Goal: Task Accomplishment & Management: Manage account settings

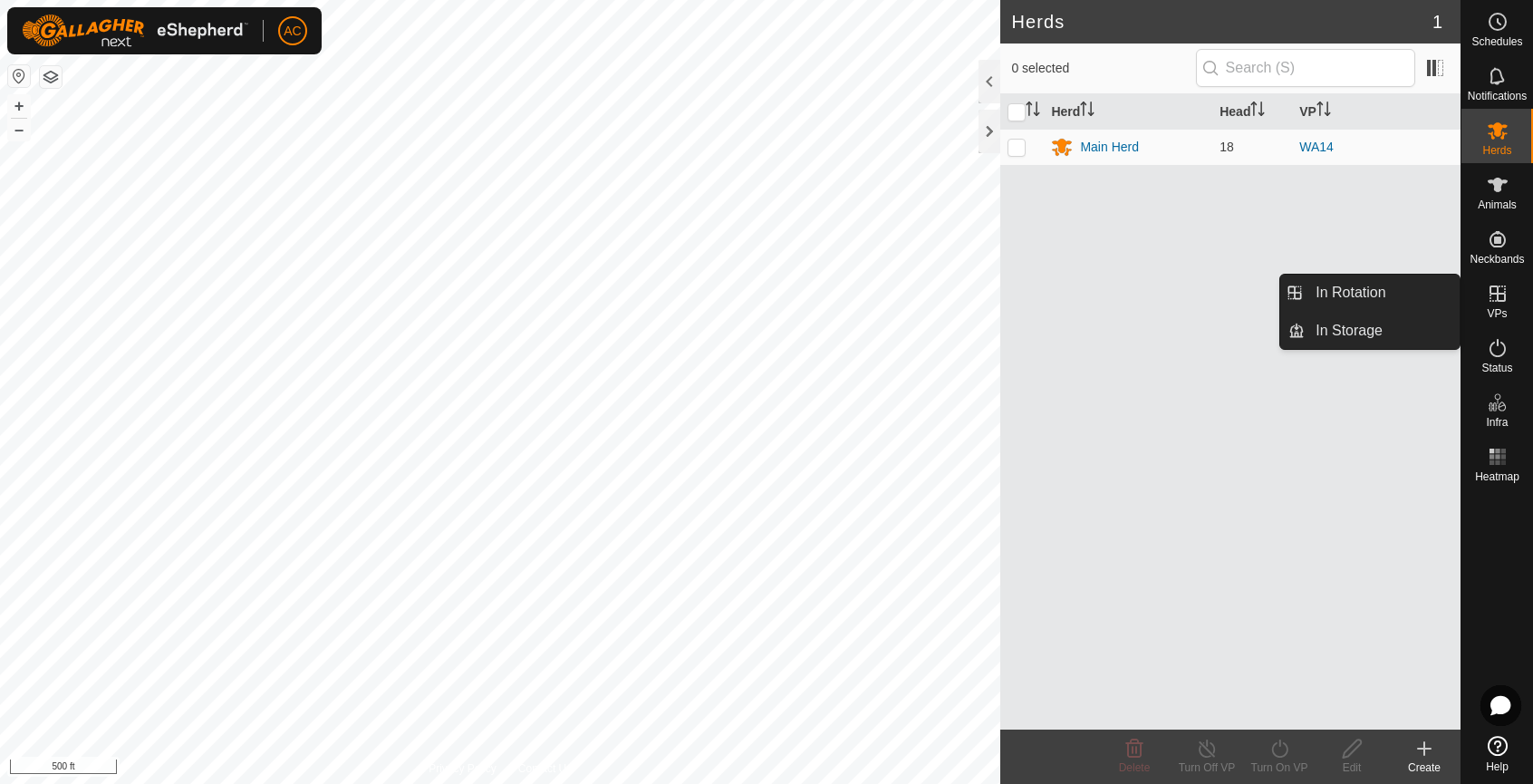
click at [1503, 297] on icon at bounding box center [1497, 293] width 22 height 22
click at [1374, 294] on link "In Rotation" at bounding box center [1382, 292] width 155 height 36
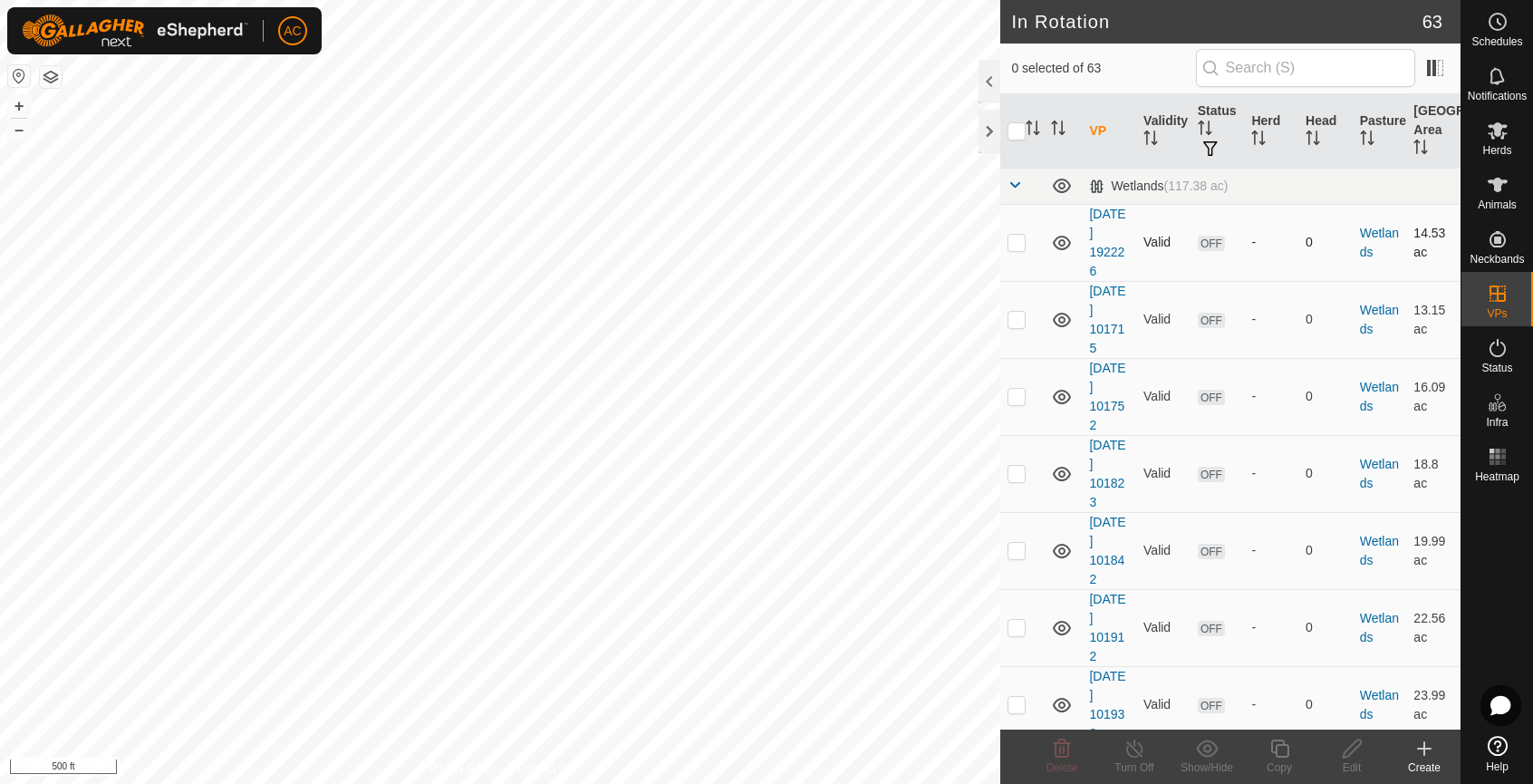
click at [1016, 244] on p-checkbox at bounding box center [1016, 241] width 18 height 14
checkbox input "false"
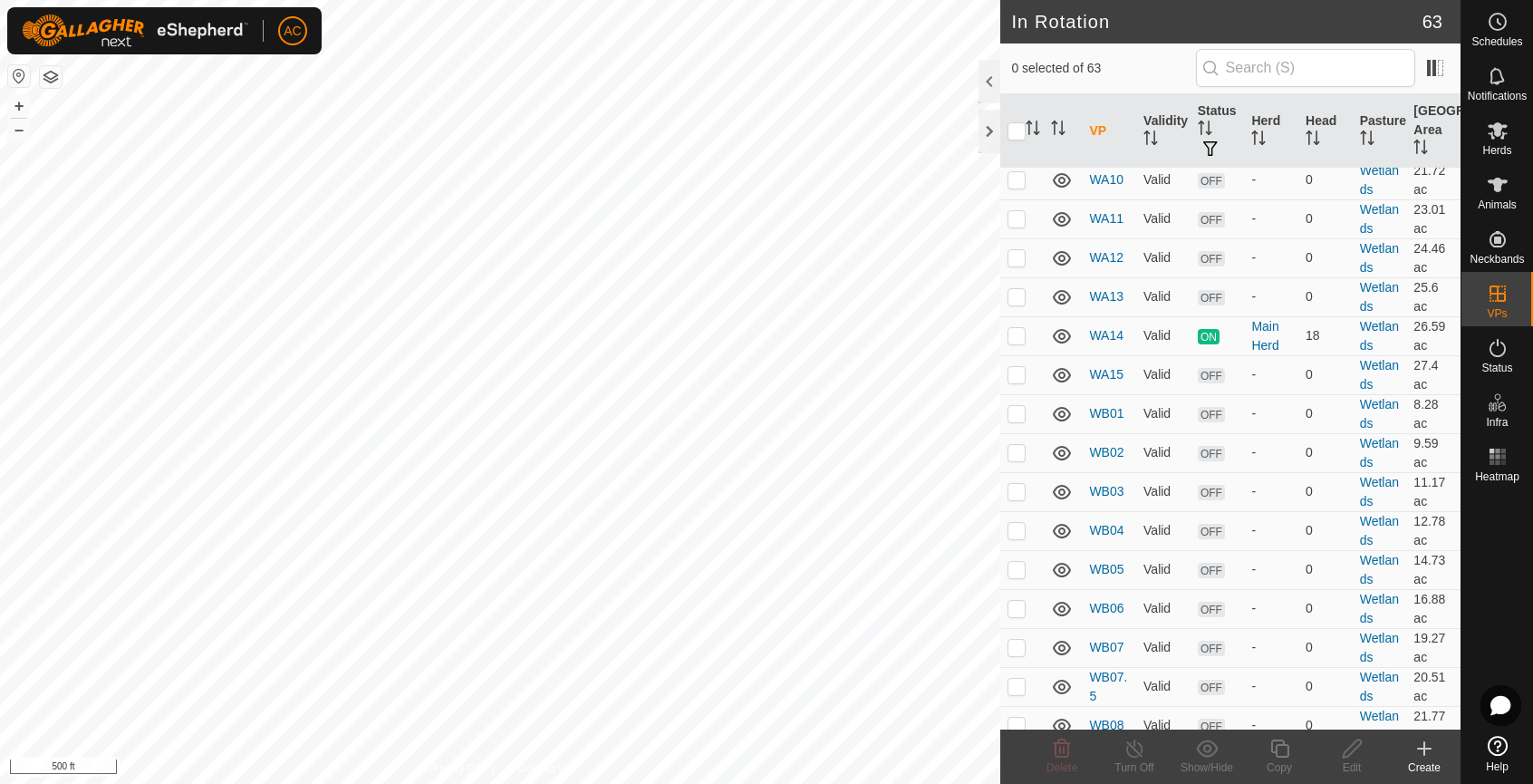
scroll to position [1268, 0]
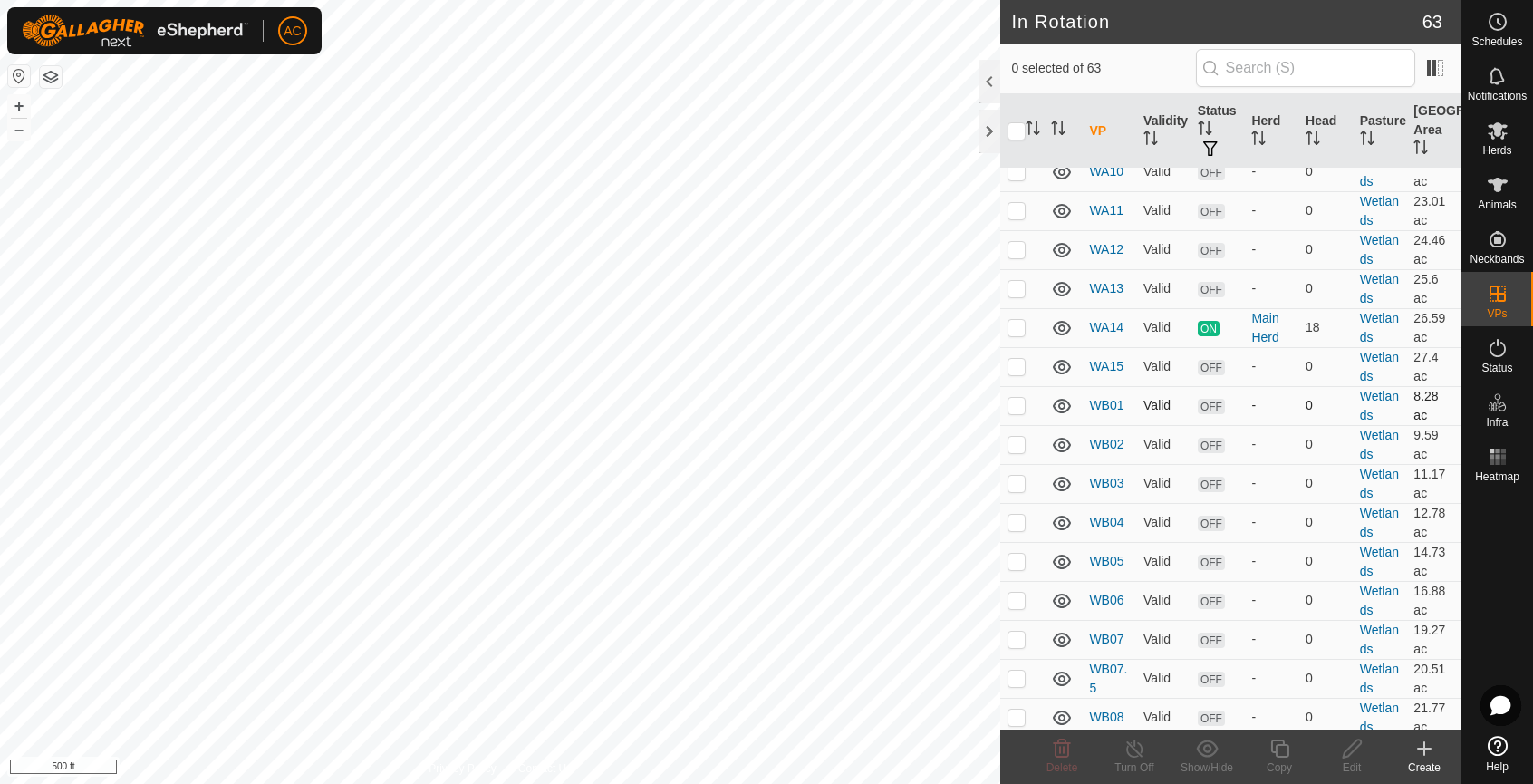
click at [1018, 404] on p-checkbox at bounding box center [1016, 404] width 18 height 14
checkbox input "true"
click at [1015, 450] on p-checkbox at bounding box center [1016, 443] width 18 height 14
checkbox input "true"
click at [1018, 484] on p-checkbox at bounding box center [1016, 482] width 18 height 14
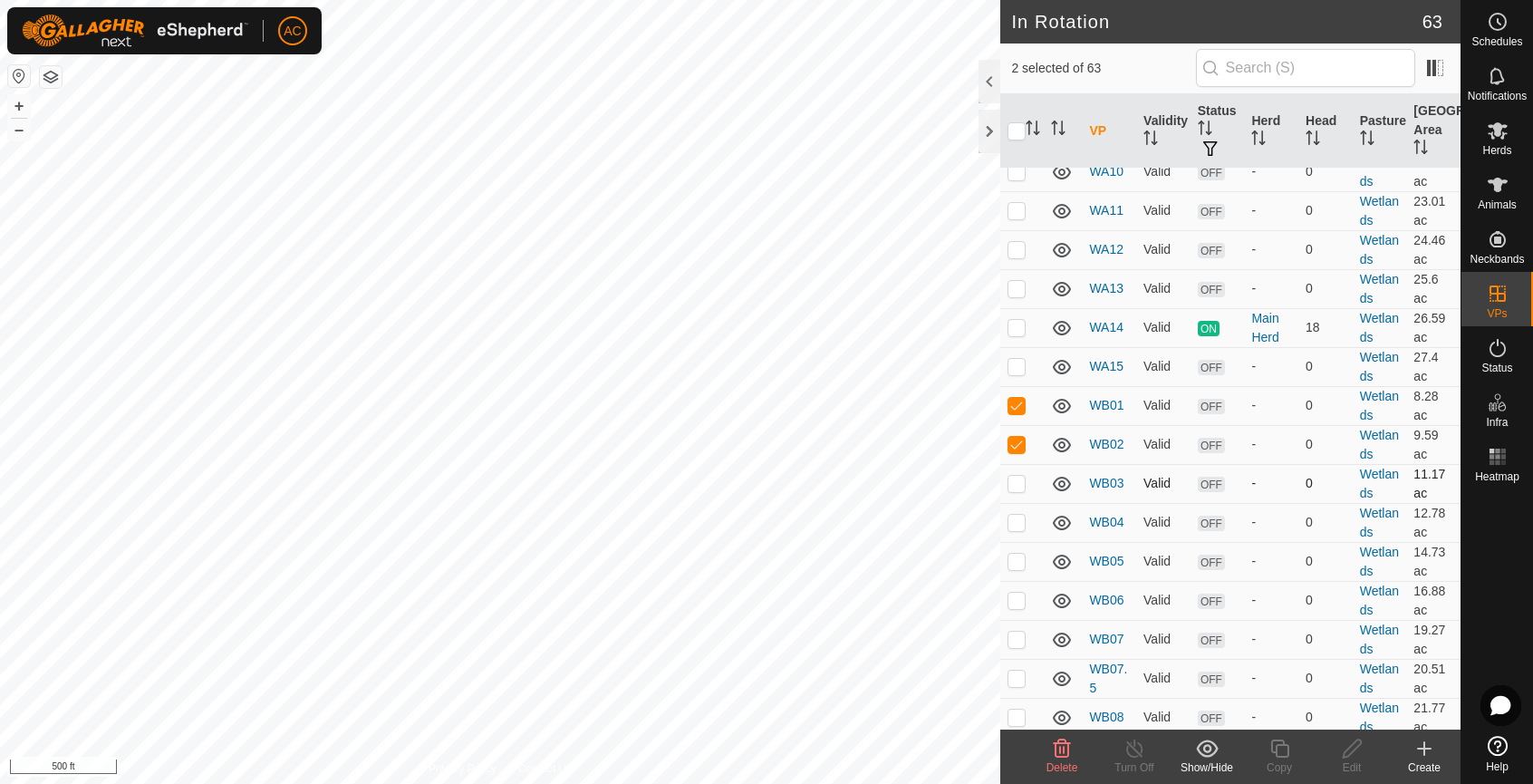
checkbox input "true"
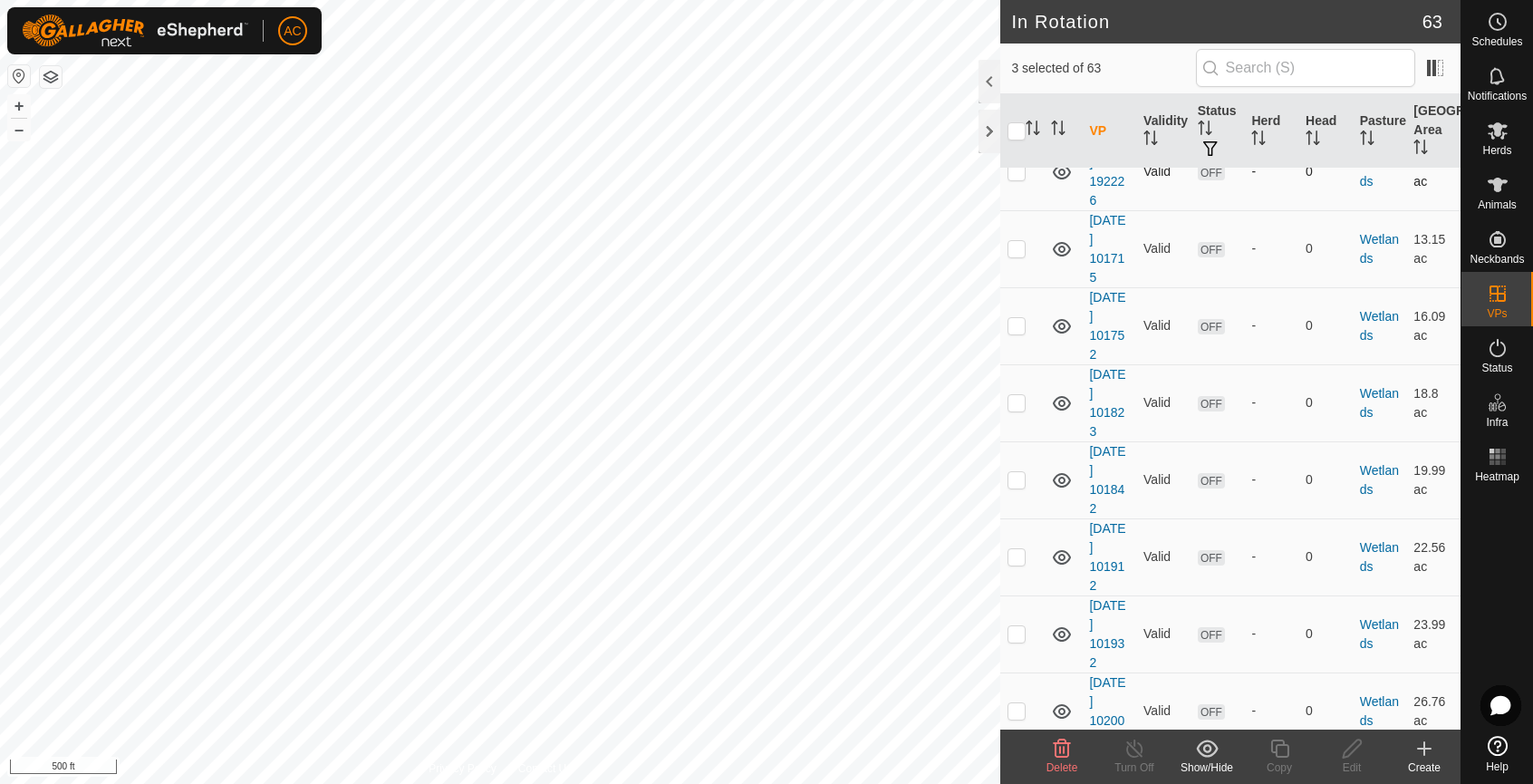
scroll to position [0, 0]
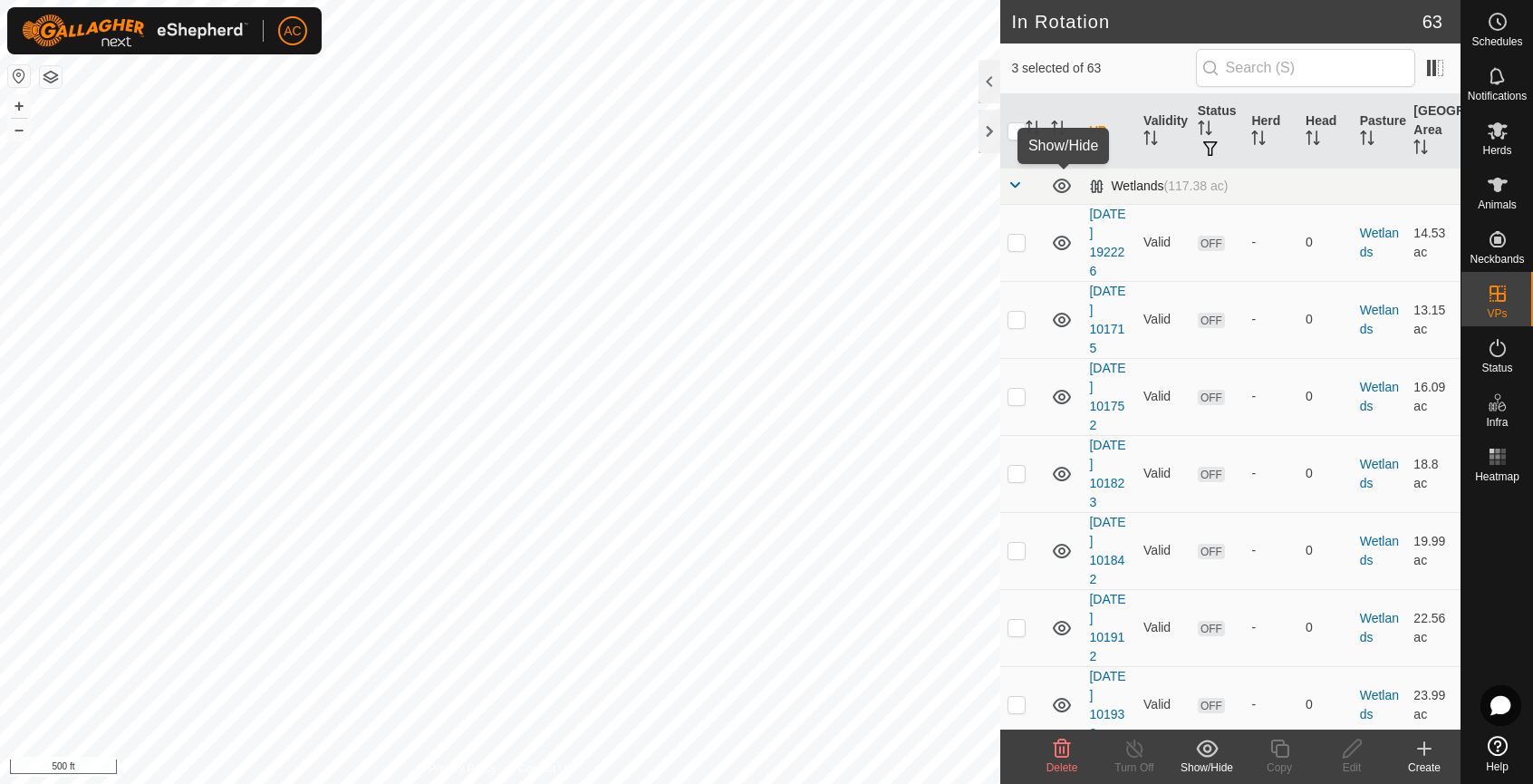
click at [1061, 186] on icon at bounding box center [1061, 186] width 22 height 22
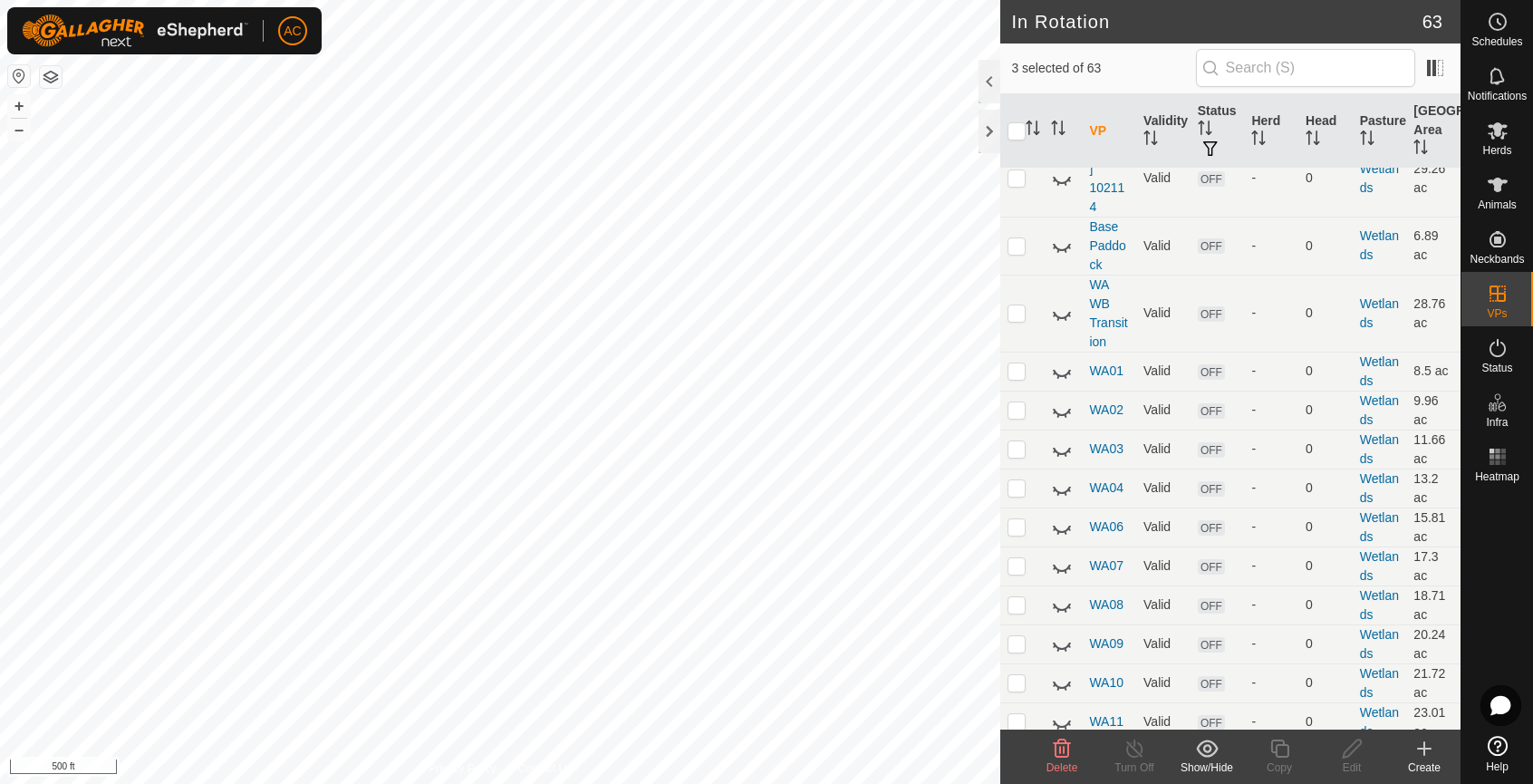
scroll to position [736, 0]
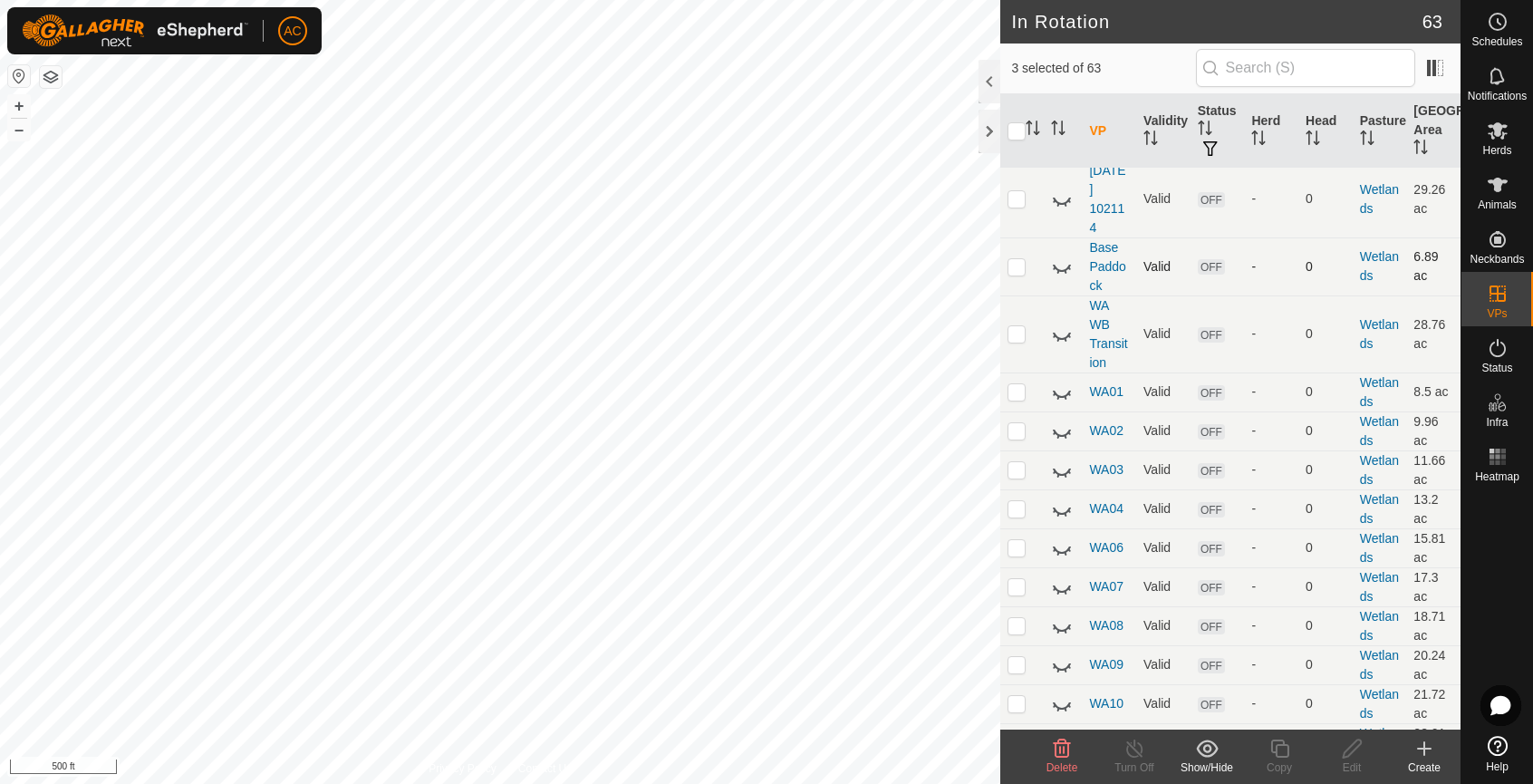
click at [1064, 268] on icon at bounding box center [1061, 266] width 22 height 22
click at [1419, 755] on icon at bounding box center [1423, 748] width 22 height 22
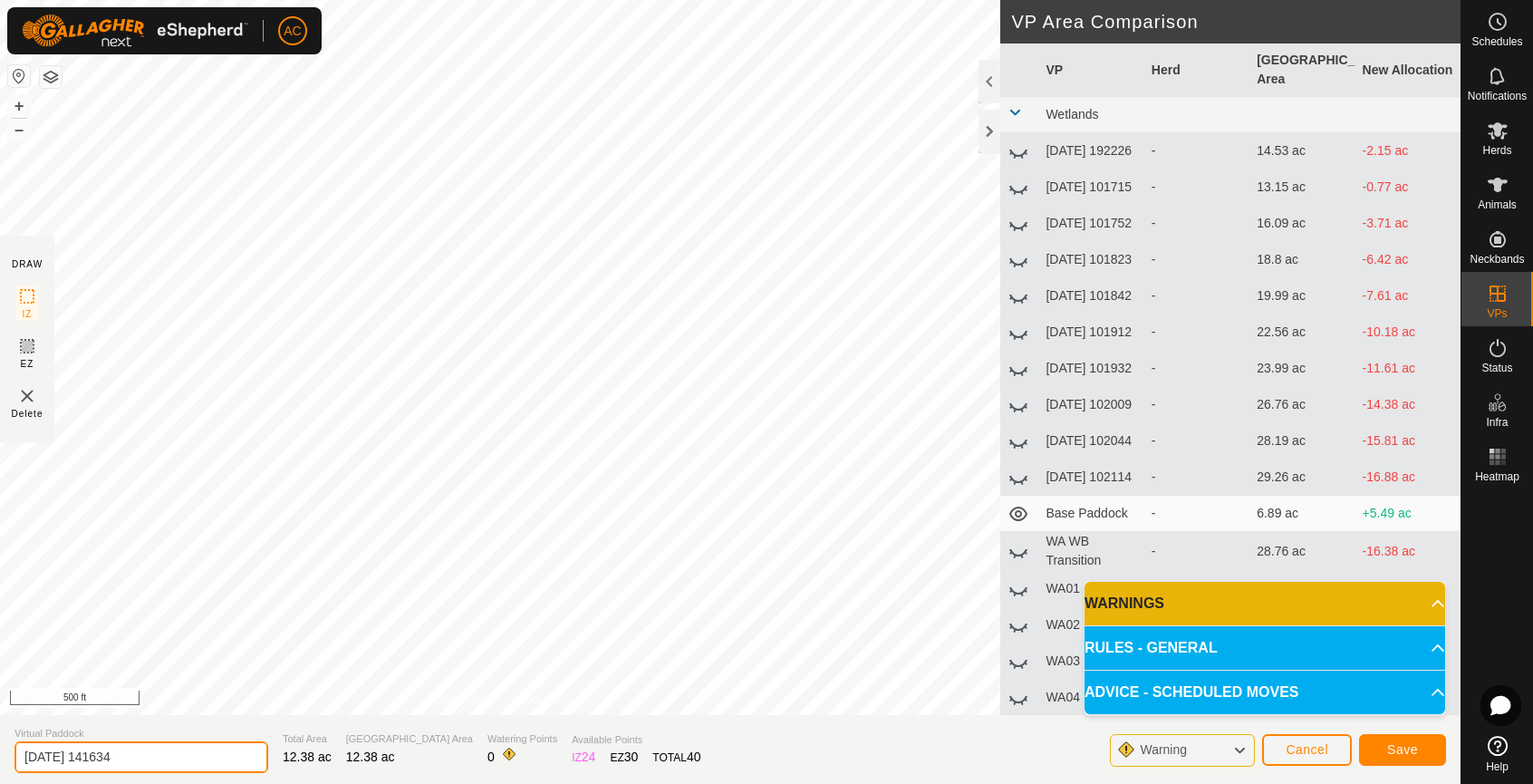
click at [68, 748] on input "2025-08-14 141634" at bounding box center [141, 756] width 253 height 31
click at [76, 754] on input "2025-08-14 141634" at bounding box center [141, 756] width 253 height 31
drag, startPoint x: 158, startPoint y: 762, endPoint x: -52, endPoint y: 764, distance: 210.0
click at [0, 764] on html "AC Schedules Notifications Herds Animals Neckbands VPs Status Infra Heatmap Hel…" at bounding box center [766, 392] width 1533 height 784
type input "x01"
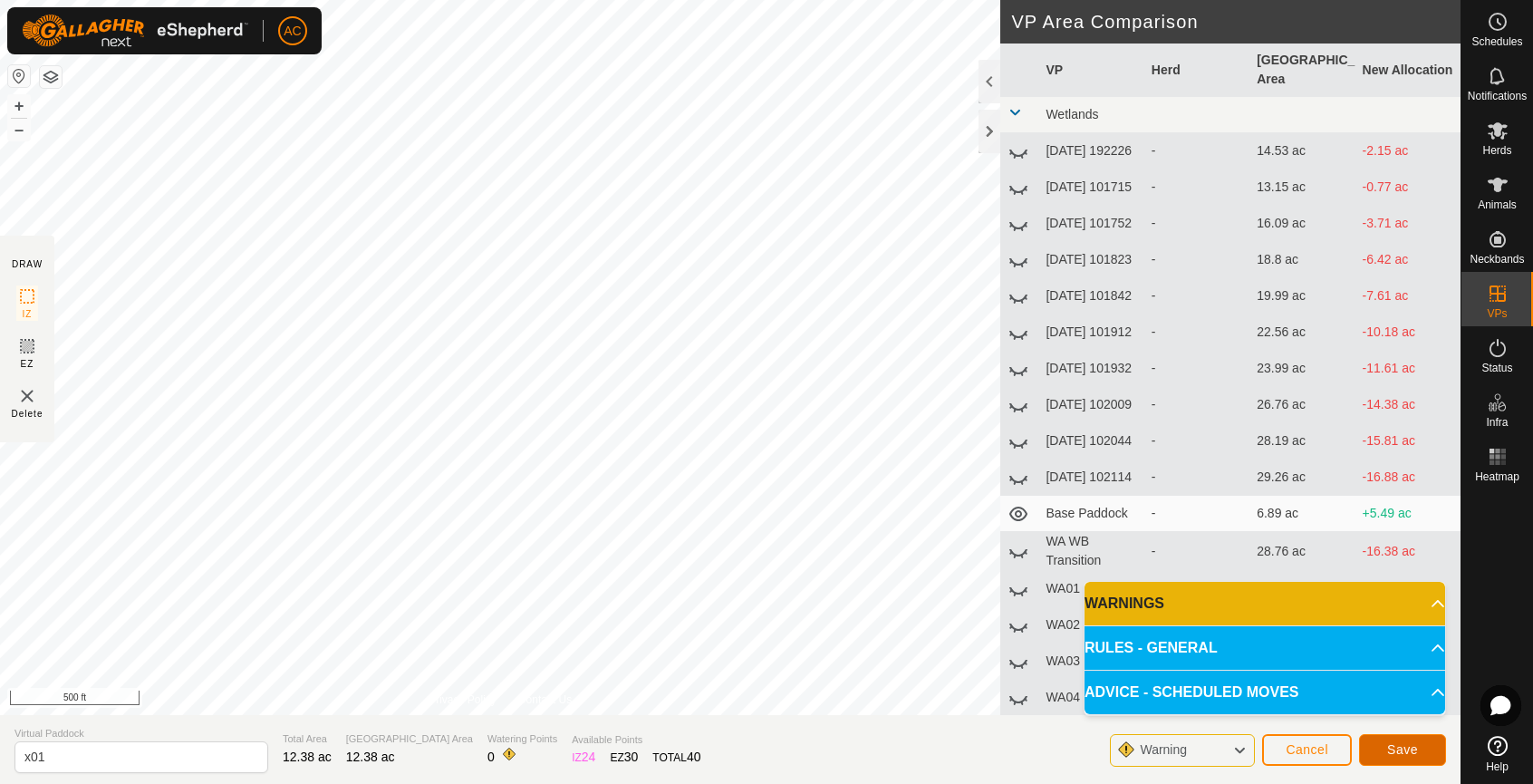
click at [1399, 748] on span "Save" at bounding box center [1402, 749] width 30 height 14
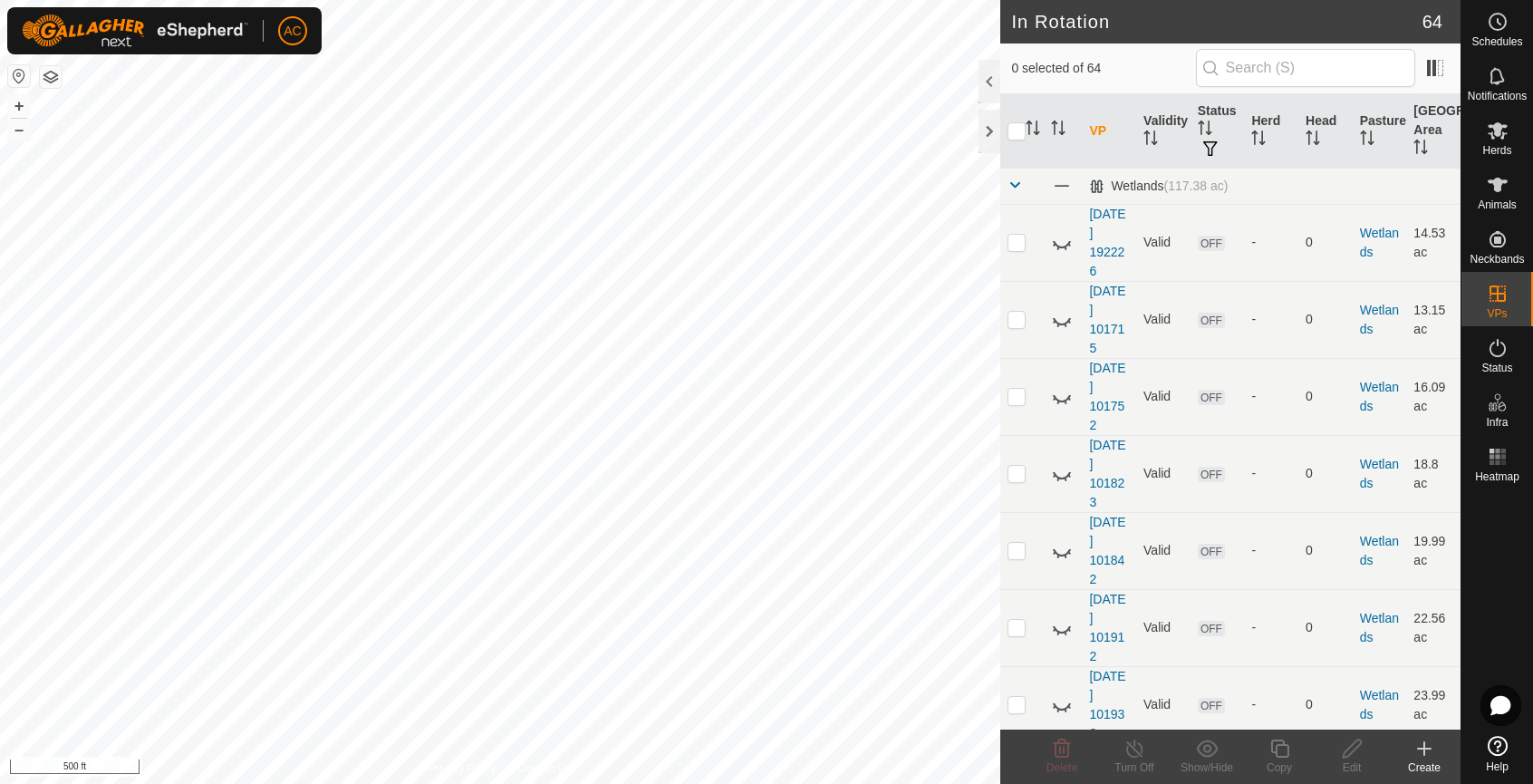
click at [1428, 758] on icon at bounding box center [1423, 748] width 22 height 22
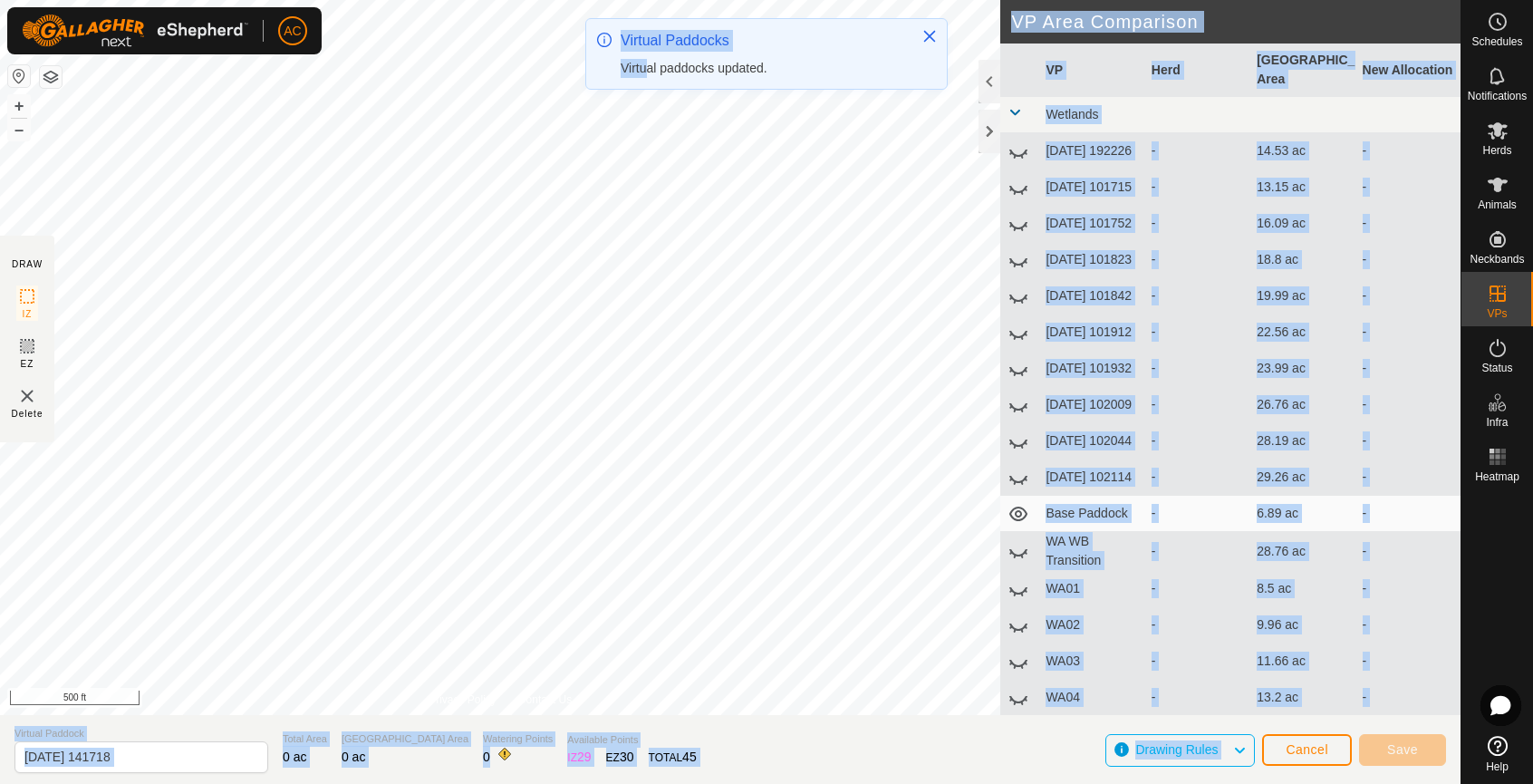
click at [617, 138] on div "AC Schedules Notifications Herds Animals Neckbands VPs Status Infra Heatmap Hel…" at bounding box center [766, 392] width 1533 height 784
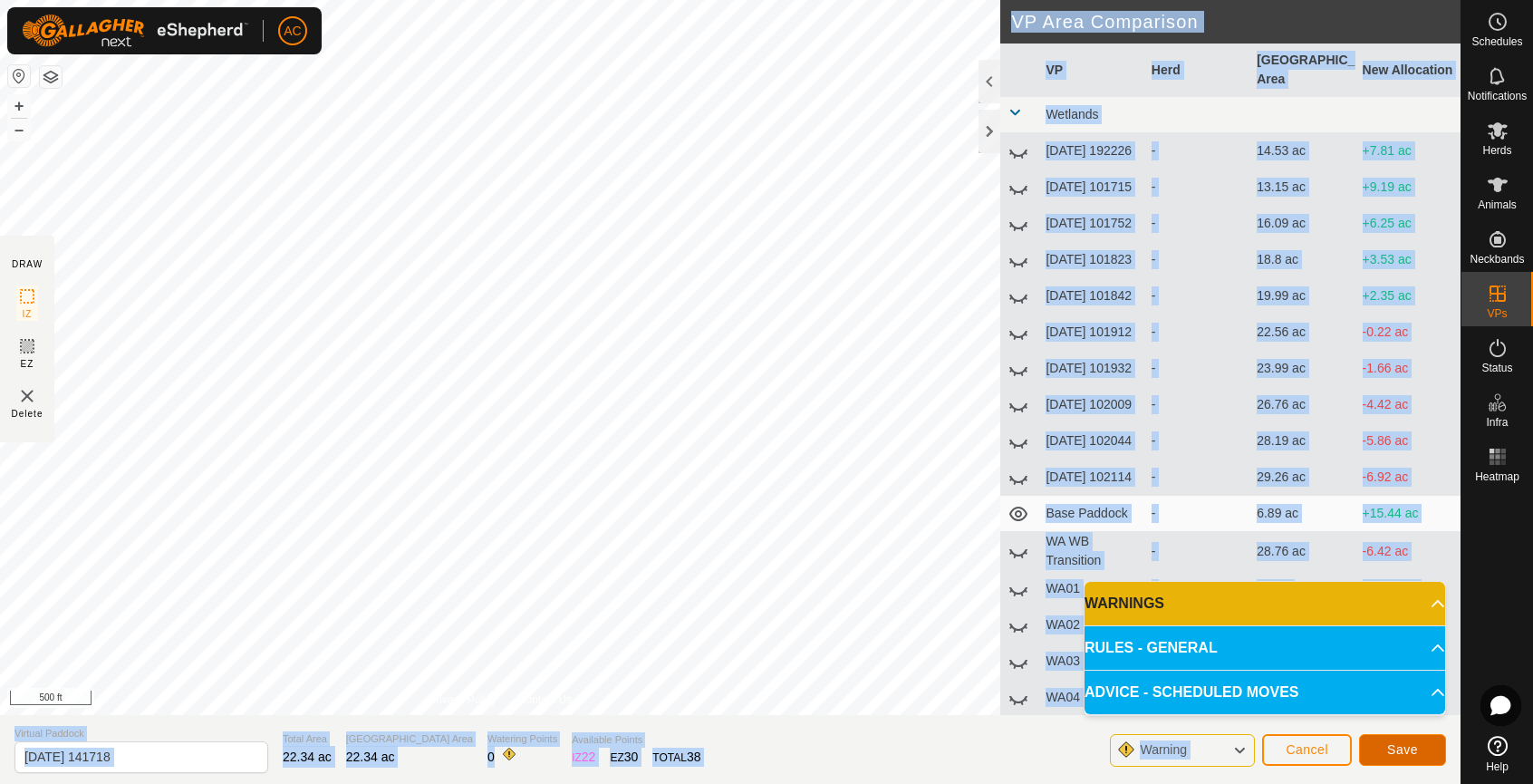
click at [1402, 750] on span "Save" at bounding box center [1402, 749] width 30 height 14
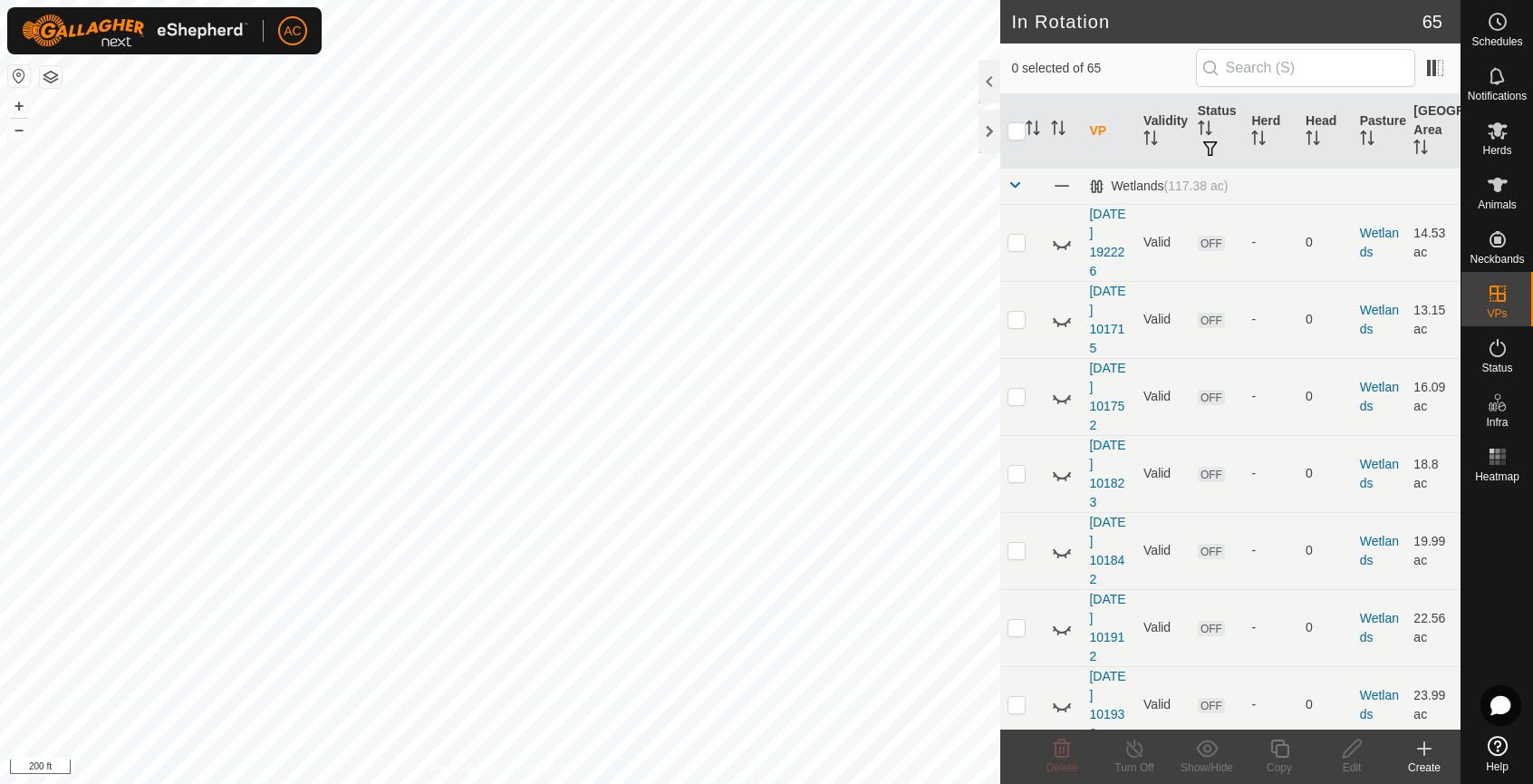
click at [1421, 755] on icon at bounding box center [1423, 748] width 22 height 22
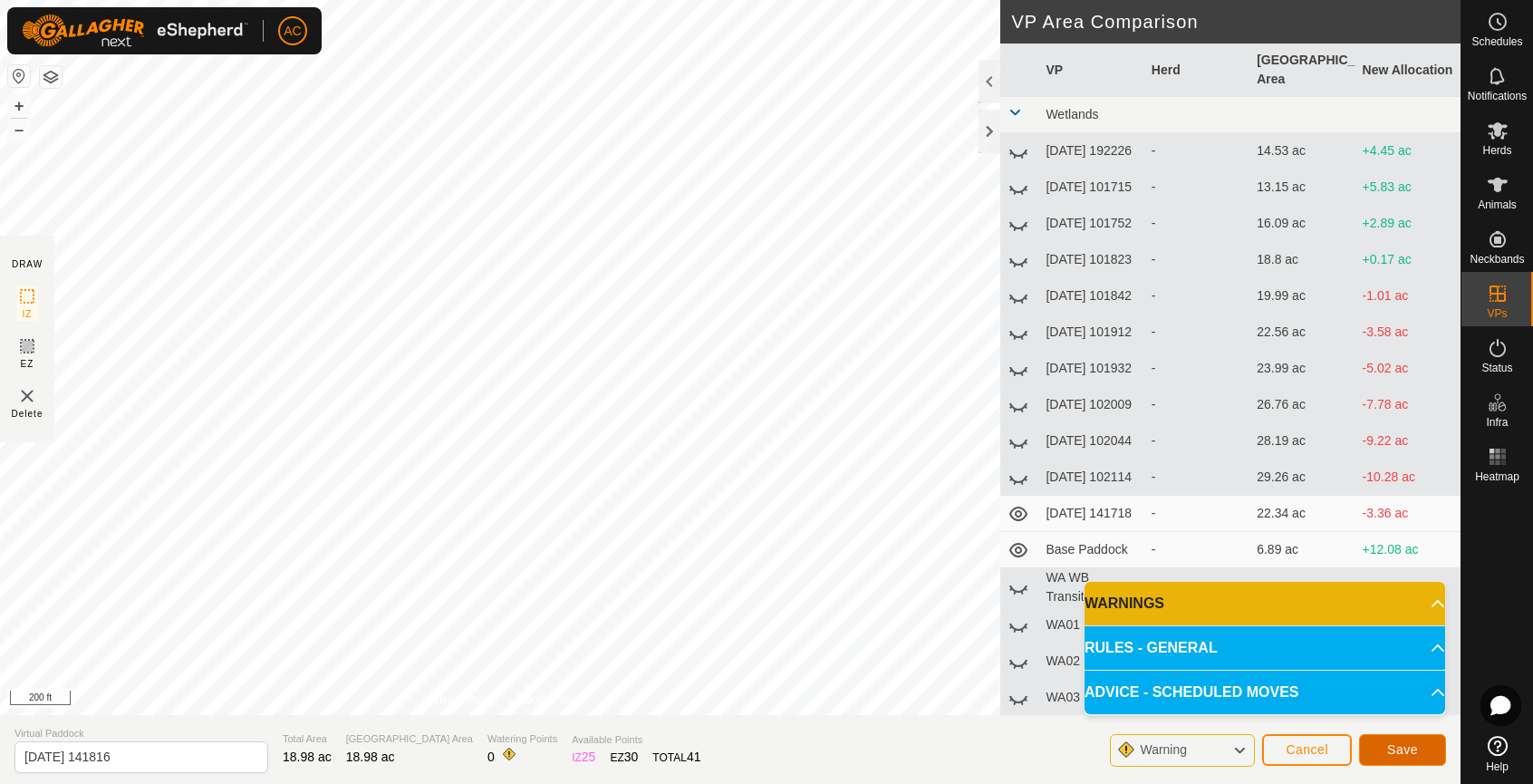
click at [1399, 750] on span "Save" at bounding box center [1402, 749] width 30 height 14
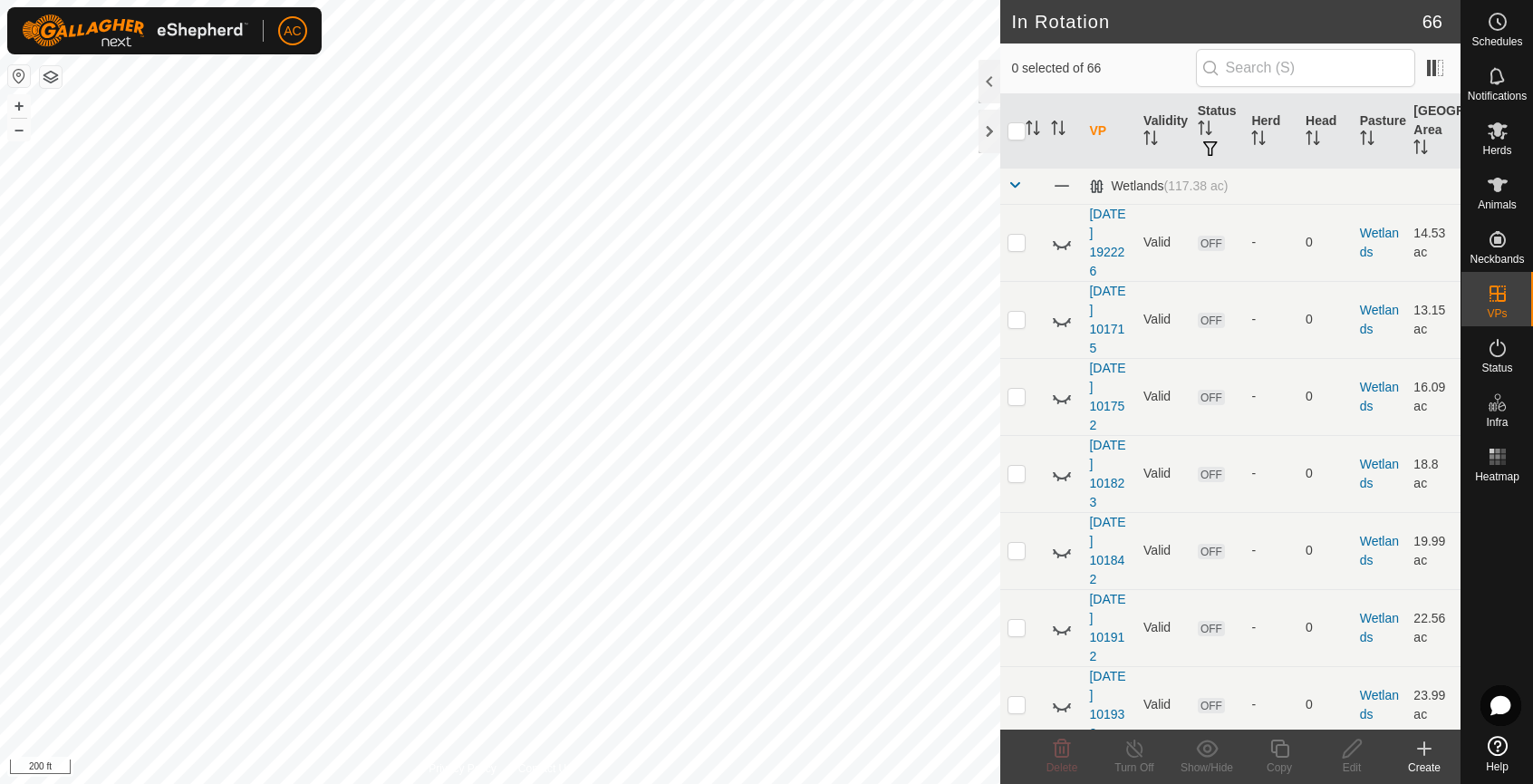
checkbox input "true"
click at [1353, 749] on icon at bounding box center [1352, 748] width 23 height 22
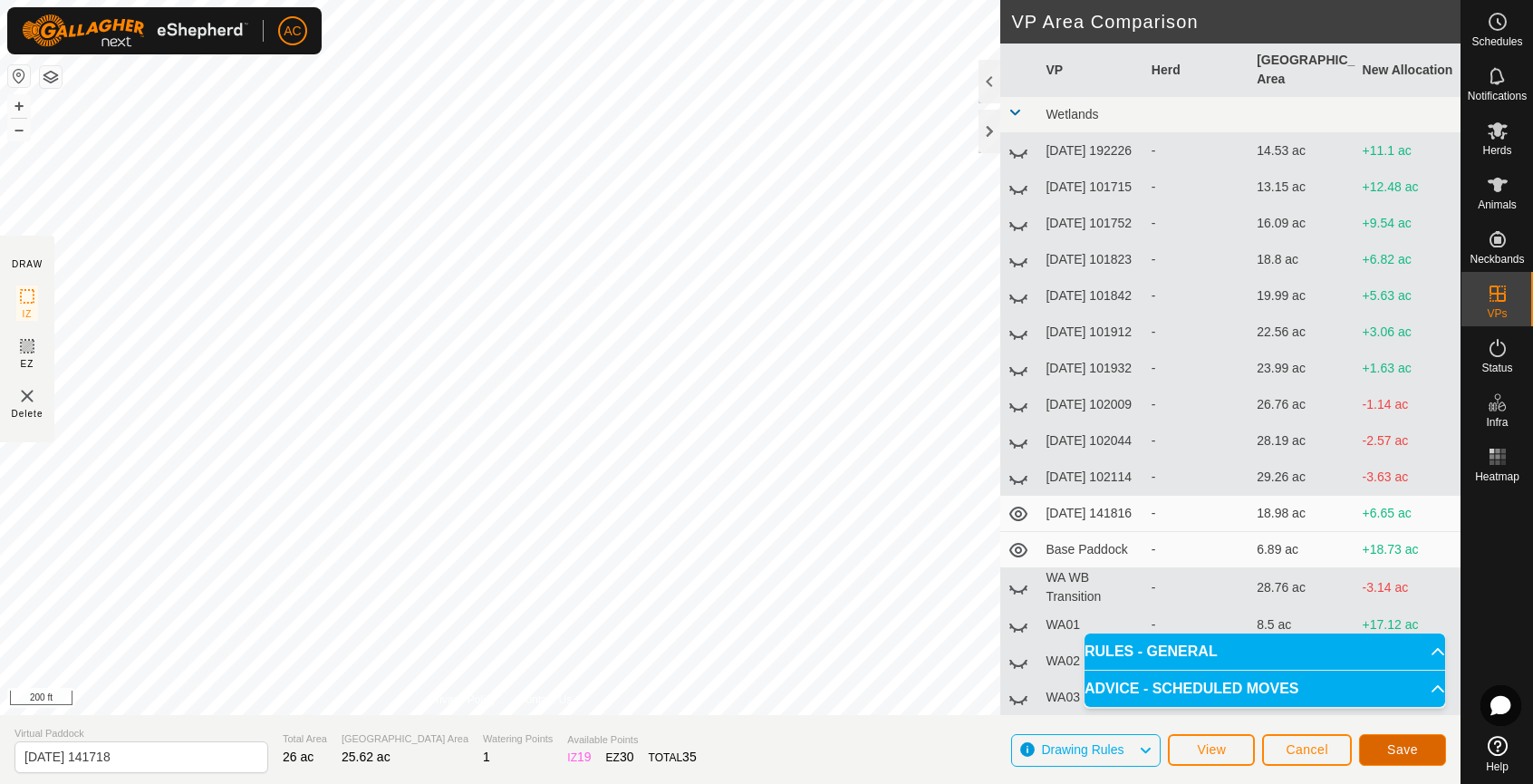
click at [1411, 752] on span "Save" at bounding box center [1402, 749] width 30 height 14
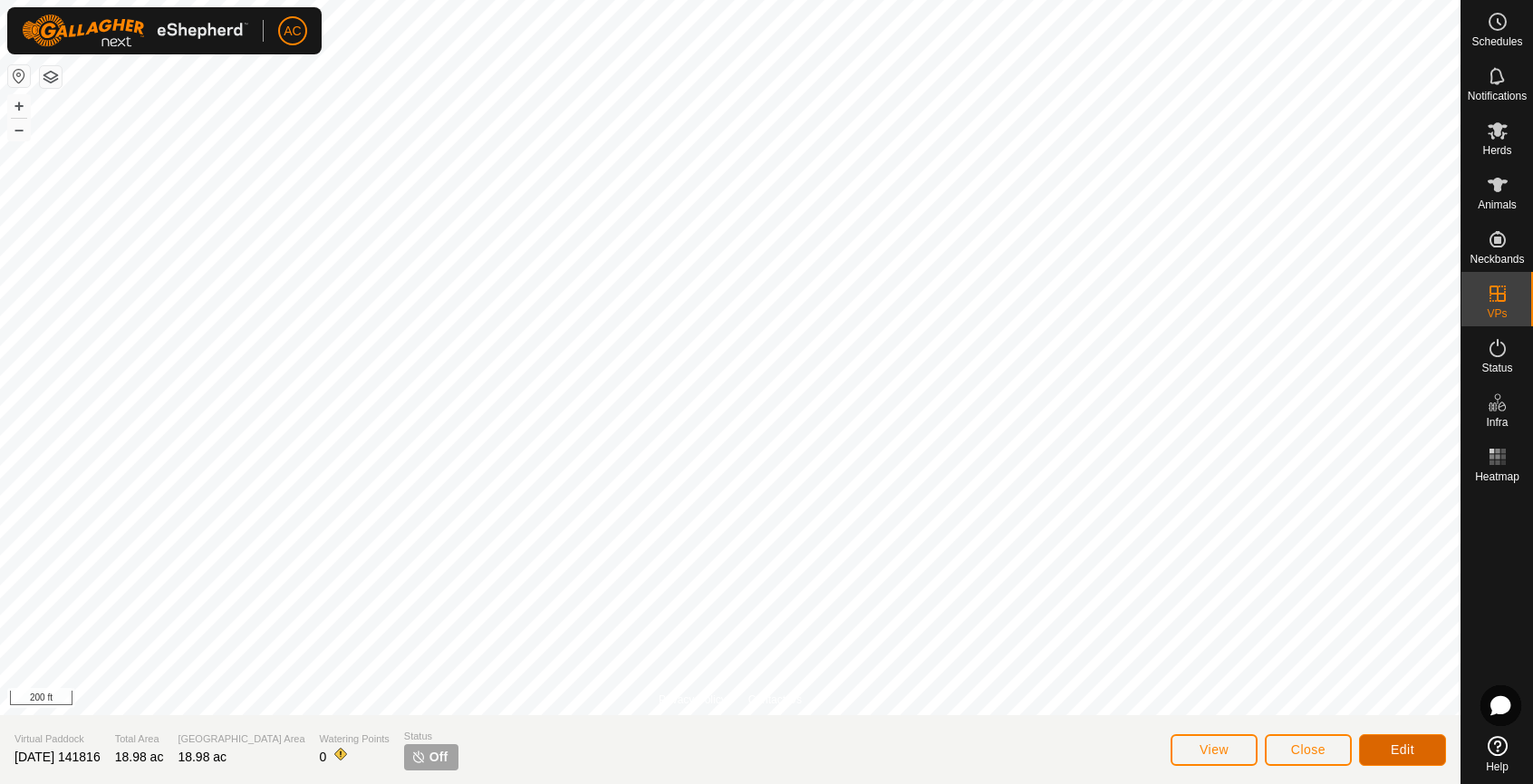
click at [1407, 744] on span "Edit" at bounding box center [1402, 749] width 24 height 14
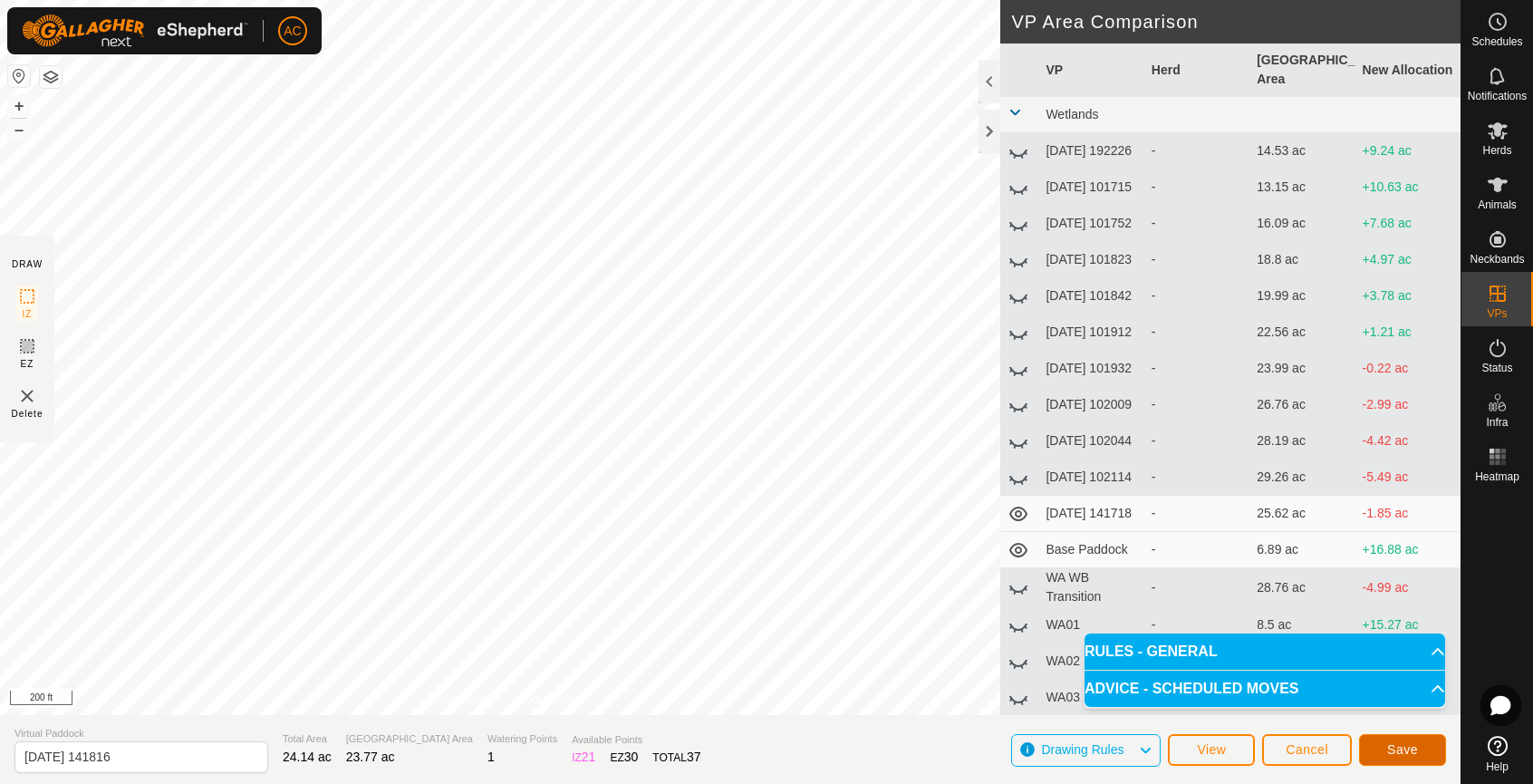
click at [1406, 746] on span "Save" at bounding box center [1402, 749] width 30 height 14
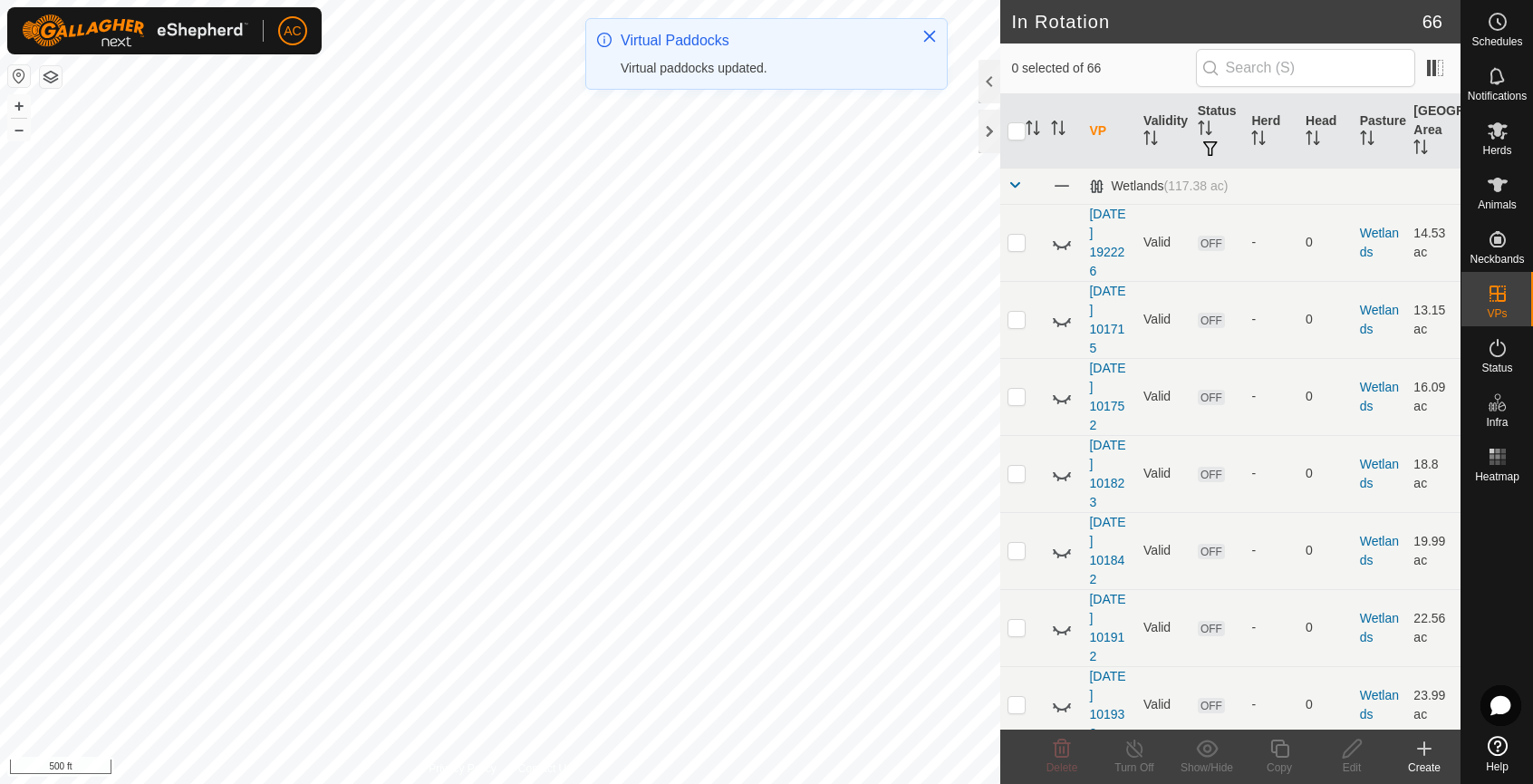
checkbox input "true"
click at [1344, 748] on icon at bounding box center [1352, 748] width 23 height 22
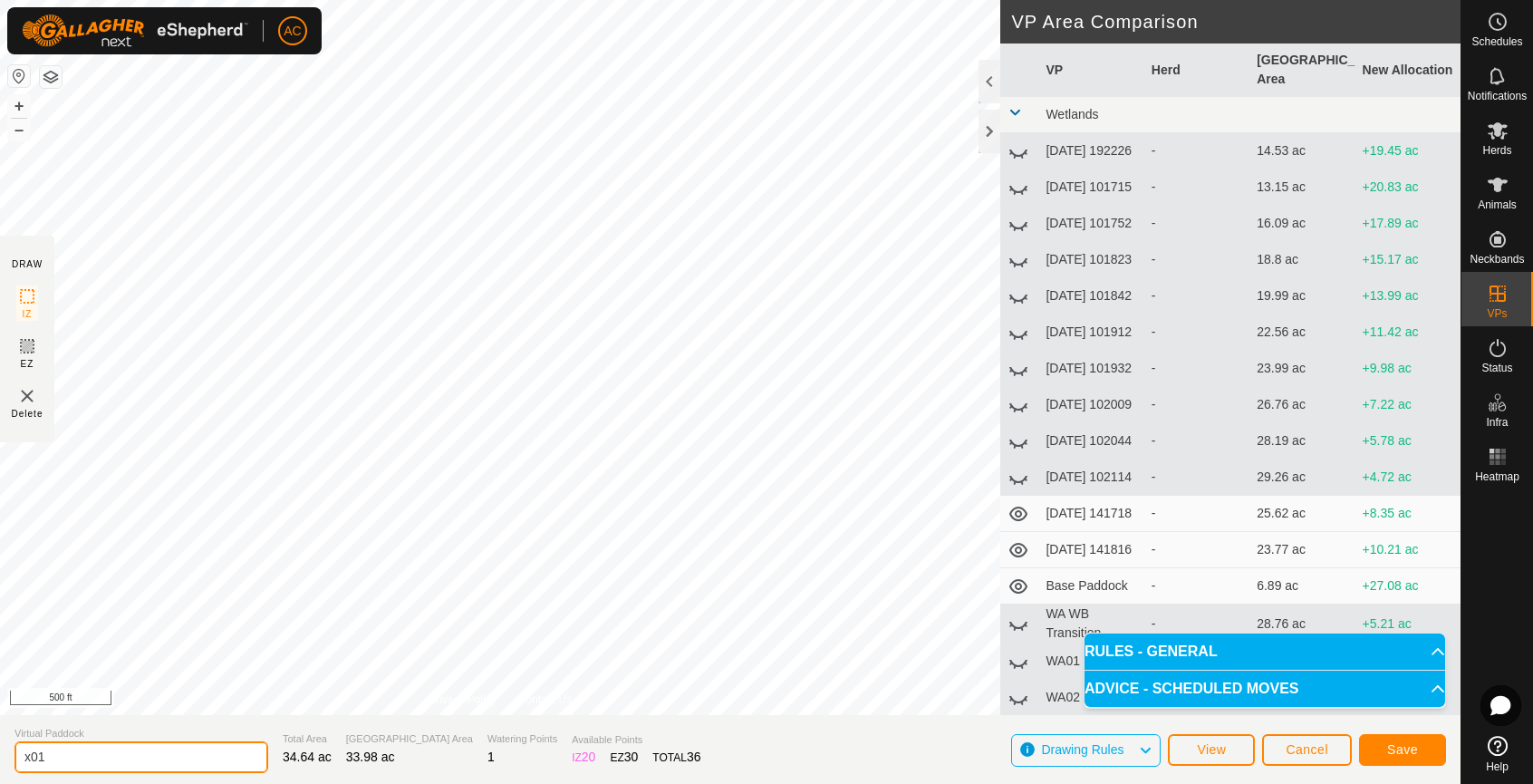
click at [95, 753] on input "x01" at bounding box center [141, 756] width 253 height 31
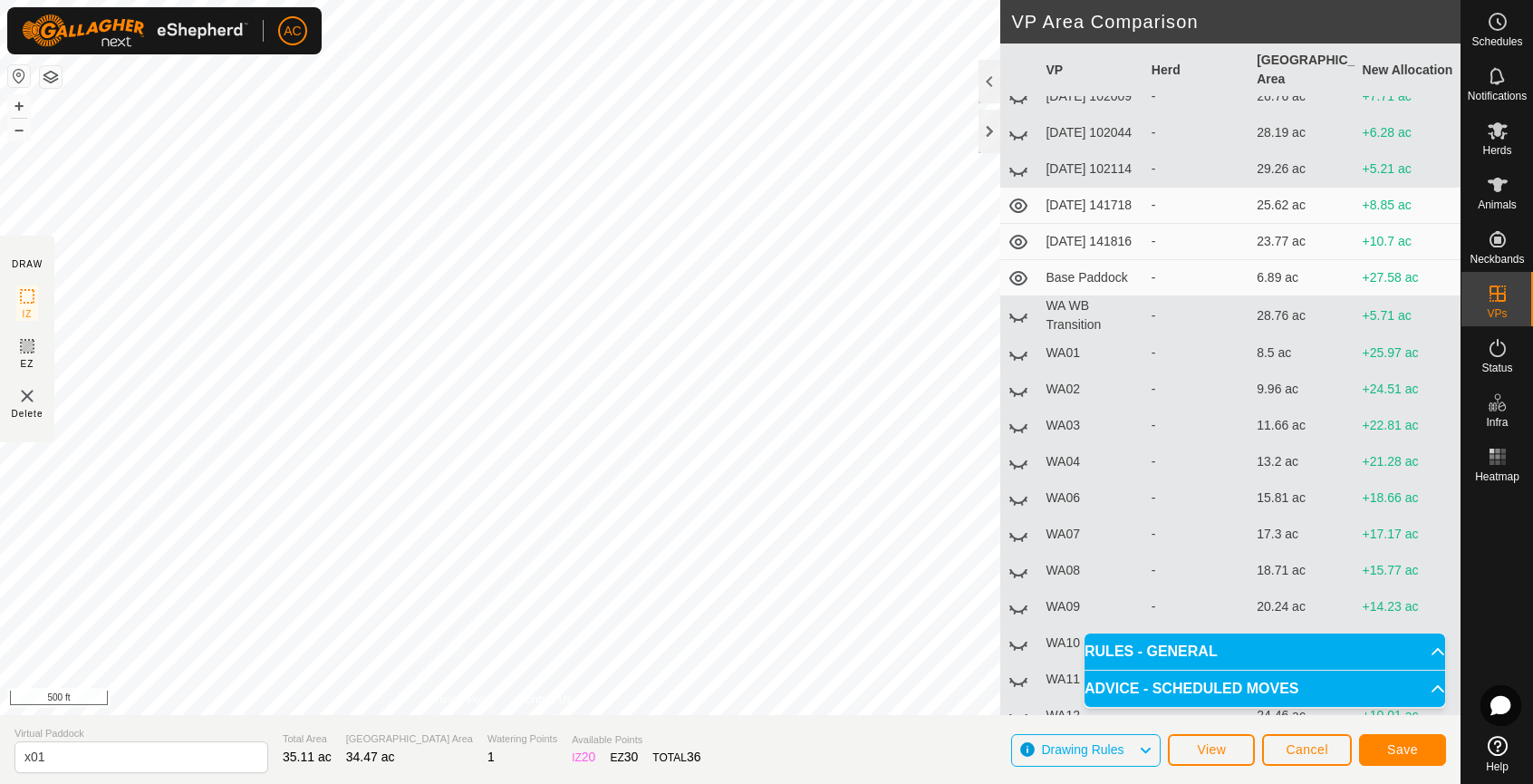
scroll to position [271, 0]
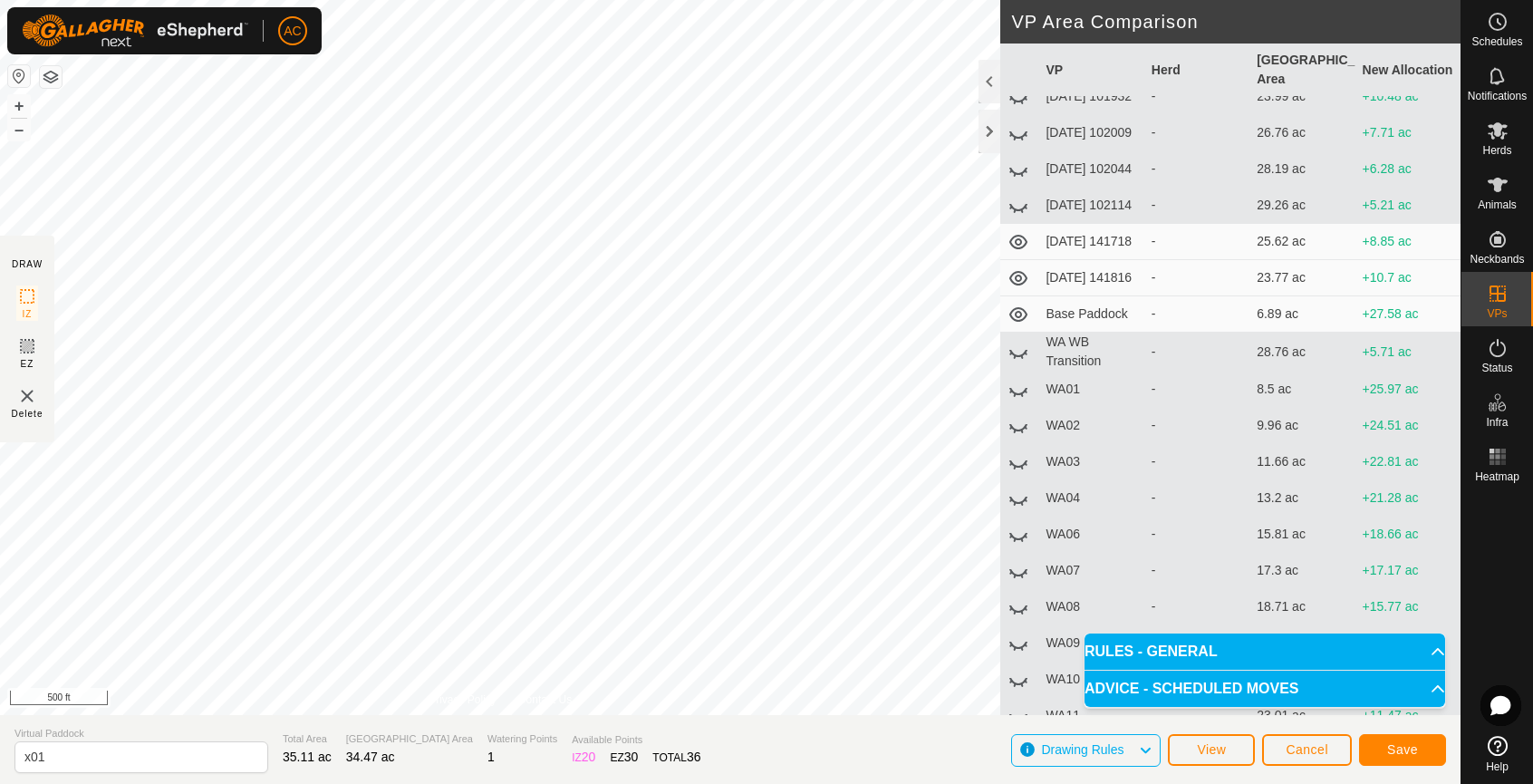
click at [1018, 400] on icon at bounding box center [1018, 389] width 22 height 22
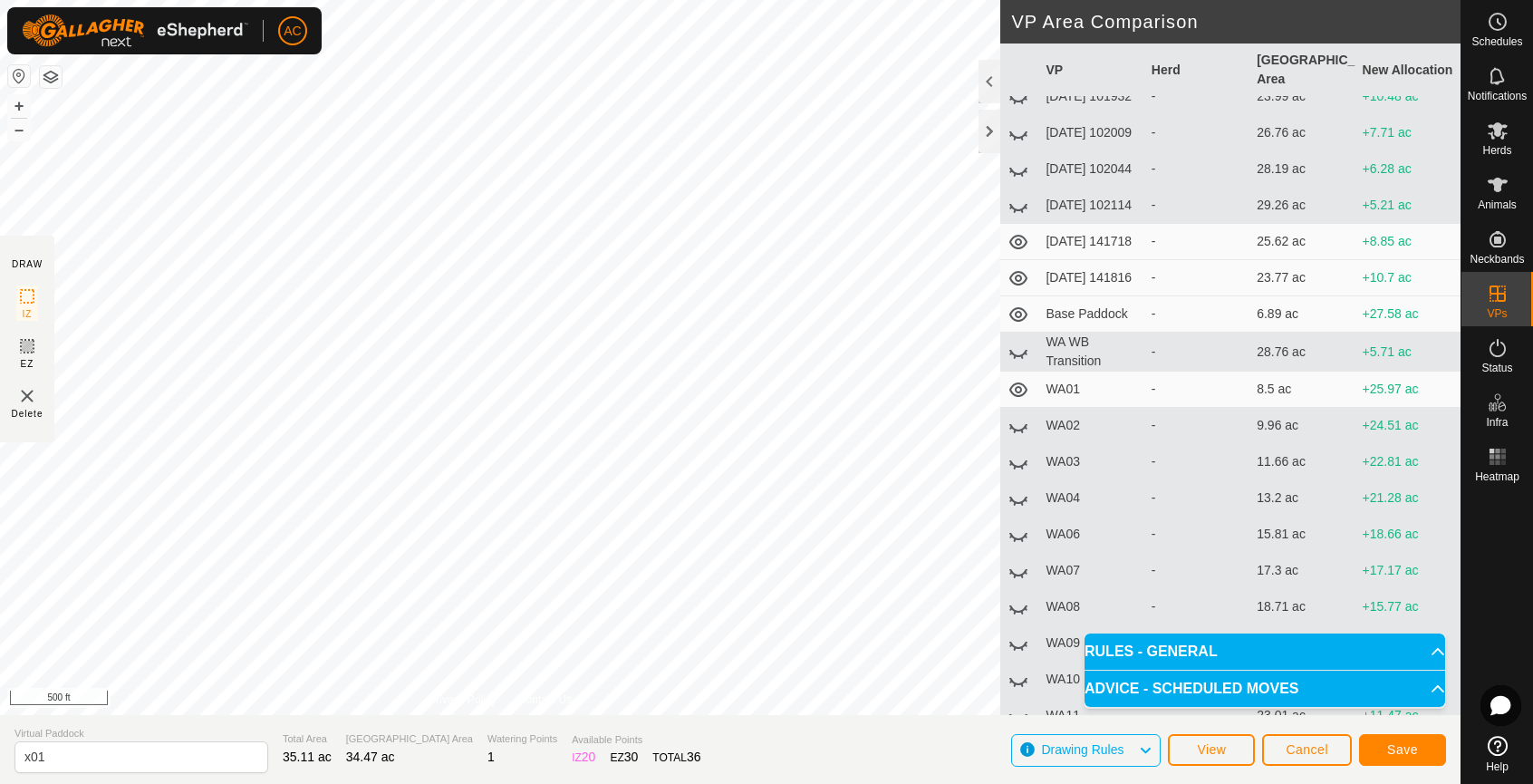
click at [1018, 396] on icon at bounding box center [1018, 389] width 18 height 14
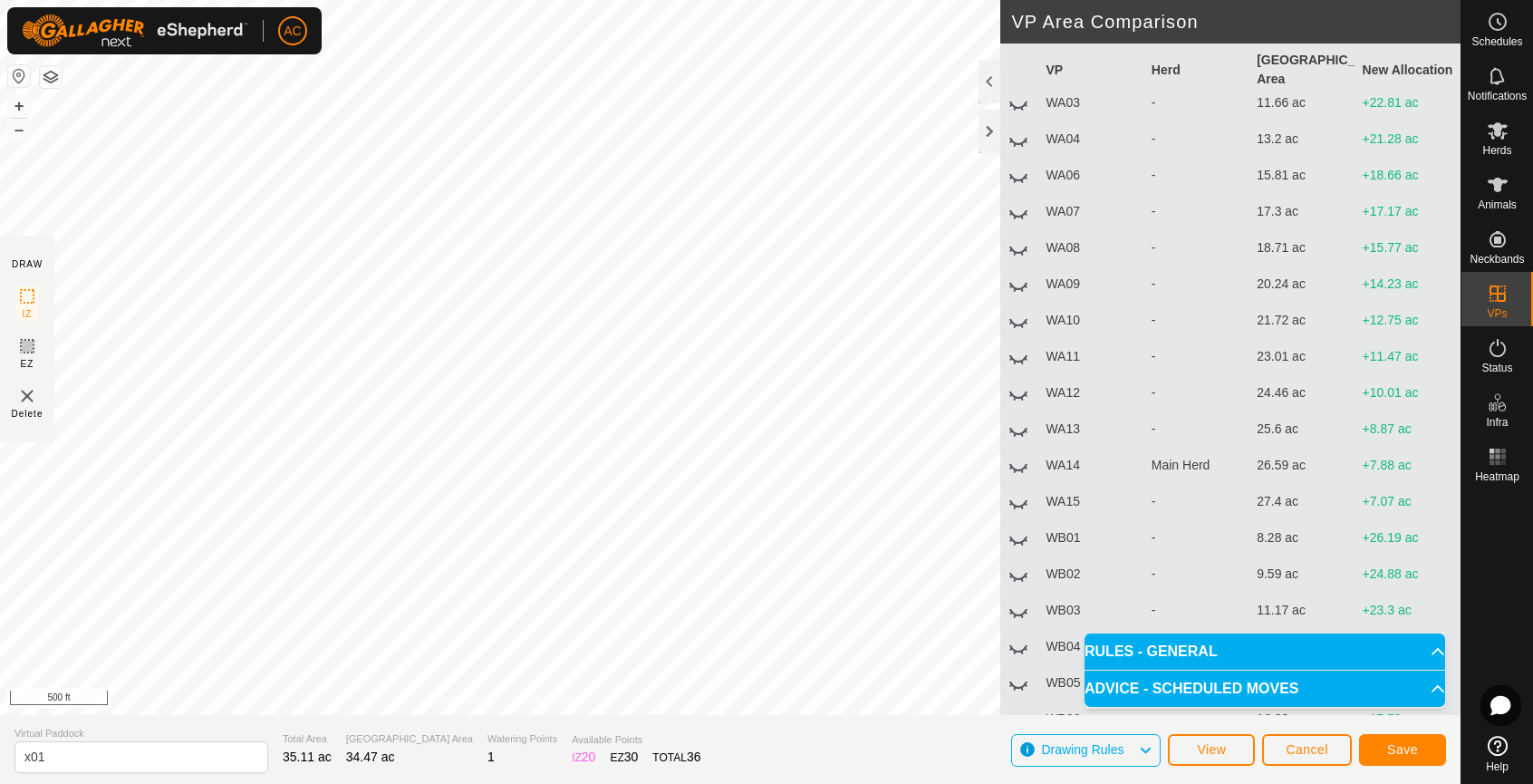
scroll to position [634, 0]
click at [1016, 504] on icon at bounding box center [1018, 500] width 18 height 8
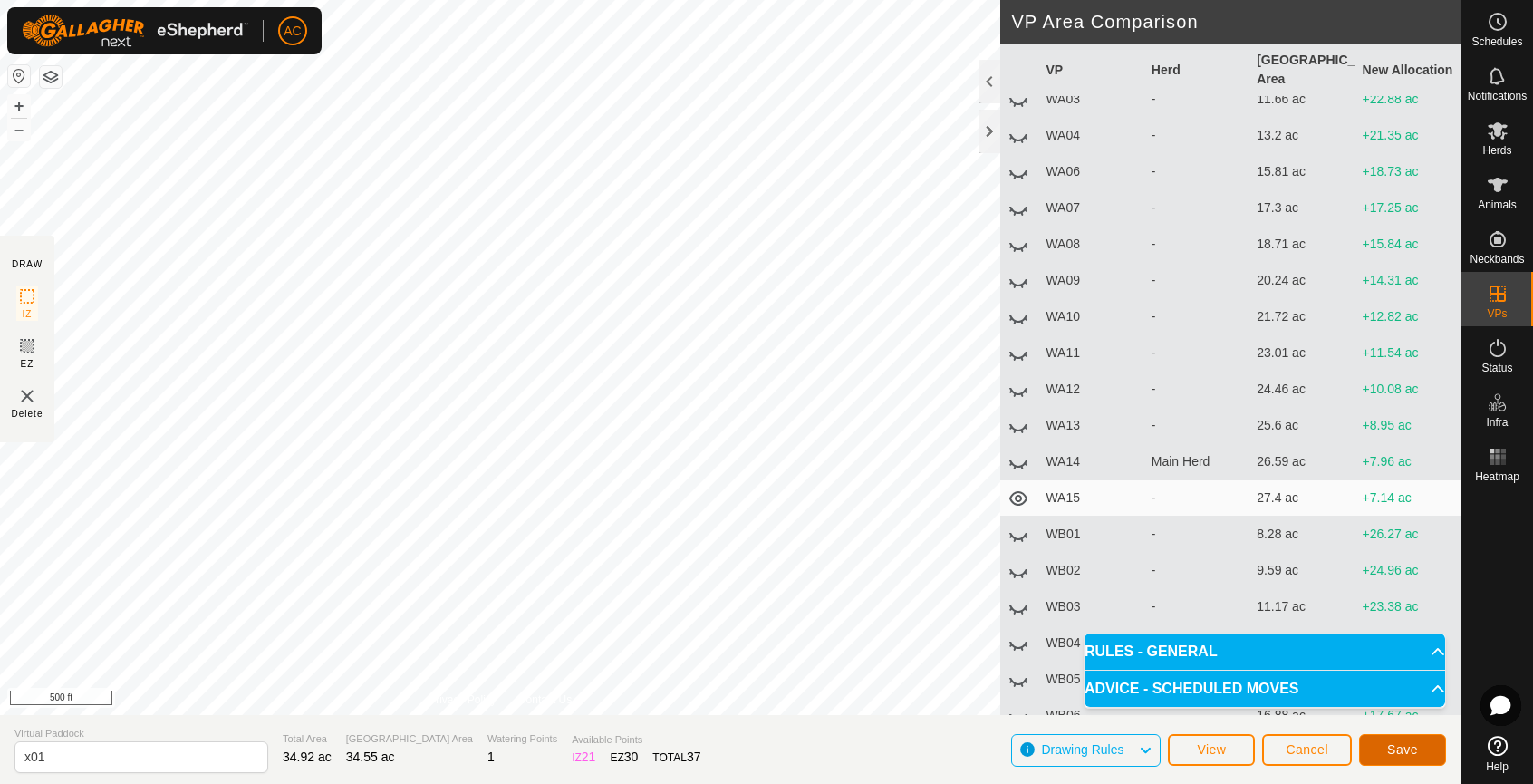
click at [1407, 747] on span "Save" at bounding box center [1402, 749] width 30 height 14
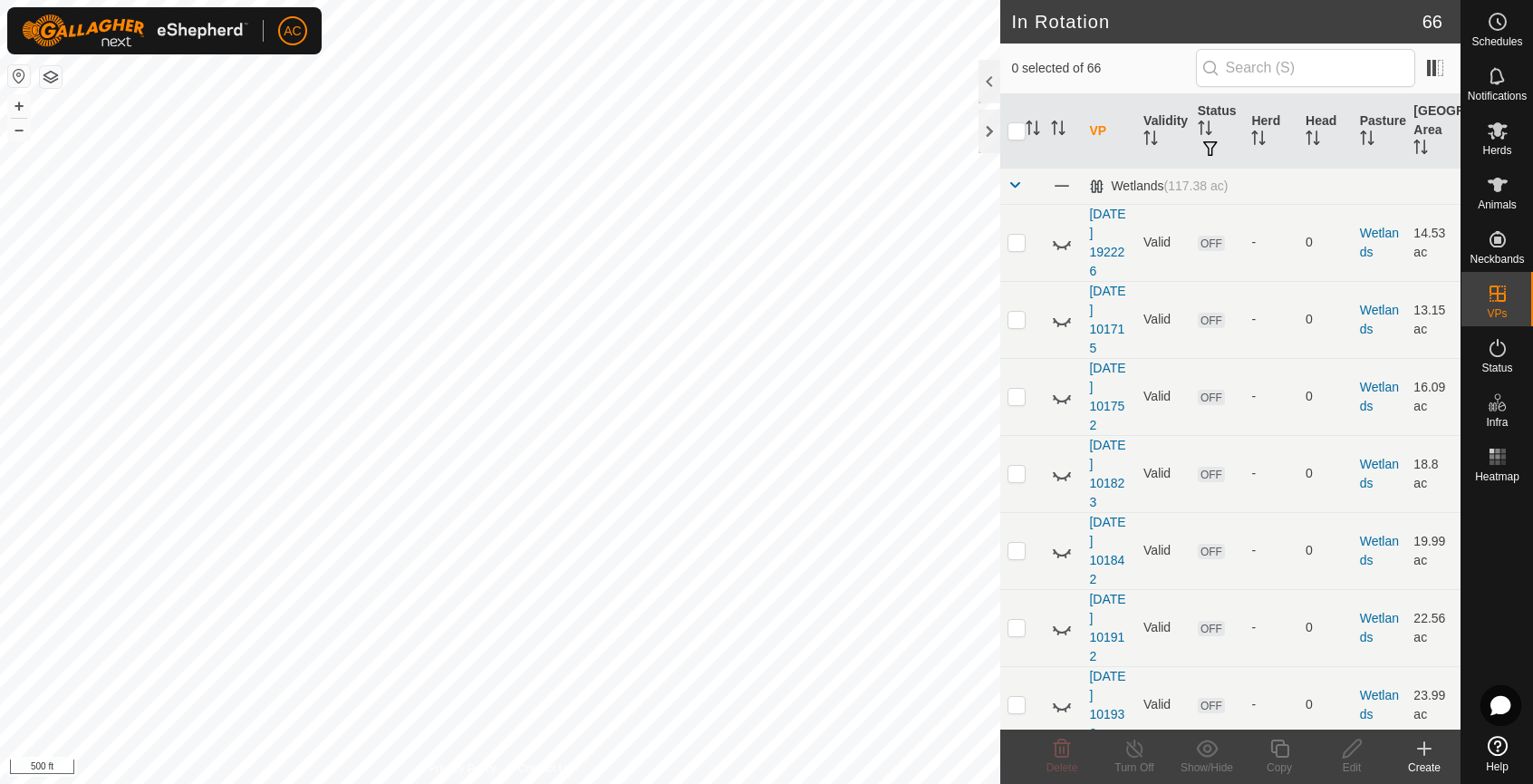
checkbox input "true"
click at [1356, 747] on icon at bounding box center [1351, 748] width 18 height 18
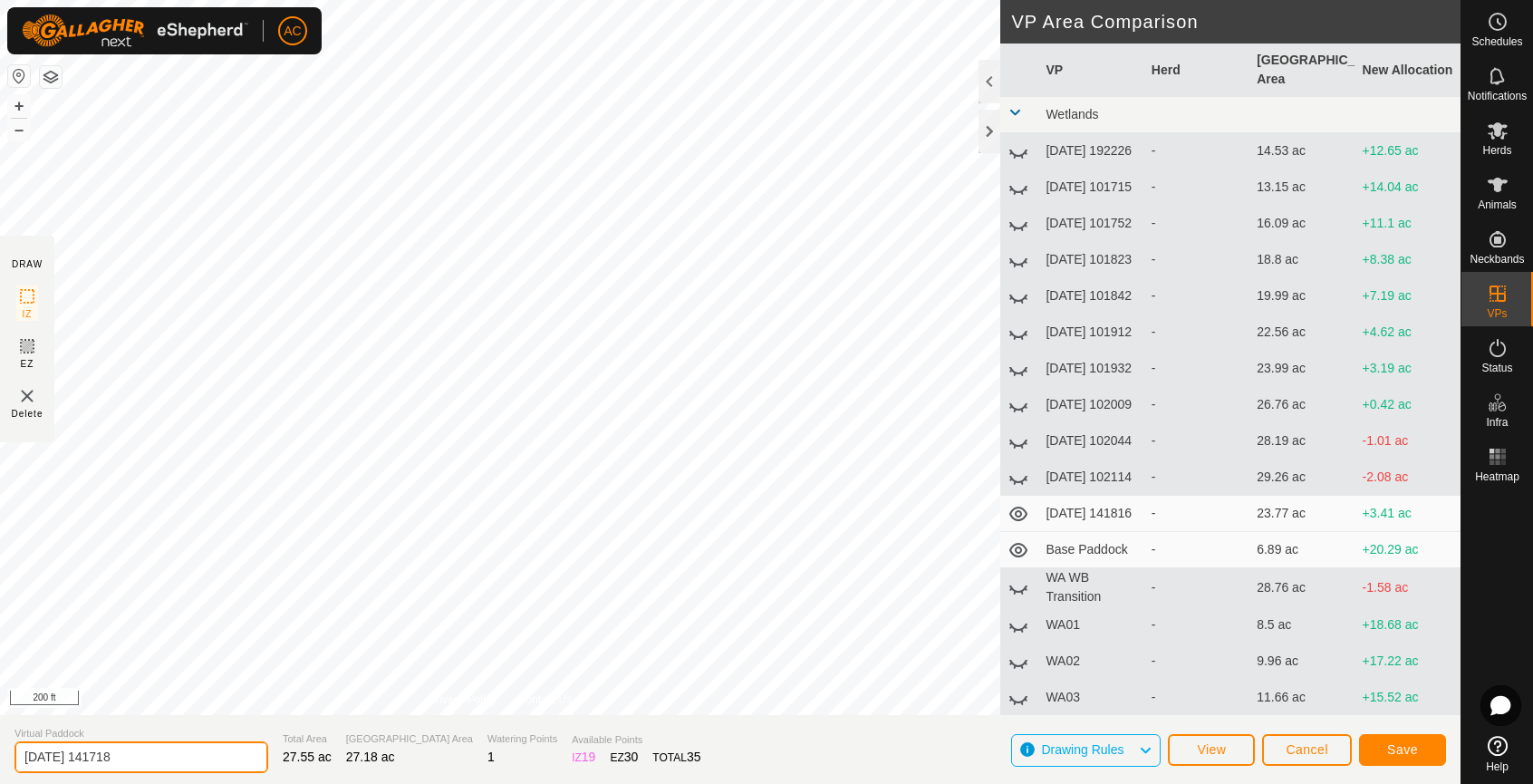
drag, startPoint x: 144, startPoint y: 762, endPoint x: -37, endPoint y: 779, distance: 181.8
click at [0, 779] on html "AC Schedules Notifications Herds Animals Neckbands VPs Status Infra Heatmap Hel…" at bounding box center [766, 392] width 1533 height 784
type input "x02"
click at [1410, 750] on span "Save" at bounding box center [1402, 749] width 30 height 14
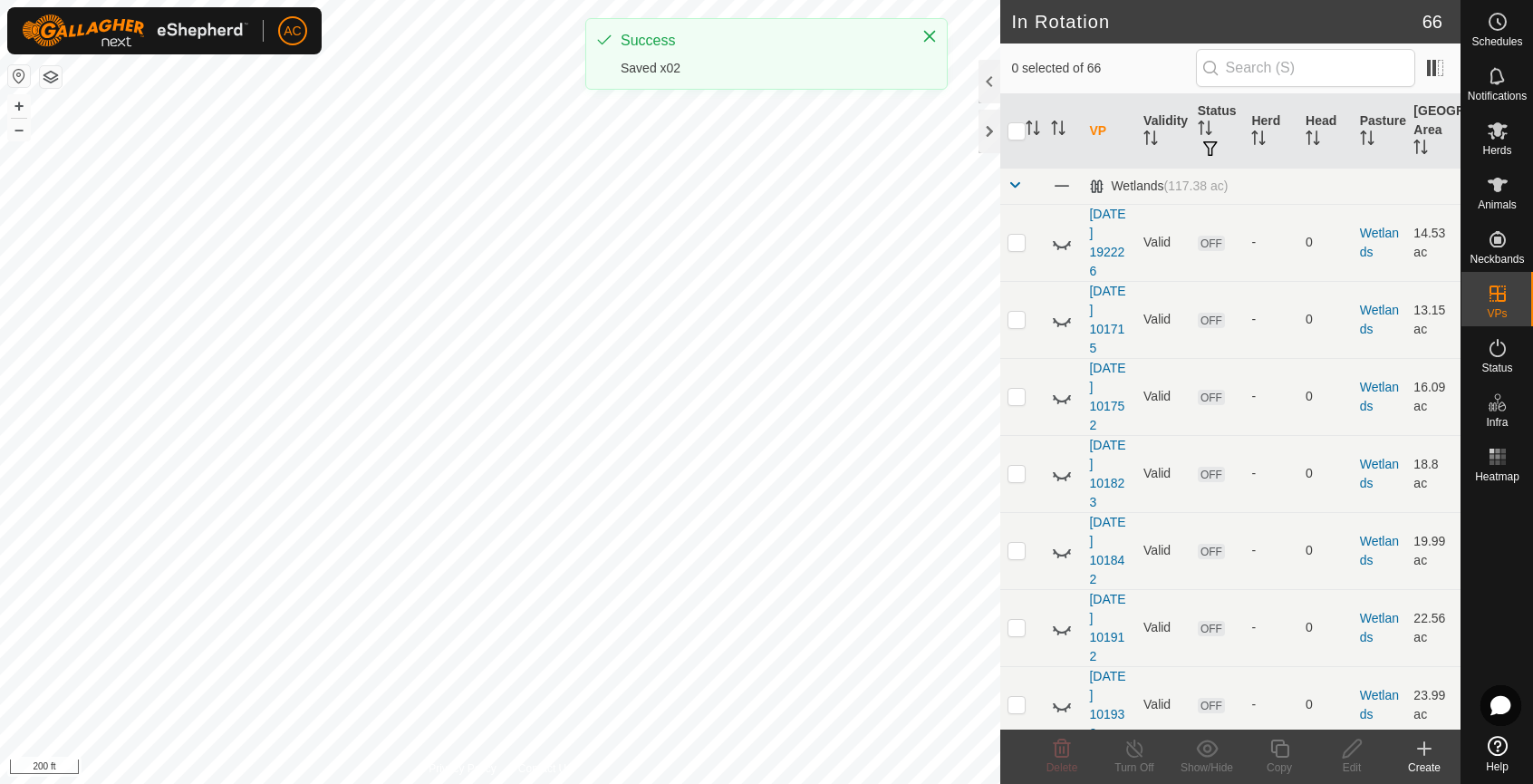
checkbox input "true"
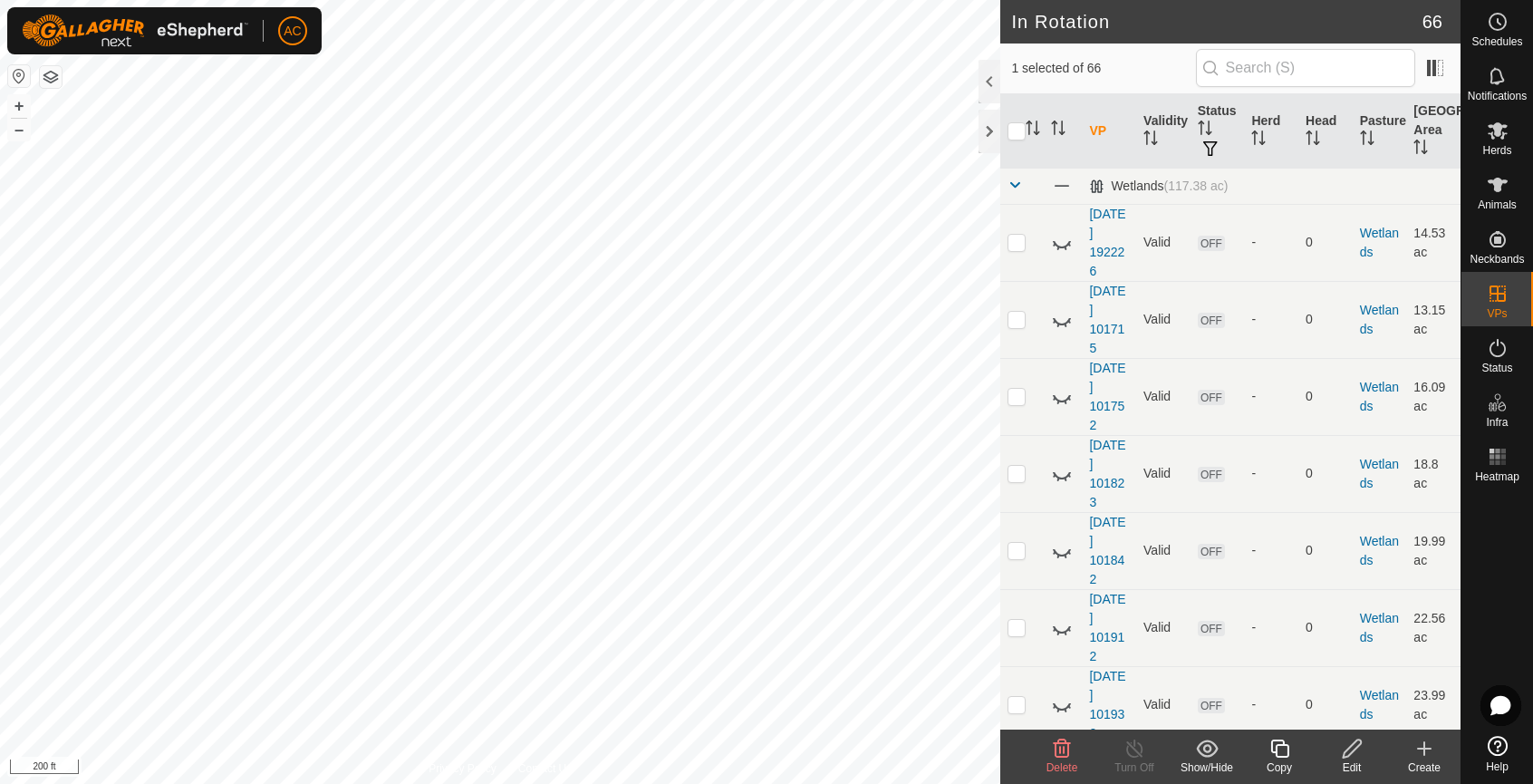
click at [1353, 754] on icon at bounding box center [1352, 748] width 23 height 22
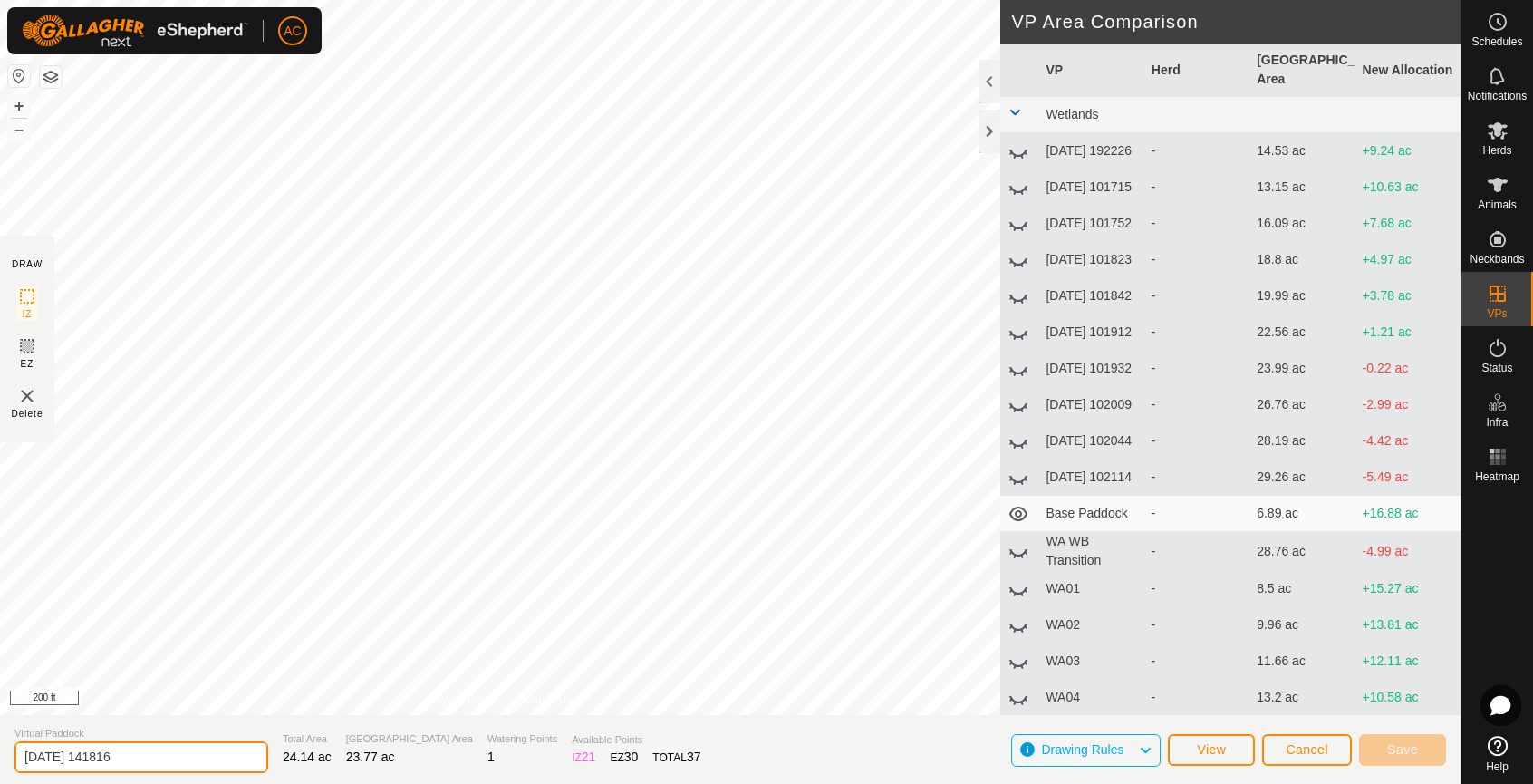
drag, startPoint x: 141, startPoint y: 764, endPoint x: -199, endPoint y: 759, distance: 340.0
click at [0, 759] on html "AC Schedules Notifications Herds Animals Neckbands VPs Status Infra Heatmap Hel…" at bounding box center [766, 392] width 1533 height 784
type input "2025-08-14 141816"
click at [1417, 752] on span "Save" at bounding box center [1402, 749] width 30 height 14
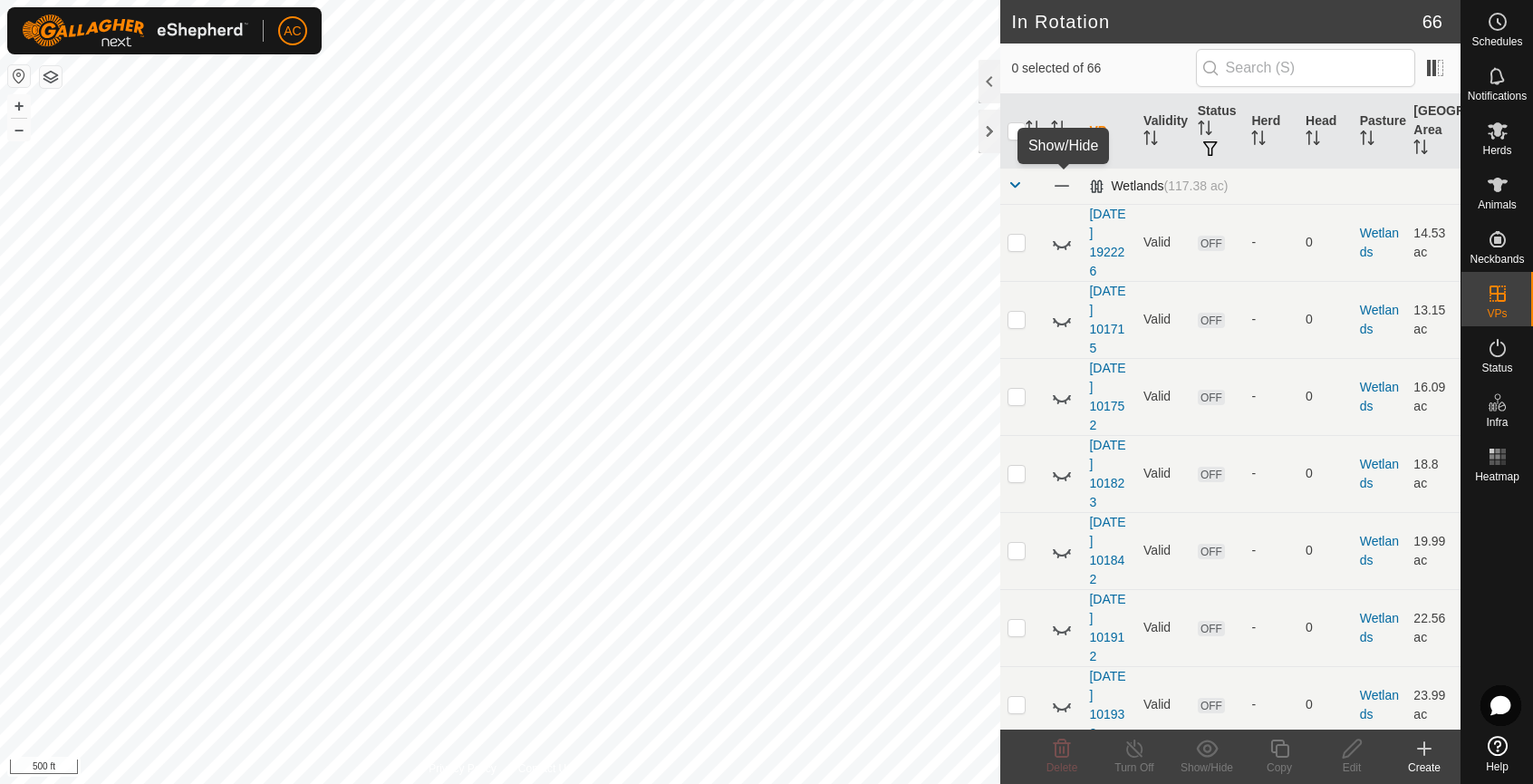
click at [1061, 184] on span at bounding box center [1060, 185] width 20 height 20
click at [1060, 185] on icon at bounding box center [1061, 186] width 22 height 22
click at [1069, 186] on icon at bounding box center [1061, 186] width 22 height 22
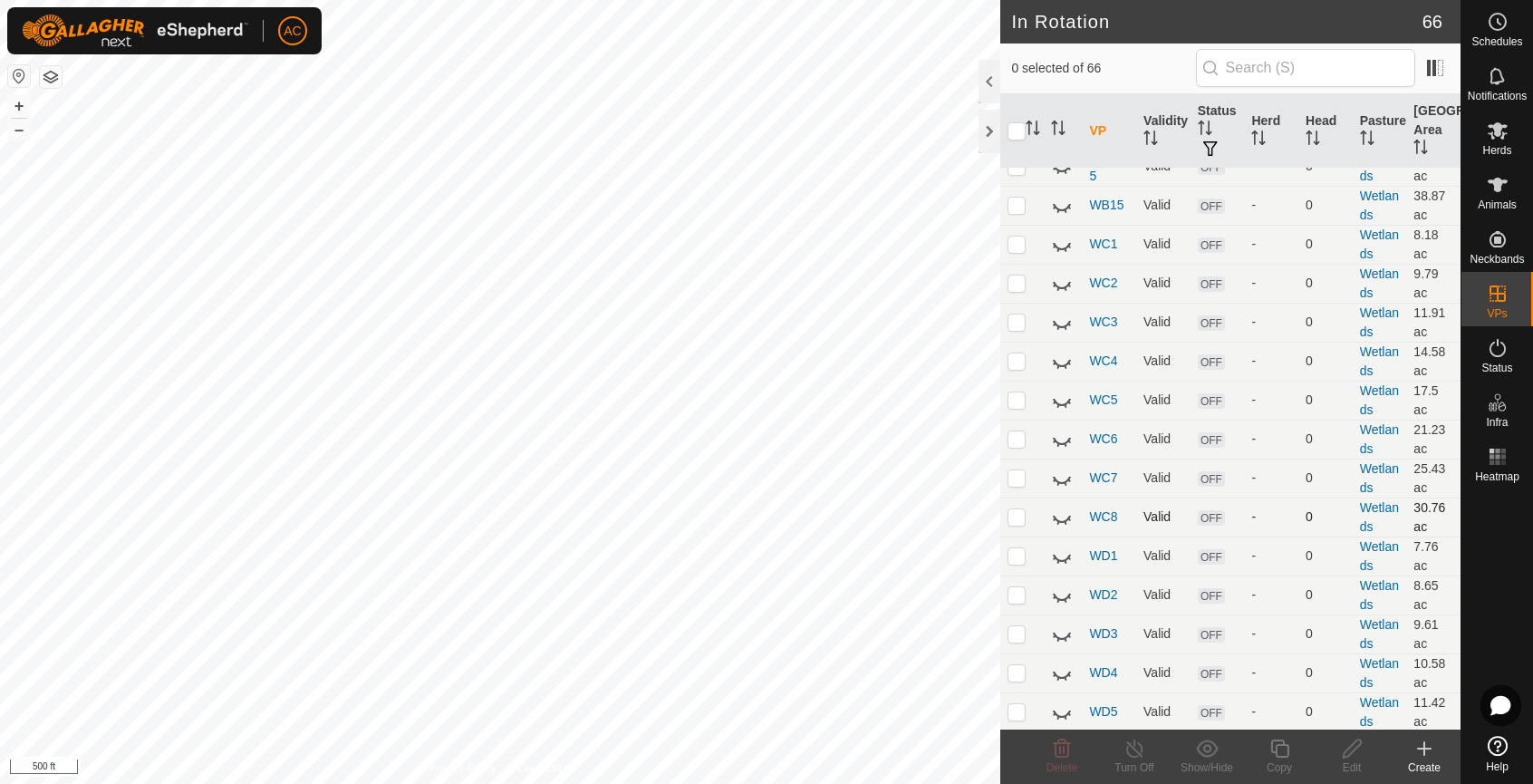
scroll to position [2522, 0]
click at [1059, 710] on icon at bounding box center [1061, 709] width 22 height 22
click at [1066, 676] on icon at bounding box center [1065, 675] width 3 height 4
checkbox input "true"
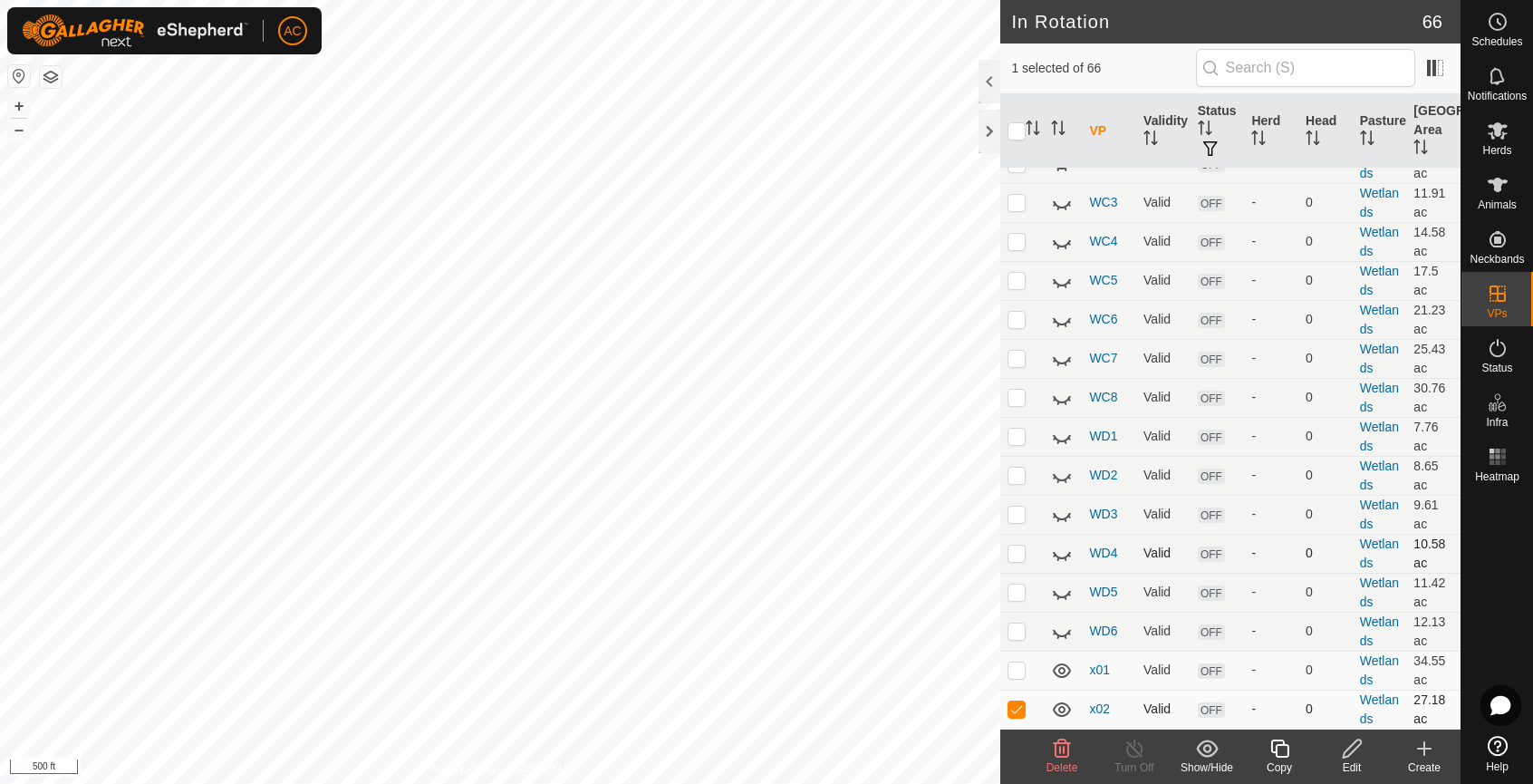
checkbox input "false"
checkbox input "true"
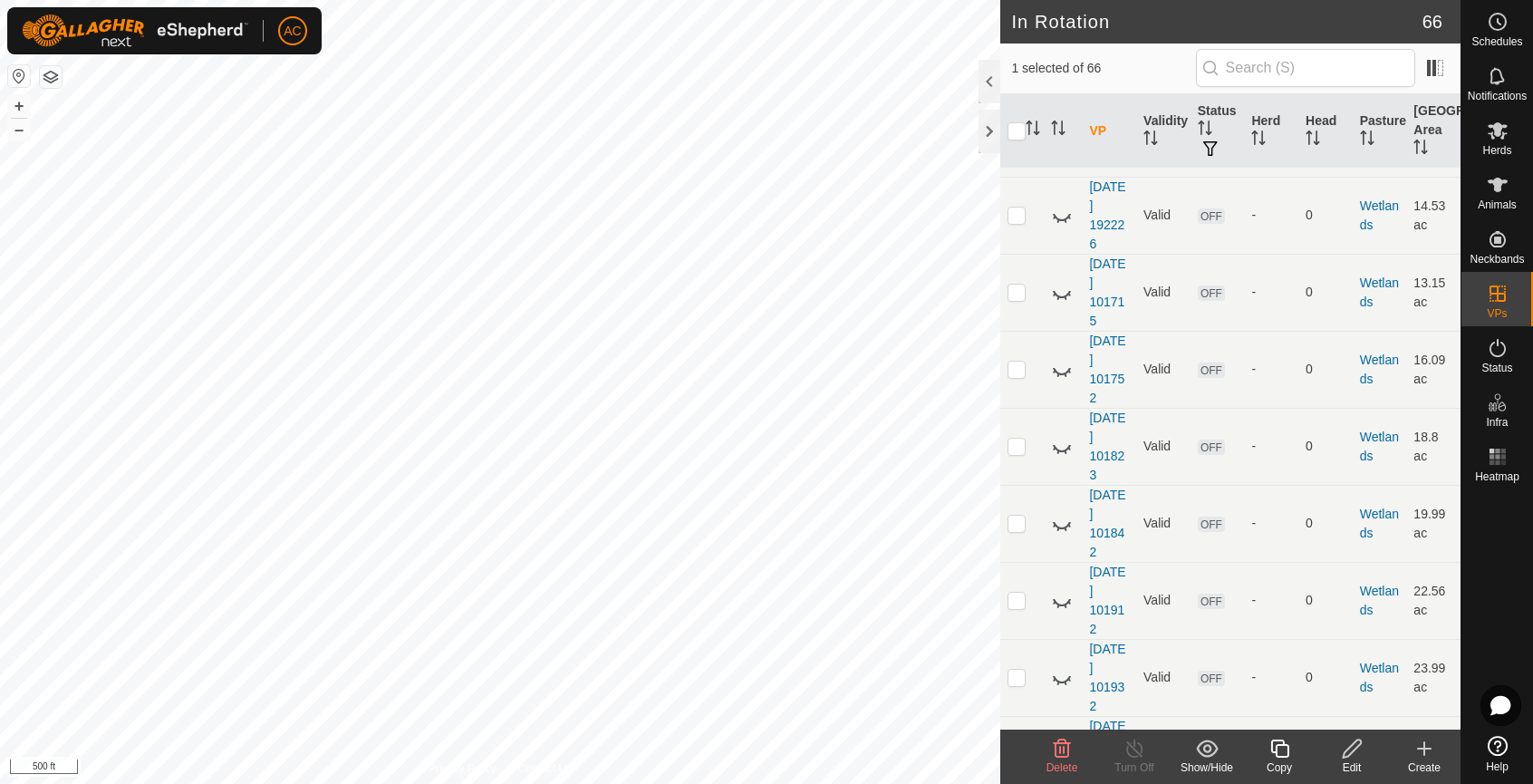
scroll to position [0, 0]
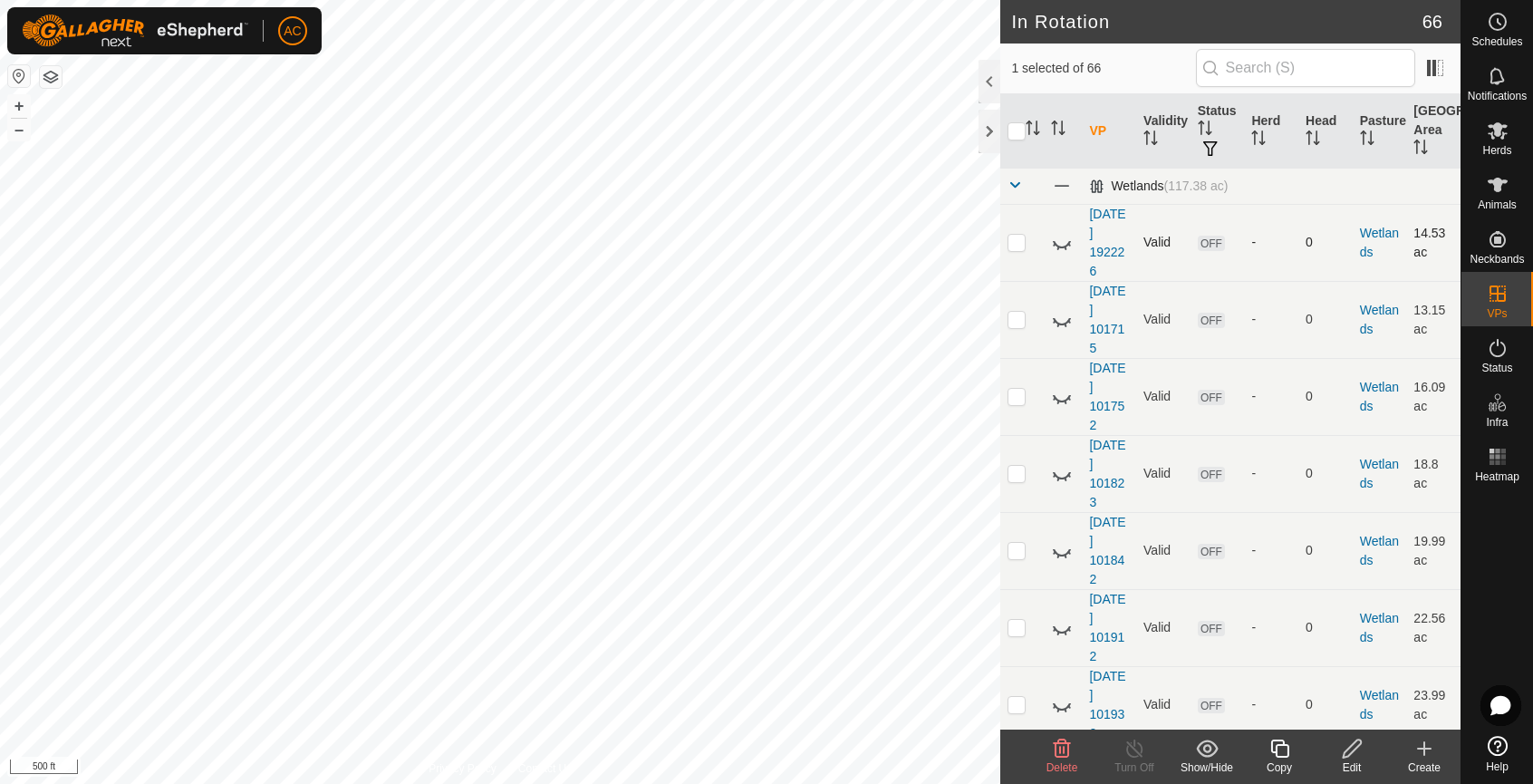
click at [1057, 247] on icon at bounding box center [1061, 242] width 22 height 22
click at [1059, 243] on icon at bounding box center [1061, 242] width 18 height 14
click at [1062, 324] on icon at bounding box center [1061, 322] width 18 height 8
click at [1062, 324] on icon at bounding box center [1061, 319] width 22 height 22
click at [1060, 401] on icon at bounding box center [1061, 399] width 18 height 8
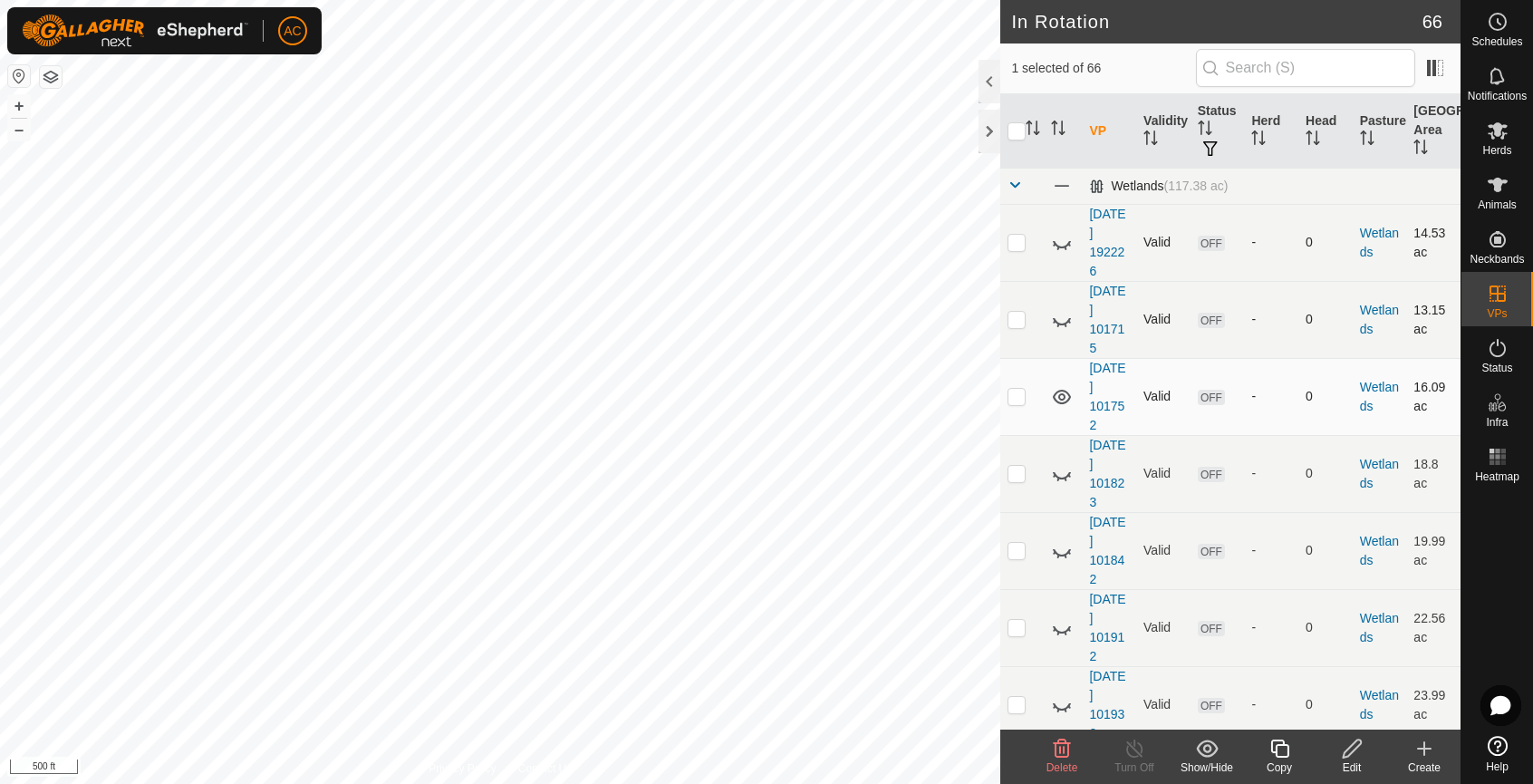
click at [1060, 401] on icon at bounding box center [1061, 396] width 22 height 22
click at [1062, 185] on span at bounding box center [1060, 185] width 20 height 20
click at [1062, 185] on icon at bounding box center [1061, 186] width 22 height 22
checkbox input "true"
checkbox input "false"
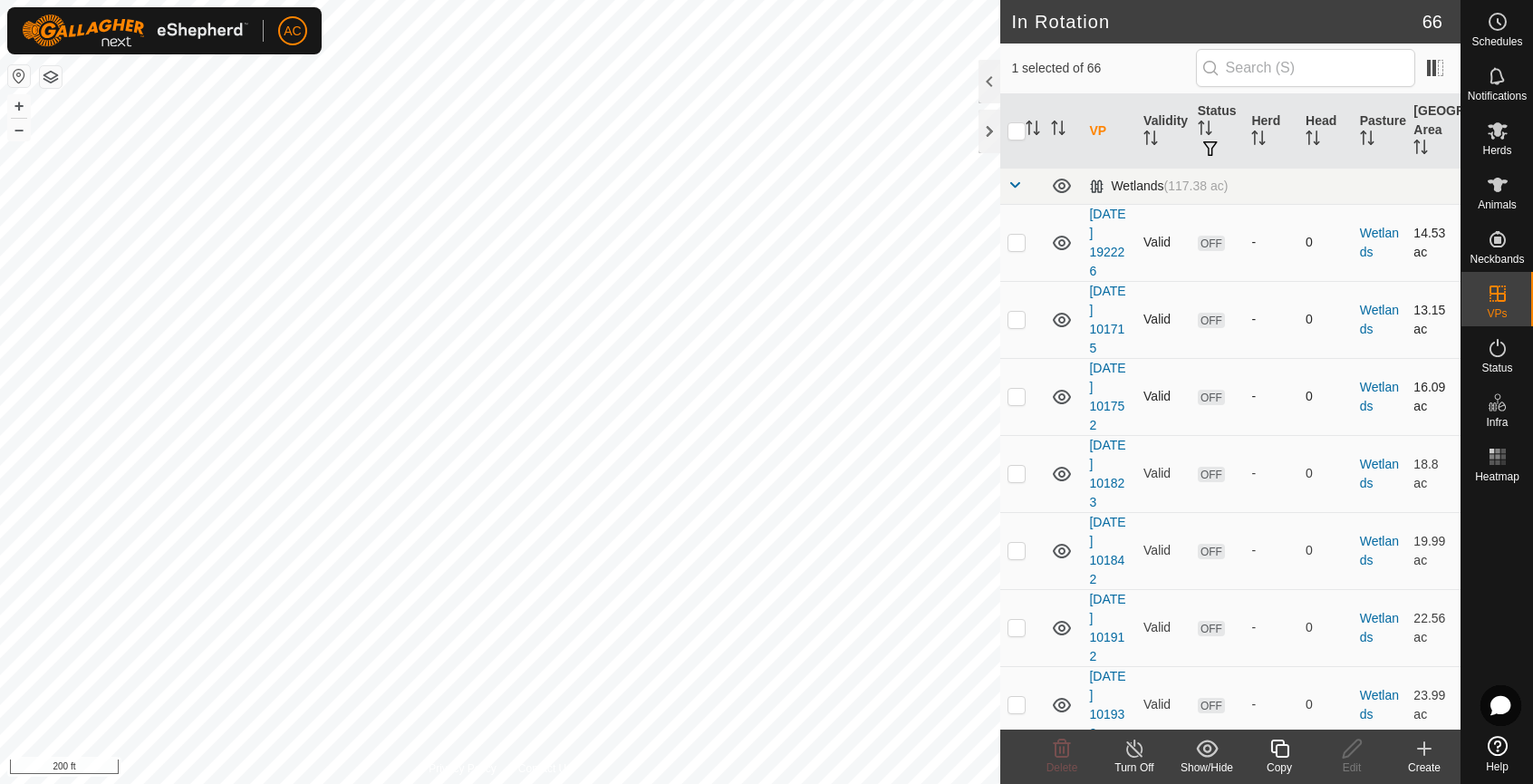
checkbox input "true"
checkbox input "false"
checkbox input "true"
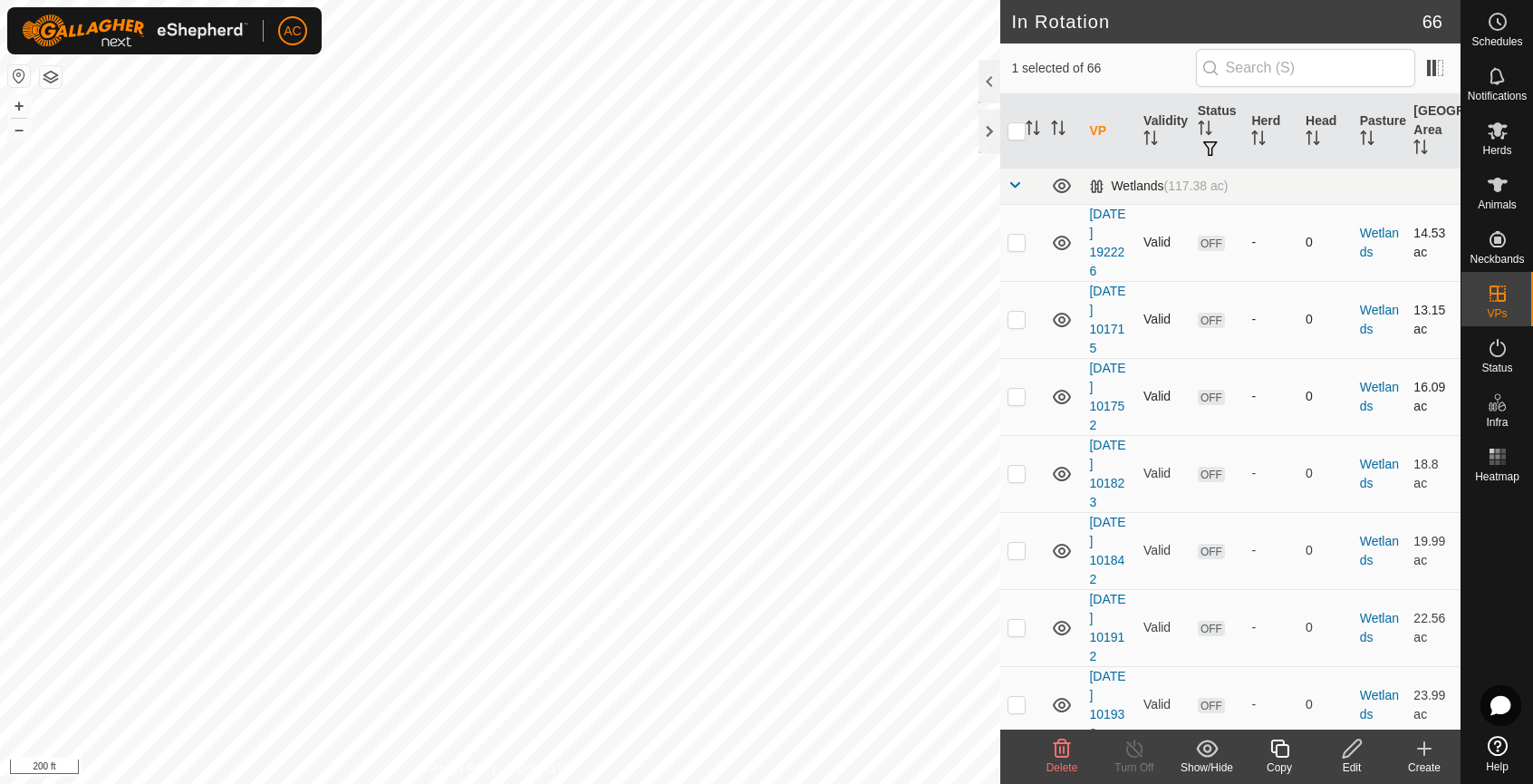
checkbox input "false"
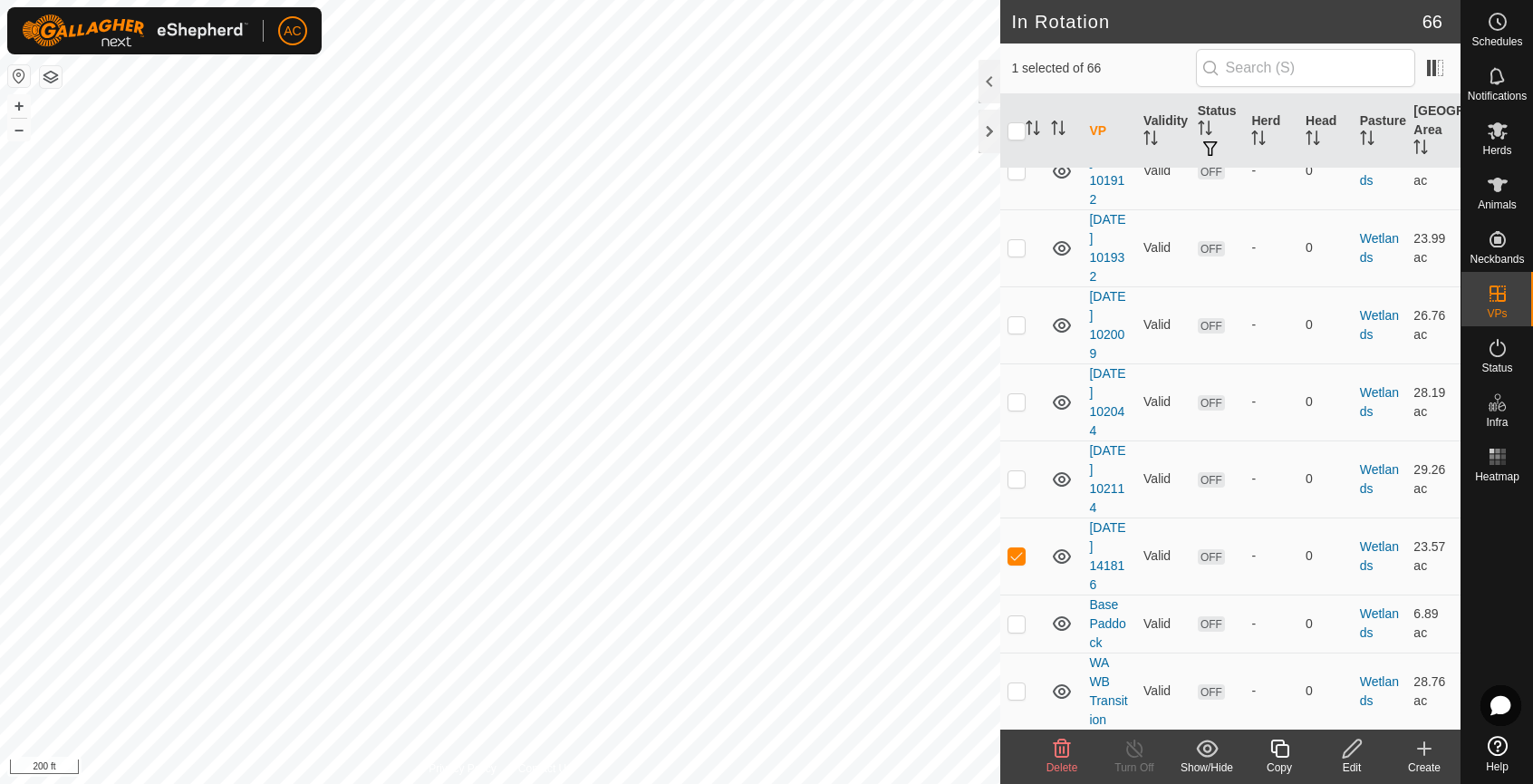
scroll to position [452, 0]
click at [1349, 753] on icon at bounding box center [1352, 748] width 23 height 22
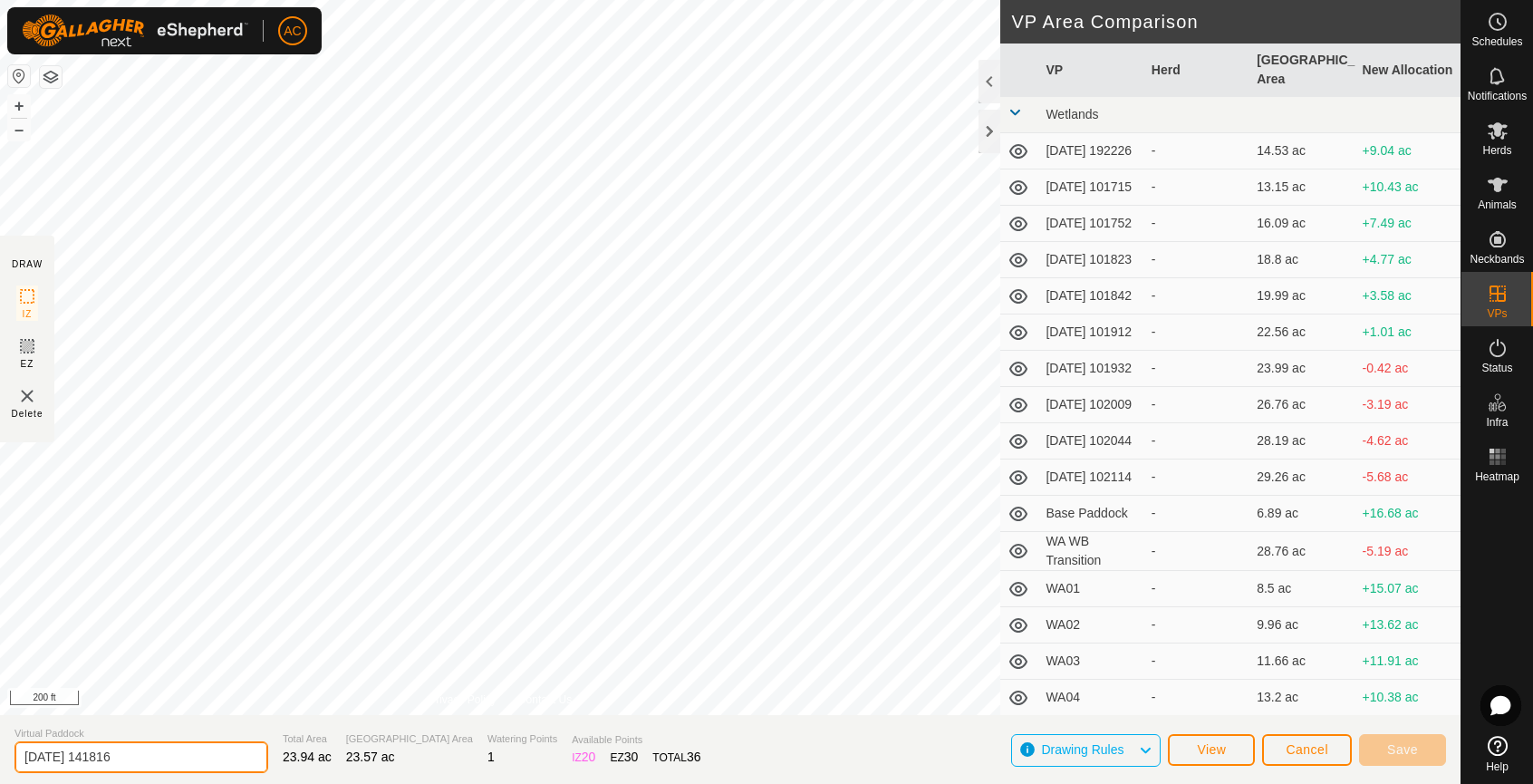
drag, startPoint x: 144, startPoint y: 754, endPoint x: -10, endPoint y: 775, distance: 155.4
click at [0, 775] on html "AC Schedules Notifications Herds Animals Neckbands VPs Status Infra Heatmap Hel…" at bounding box center [766, 392] width 1533 height 784
type input "w"
type input "x03"
click at [1415, 751] on span "Save" at bounding box center [1402, 749] width 30 height 14
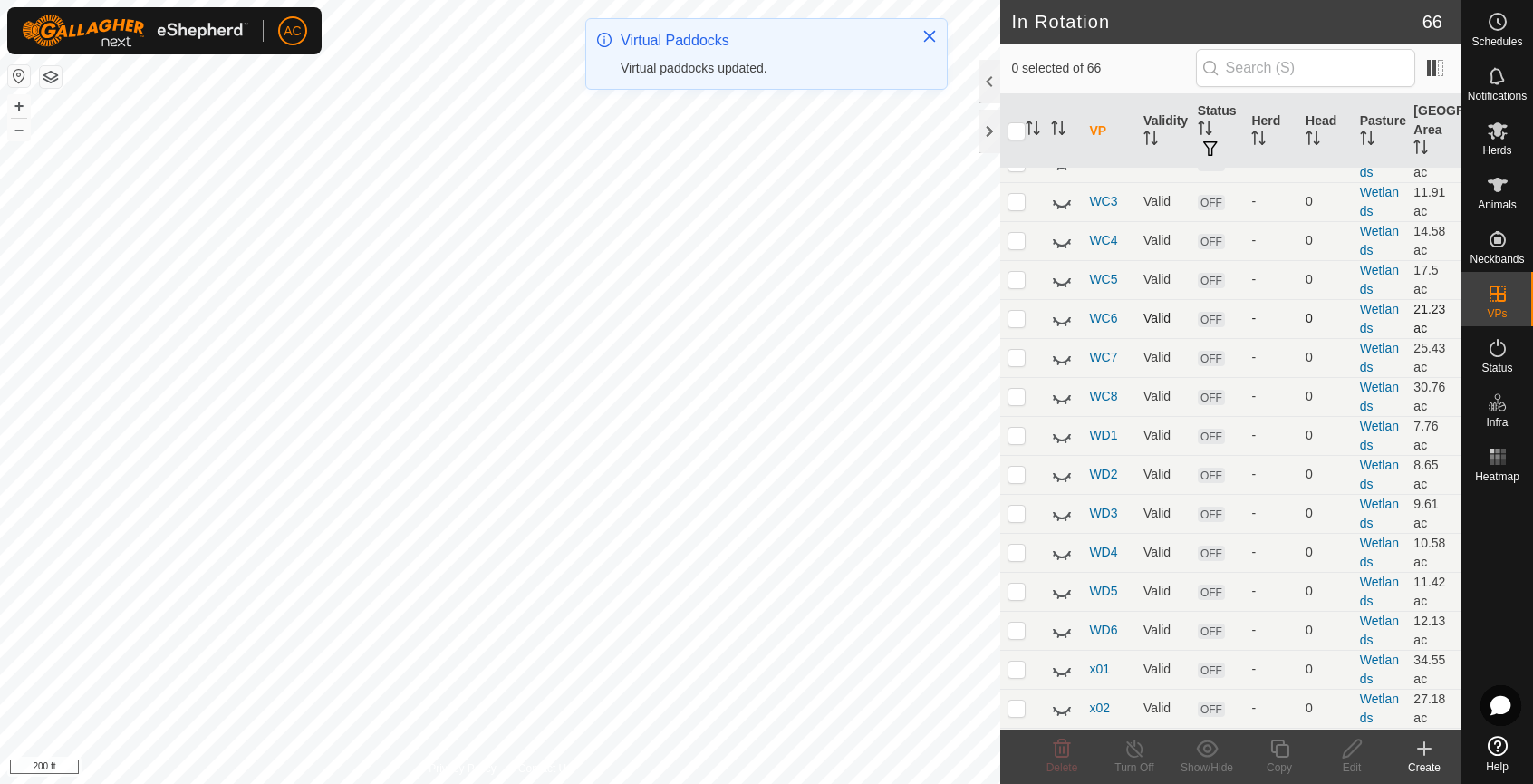
scroll to position [2483, 0]
drag, startPoint x: 1014, startPoint y: 630, endPoint x: 1009, endPoint y: 664, distance: 34.4
click at [1014, 633] on p-checkbox at bounding box center [1016, 630] width 18 height 14
checkbox input "true"
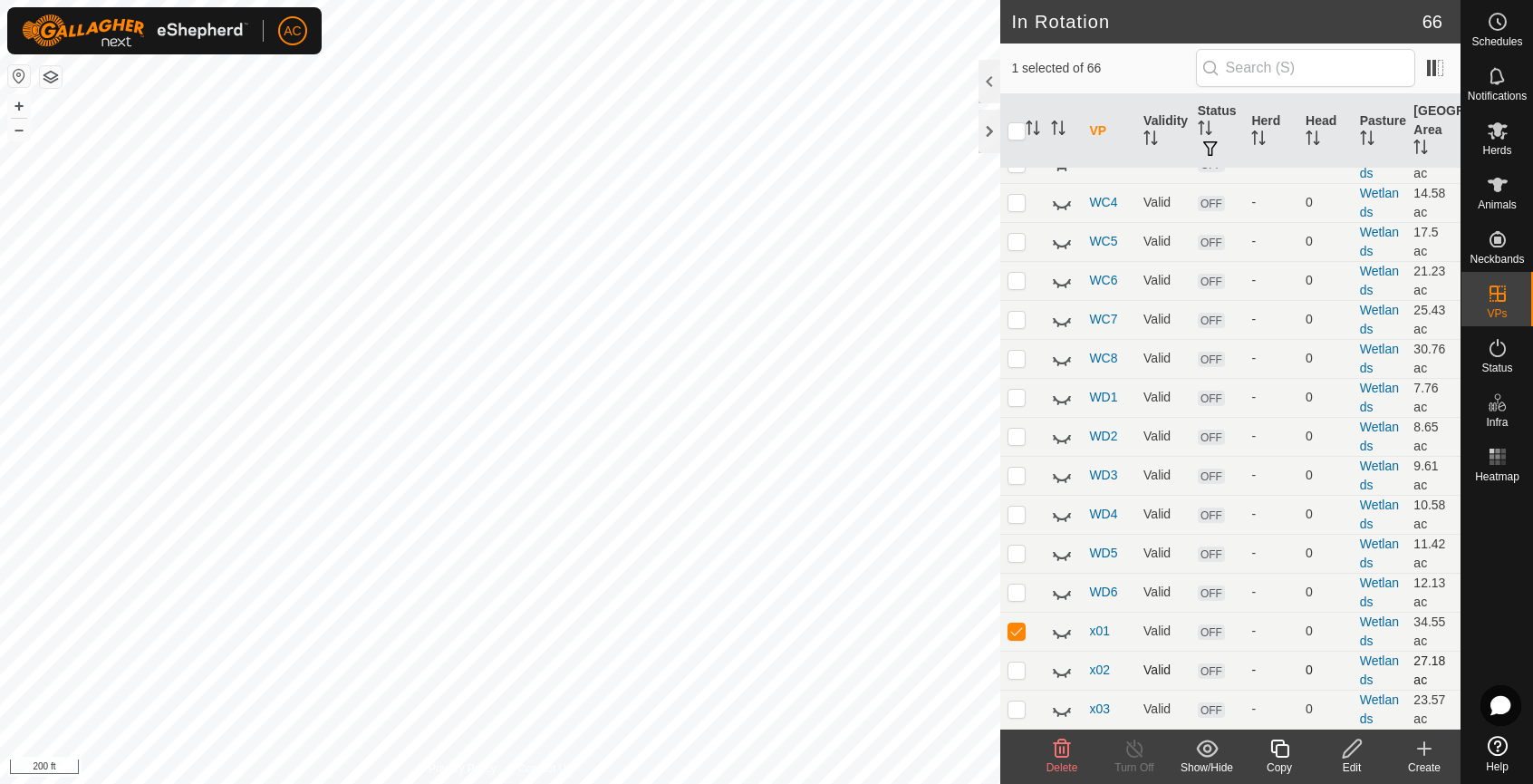
click at [1010, 672] on p-checkbox at bounding box center [1016, 669] width 18 height 14
checkbox input "true"
click at [1018, 707] on p-checkbox at bounding box center [1016, 708] width 18 height 14
checkbox input "true"
click at [1019, 634] on p-checkbox at bounding box center [1016, 630] width 18 height 14
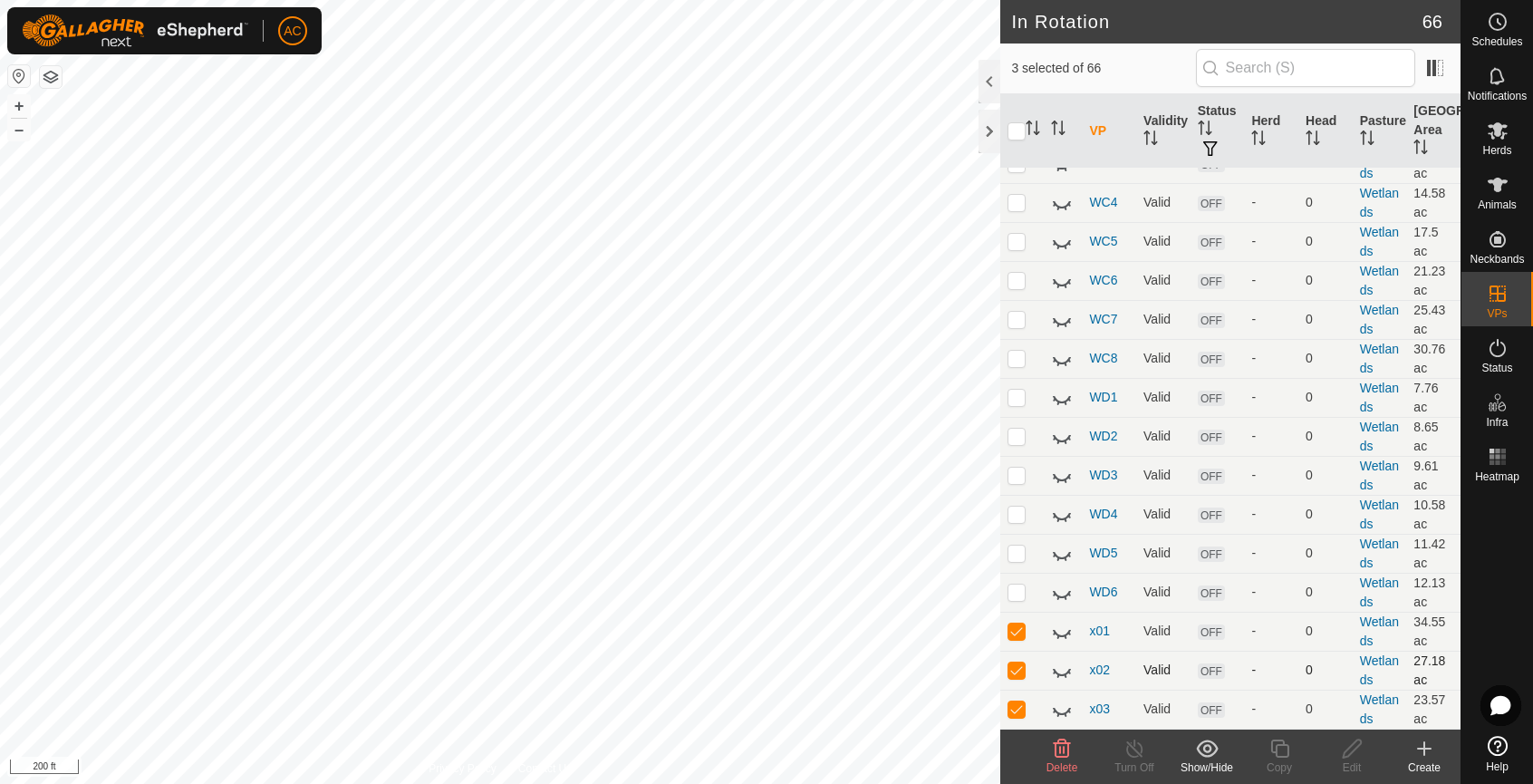
checkbox input "false"
click at [1019, 673] on p-checkbox at bounding box center [1016, 669] width 18 height 14
checkbox input "false"
click at [1015, 701] on td at bounding box center [1022, 709] width 44 height 39
checkbox input "false"
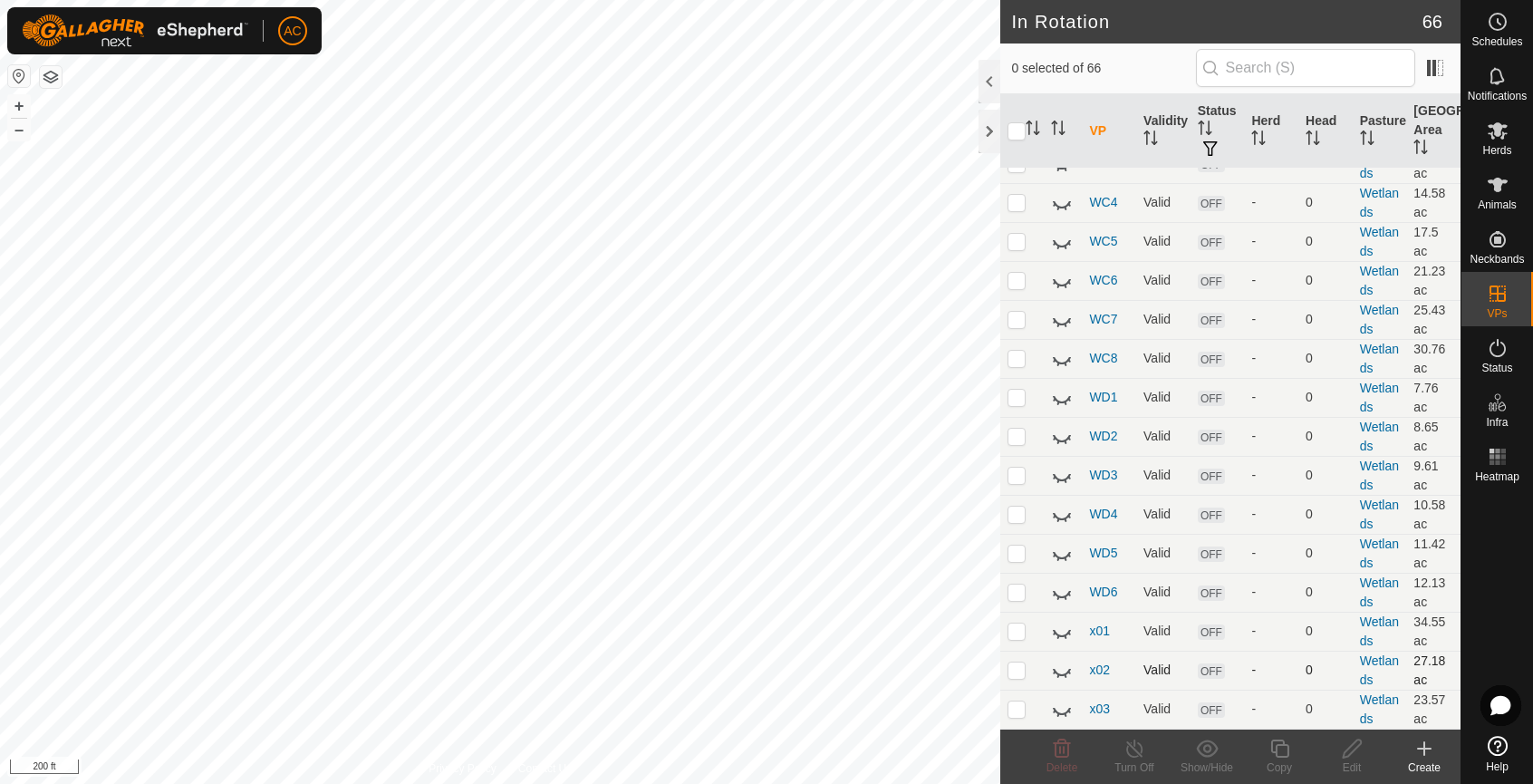
drag, startPoint x: 1059, startPoint y: 636, endPoint x: 1059, endPoint y: 655, distance: 19.0
click at [1060, 636] on icon at bounding box center [1061, 631] width 22 height 22
click at [1059, 671] on icon at bounding box center [1061, 670] width 22 height 22
click at [1062, 710] on icon at bounding box center [1061, 709] width 22 height 22
checkbox input "true"
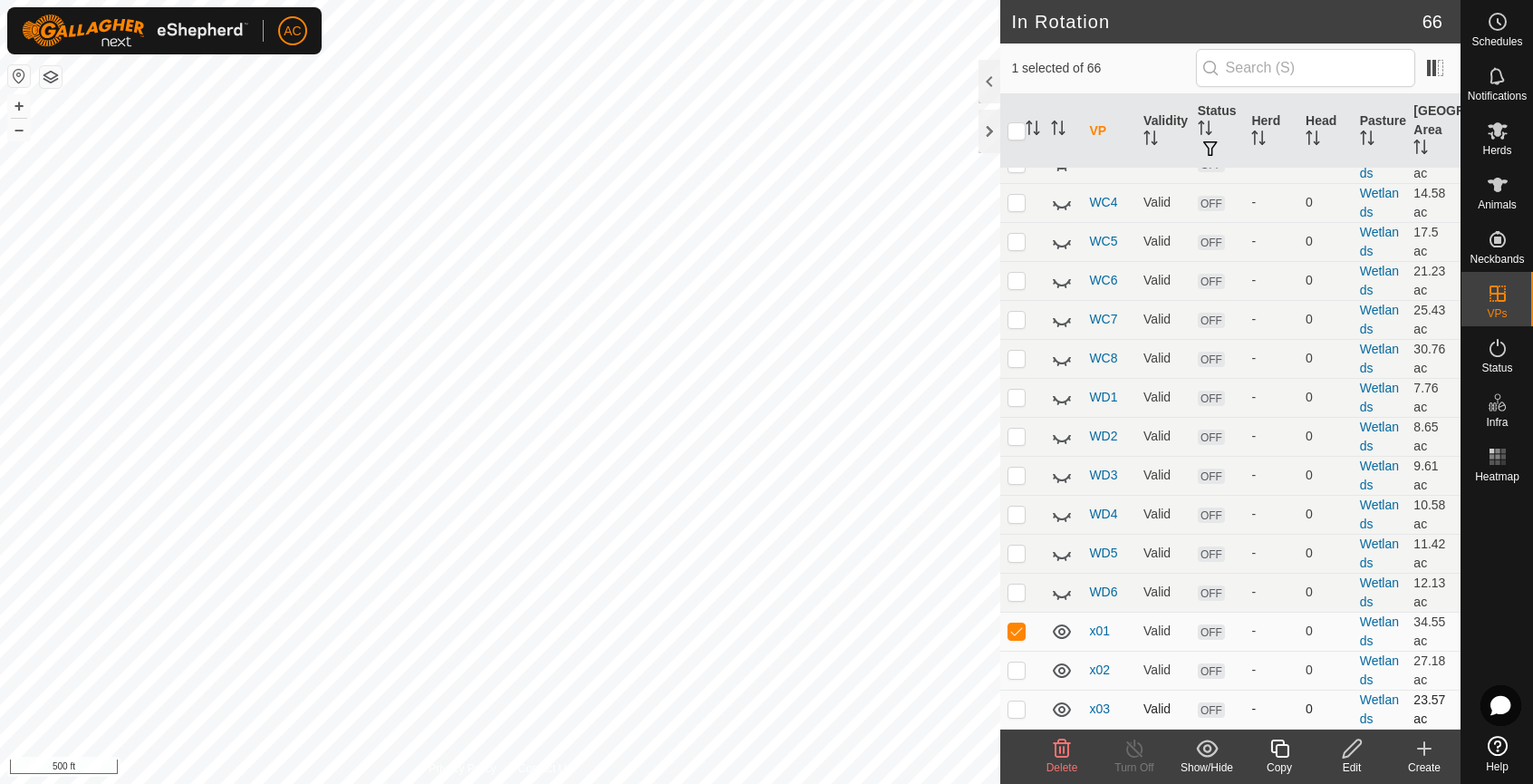
click at [1352, 750] on icon at bounding box center [1352, 748] width 23 height 22
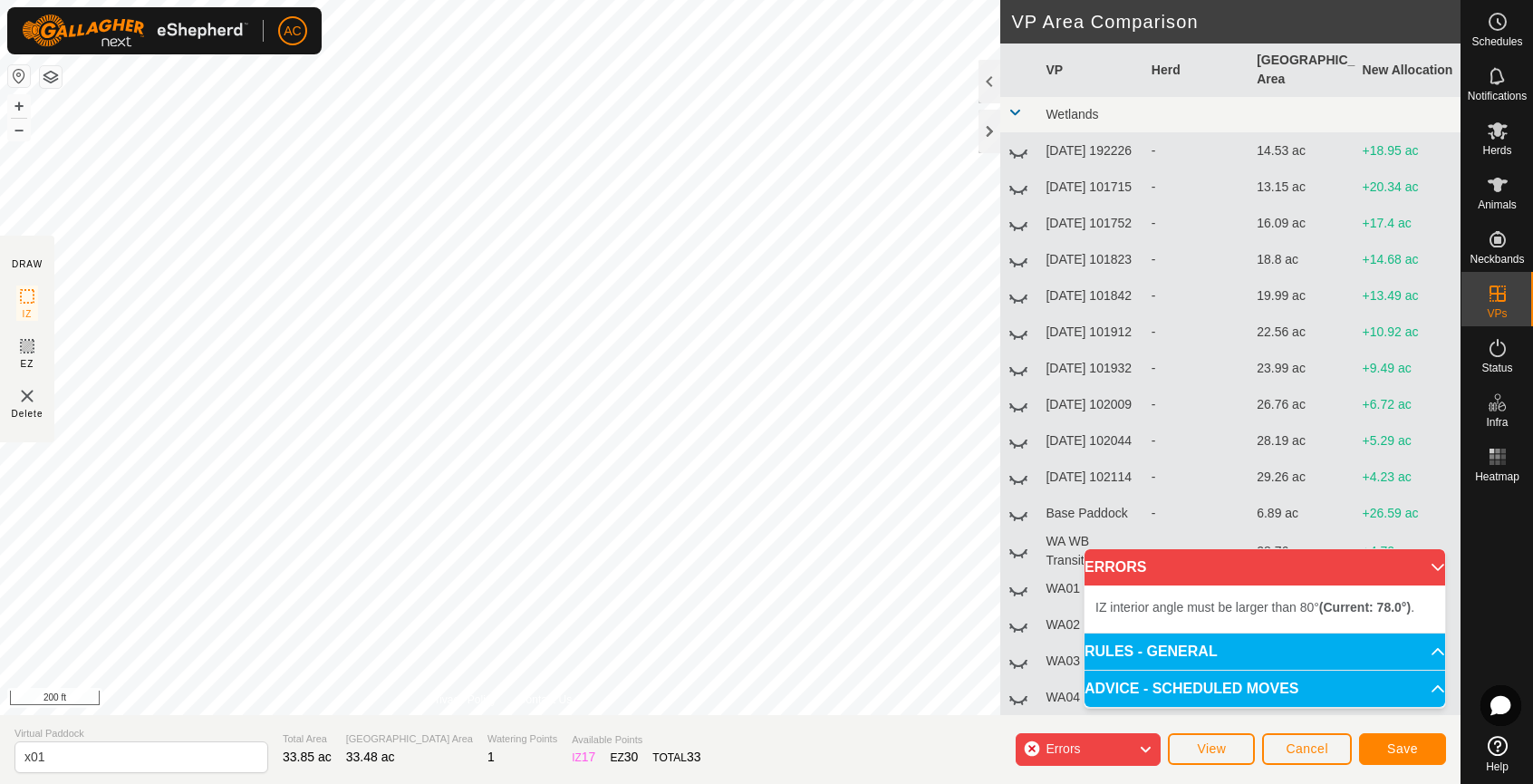
click at [287, 271] on div "IZ interior angle must be larger than 80° (Current: 78.0°) . + – ⇧ i 200 ft" at bounding box center [500, 357] width 1000 height 714
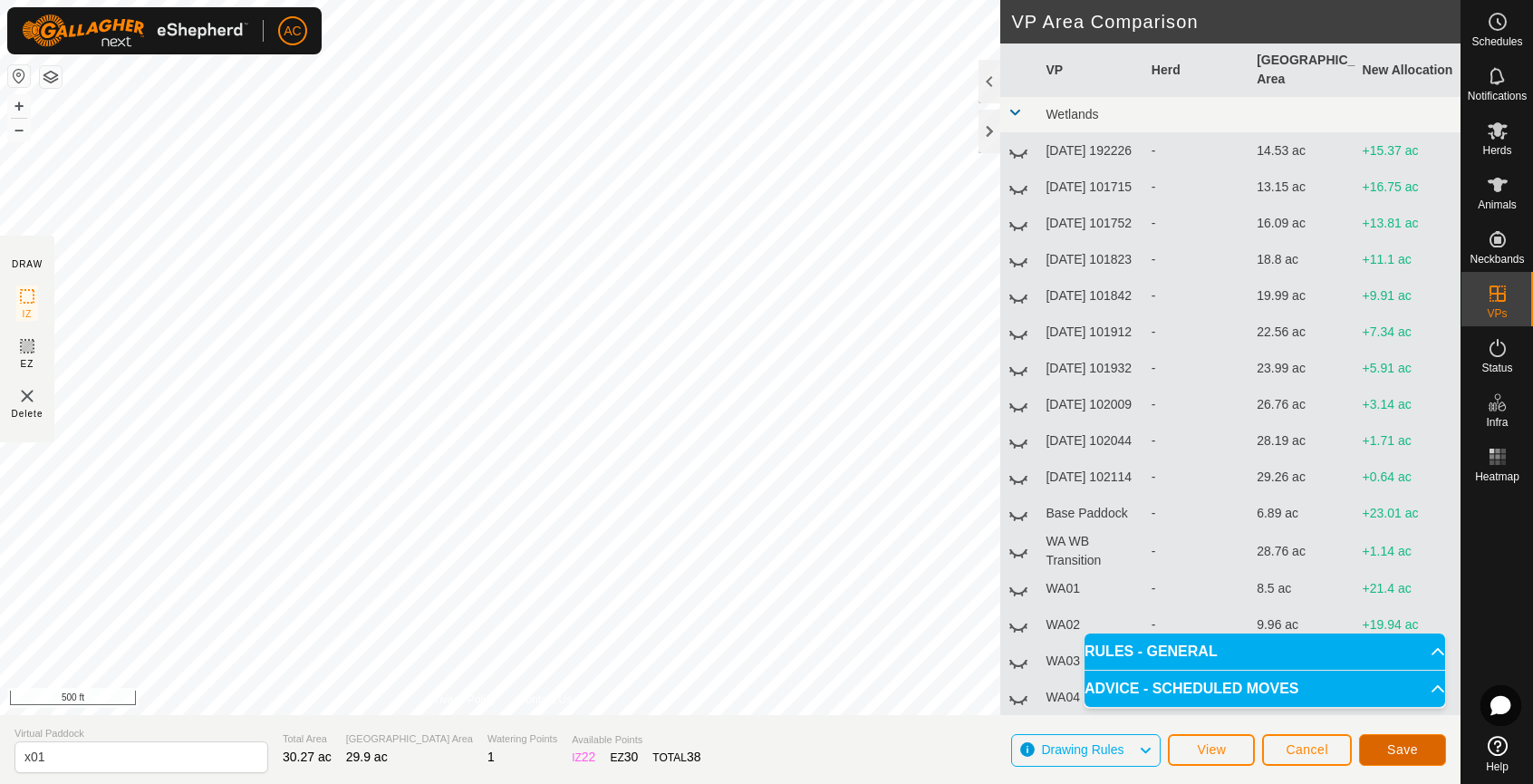
click at [1414, 749] on span "Save" at bounding box center [1402, 749] width 30 height 14
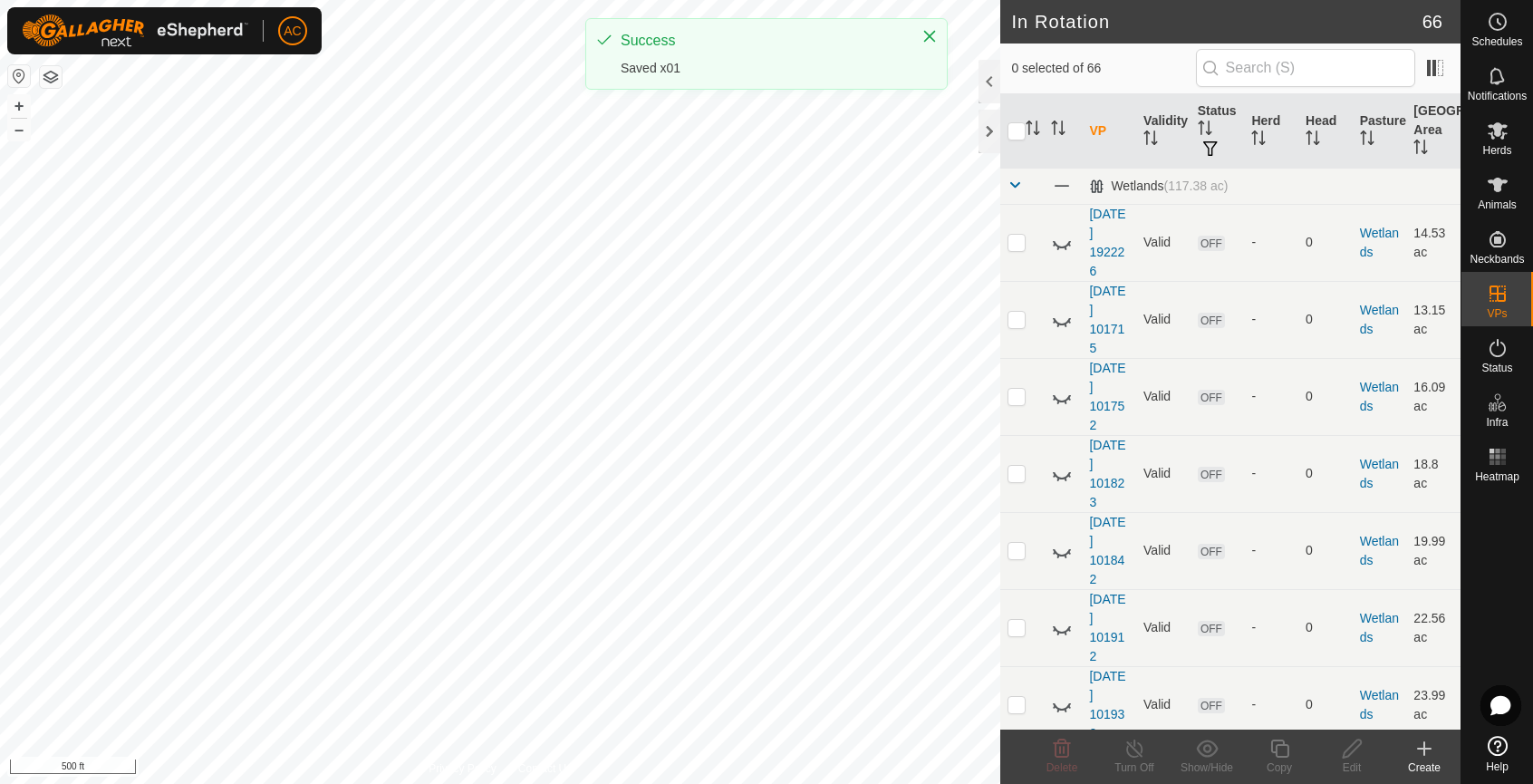
checkbox input "true"
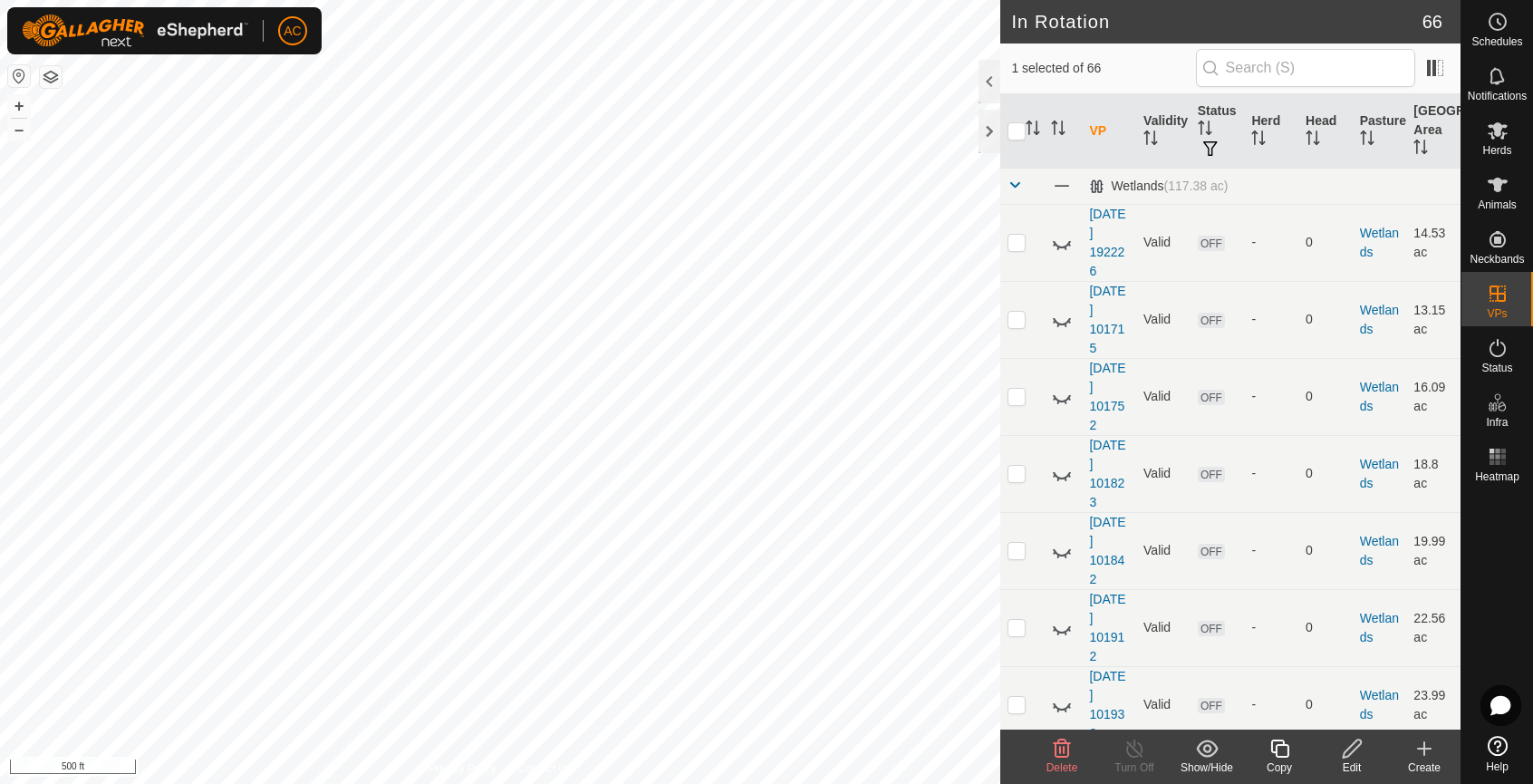
click at [1353, 751] on icon at bounding box center [1351, 748] width 18 height 18
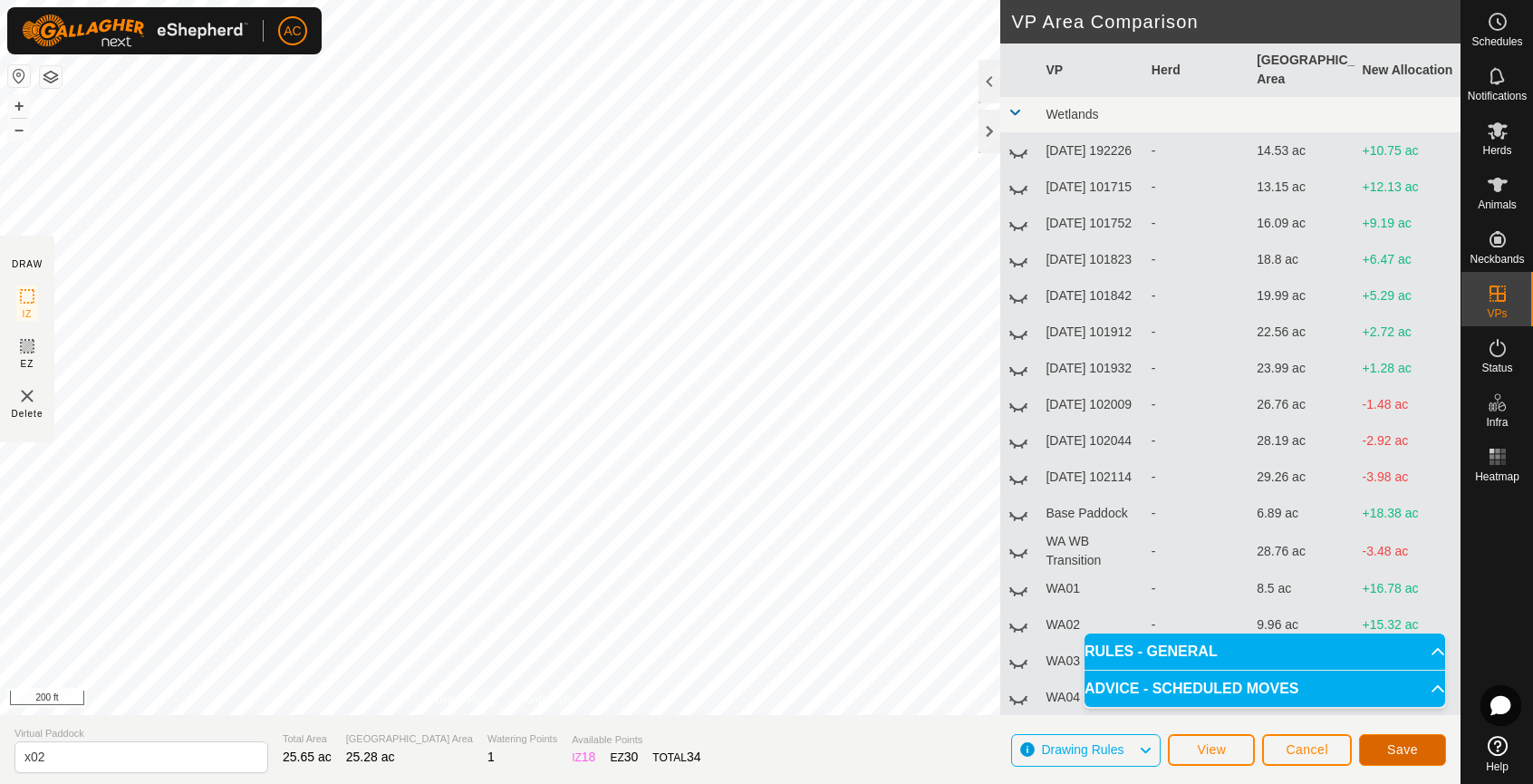
click at [1399, 752] on span "Save" at bounding box center [1402, 749] width 30 height 14
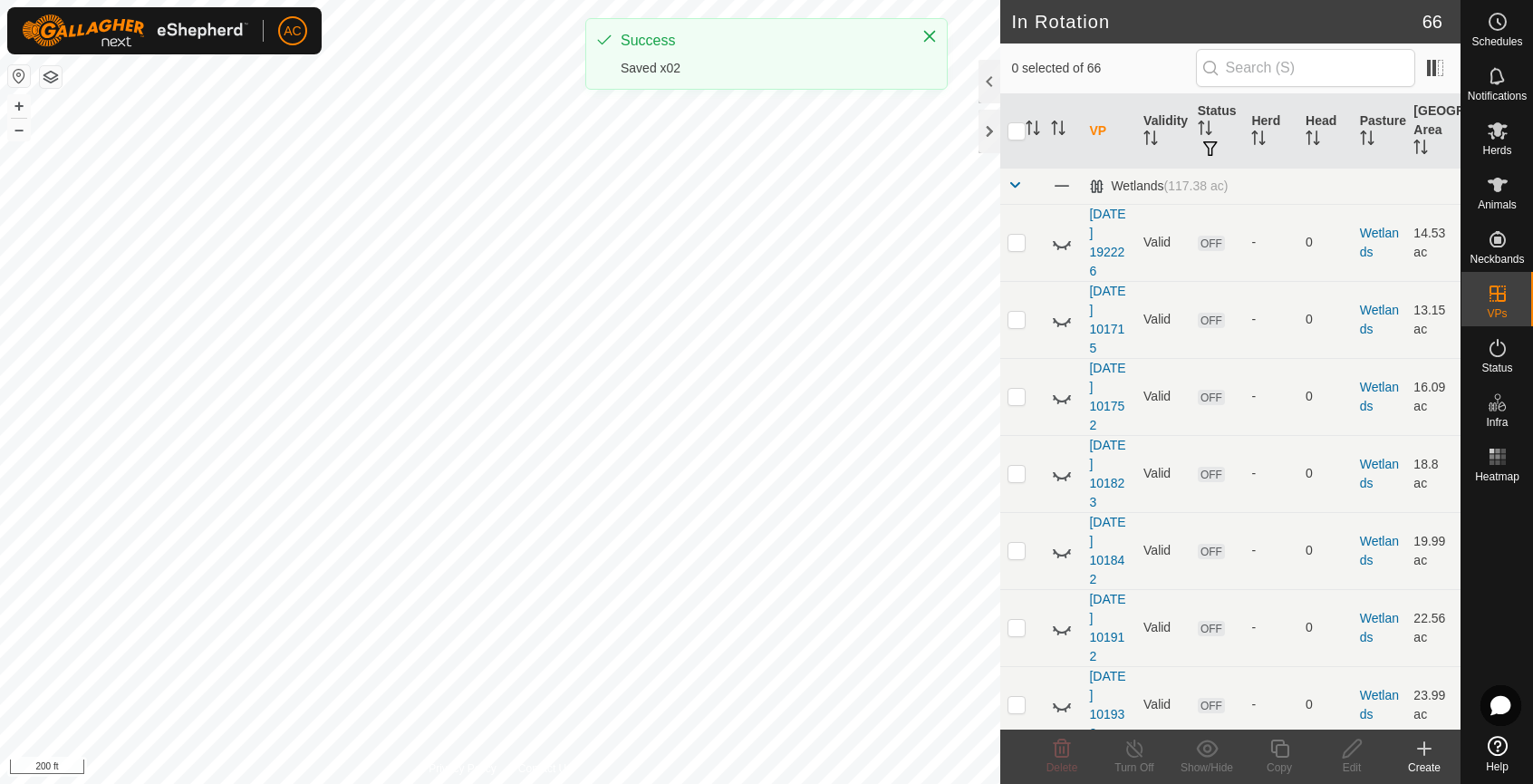
checkbox input "true"
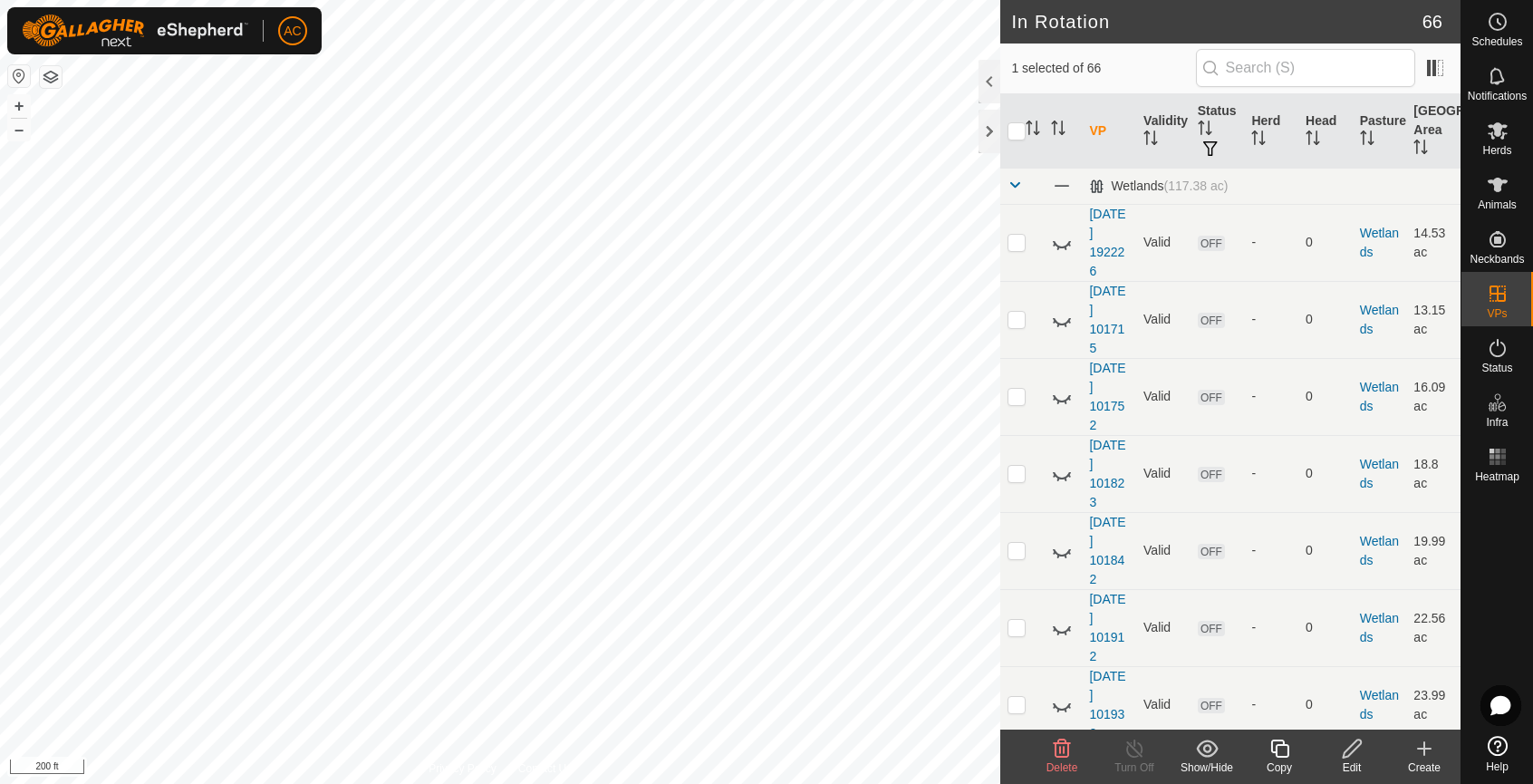
click at [1352, 747] on icon at bounding box center [1352, 748] width 23 height 22
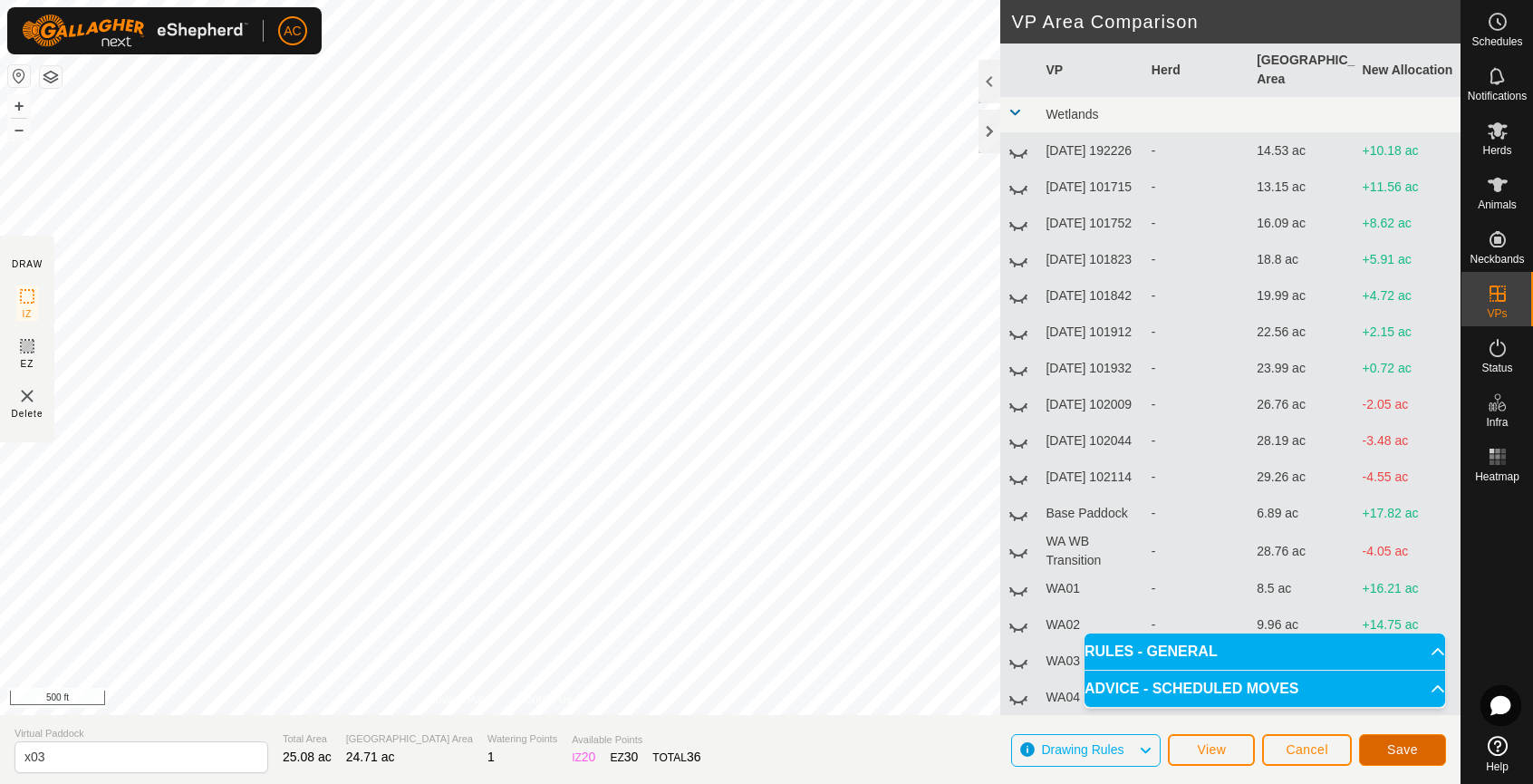
click at [1403, 748] on span "Save" at bounding box center [1402, 749] width 30 height 14
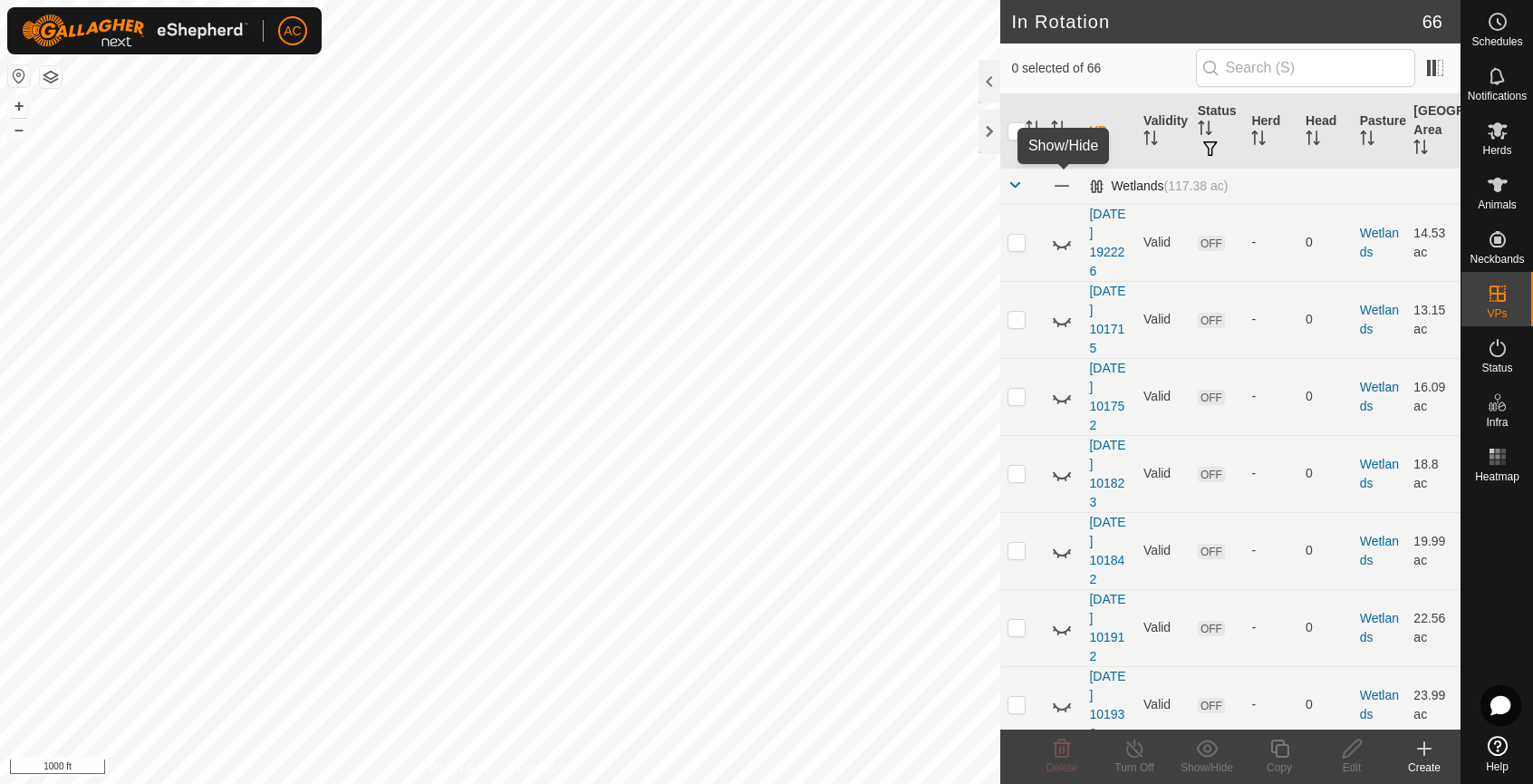
click at [1062, 191] on span at bounding box center [1060, 185] width 20 height 20
click at [1061, 185] on icon at bounding box center [1061, 186] width 22 height 22
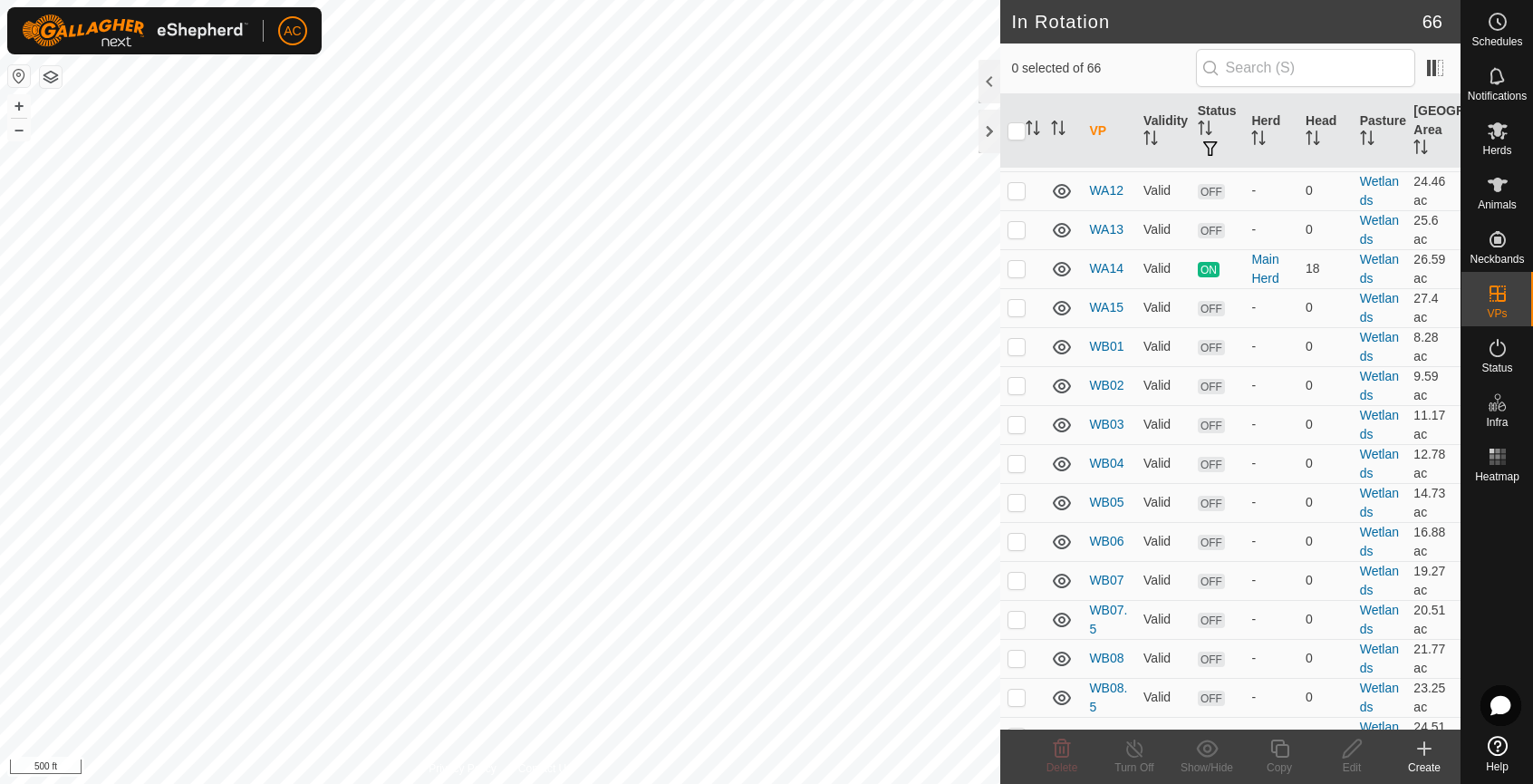
scroll to position [1358, 0]
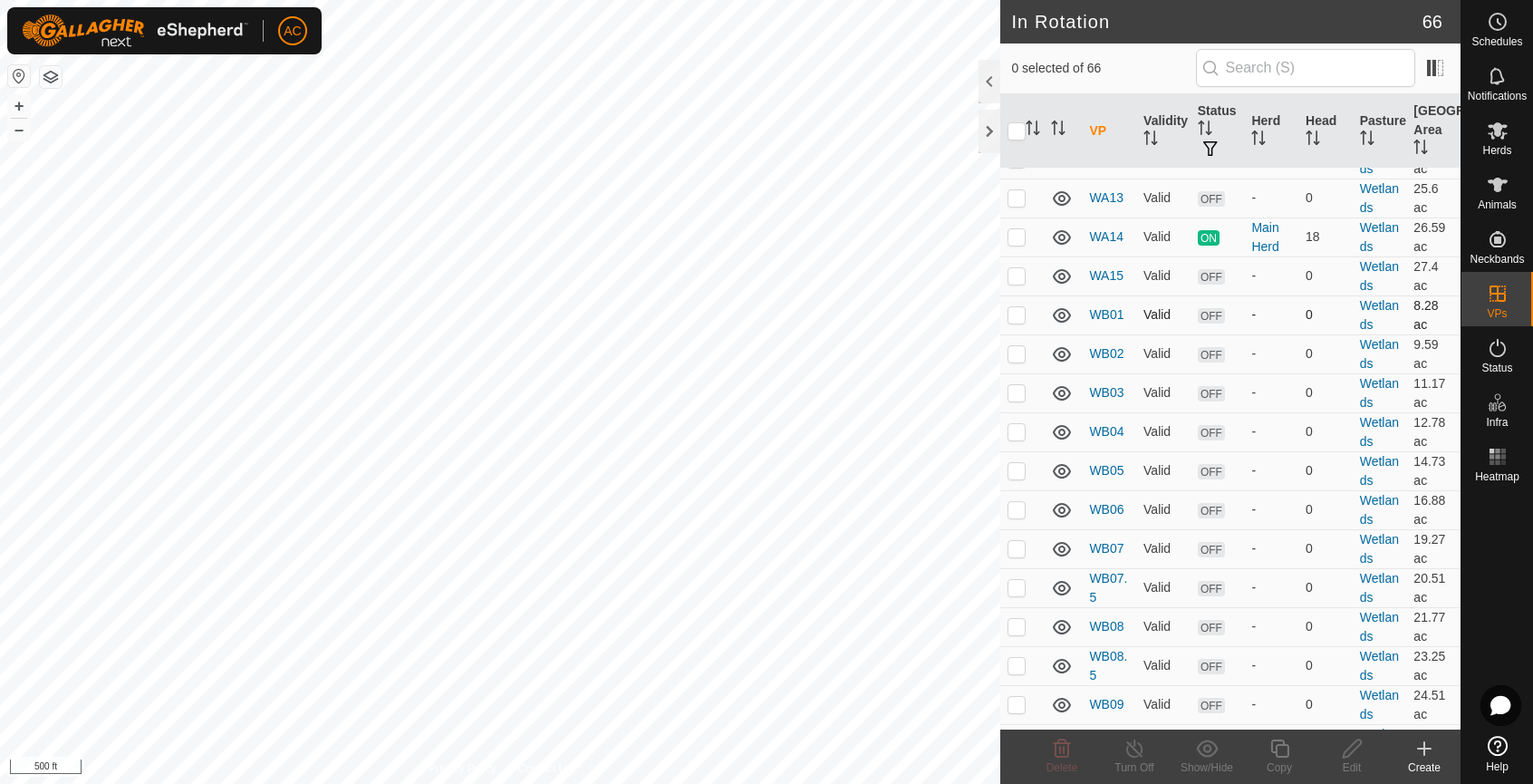
click at [1015, 312] on p-checkbox at bounding box center [1016, 313] width 18 height 14
checkbox input "true"
click at [1017, 353] on p-checkbox at bounding box center [1016, 352] width 18 height 14
checkbox input "true"
click at [1014, 391] on p-checkbox at bounding box center [1016, 392] width 18 height 14
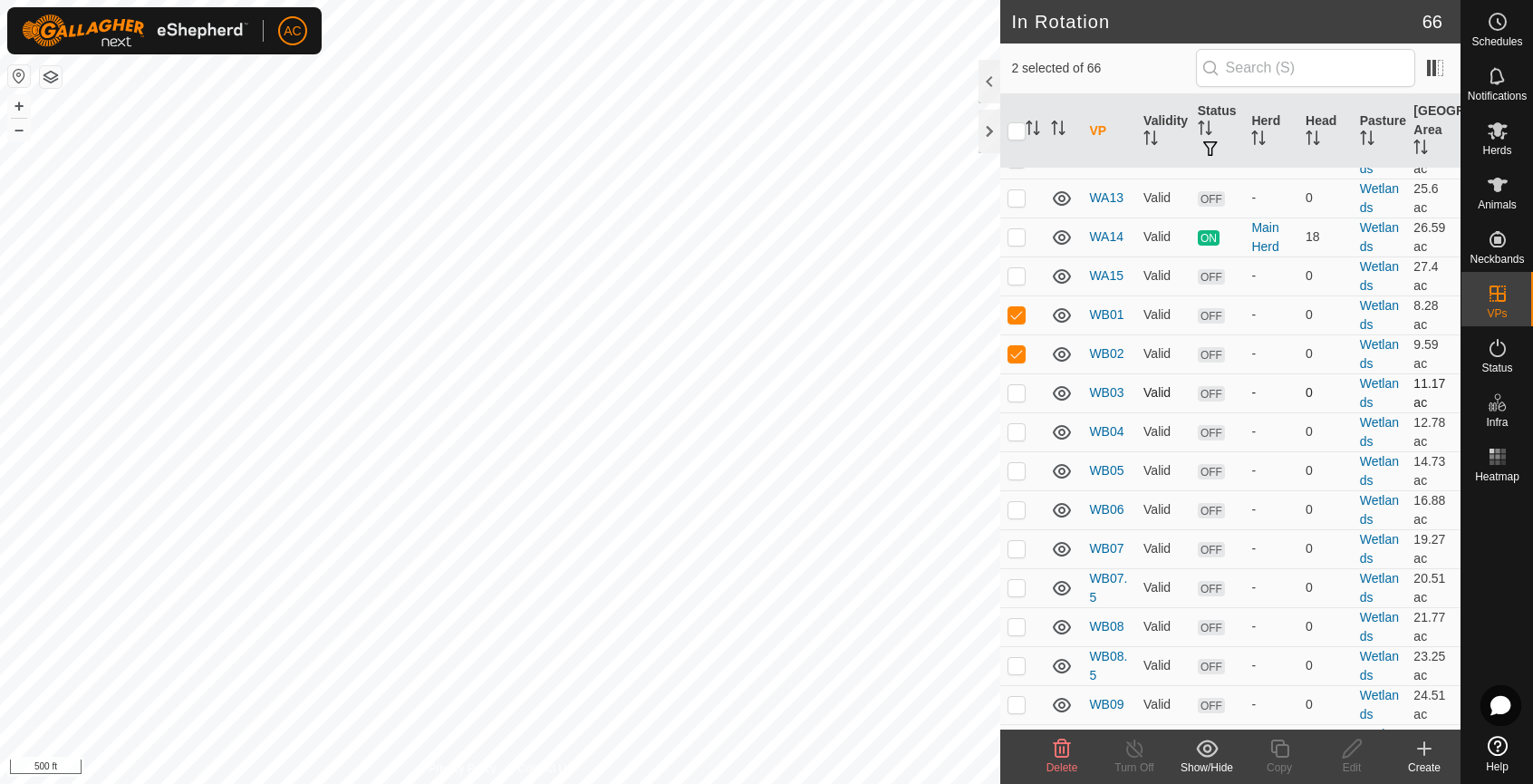
checkbox input "true"
click at [1018, 433] on p-checkbox at bounding box center [1016, 431] width 18 height 14
checkbox input "true"
click at [1019, 473] on p-checkbox at bounding box center [1016, 470] width 18 height 14
checkbox input "true"
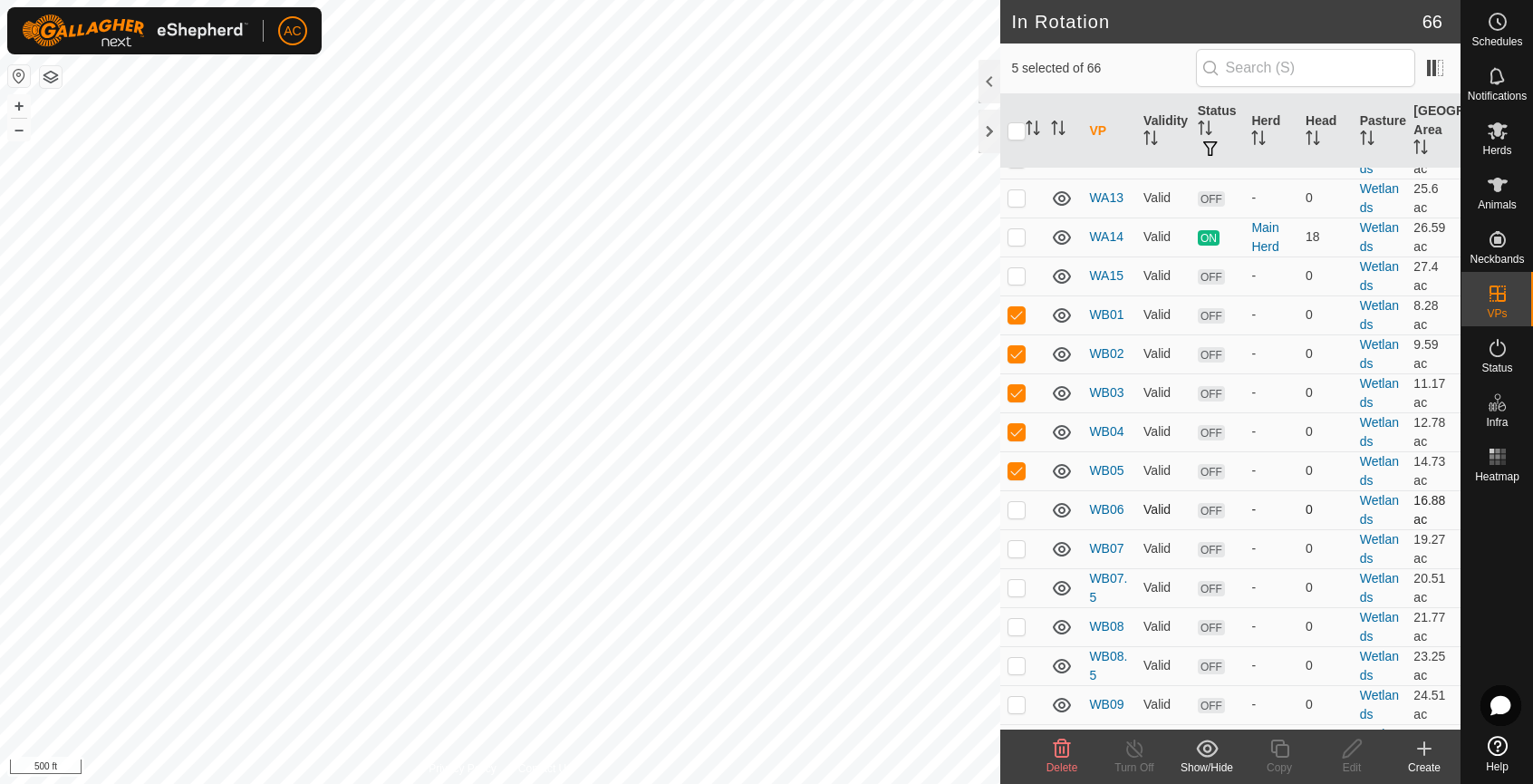
click at [1021, 505] on p-checkbox at bounding box center [1016, 509] width 18 height 14
checkbox input "true"
click at [1017, 553] on p-checkbox at bounding box center [1016, 548] width 18 height 14
checkbox input "true"
click at [1009, 582] on p-checkbox at bounding box center [1016, 587] width 18 height 14
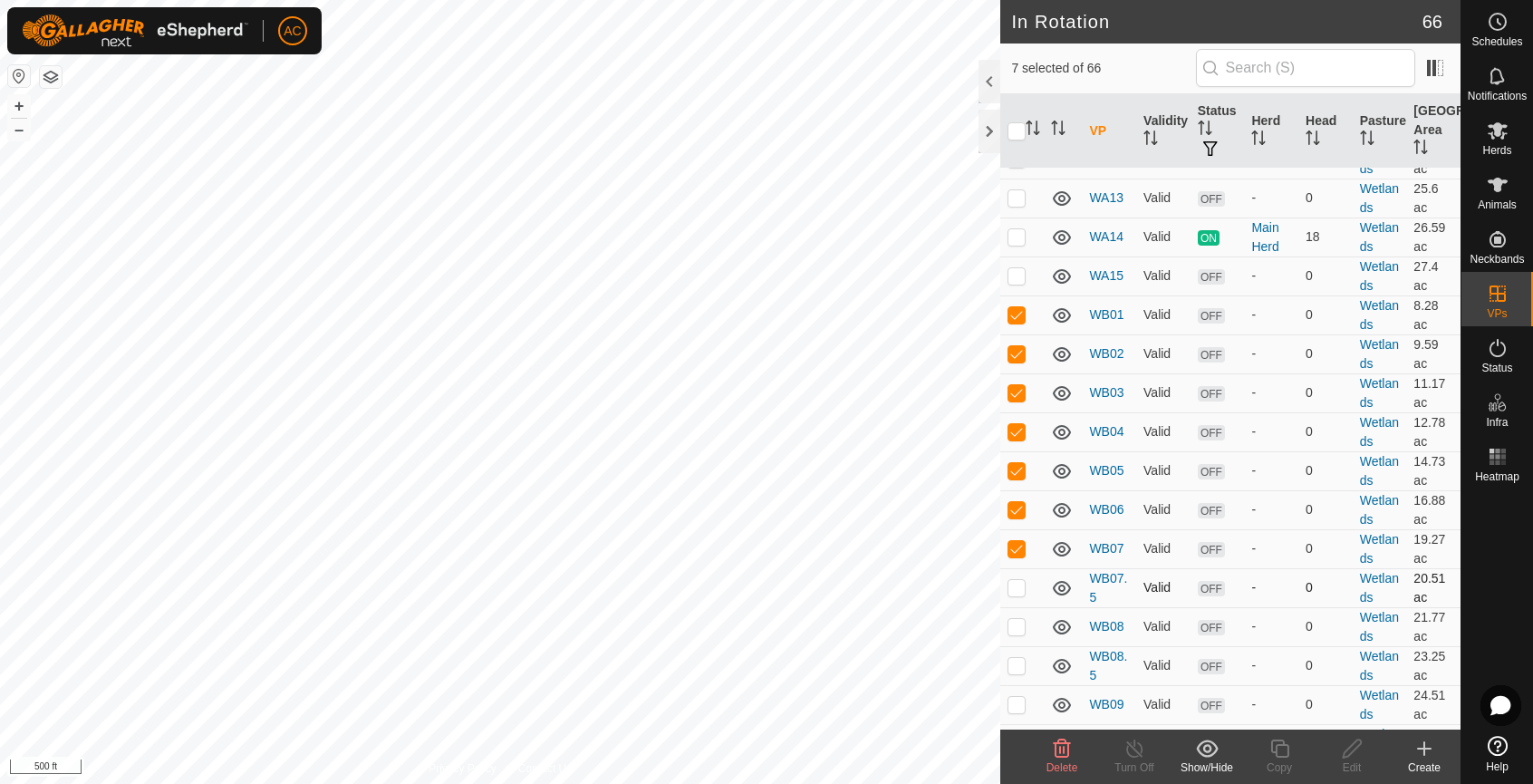
checkbox input "true"
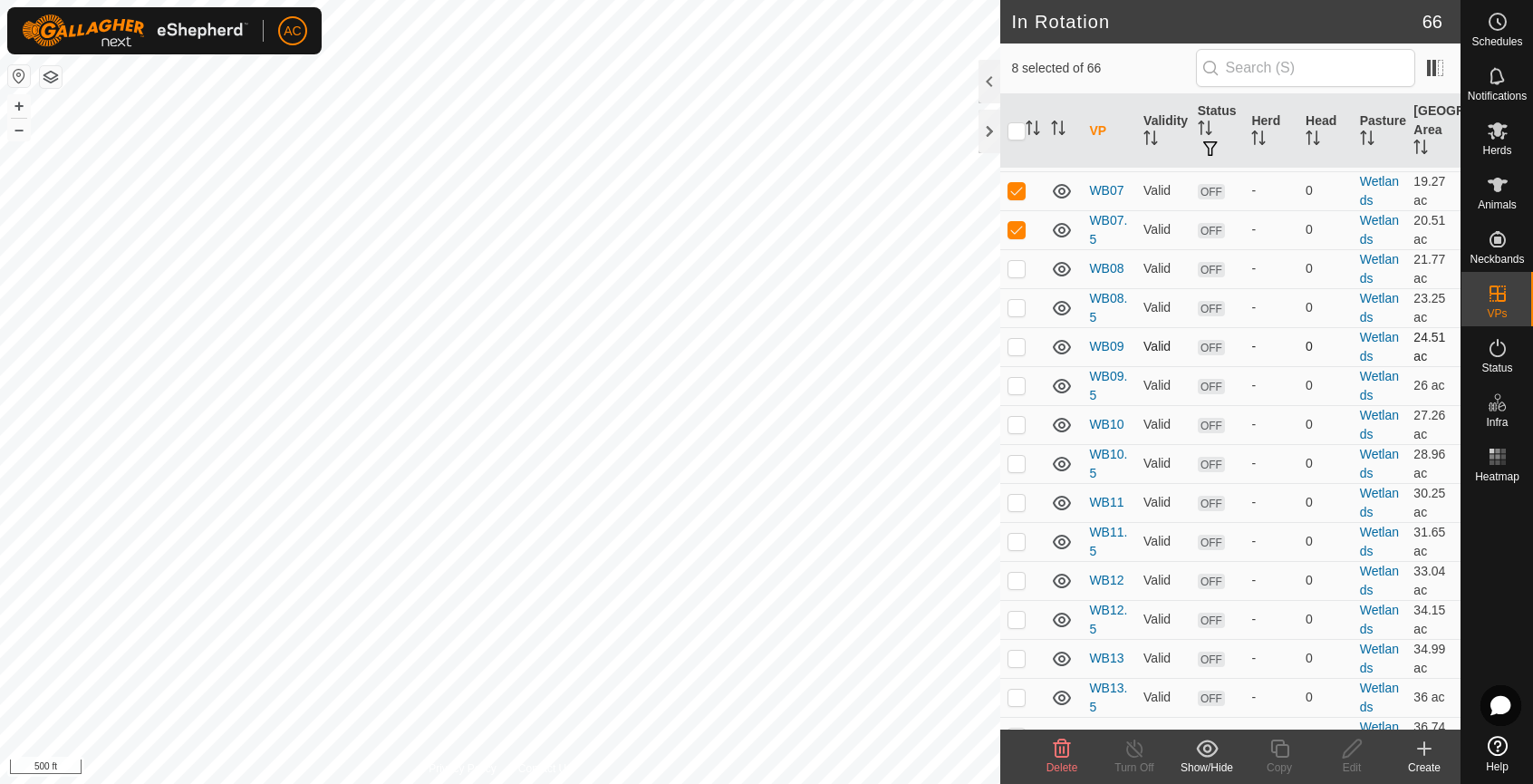
scroll to position [1721, 0]
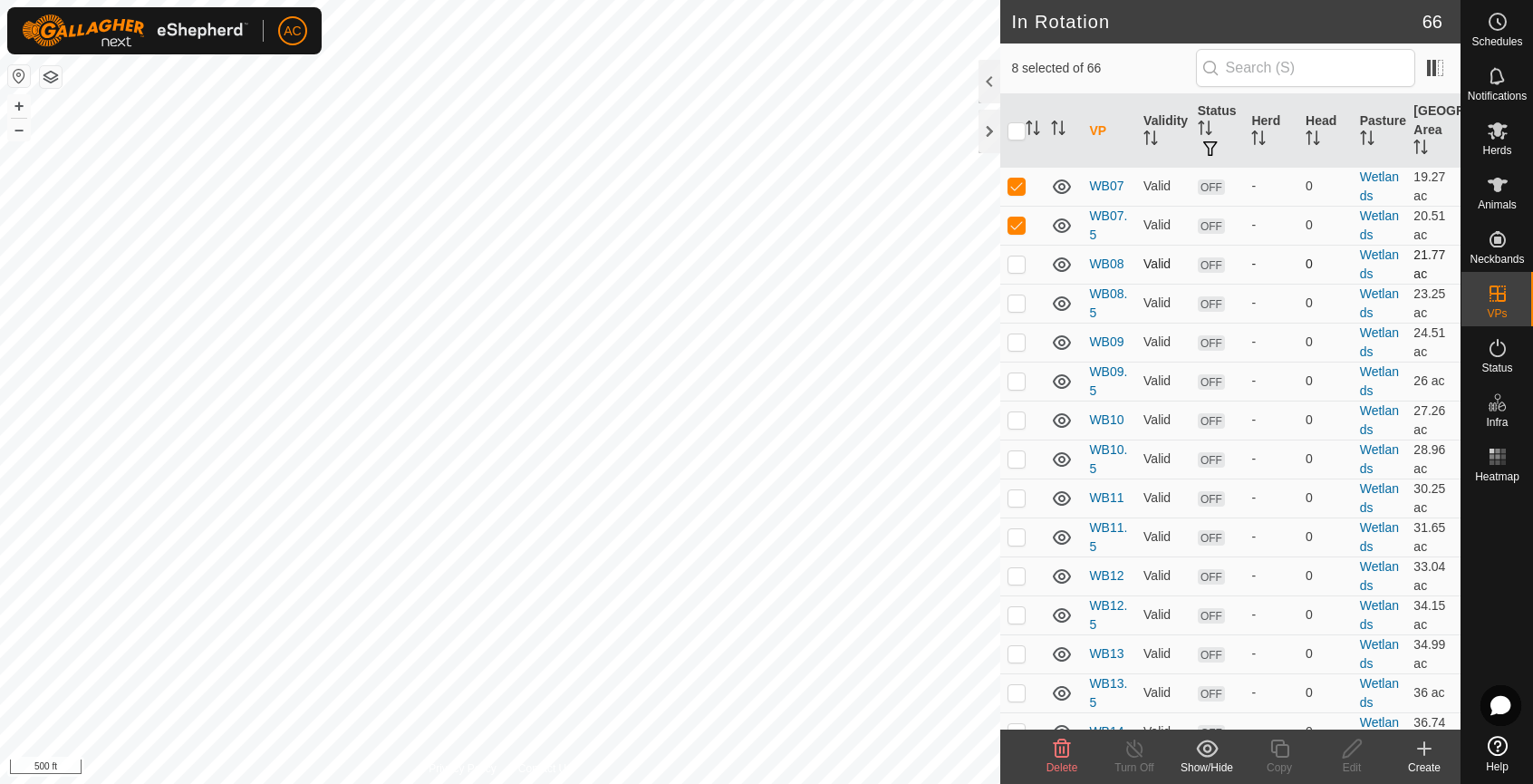
click at [1019, 264] on p-checkbox at bounding box center [1016, 263] width 18 height 14
checkbox input "true"
click at [1013, 304] on p-checkbox at bounding box center [1016, 302] width 18 height 14
checkbox input "true"
click at [1015, 339] on p-checkbox at bounding box center [1016, 341] width 18 height 14
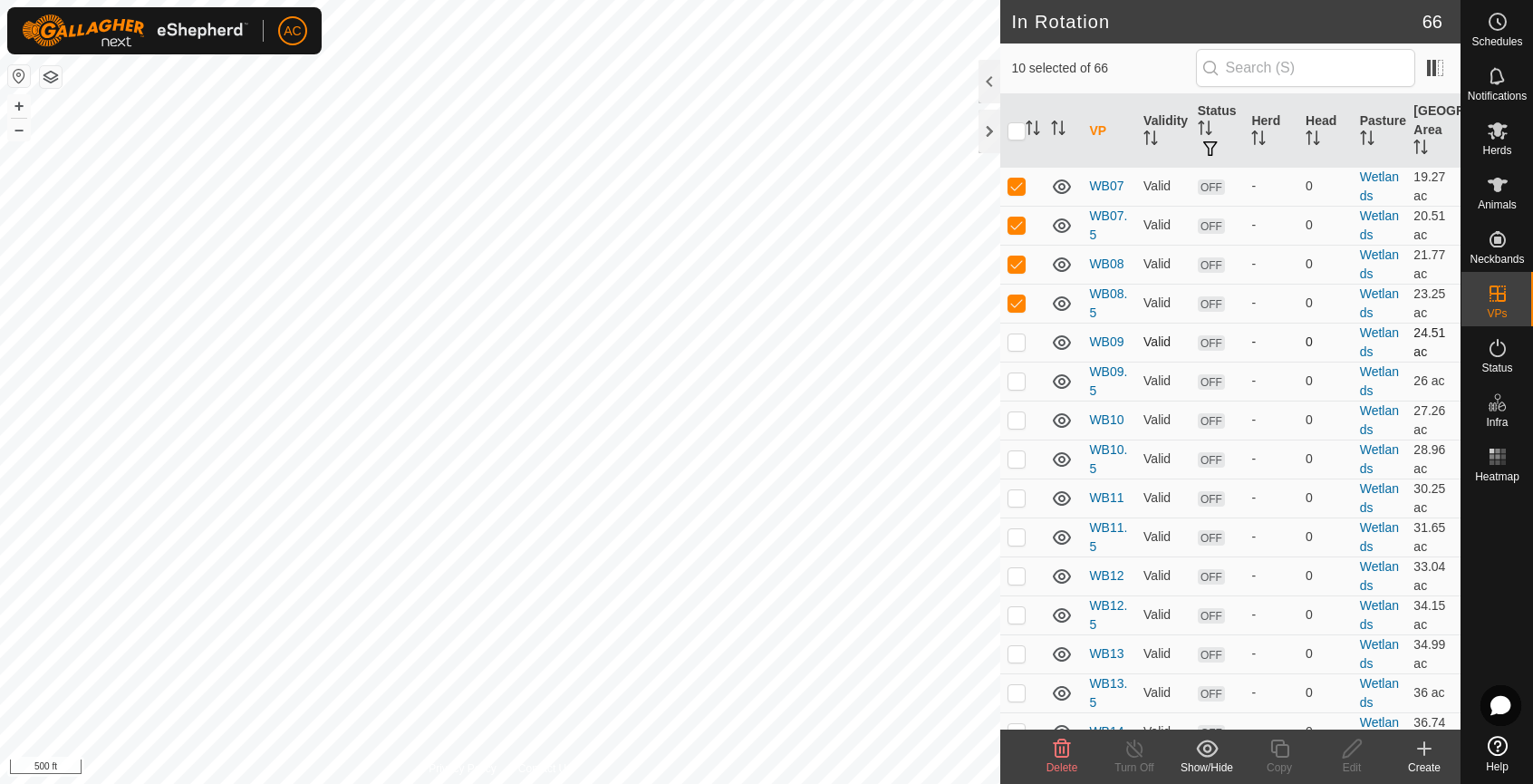
checkbox input "true"
drag, startPoint x: 1017, startPoint y: 381, endPoint x: 1019, endPoint y: 398, distance: 17.1
click at [1017, 385] on p-checkbox at bounding box center [1016, 380] width 18 height 14
checkbox input "true"
click at [1016, 422] on p-checkbox at bounding box center [1016, 419] width 18 height 14
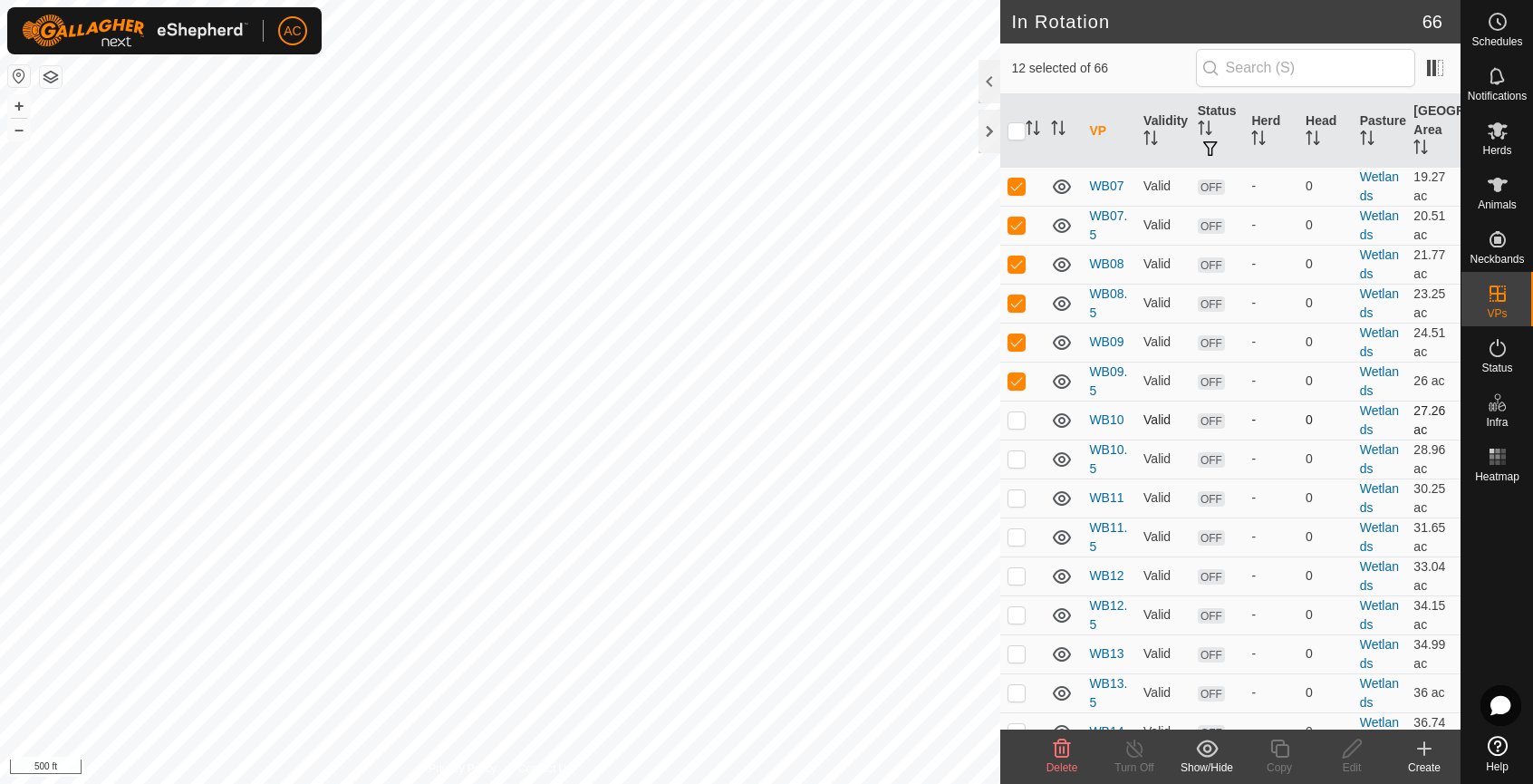
checkbox input "true"
click at [1019, 454] on p-checkbox at bounding box center [1016, 458] width 18 height 14
checkbox input "true"
drag, startPoint x: 1014, startPoint y: 501, endPoint x: 1006, endPoint y: 526, distance: 26.2
click at [1013, 501] on p-checkbox at bounding box center [1016, 496] width 18 height 14
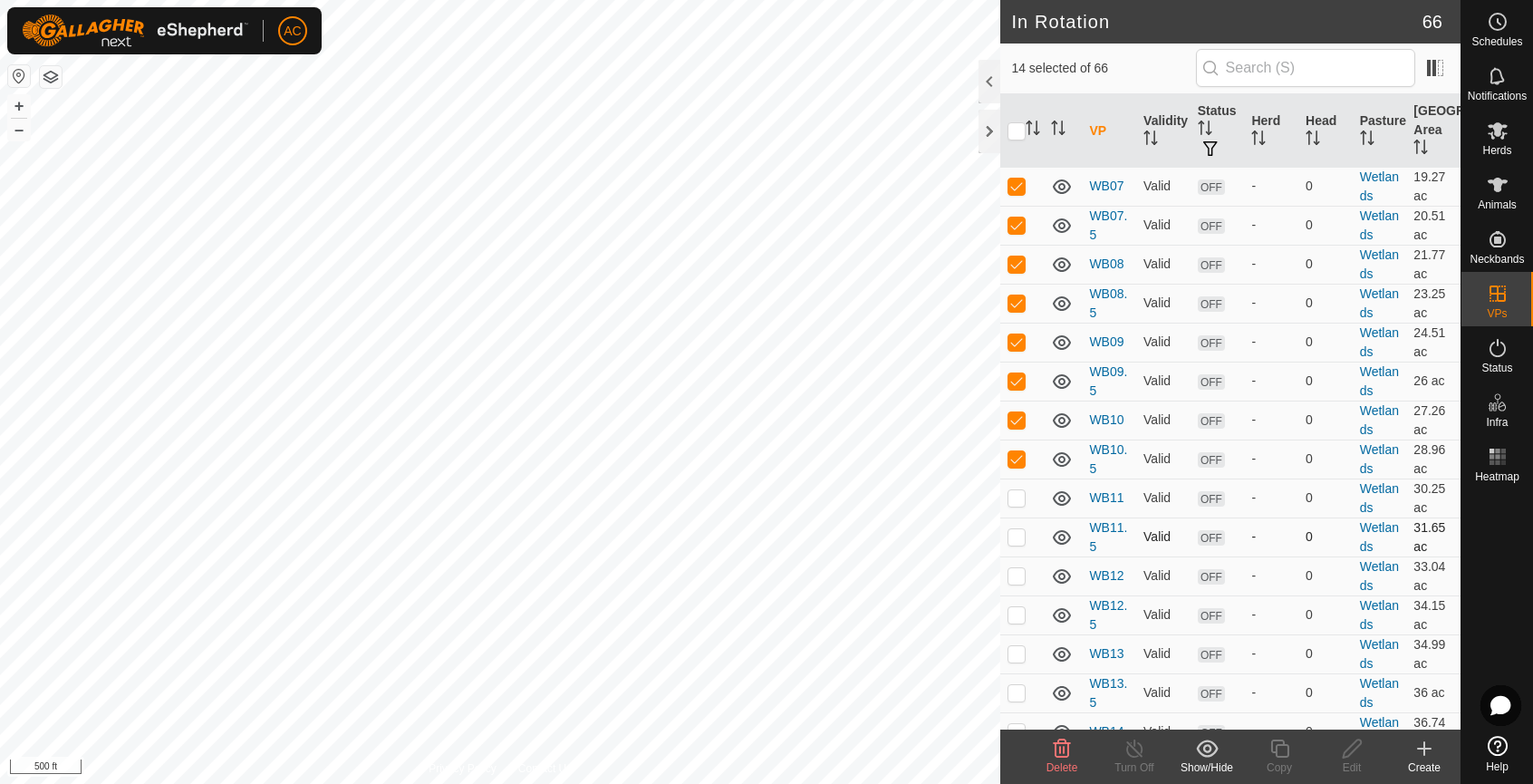
checkbox input "true"
click at [1008, 538] on p-checkbox at bounding box center [1016, 535] width 18 height 14
checkbox input "true"
click at [1015, 574] on p-checkbox at bounding box center [1016, 574] width 18 height 14
checkbox input "true"
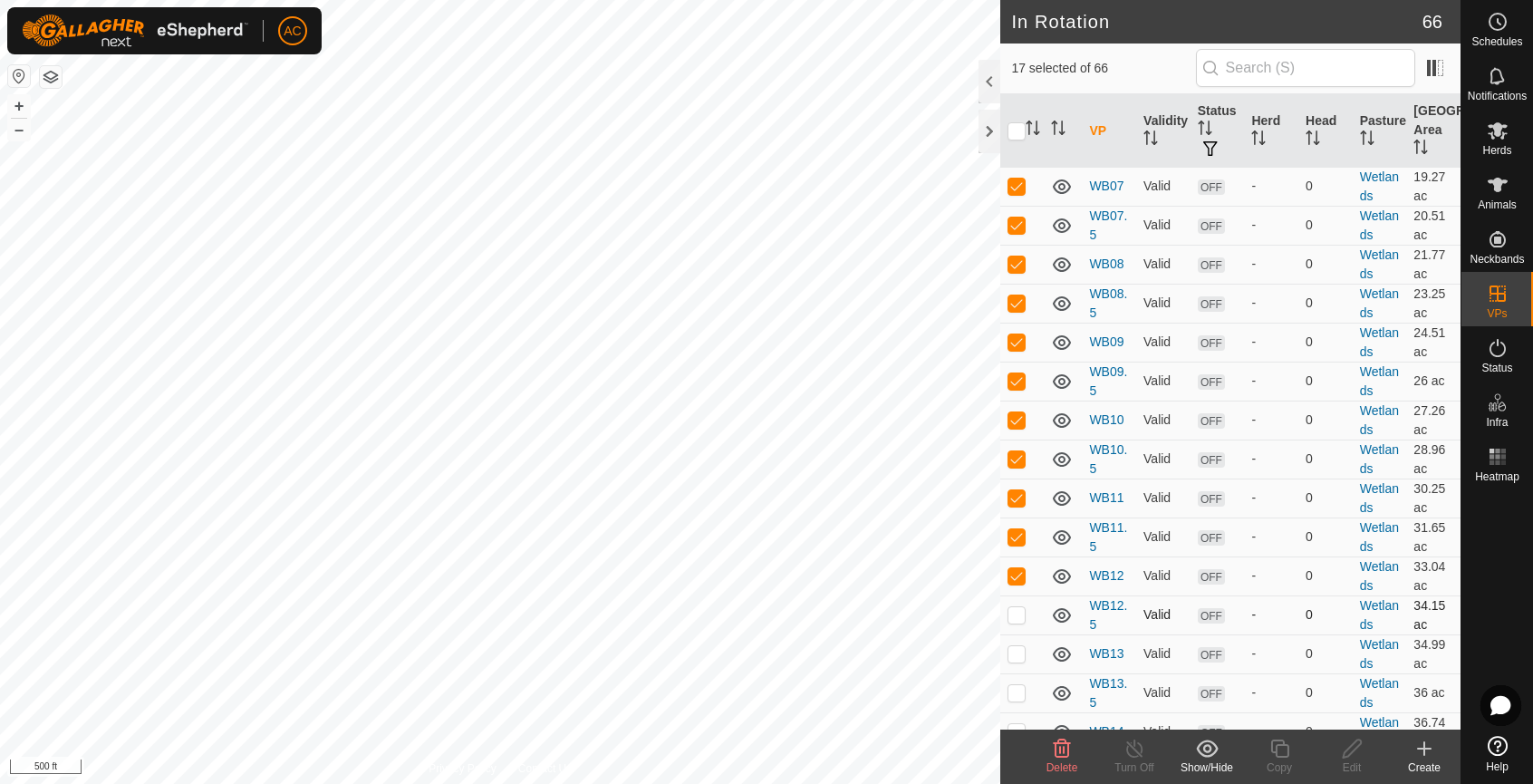
drag, startPoint x: 1017, startPoint y: 610, endPoint x: 1007, endPoint y: 654, distance: 45.1
click at [1017, 612] on p-checkbox at bounding box center [1016, 613] width 18 height 14
checkbox input "true"
click at [1010, 665] on td at bounding box center [1022, 653] width 44 height 39
checkbox input "true"
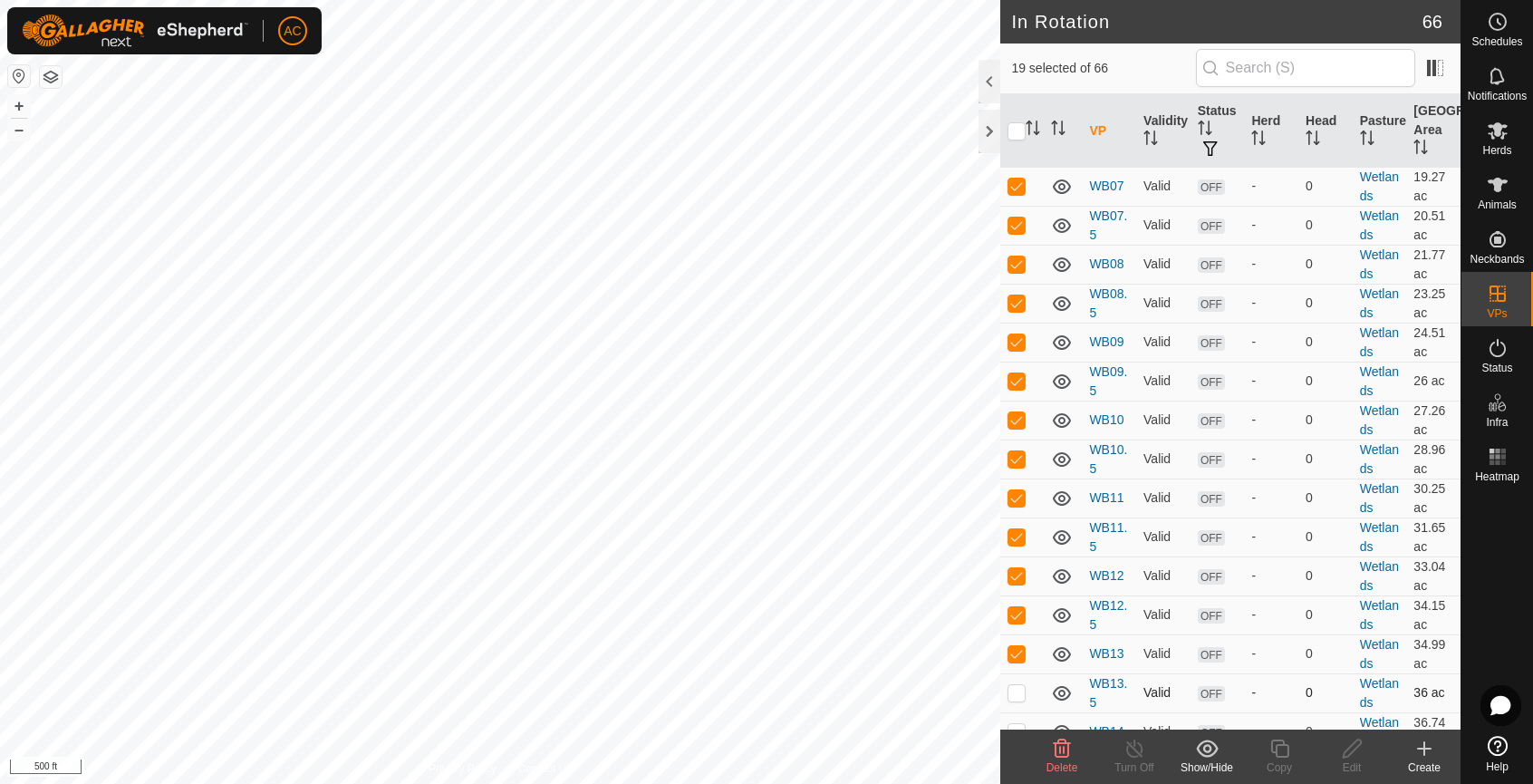
click at [1017, 694] on p-checkbox at bounding box center [1016, 692] width 18 height 14
checkbox input "true"
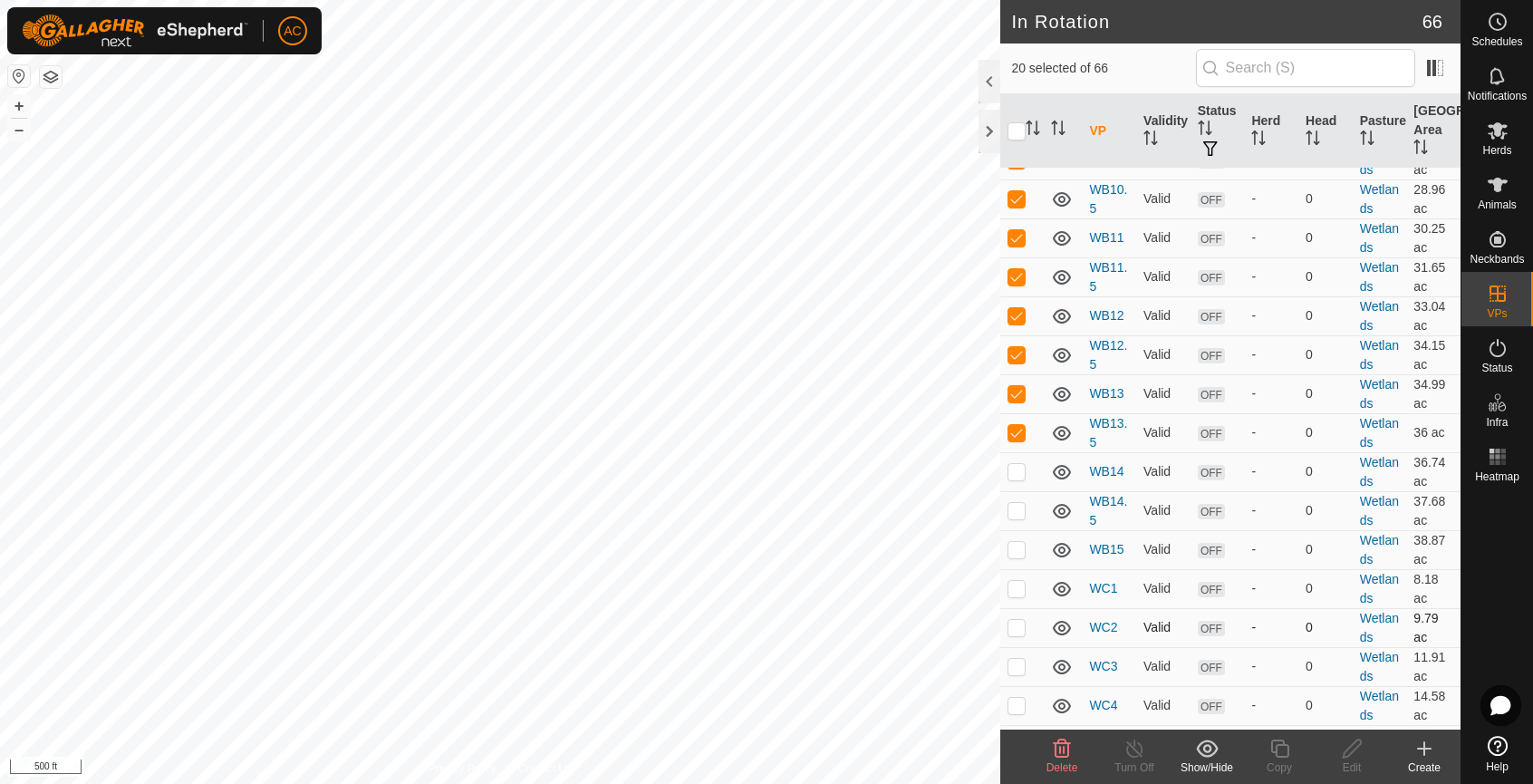
scroll to position [1993, 0]
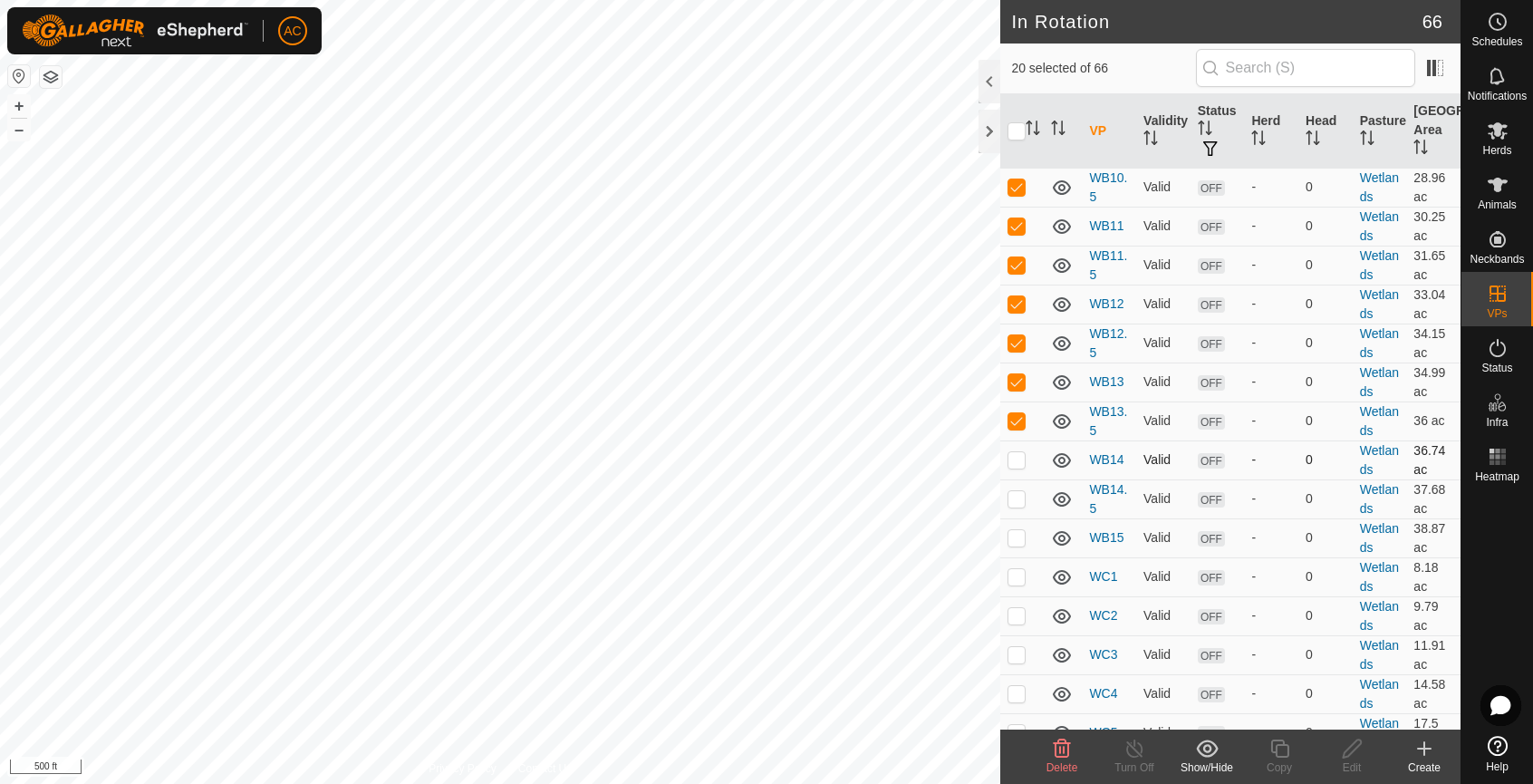
click at [1019, 453] on p-checkbox at bounding box center [1016, 458] width 18 height 14
checkbox input "true"
click at [1017, 497] on p-checkbox at bounding box center [1016, 497] width 18 height 14
checkbox input "true"
click at [1017, 541] on p-checkbox at bounding box center [1016, 536] width 18 height 14
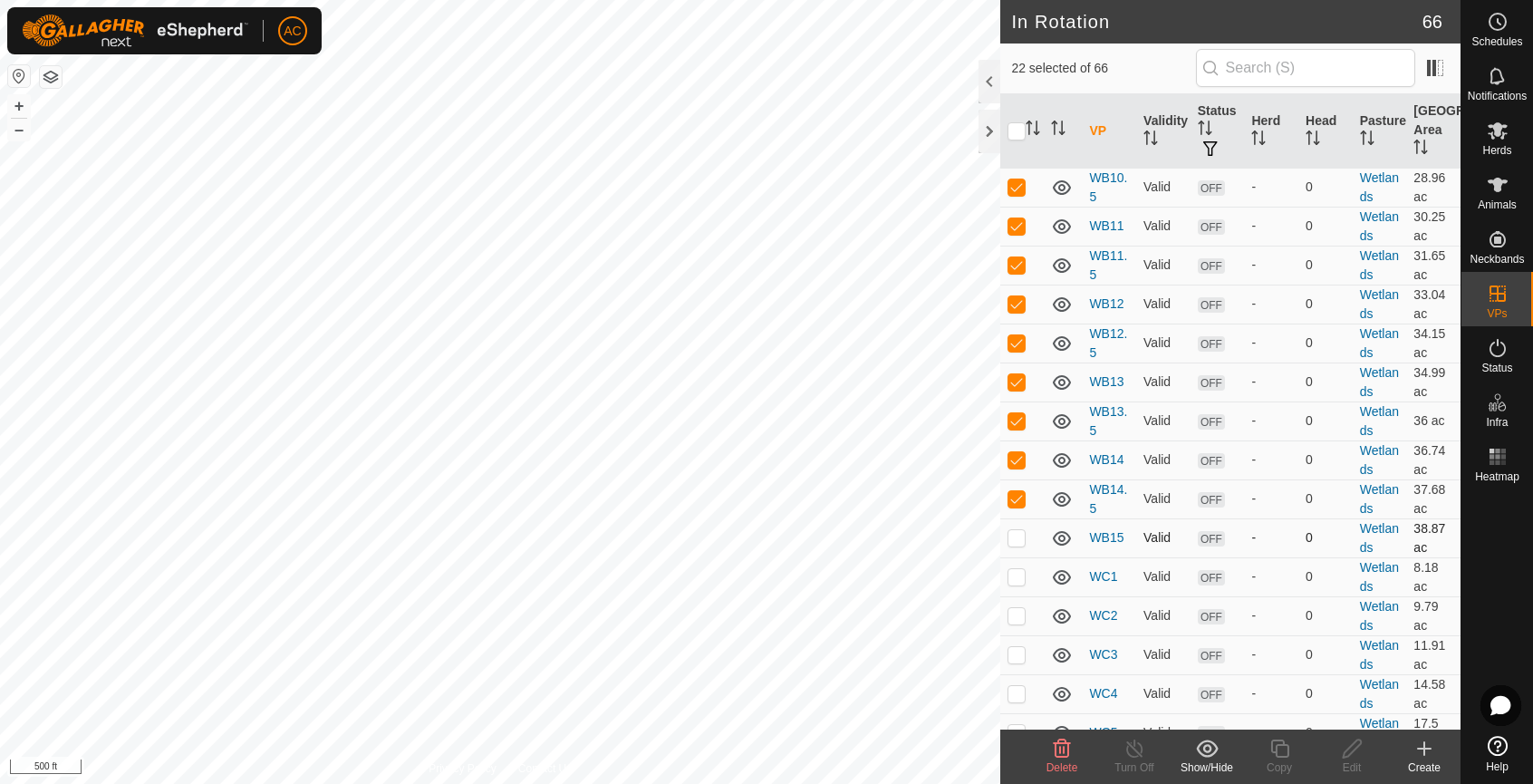
checkbox input "true"
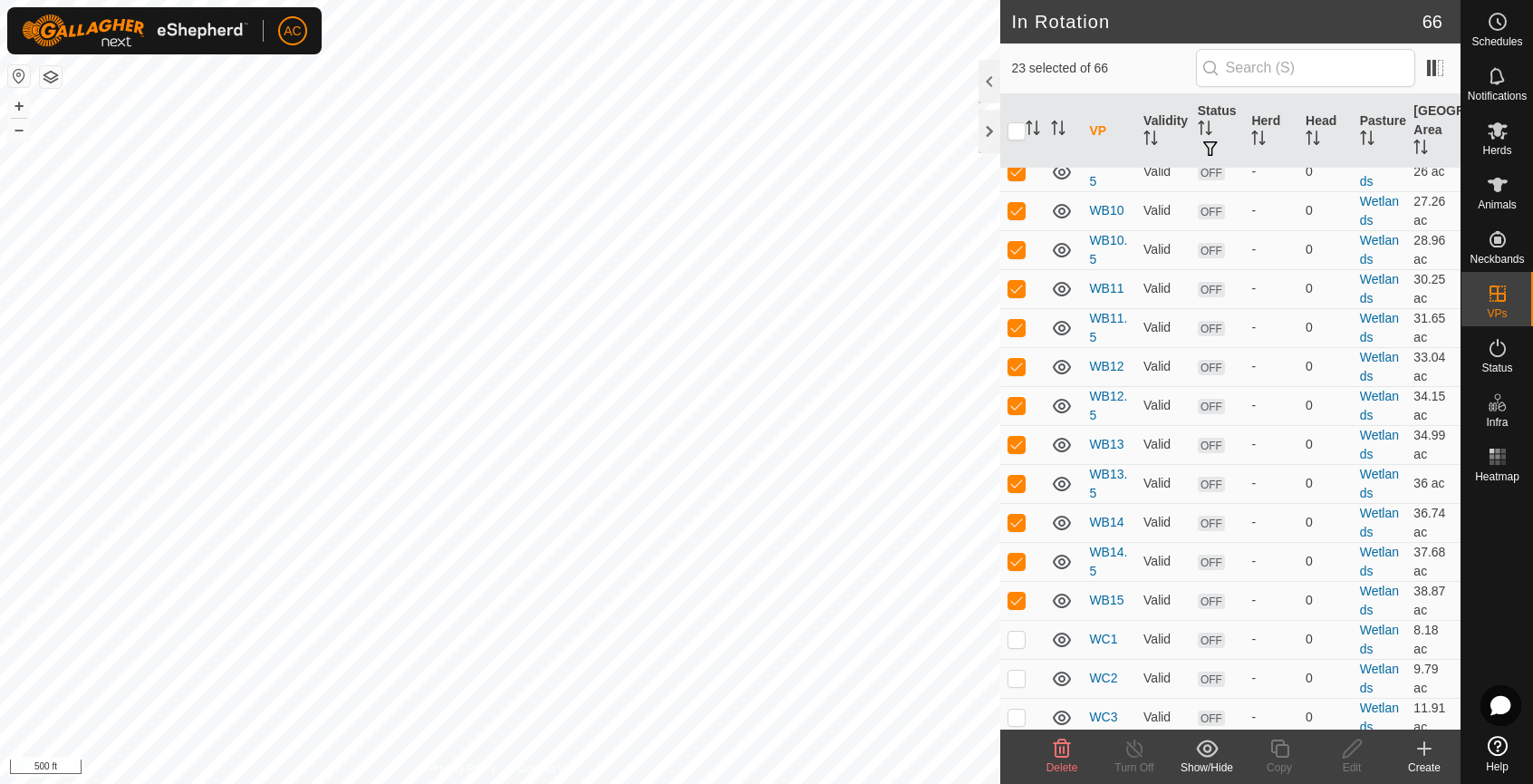
scroll to position [1902, 0]
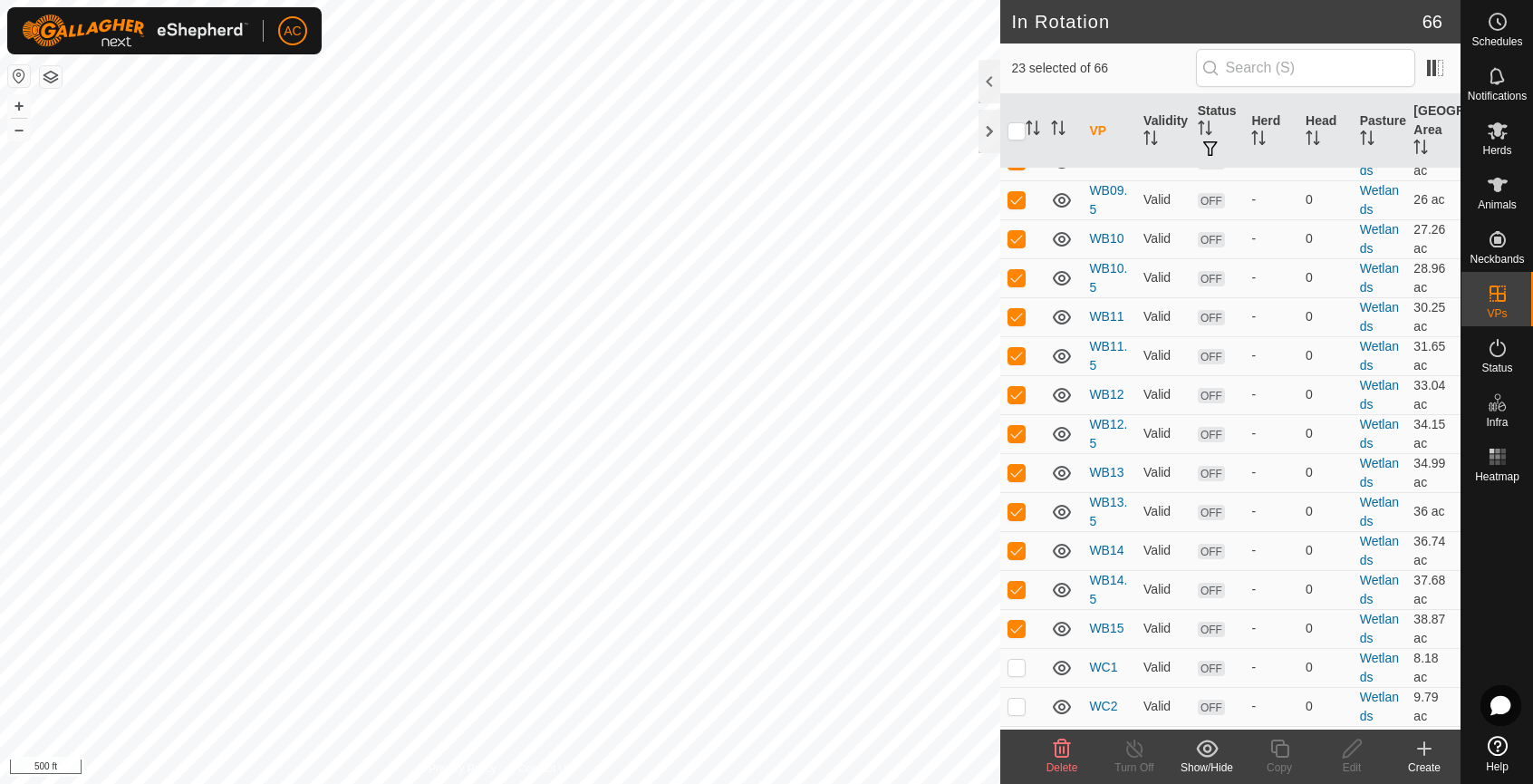
click at [1058, 749] on icon at bounding box center [1061, 748] width 22 height 22
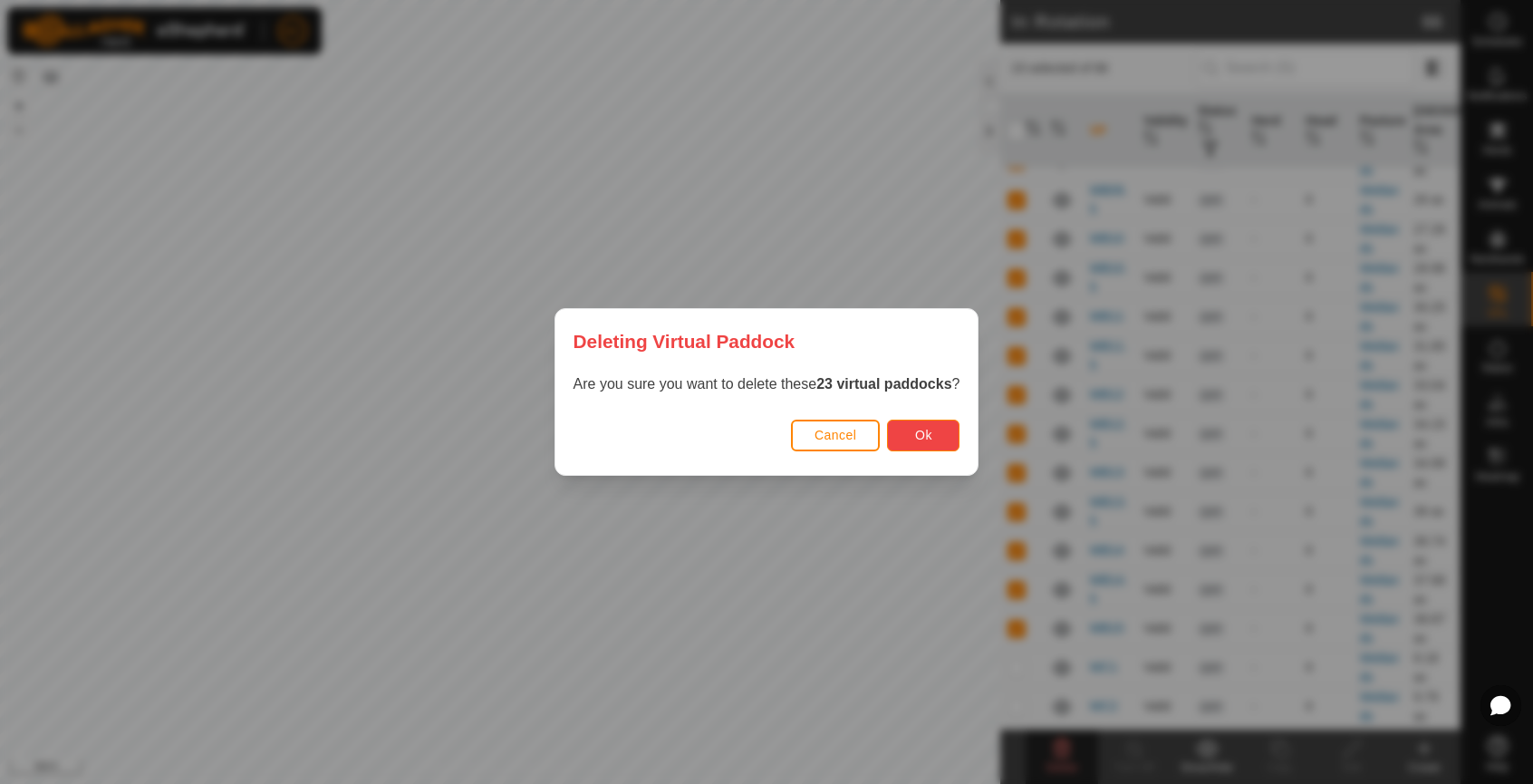
click at [930, 433] on span "Ok" at bounding box center [923, 434] width 17 height 14
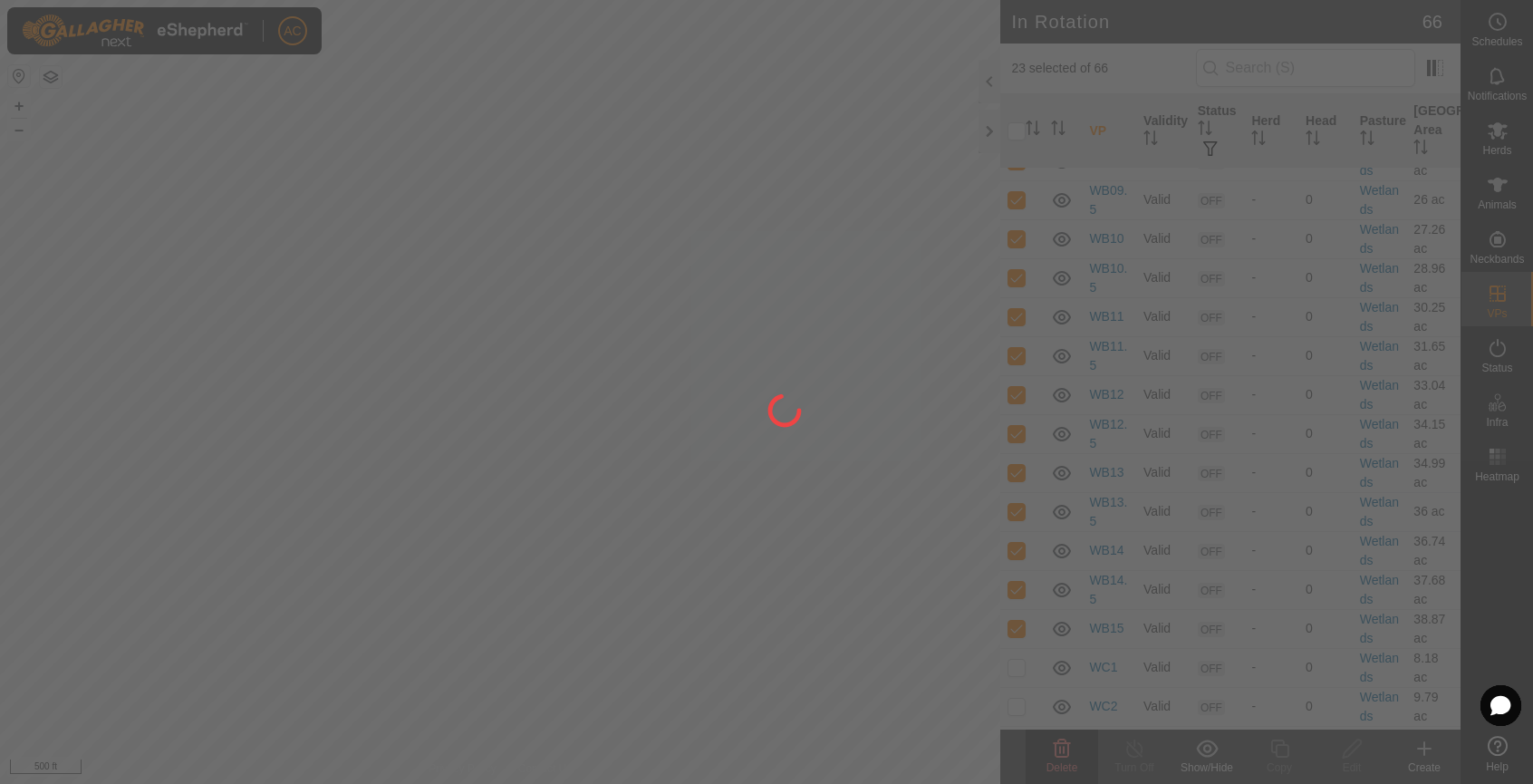
checkbox input "false"
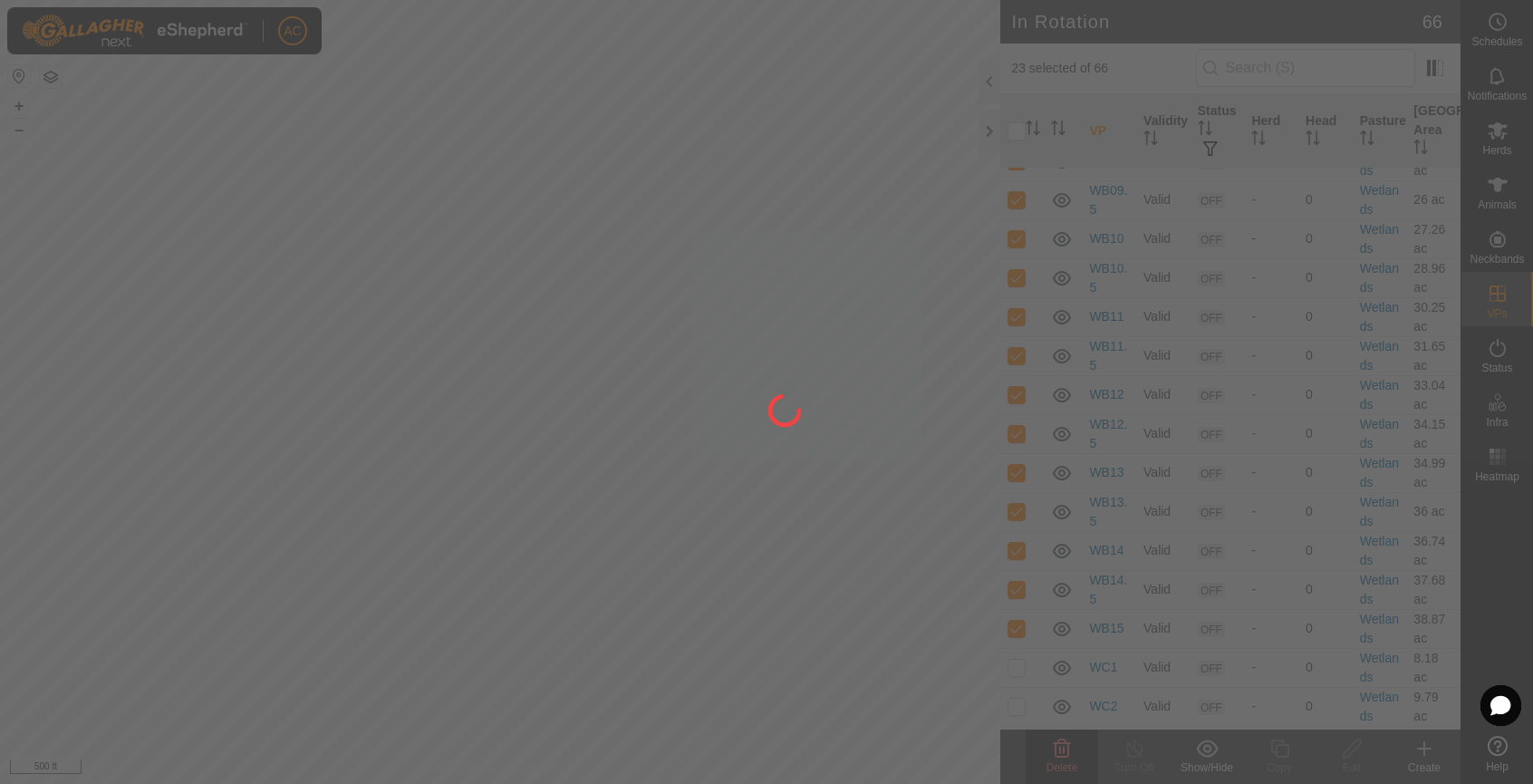
checkbox input "false"
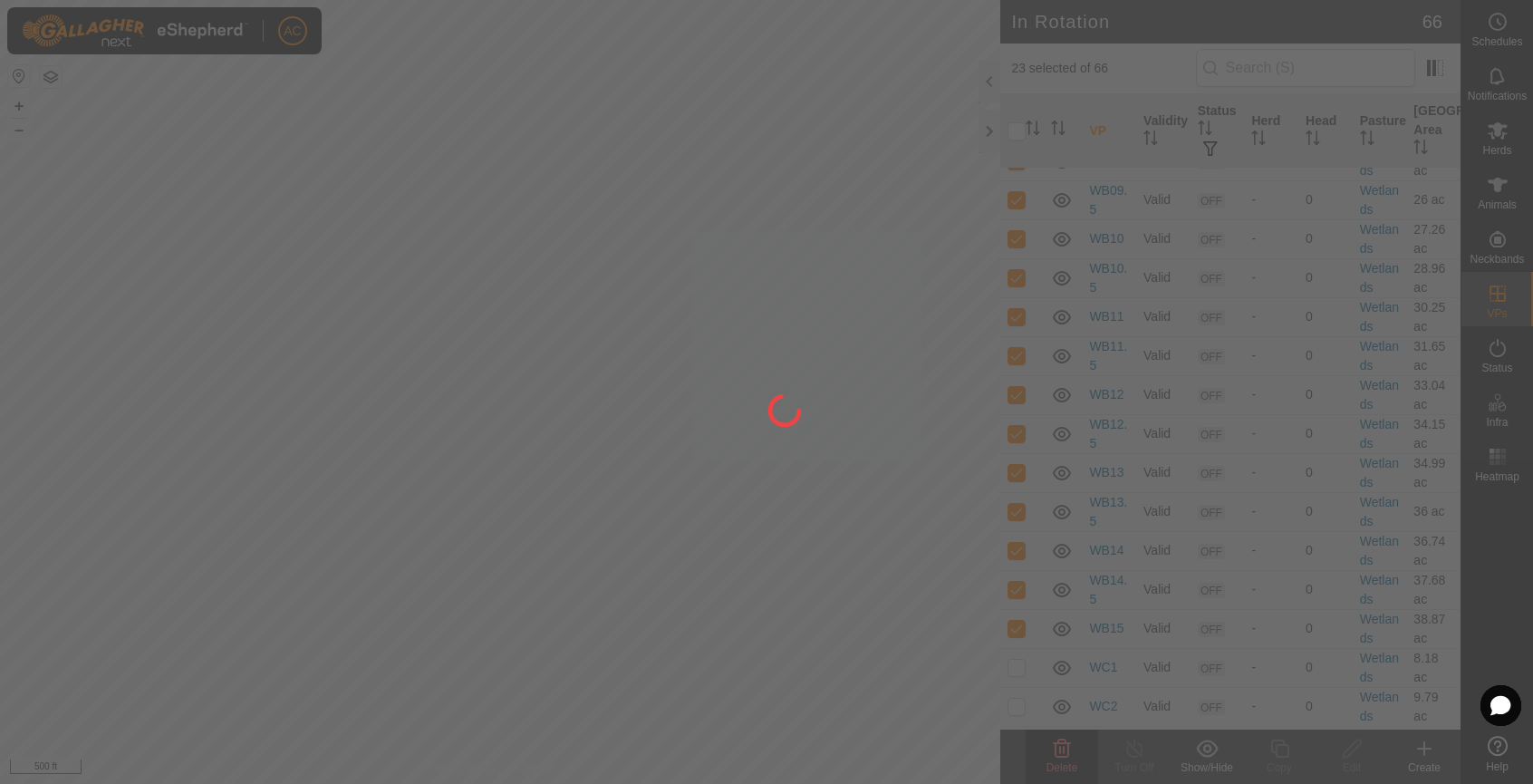
checkbox input "false"
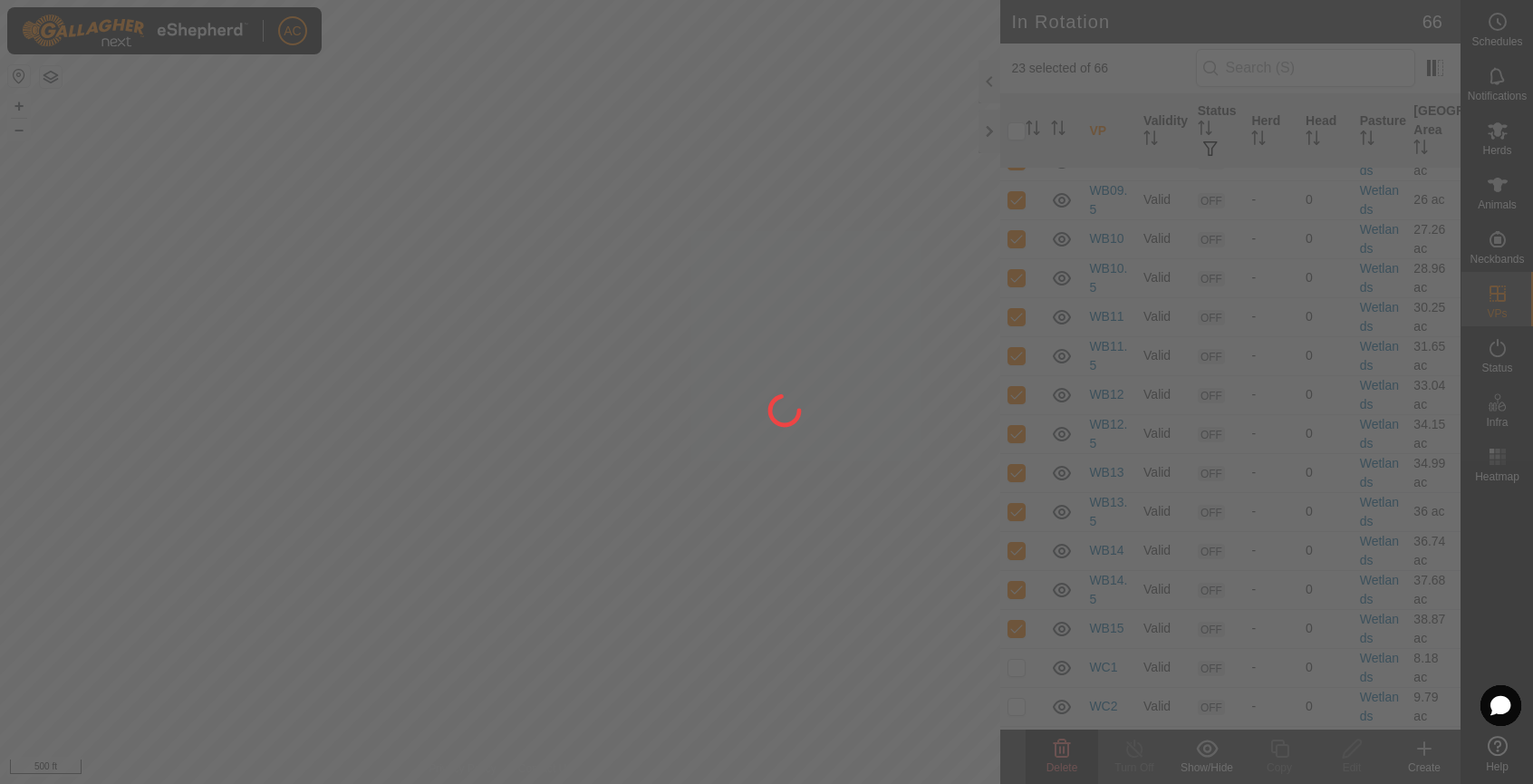
checkbox input "false"
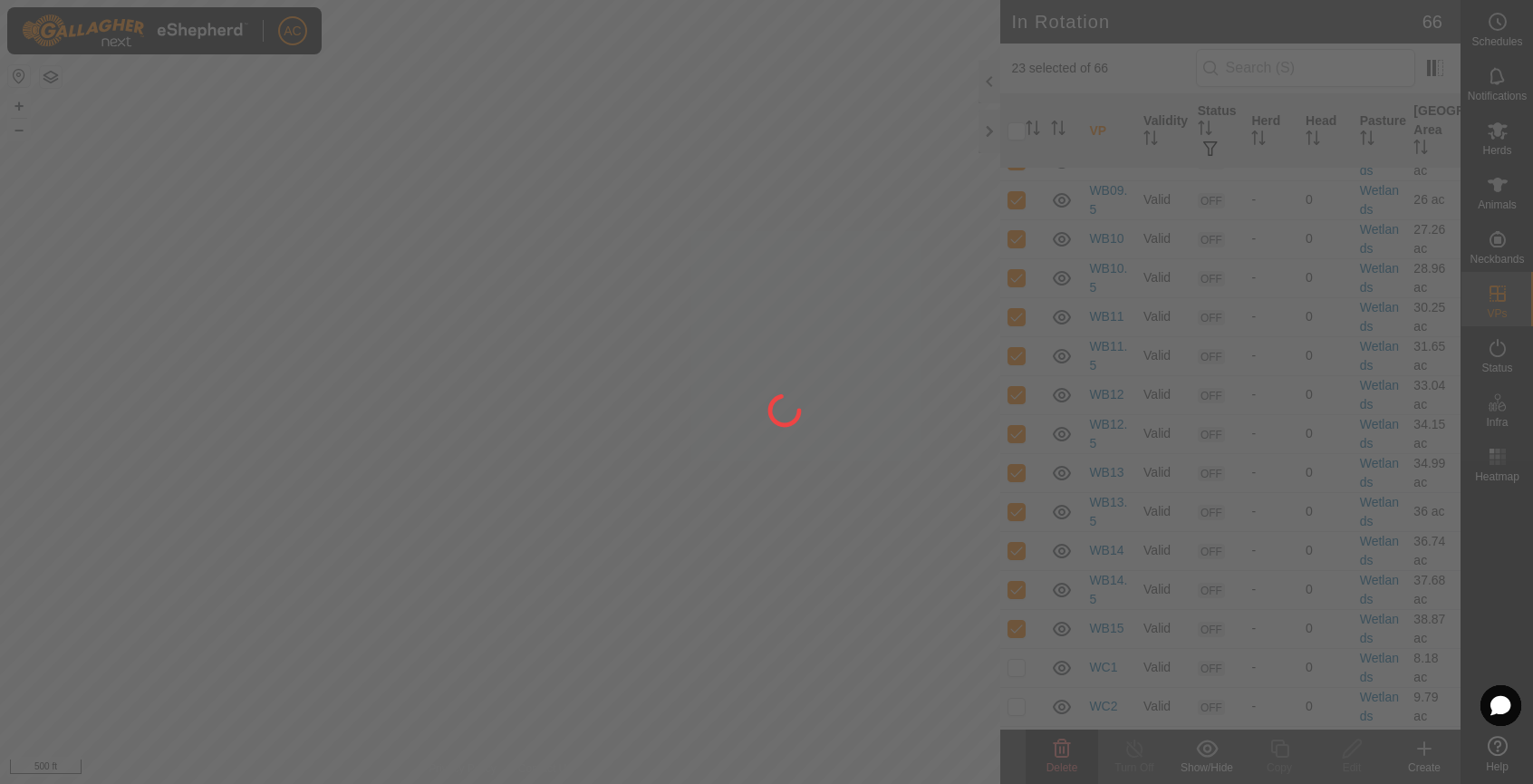
checkbox input "false"
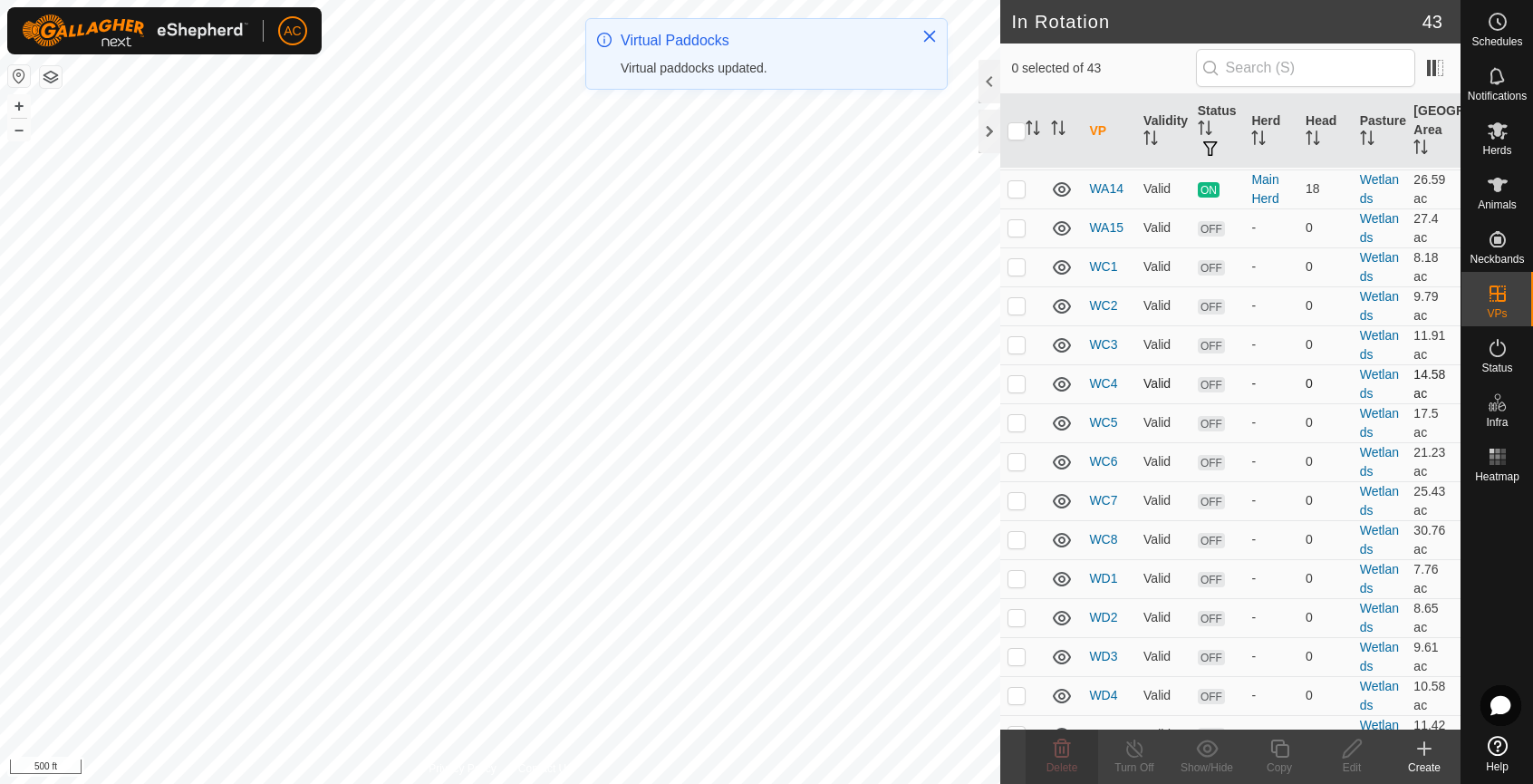
scroll to position [1317, 0]
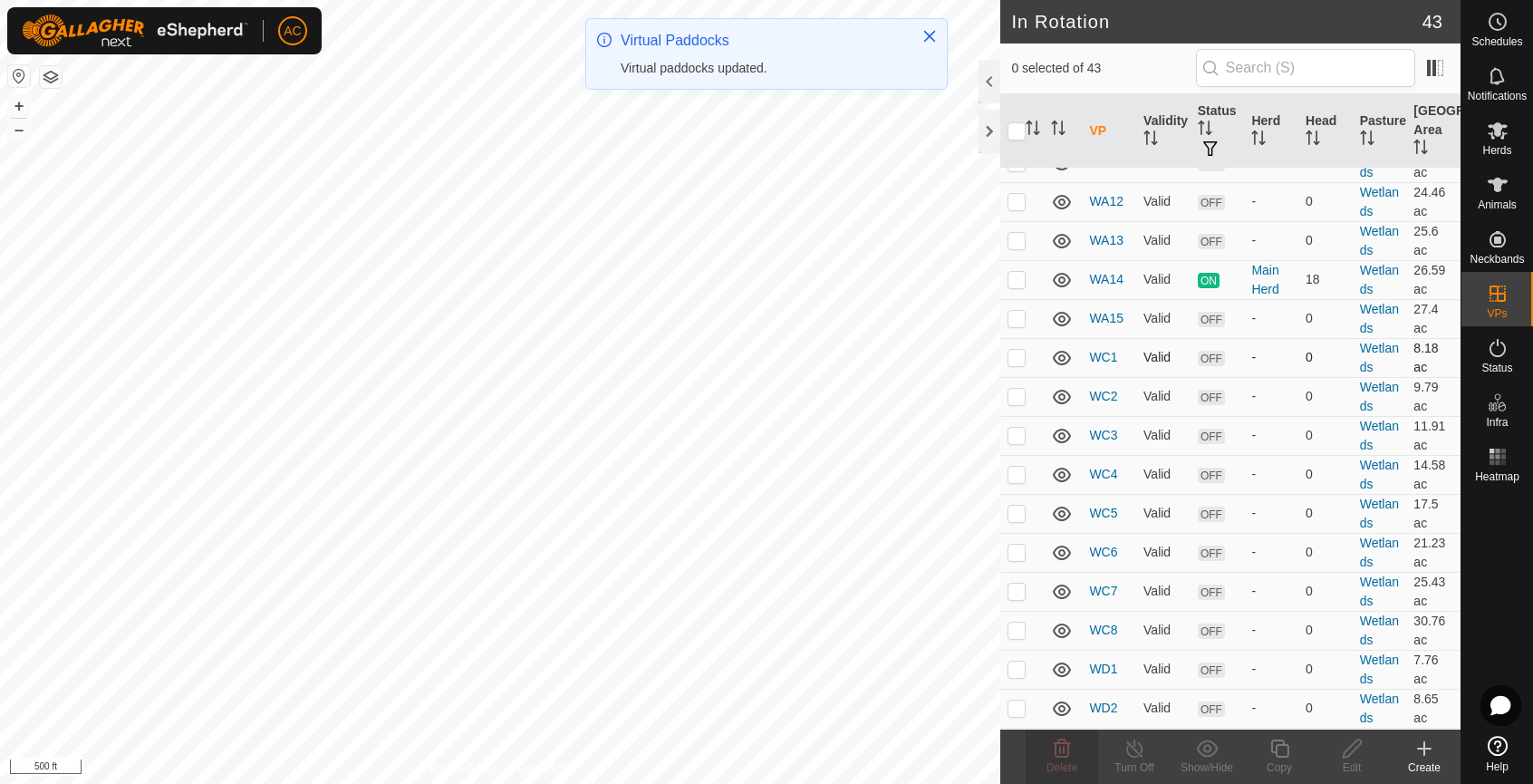
click at [1020, 354] on p-checkbox at bounding box center [1016, 356] width 18 height 14
checkbox input "true"
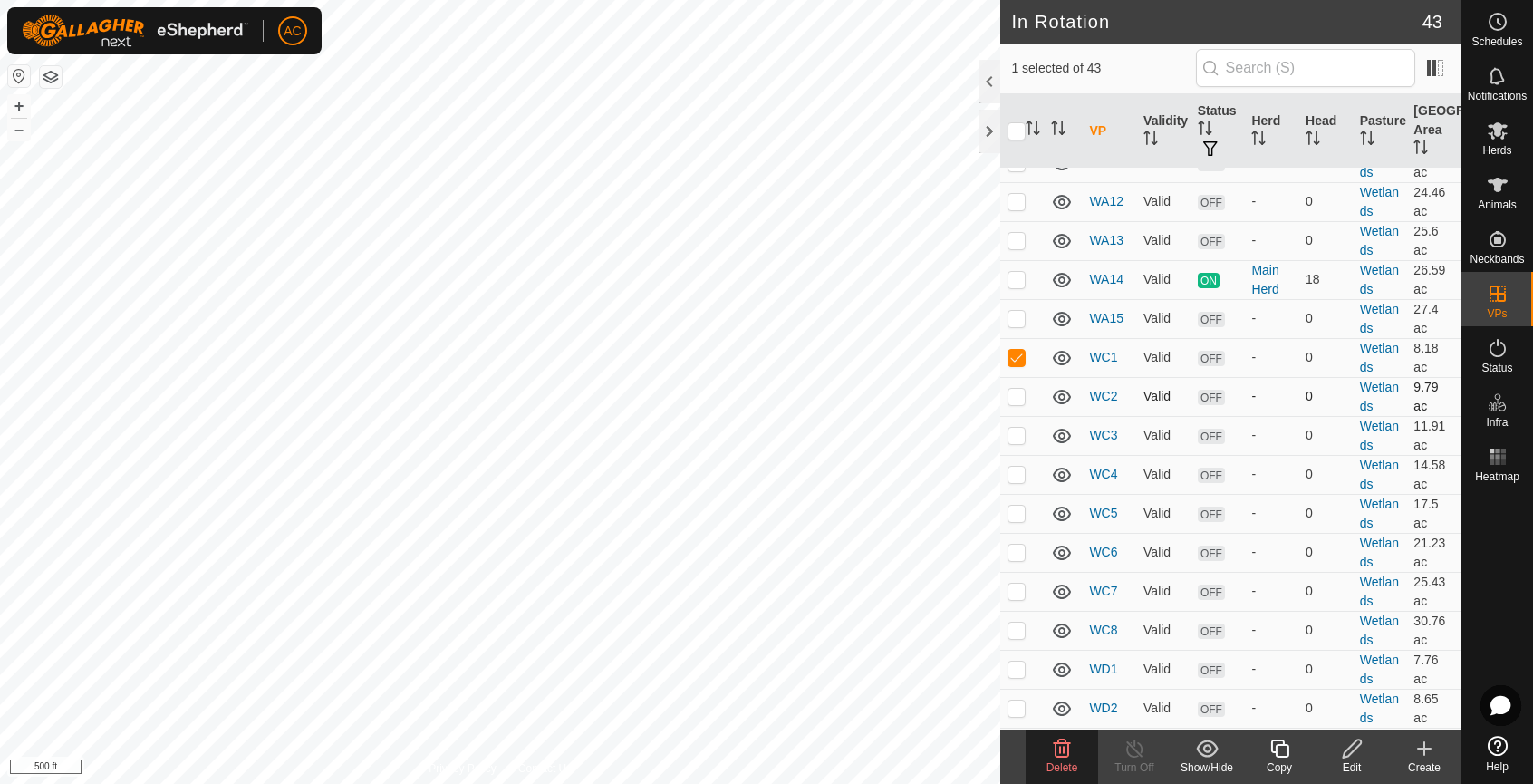
click at [1019, 398] on p-checkbox at bounding box center [1016, 395] width 18 height 14
checkbox input "true"
drag, startPoint x: 1015, startPoint y: 431, endPoint x: 1024, endPoint y: 455, distance: 25.6
click at [1017, 432] on p-checkbox at bounding box center [1016, 434] width 18 height 14
checkbox input "true"
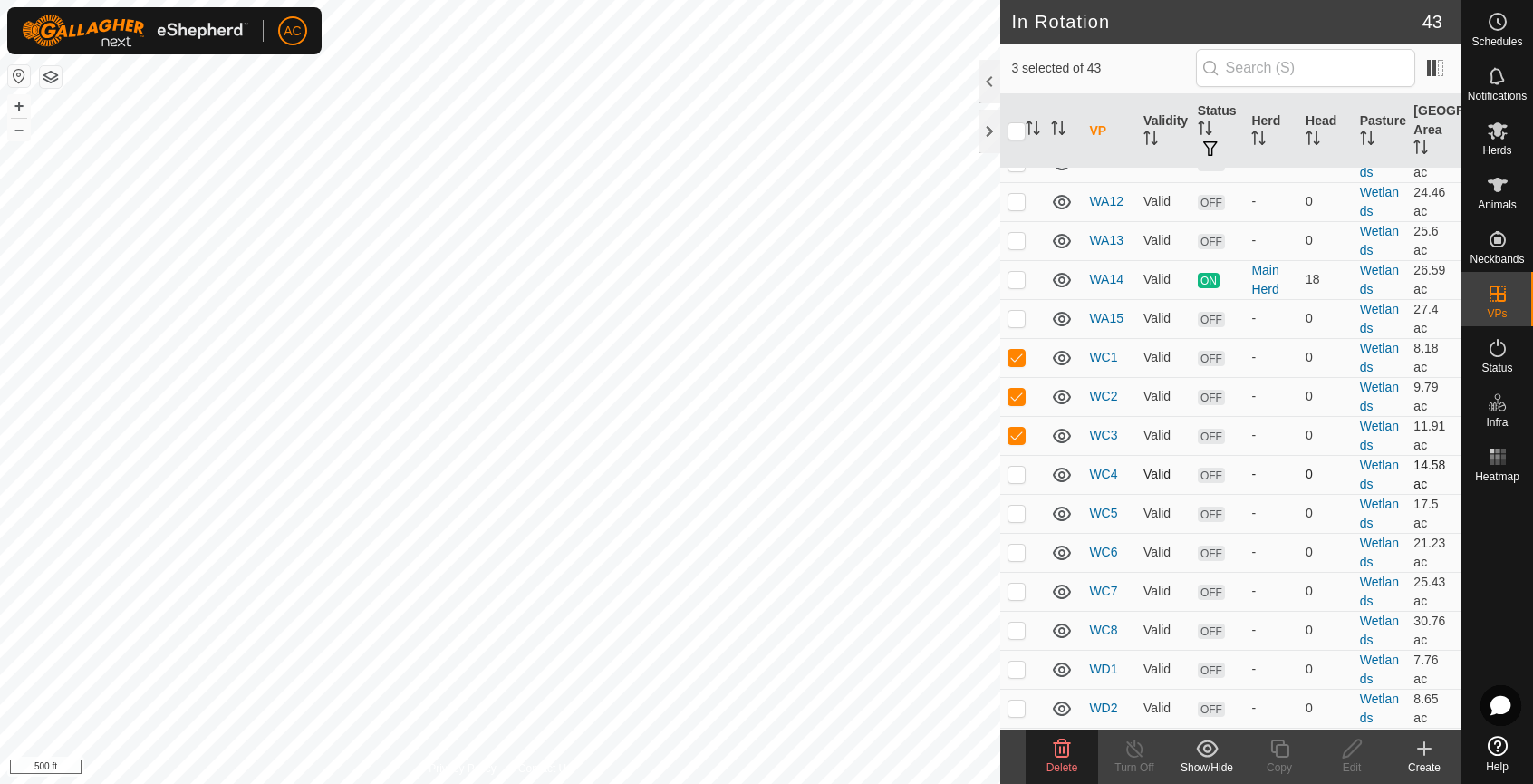
click at [1019, 476] on p-checkbox at bounding box center [1016, 473] width 18 height 14
checkbox input "true"
click at [1019, 514] on p-checkbox at bounding box center [1016, 513] width 18 height 14
checkbox input "true"
click at [1014, 555] on p-checkbox at bounding box center [1016, 551] width 18 height 14
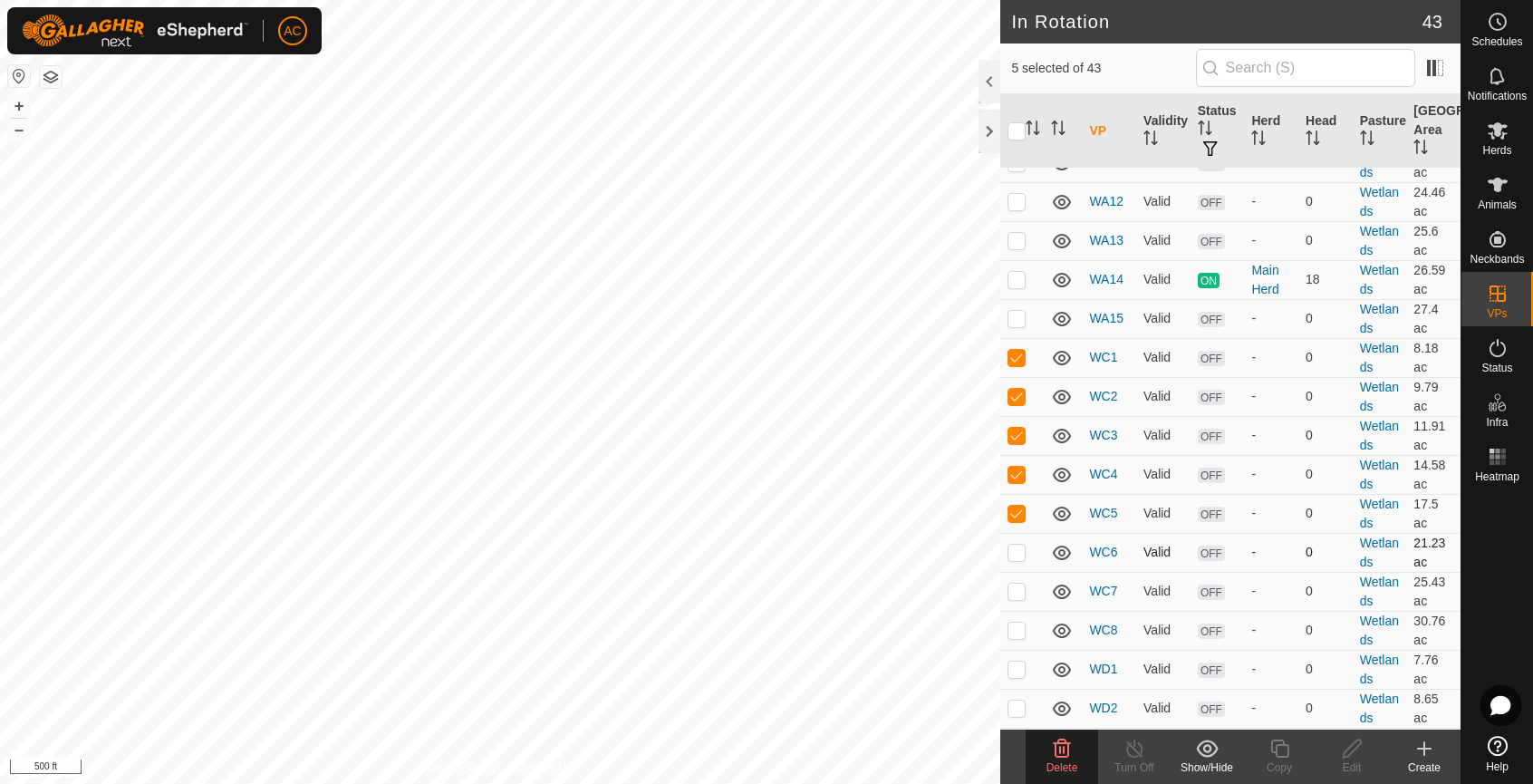
checkbox input "true"
click at [1018, 588] on p-checkbox at bounding box center [1016, 590] width 18 height 14
checkbox input "true"
click at [1019, 633] on p-checkbox at bounding box center [1016, 629] width 18 height 14
checkbox input "true"
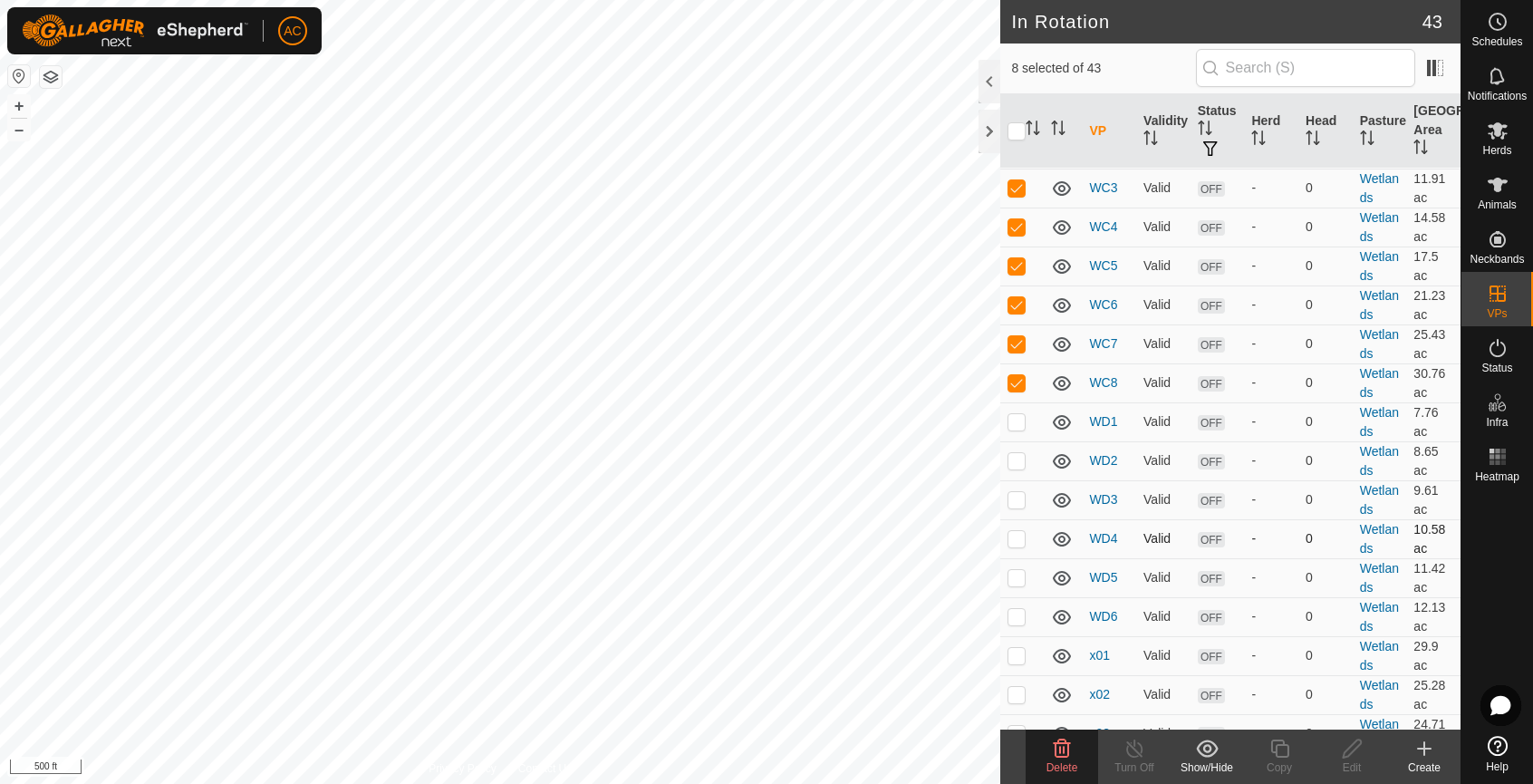
scroll to position [1588, 0]
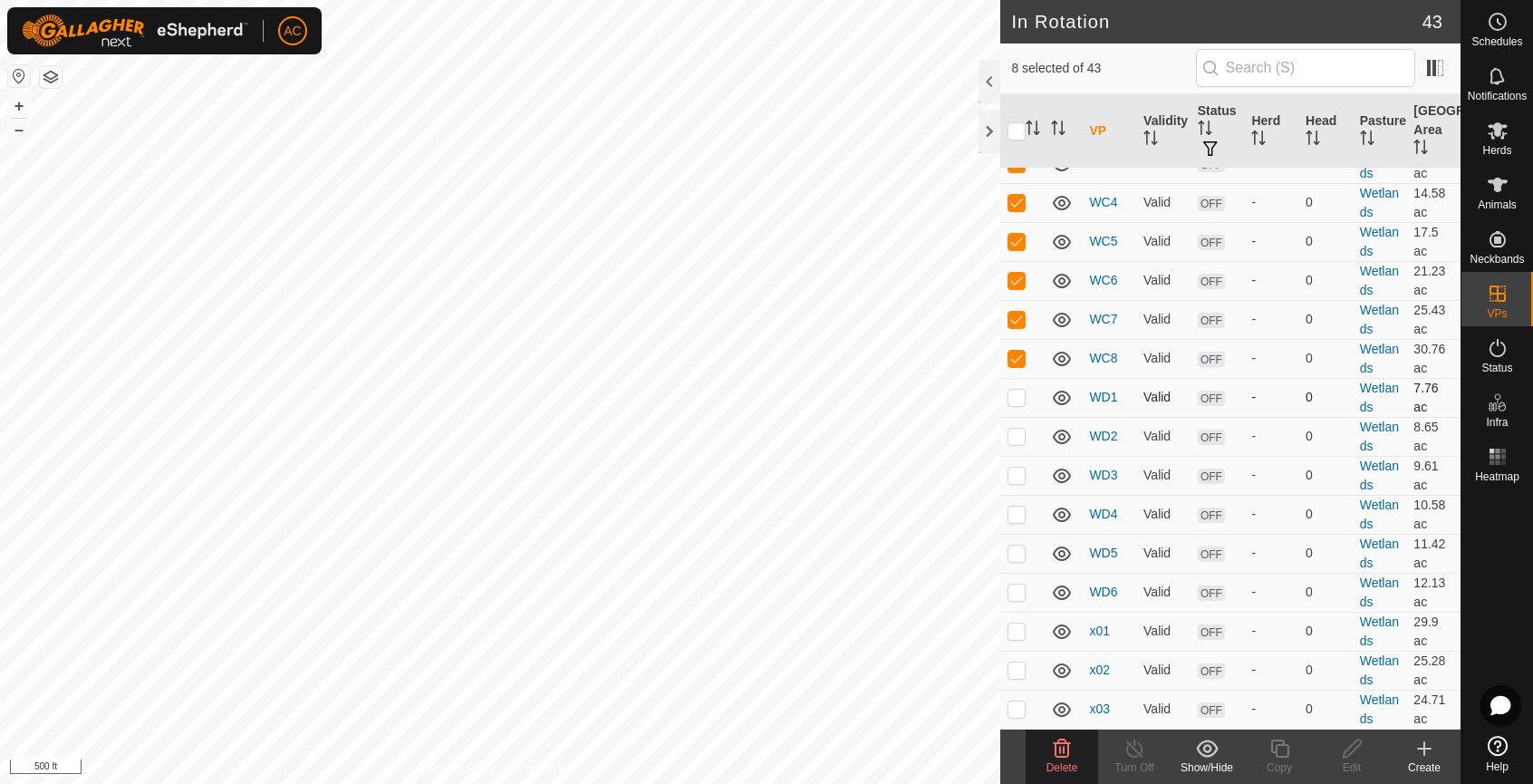
click at [1016, 394] on p-checkbox at bounding box center [1016, 396] width 18 height 14
checkbox input "false"
click at [1015, 629] on p-checkbox at bounding box center [1016, 630] width 18 height 14
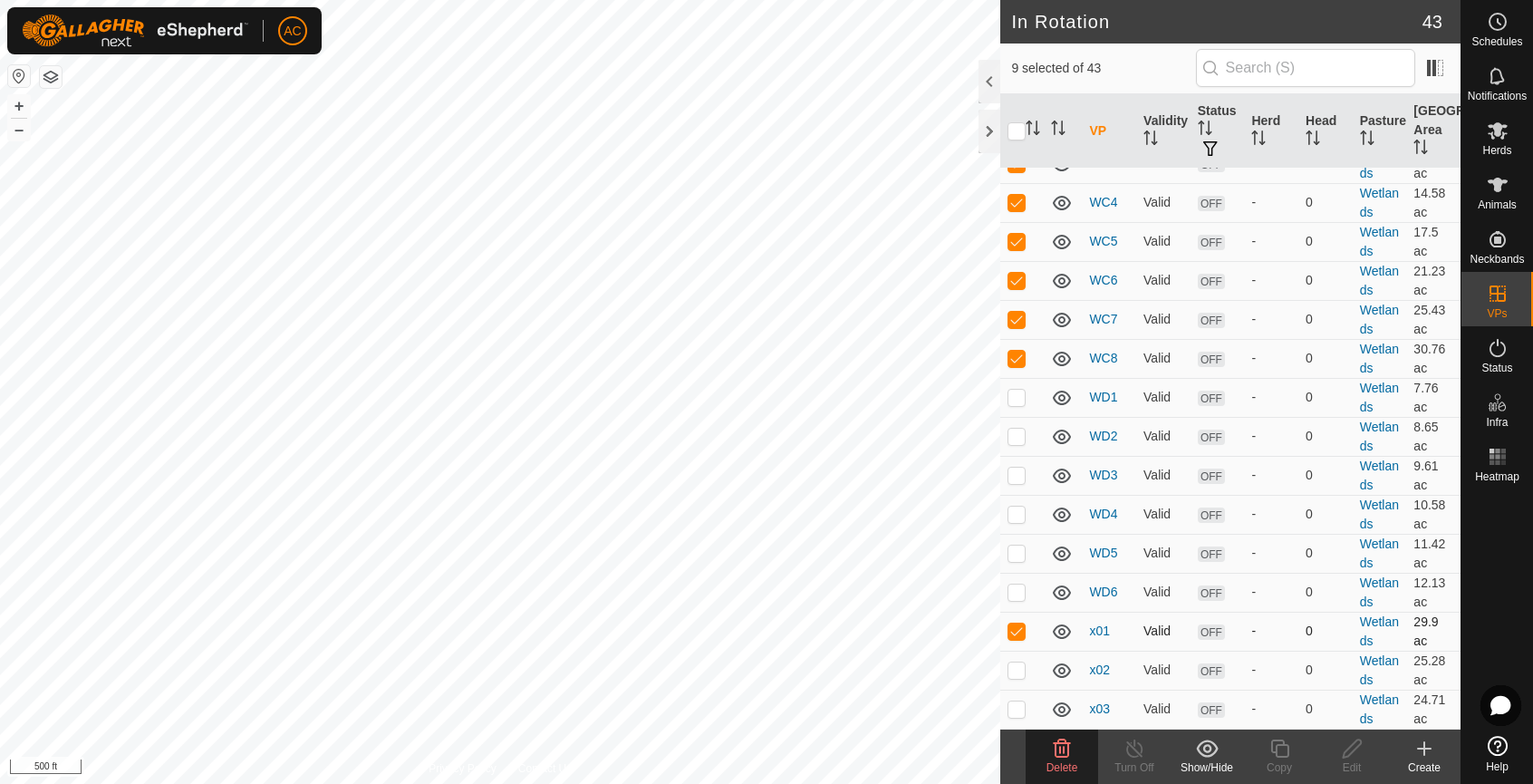
checkbox input "false"
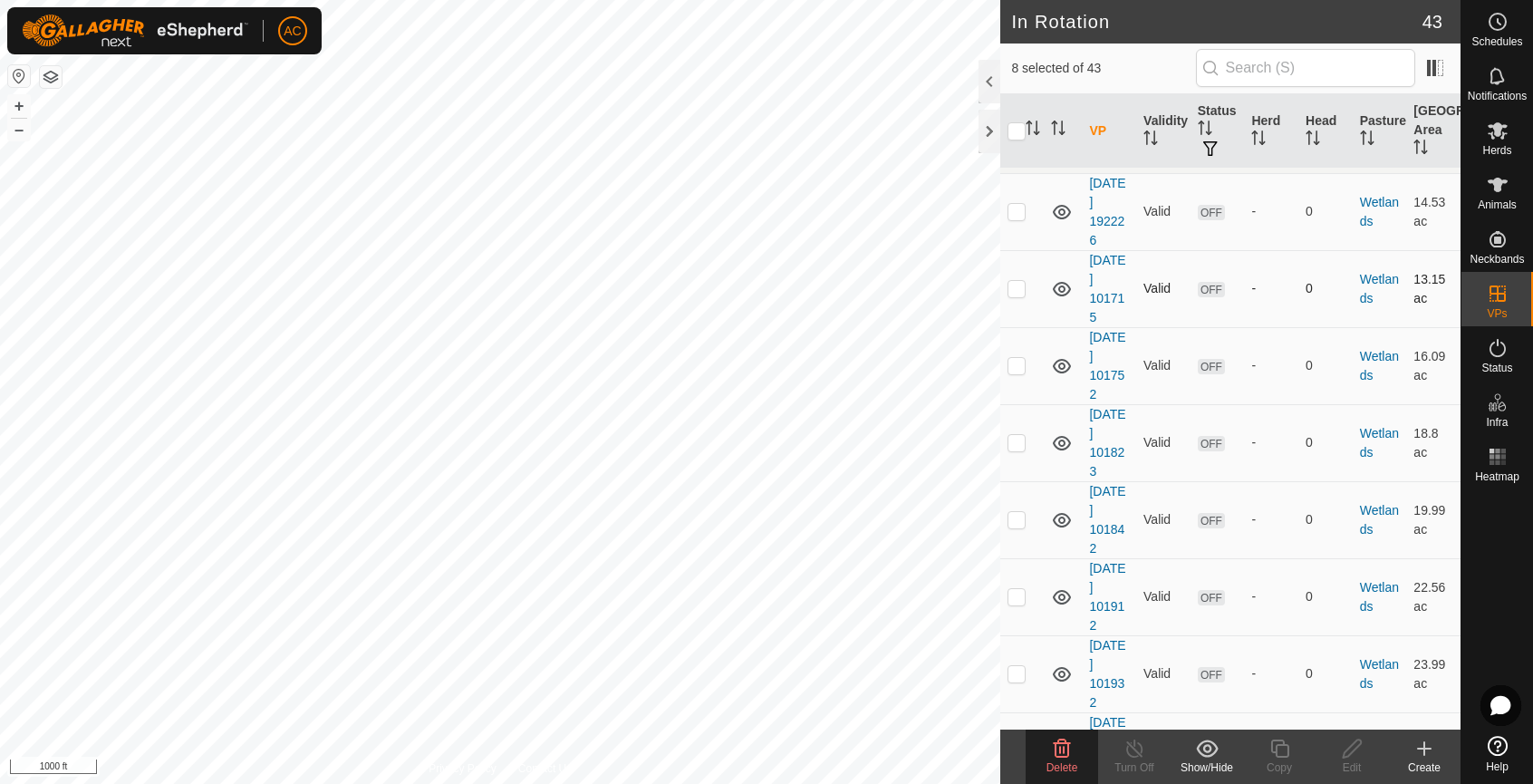
scroll to position [0, 0]
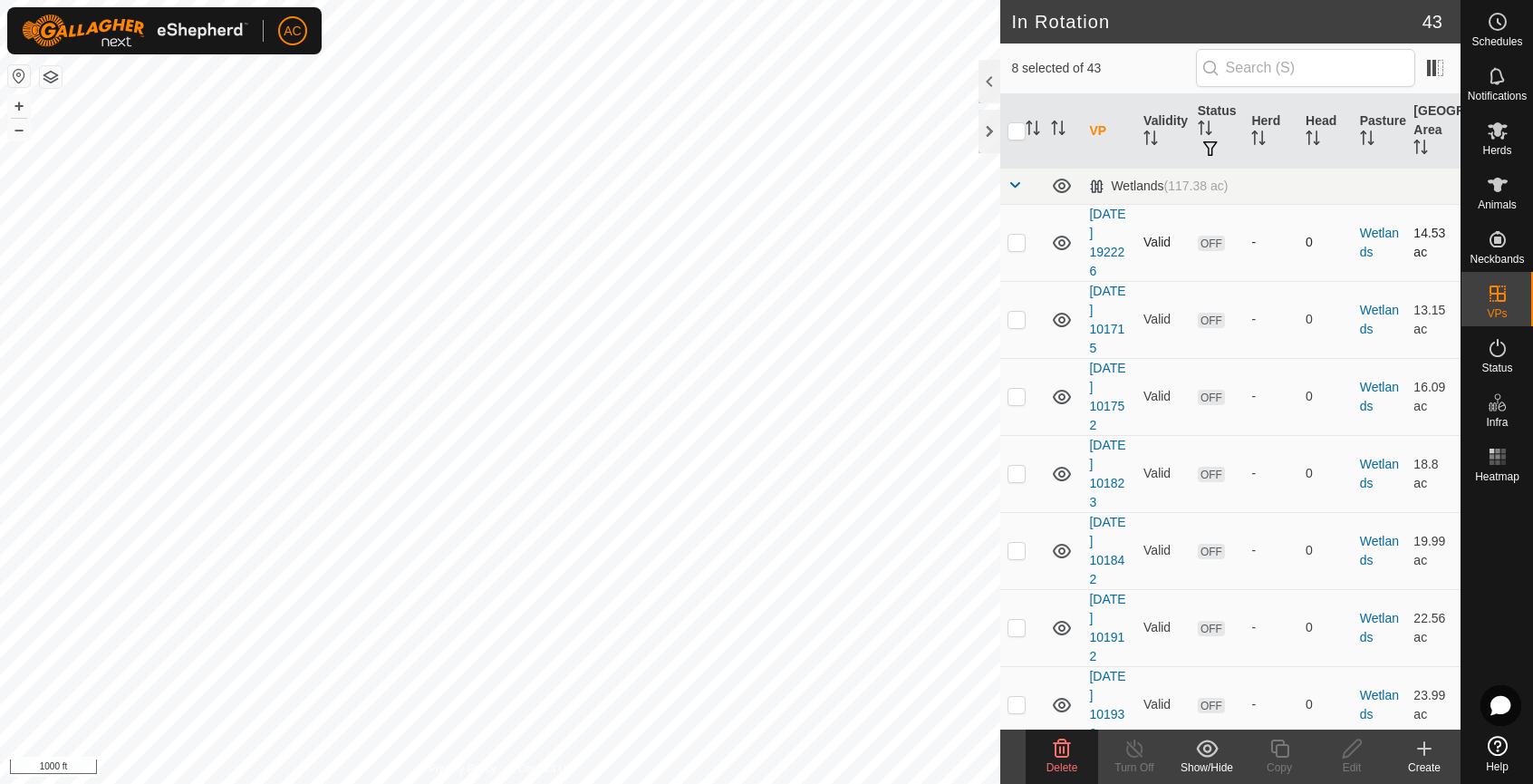
click at [1015, 241] on p-checkbox at bounding box center [1016, 241] width 18 height 14
checkbox input "false"
click at [1015, 313] on p-checkbox at bounding box center [1016, 318] width 18 height 14
click at [1015, 317] on p-checkbox at bounding box center [1016, 318] width 18 height 14
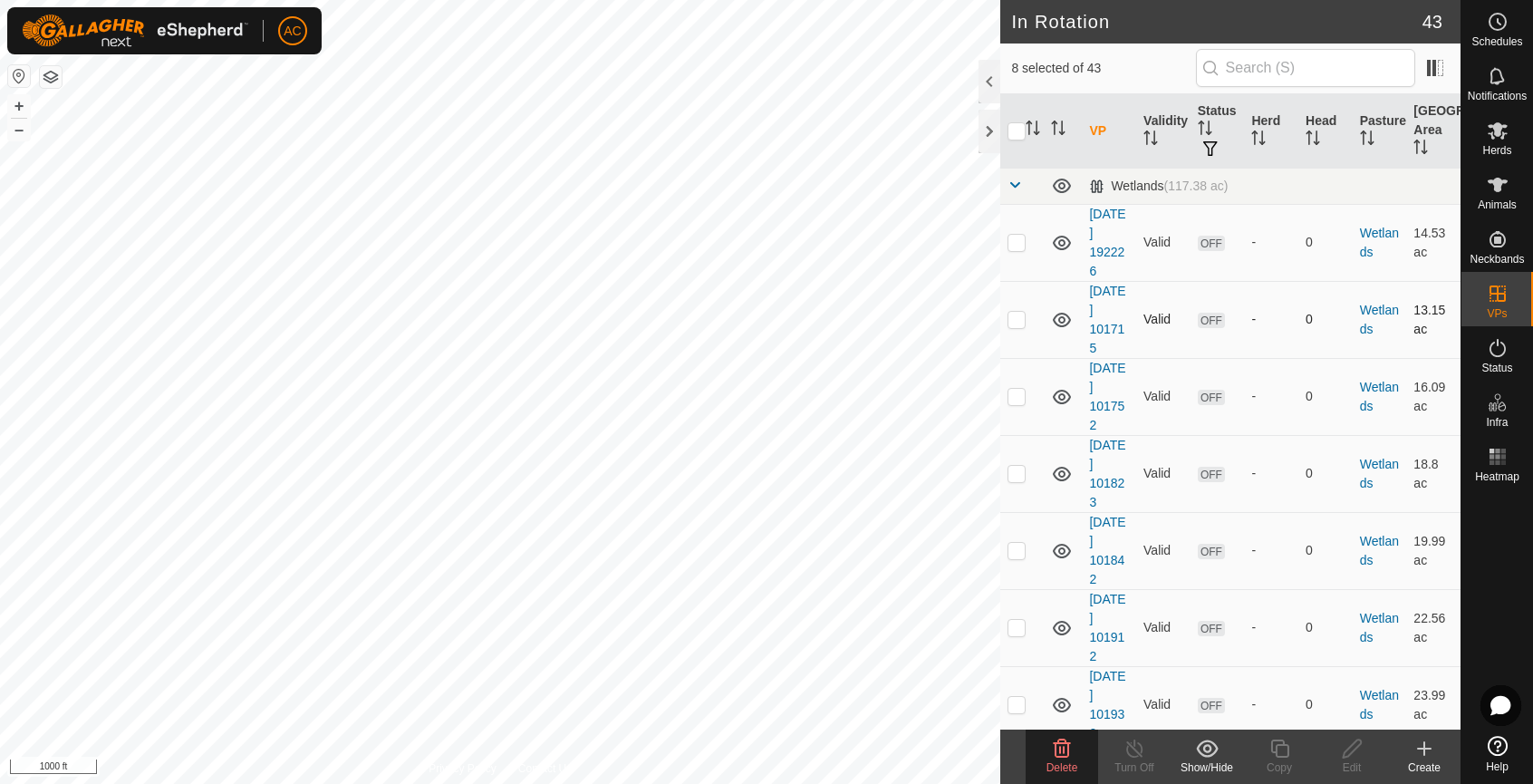
click at [1019, 323] on p-checkbox at bounding box center [1016, 318] width 18 height 14
checkbox input "true"
click at [1018, 397] on p-checkbox at bounding box center [1016, 395] width 18 height 14
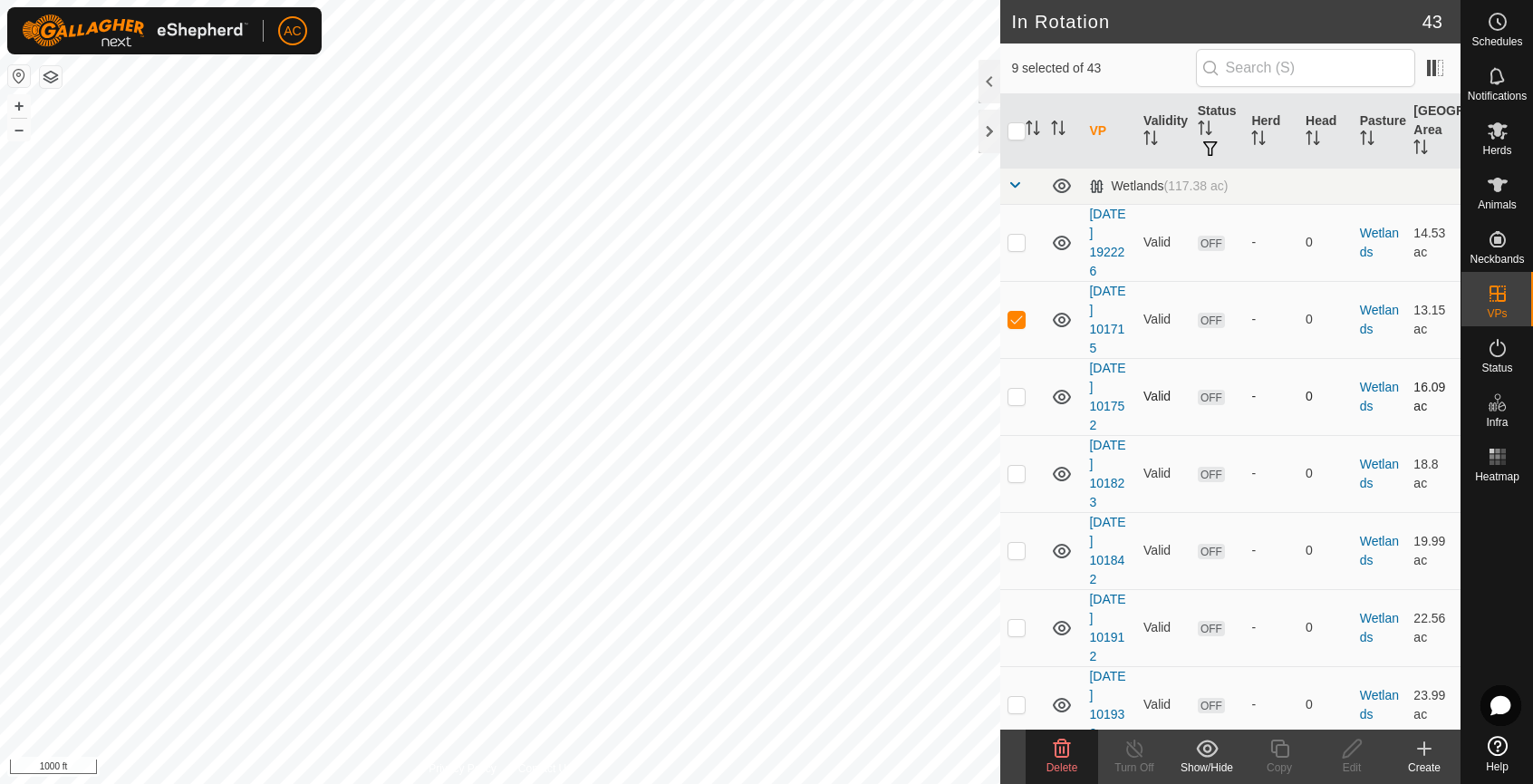
checkbox input "true"
click at [1014, 473] on p-checkbox at bounding box center [1016, 472] width 18 height 14
checkbox input "true"
click at [1021, 550] on p-checkbox at bounding box center [1016, 550] width 18 height 14
checkbox input "true"
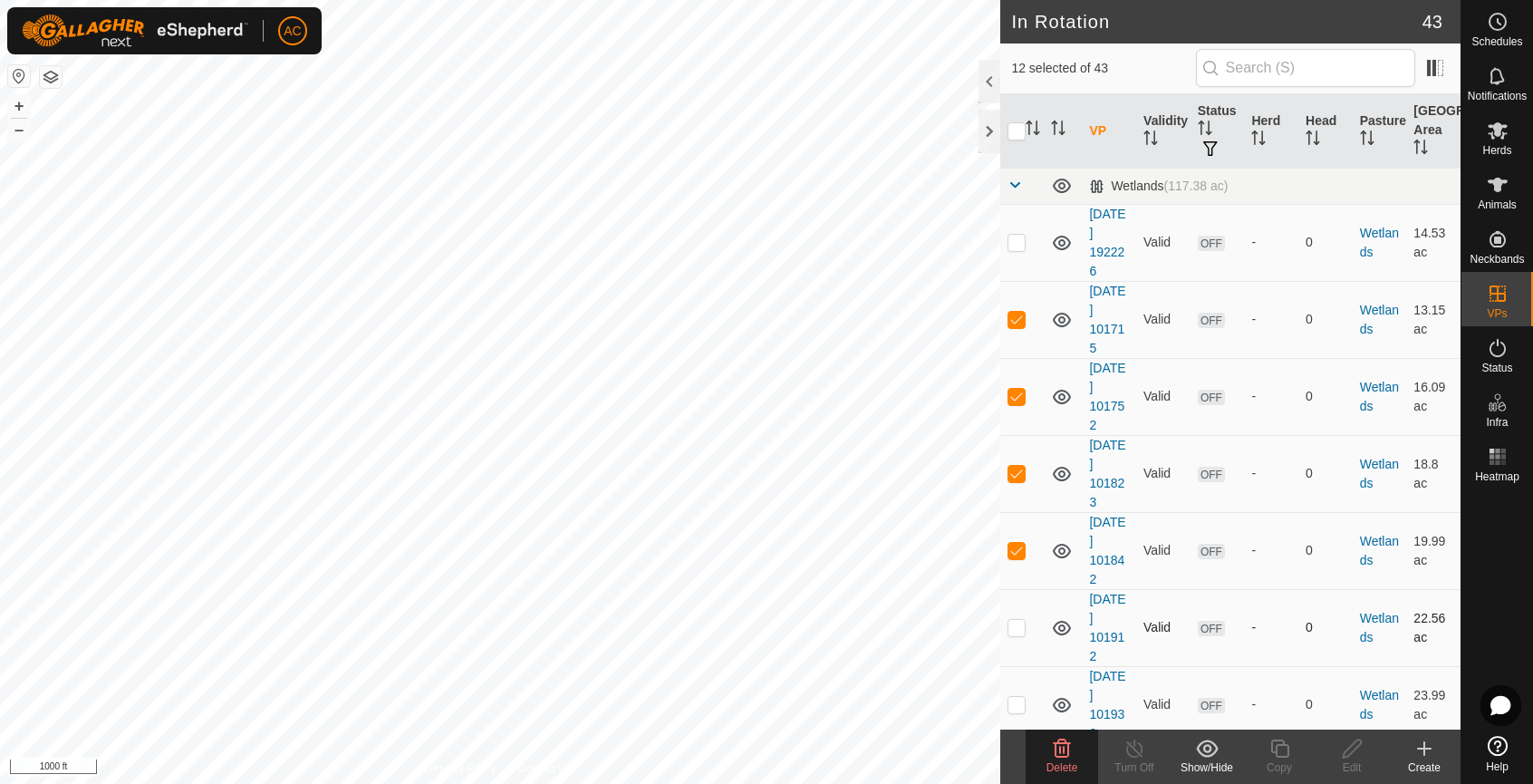
click at [1014, 629] on p-checkbox at bounding box center [1016, 626] width 18 height 14
checkbox input "true"
drag, startPoint x: 1049, startPoint y: 592, endPoint x: 1031, endPoint y: 561, distance: 35.8
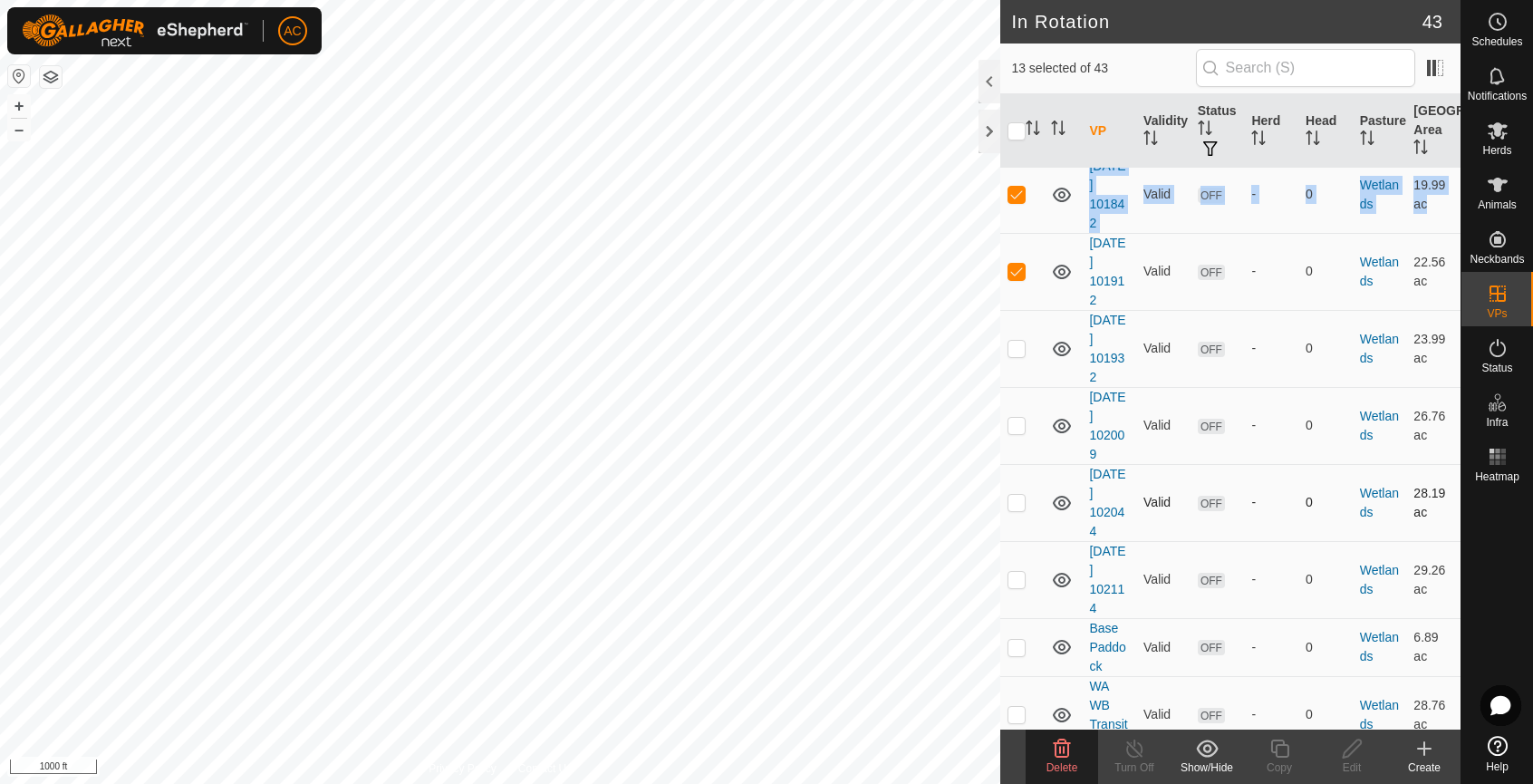
scroll to position [362, 0]
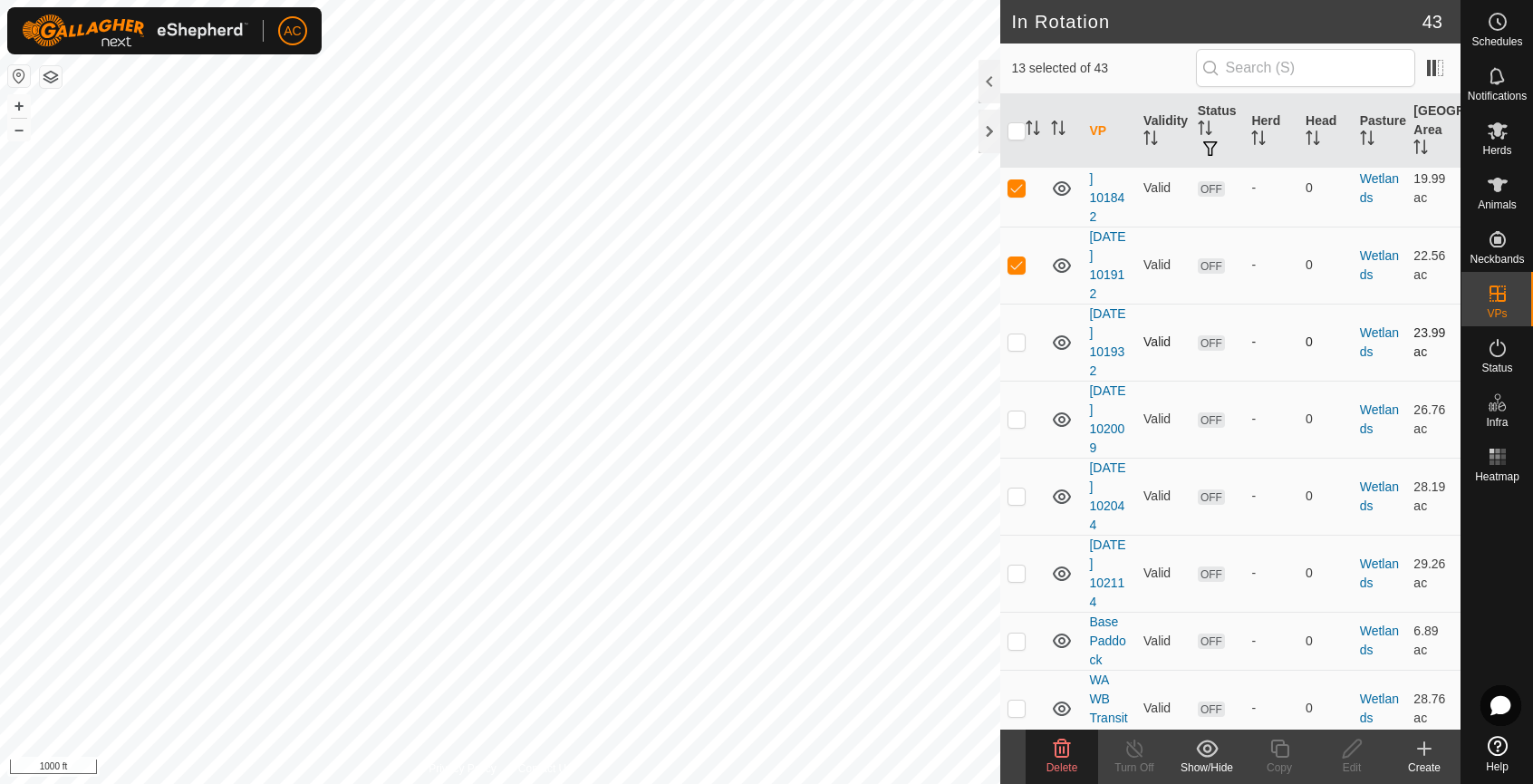
click at [1017, 343] on p-checkbox at bounding box center [1016, 341] width 18 height 14
checkbox input "true"
click at [1017, 422] on p-checkbox at bounding box center [1016, 418] width 18 height 14
checkbox input "true"
click at [1018, 497] on p-checkbox at bounding box center [1016, 495] width 18 height 14
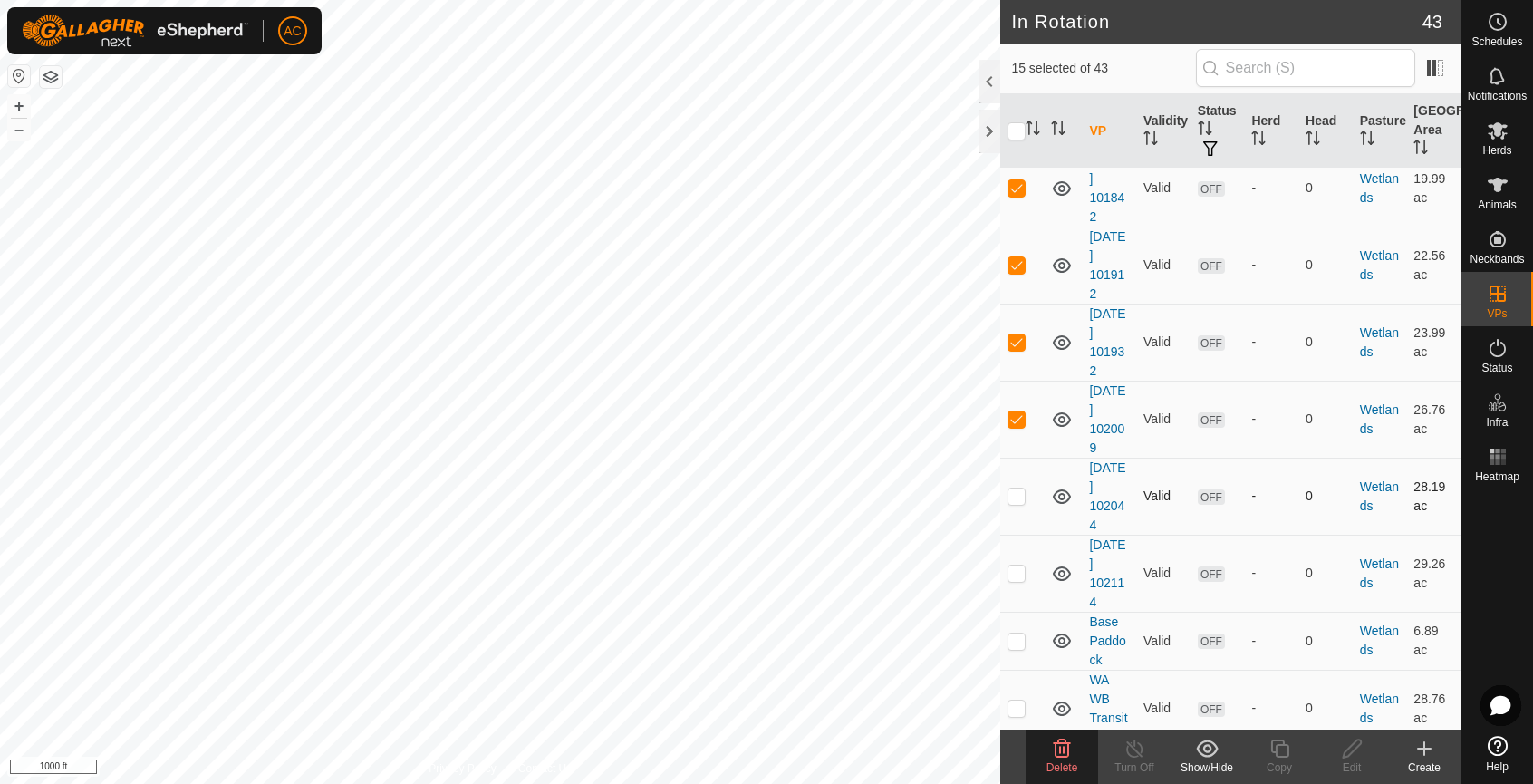
checkbox input "true"
click at [1017, 574] on p-checkbox at bounding box center [1016, 572] width 18 height 14
checkbox input "true"
click at [1017, 644] on p-checkbox at bounding box center [1016, 640] width 18 height 14
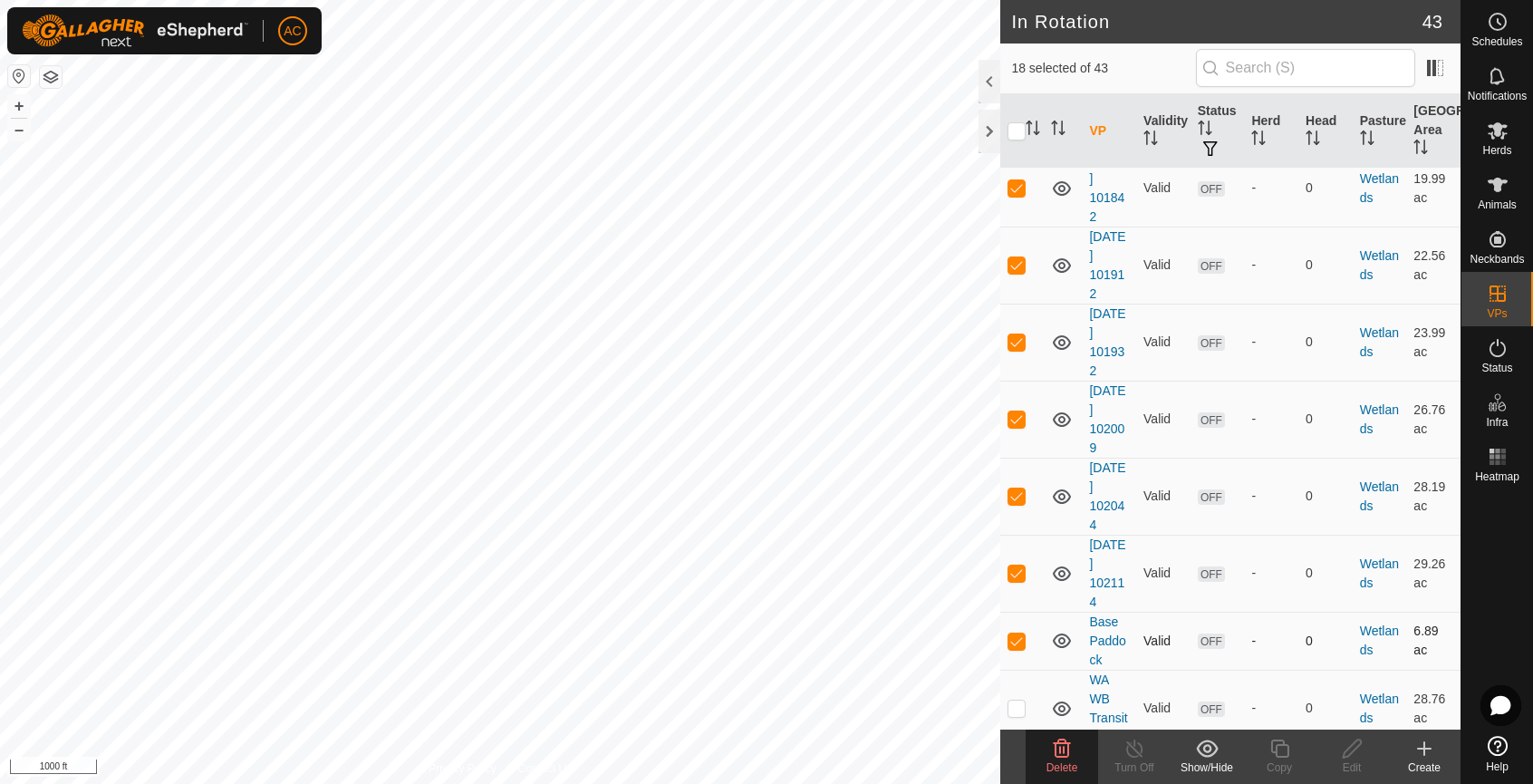
checkbox input "false"
click at [1051, 752] on icon at bounding box center [1061, 748] width 22 height 22
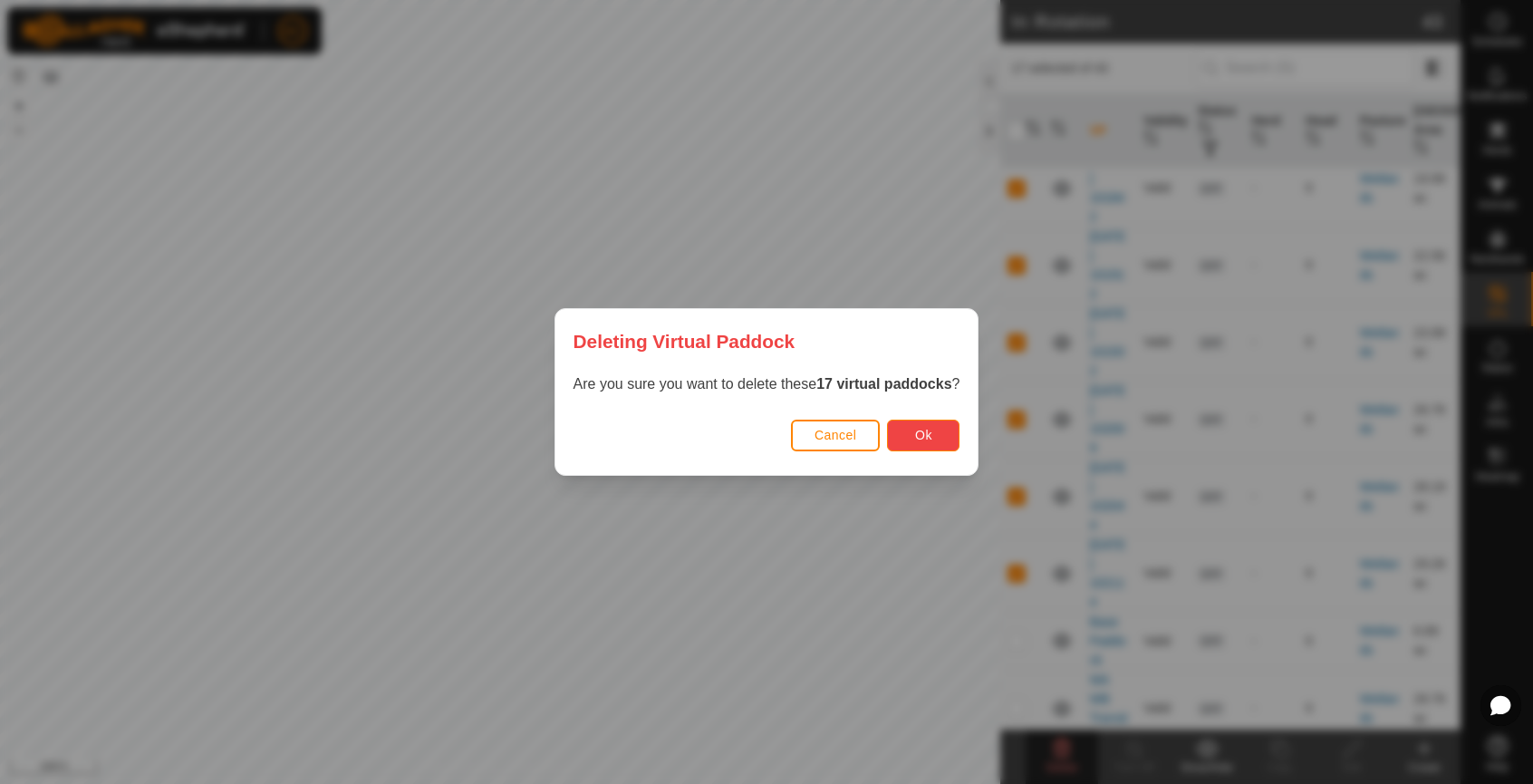
click at [923, 434] on span "Ok" at bounding box center [923, 434] width 17 height 14
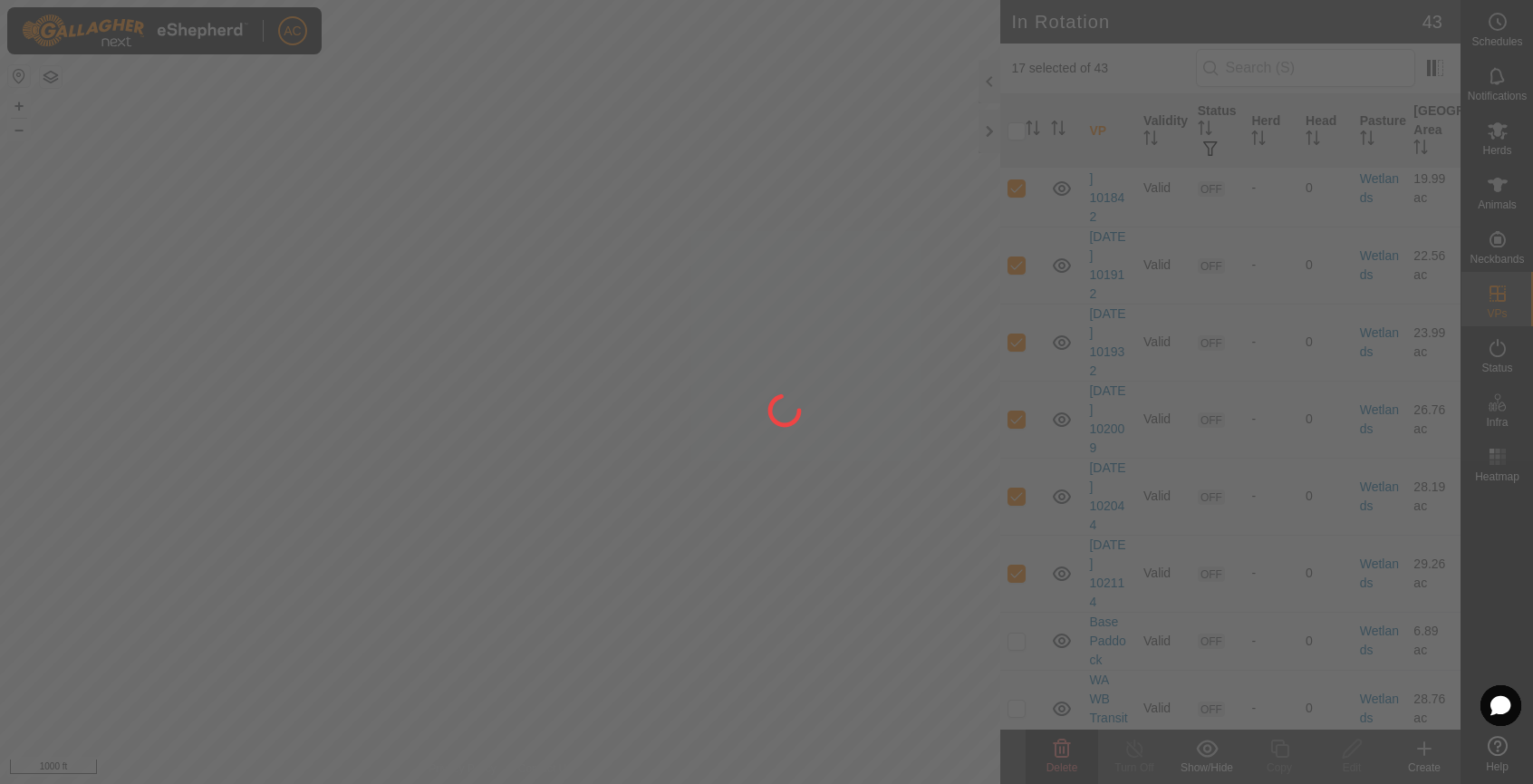
checkbox input "false"
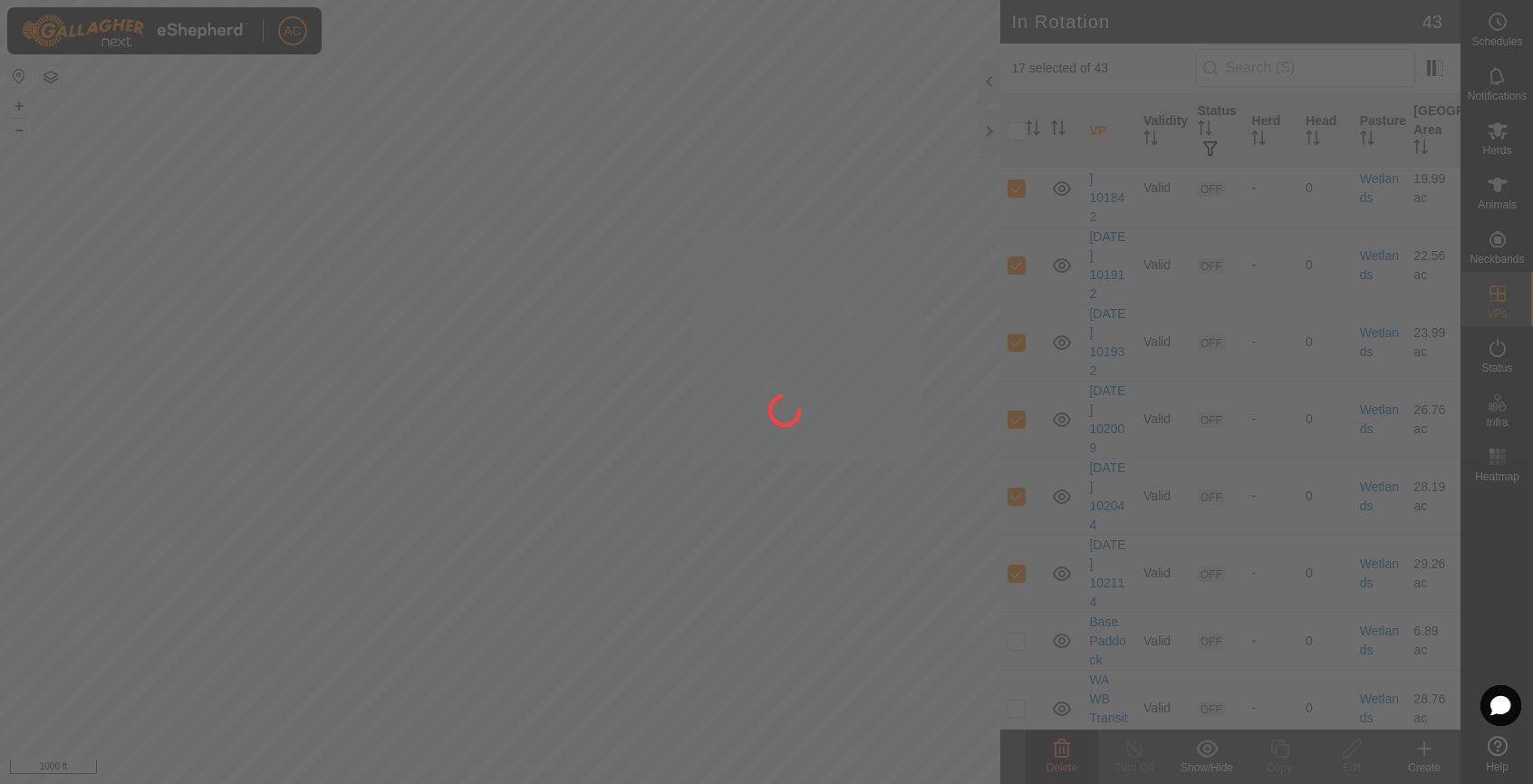
checkbox input "false"
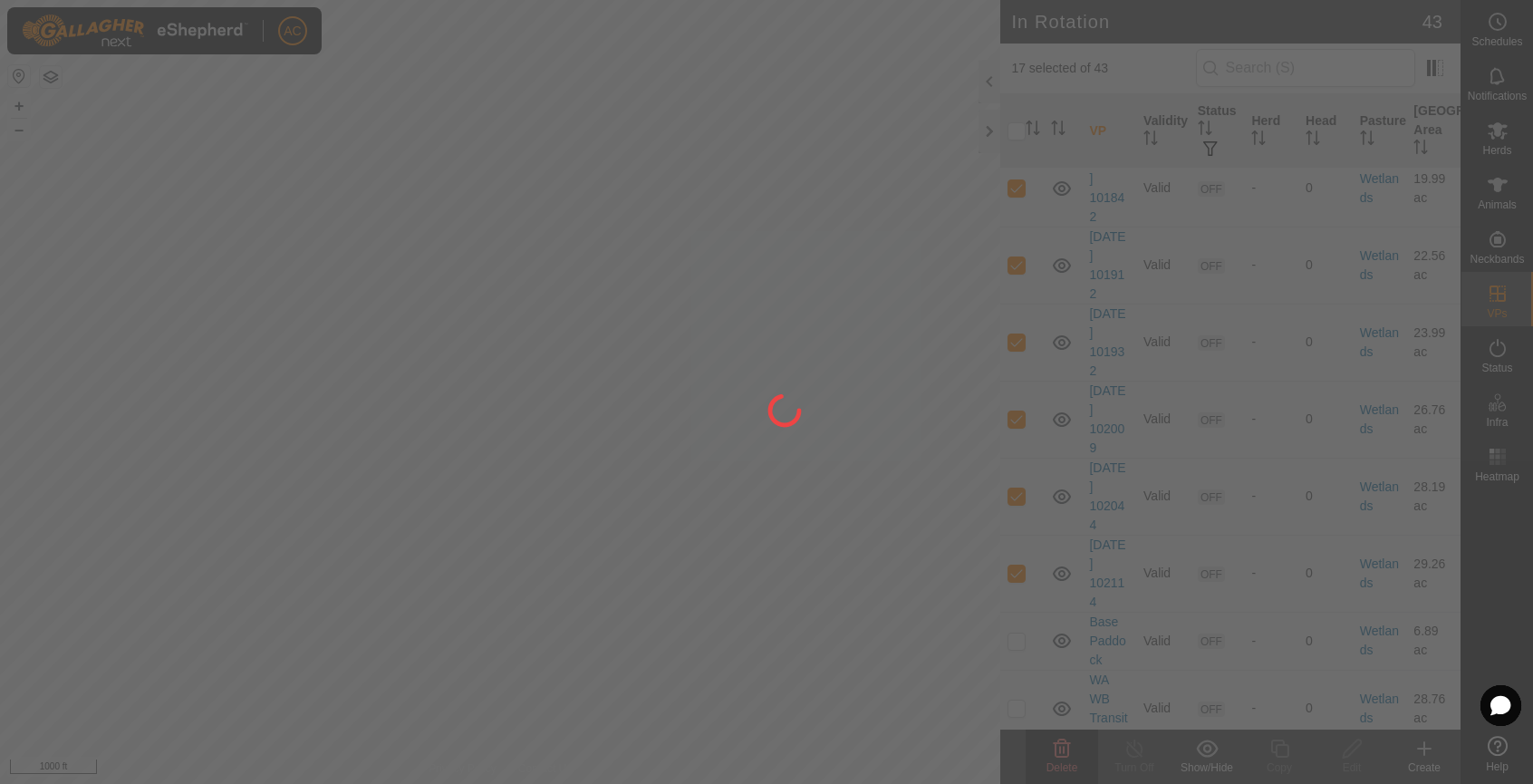
checkbox input "false"
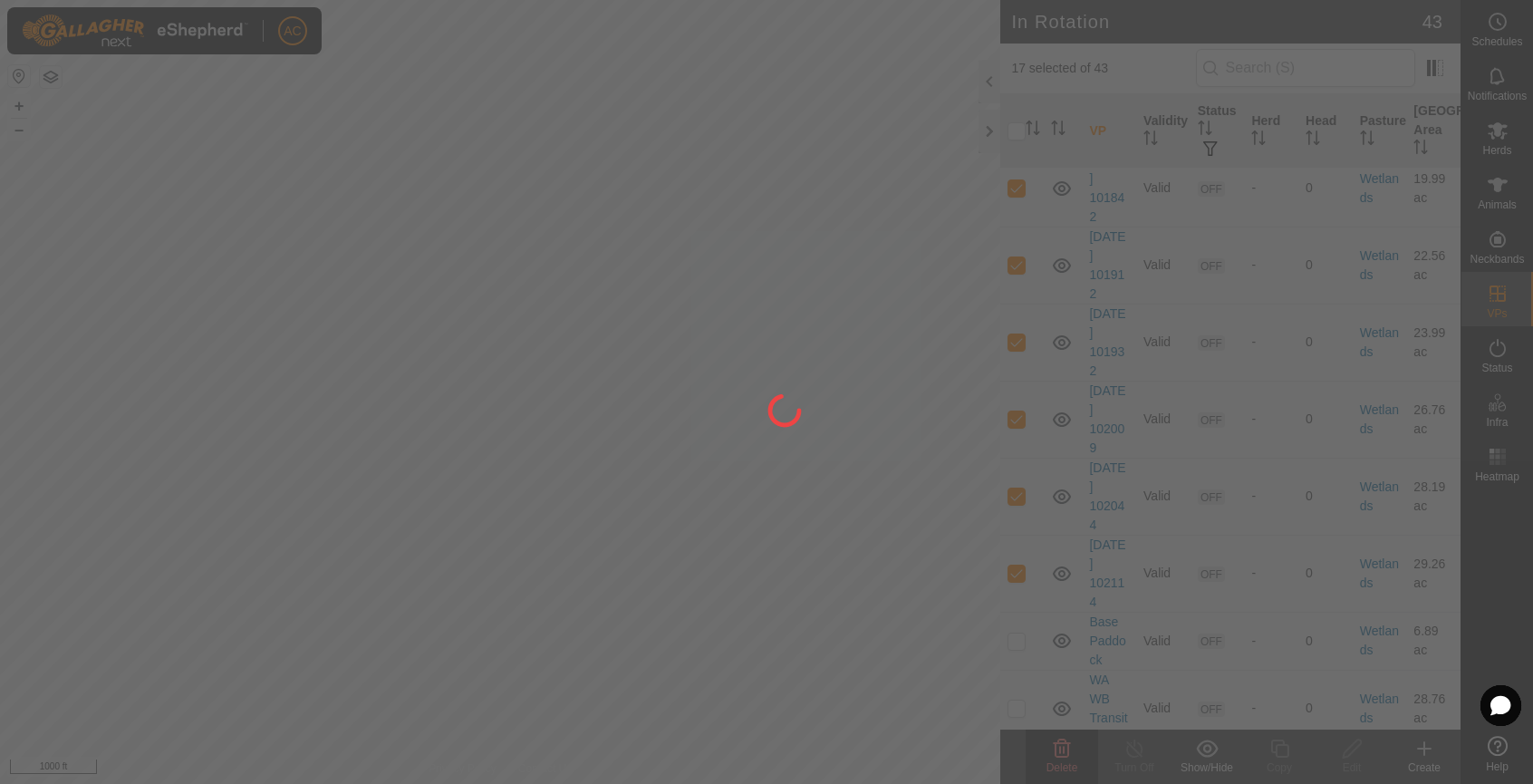
checkbox input "false"
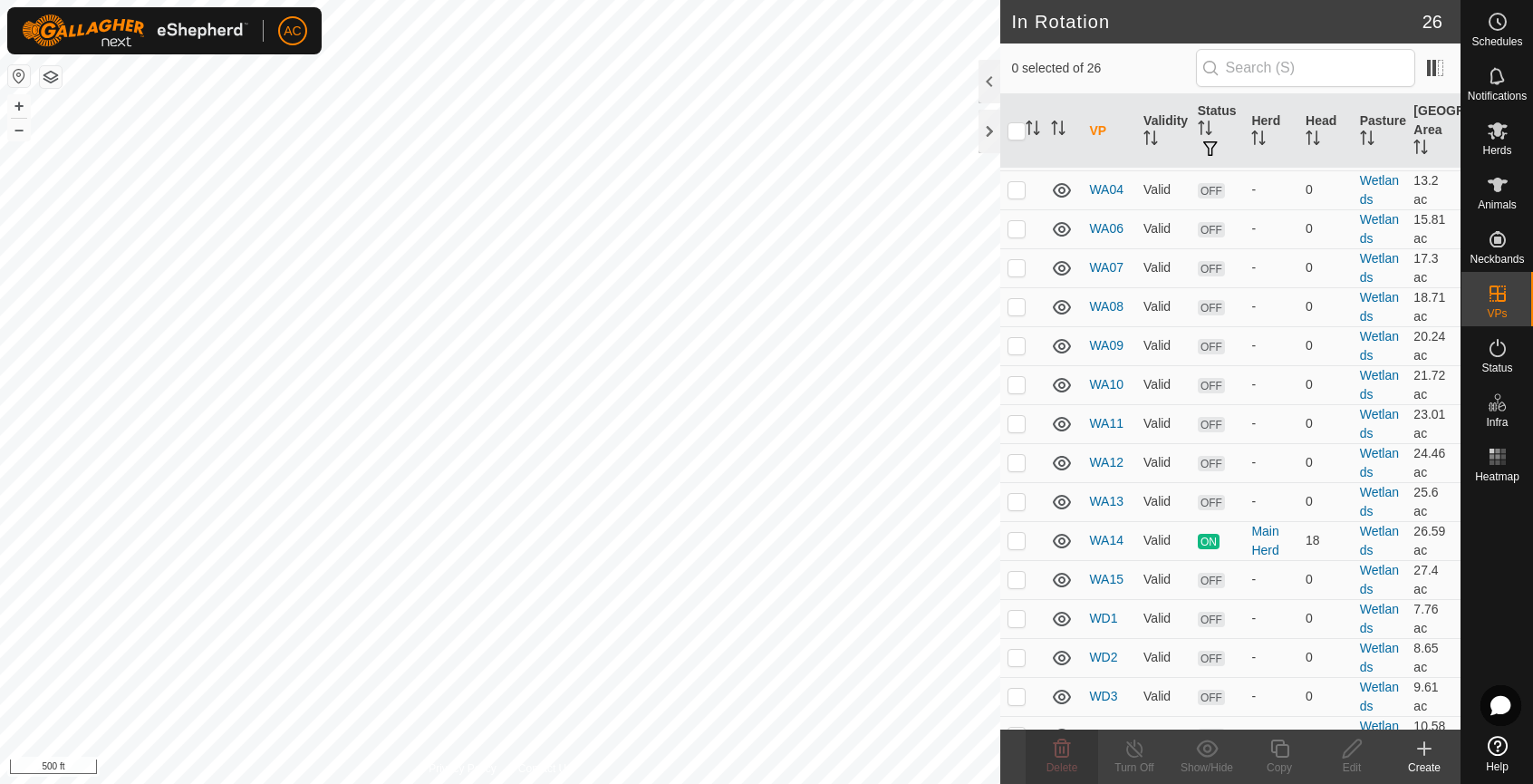
checkbox input "true"
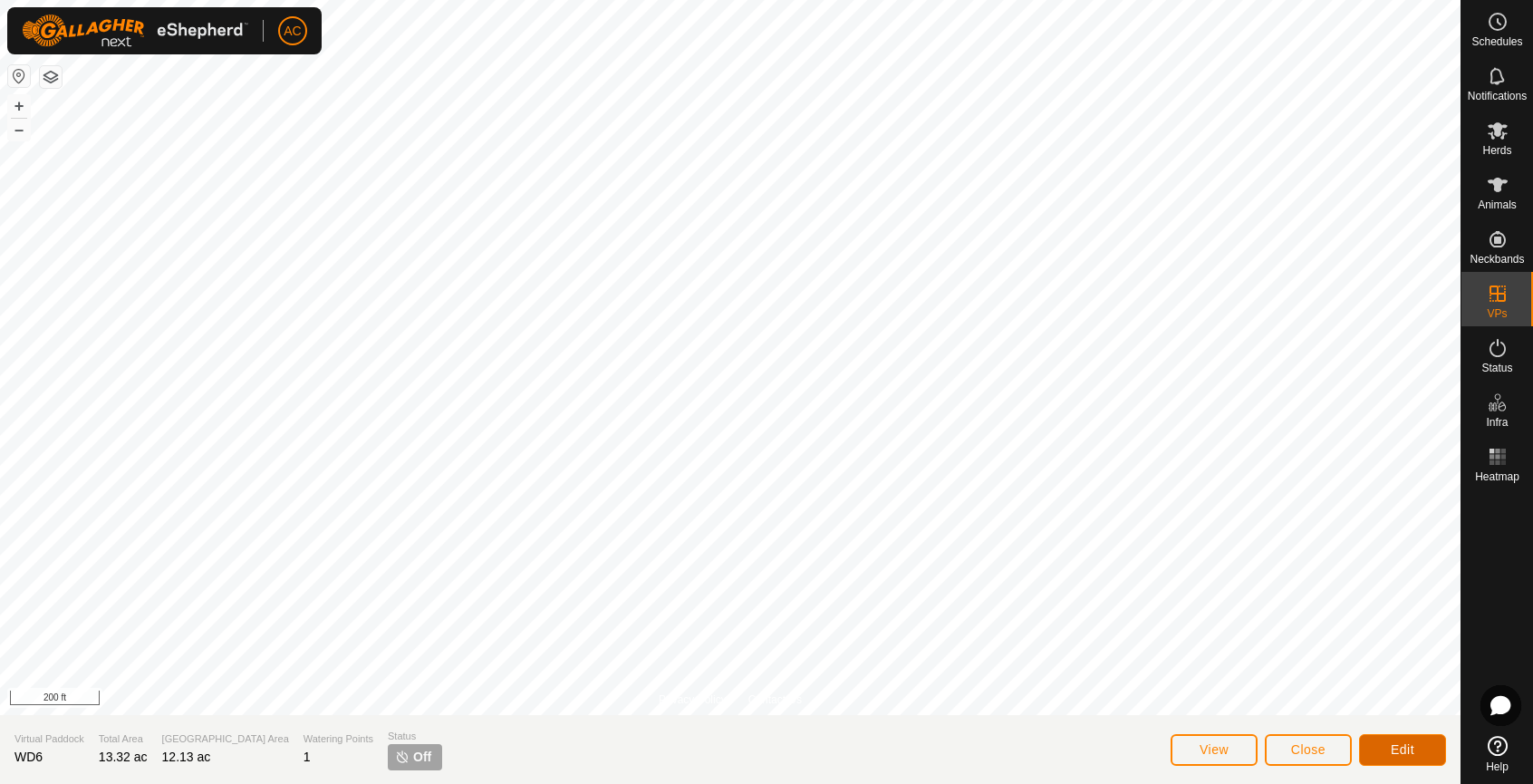
click at [1405, 745] on span "Edit" at bounding box center [1402, 749] width 24 height 14
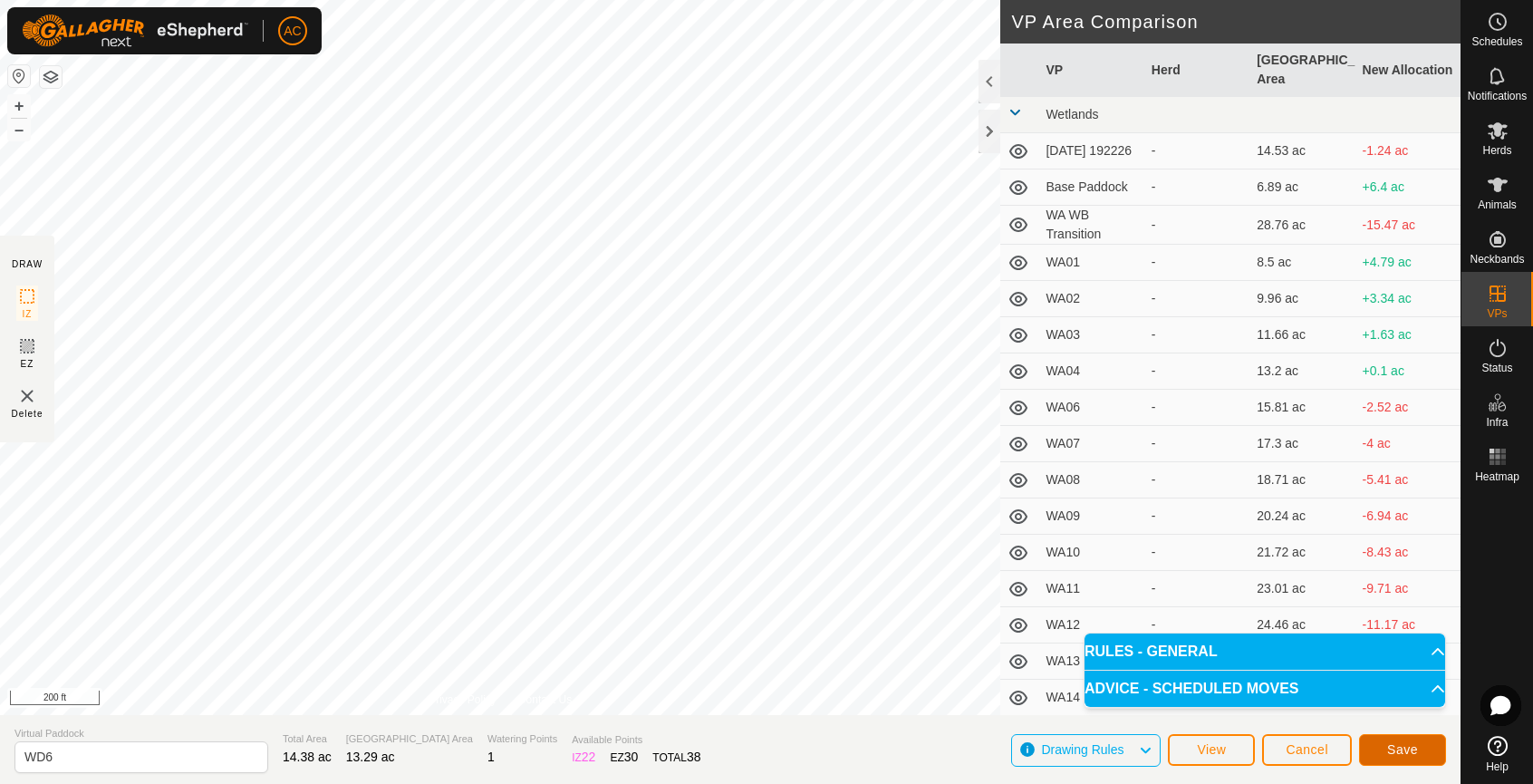
click at [1417, 754] on span "Save" at bounding box center [1402, 749] width 30 height 14
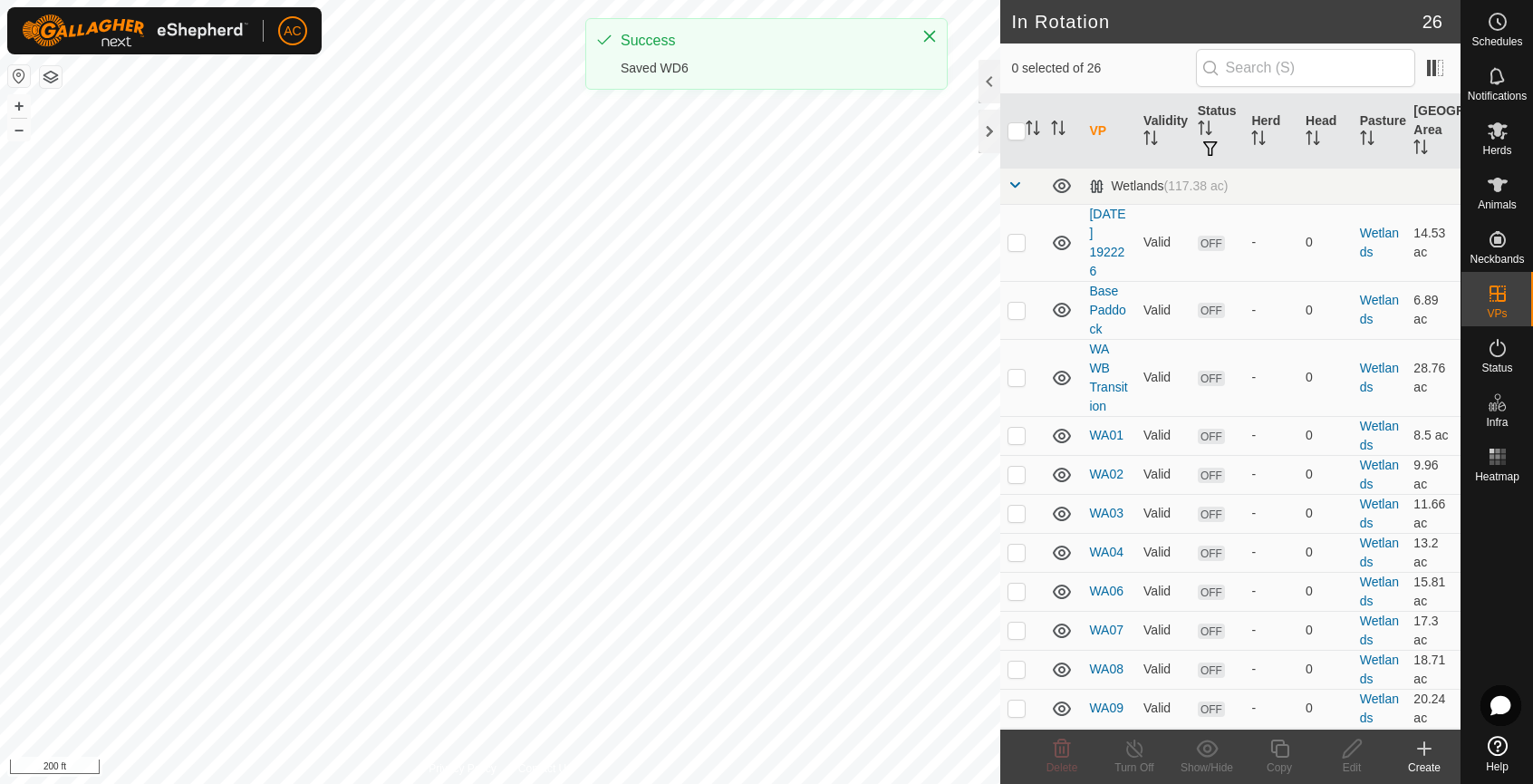
checkbox input "true"
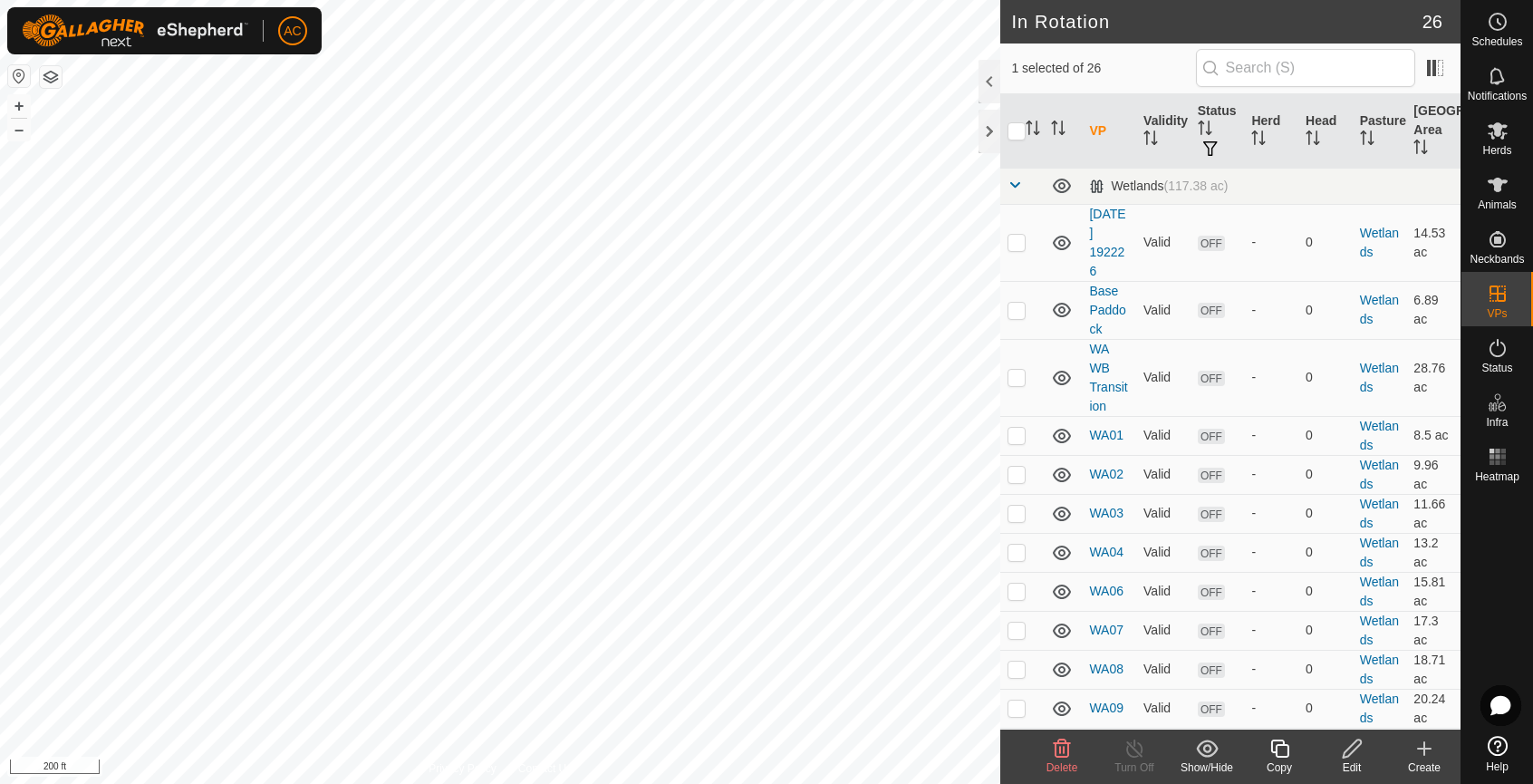
click at [1356, 755] on icon at bounding box center [1352, 748] width 23 height 22
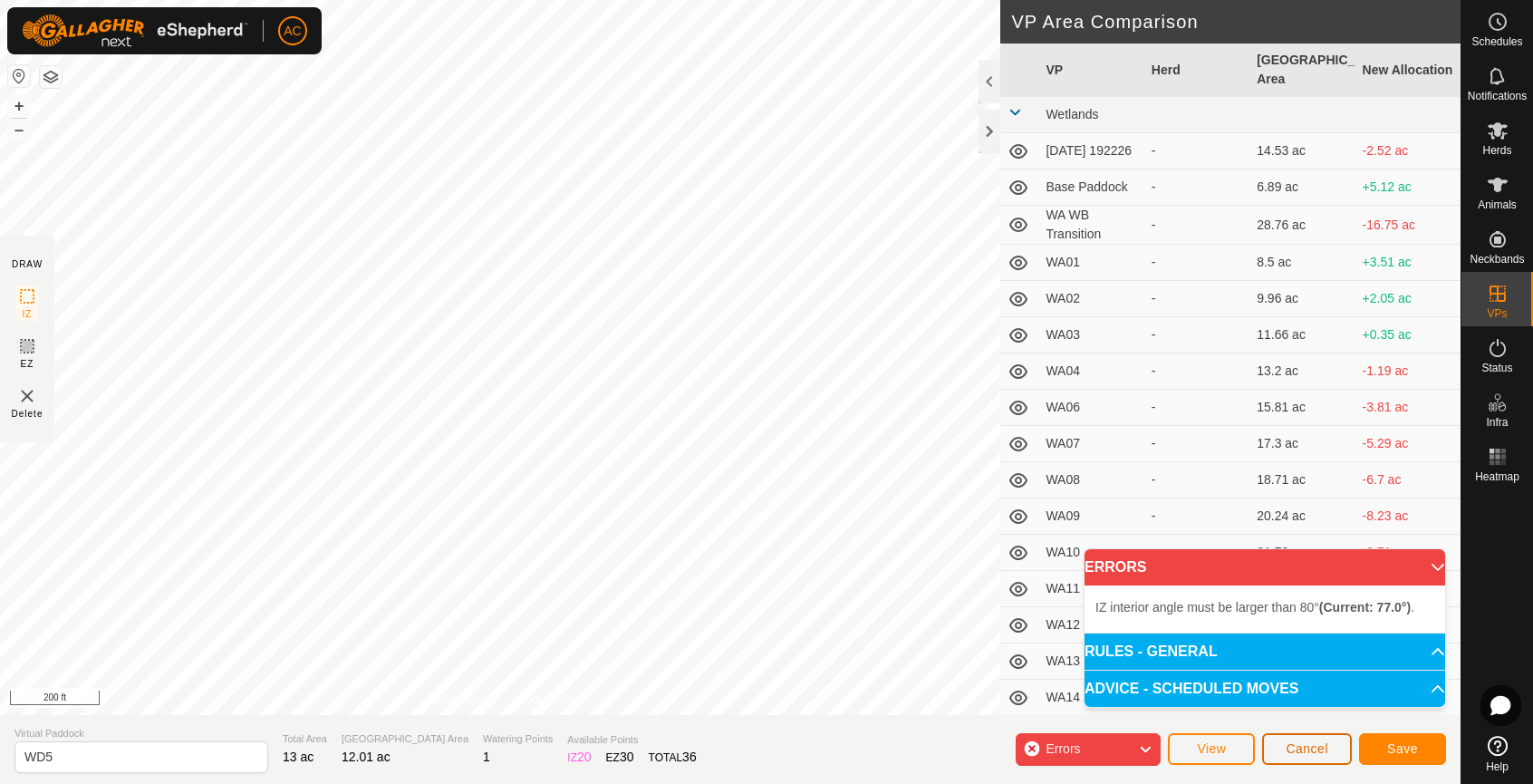
click at [1321, 750] on span "Cancel" at bounding box center [1306, 748] width 43 height 14
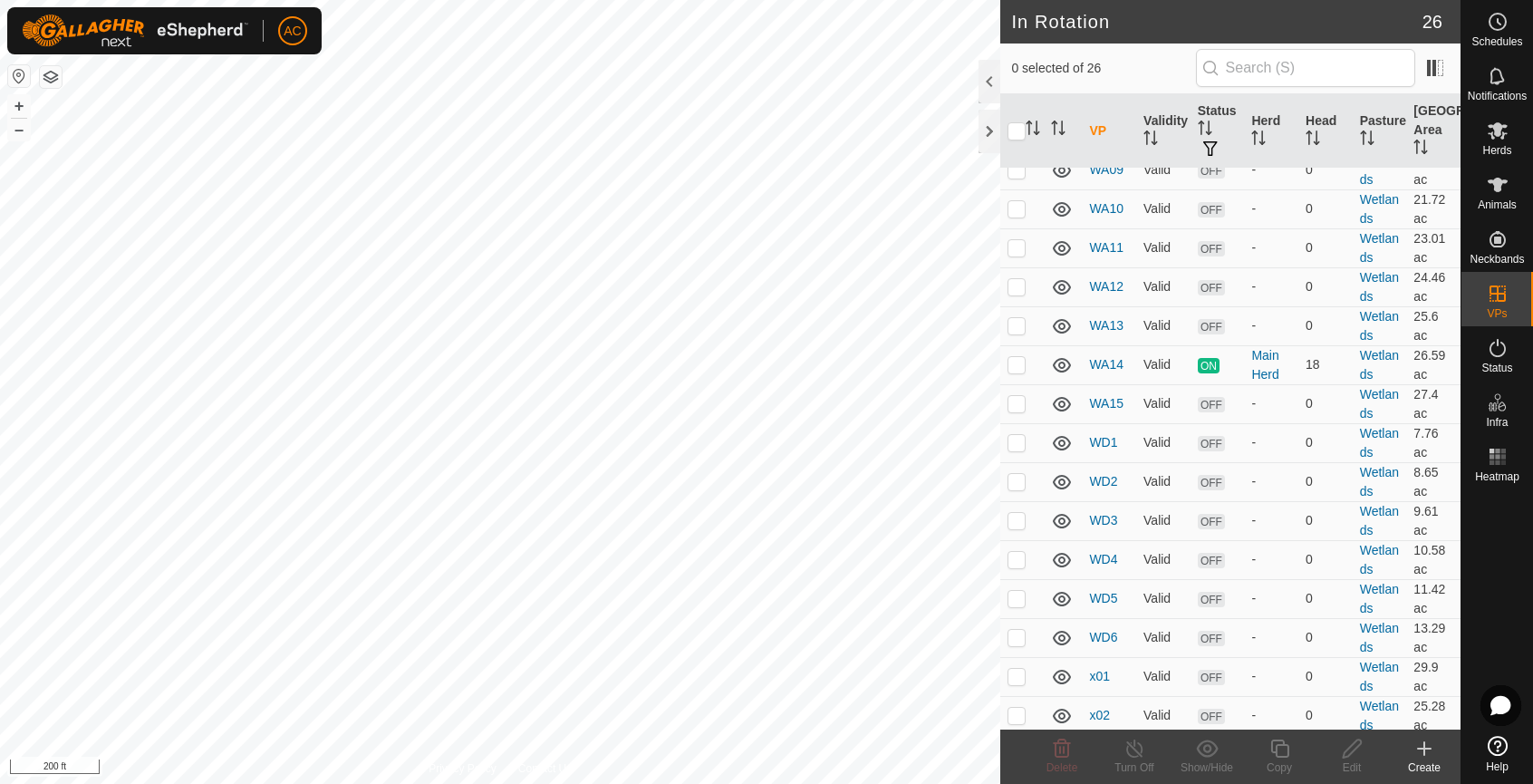
scroll to position [544, 0]
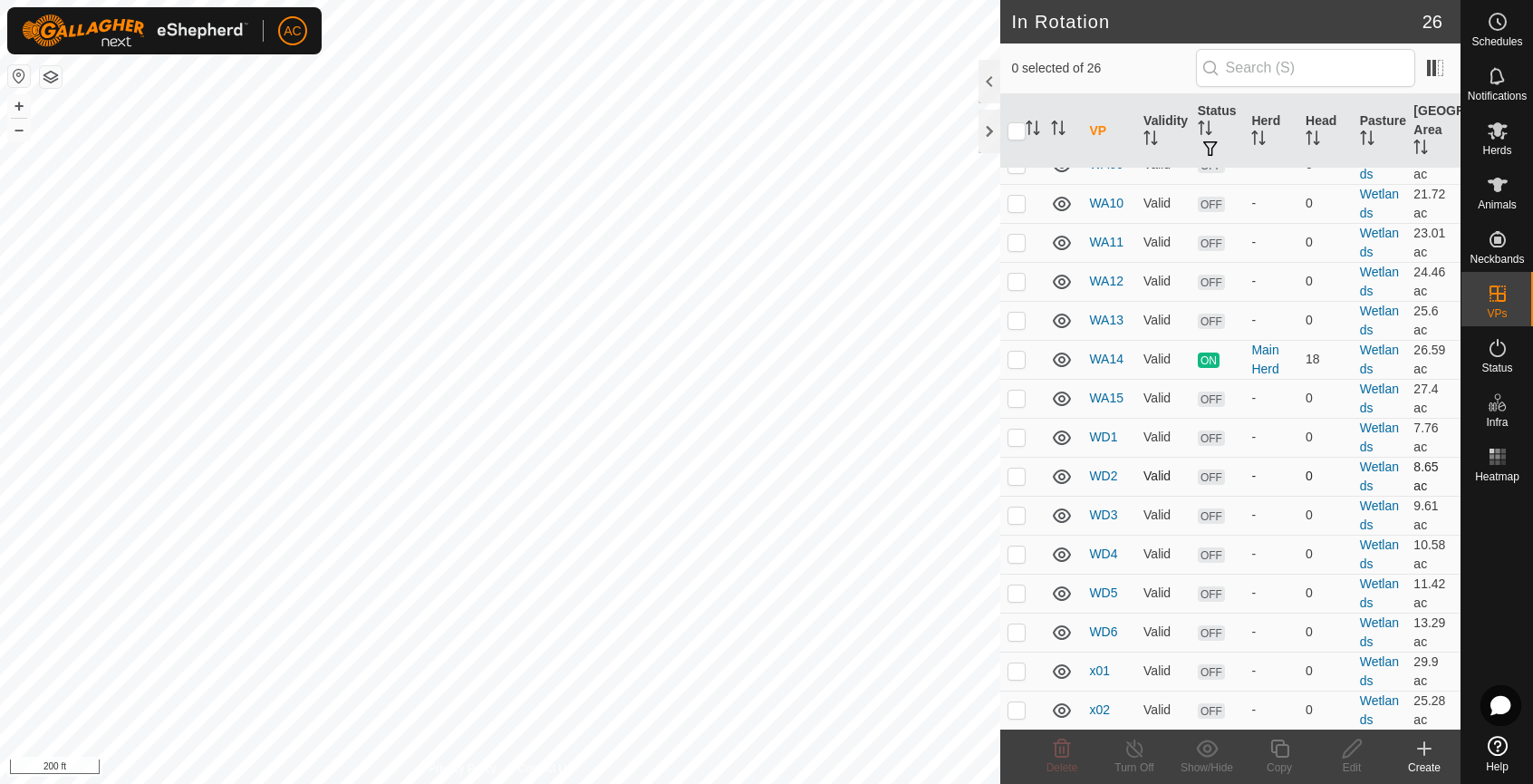
click at [1019, 476] on p-checkbox at bounding box center [1016, 475] width 18 height 14
checkbox input "true"
click at [1009, 433] on p-checkbox at bounding box center [1016, 436] width 18 height 14
checkbox input "true"
click at [1018, 515] on p-checkbox at bounding box center [1016, 513] width 18 height 14
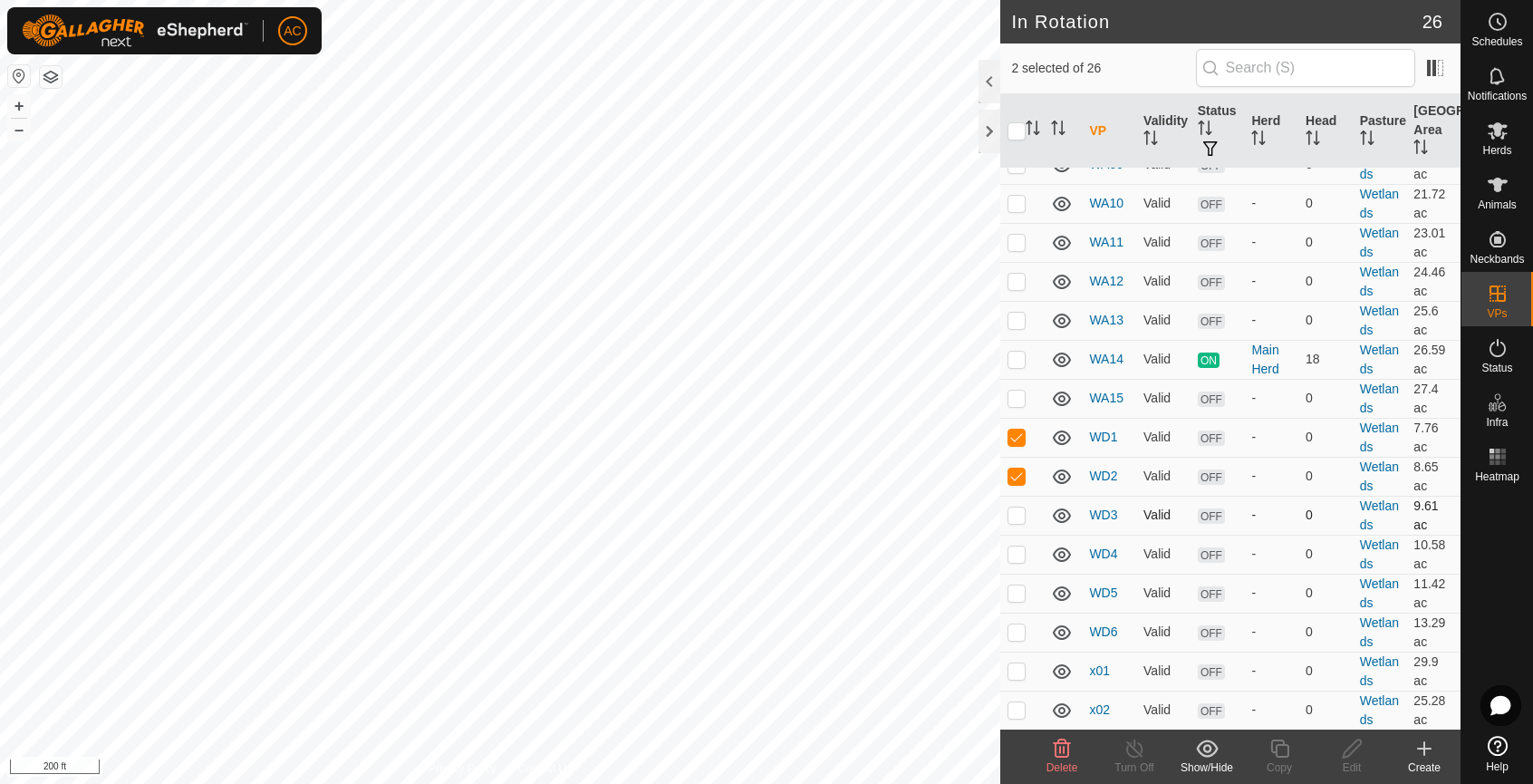
checkbox input "true"
click at [1018, 560] on p-checkbox at bounding box center [1016, 553] width 18 height 14
checkbox input "true"
click at [1019, 597] on p-checkbox at bounding box center [1016, 592] width 18 height 14
checkbox input "true"
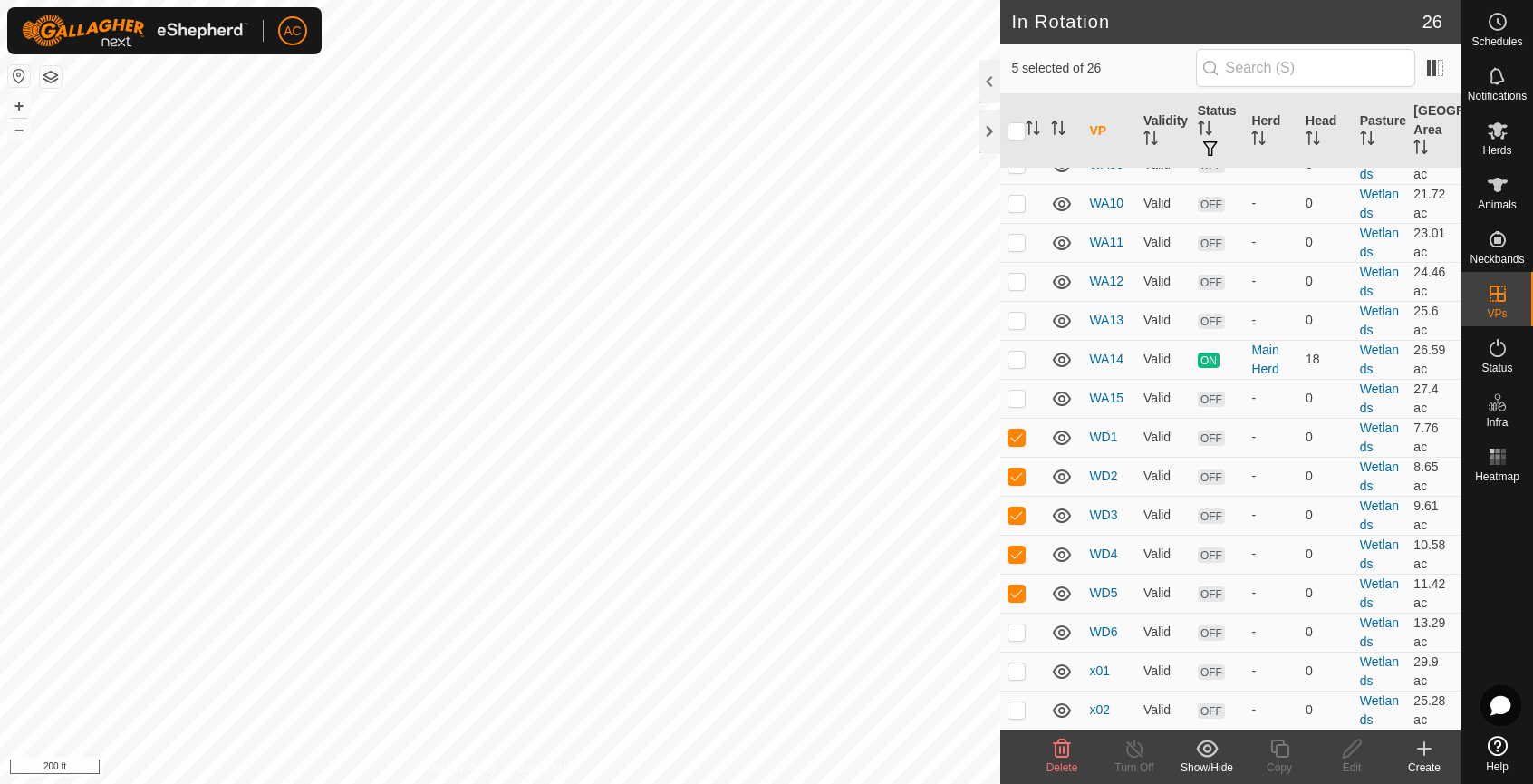
click at [1059, 751] on icon at bounding box center [1062, 748] width 17 height 18
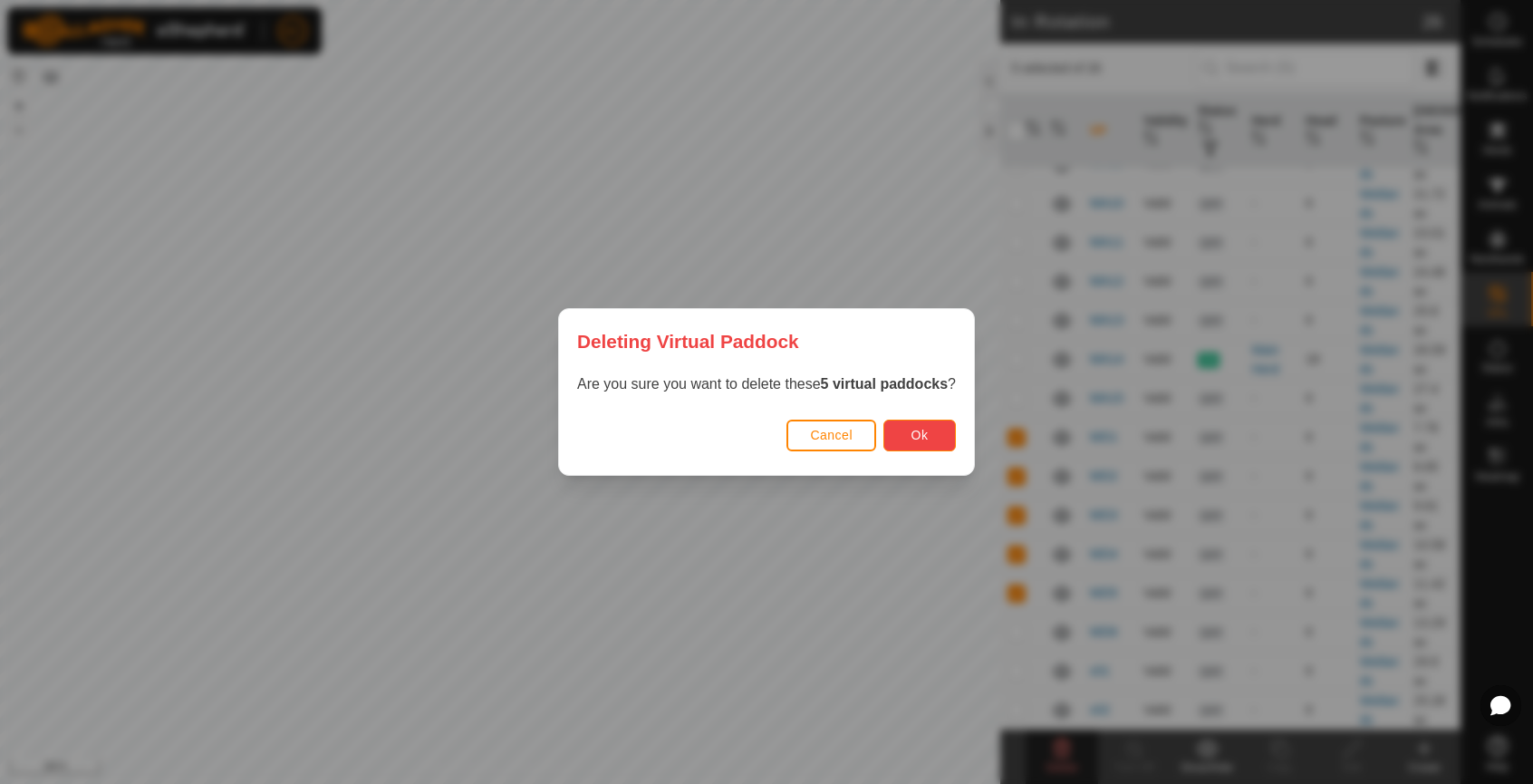
click at [933, 435] on button "Ok" at bounding box center [919, 434] width 72 height 31
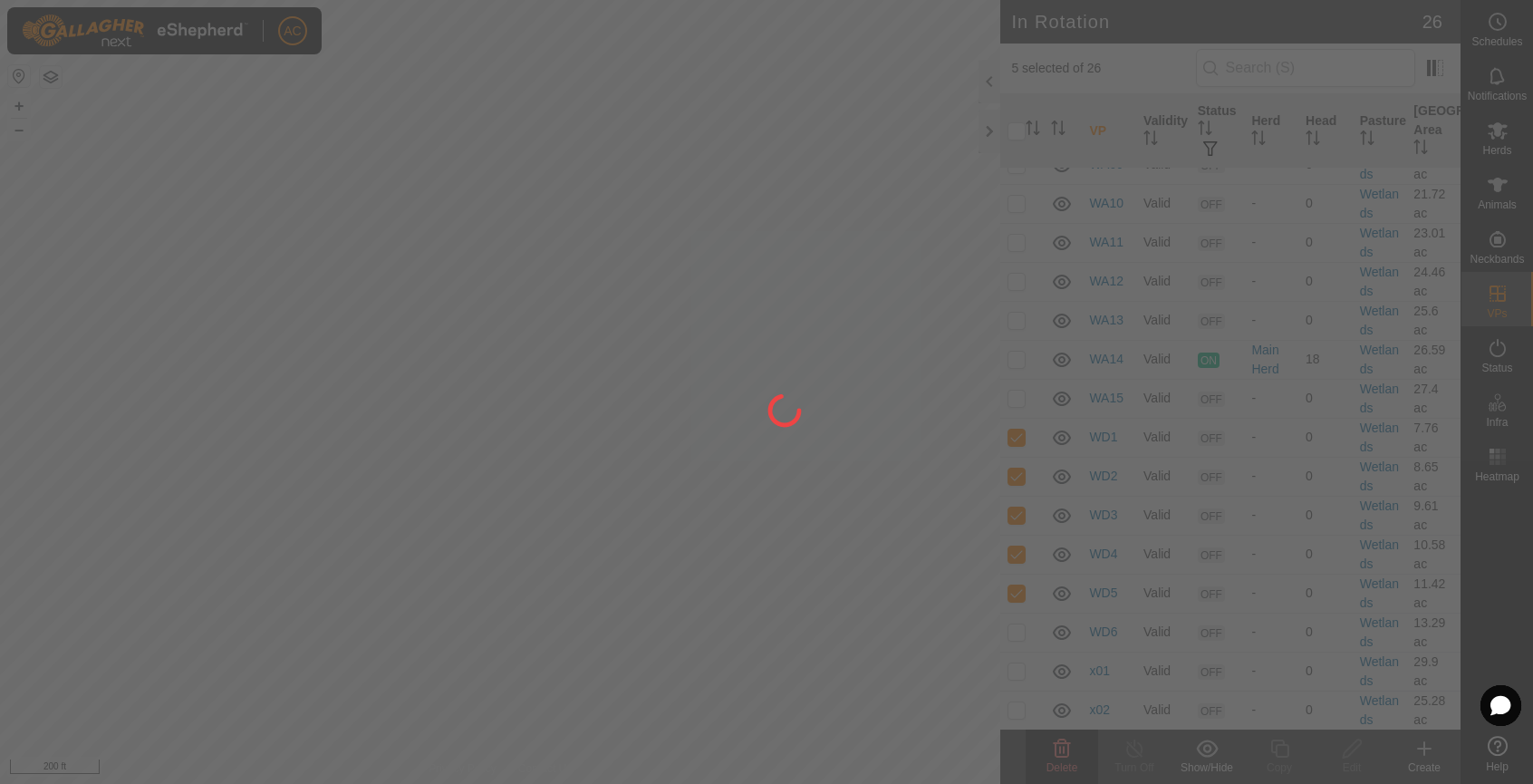
checkbox input "false"
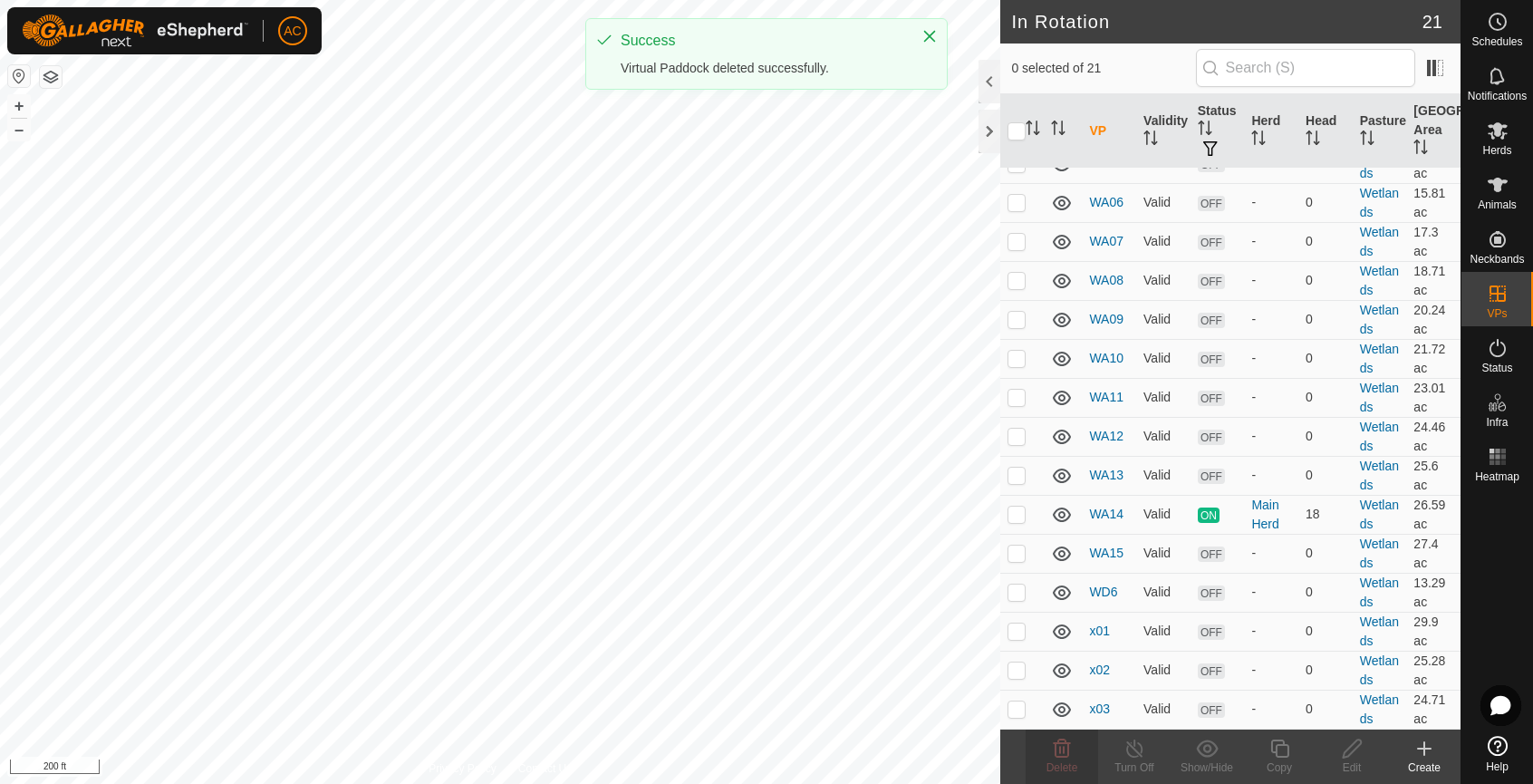
scroll to position [389, 0]
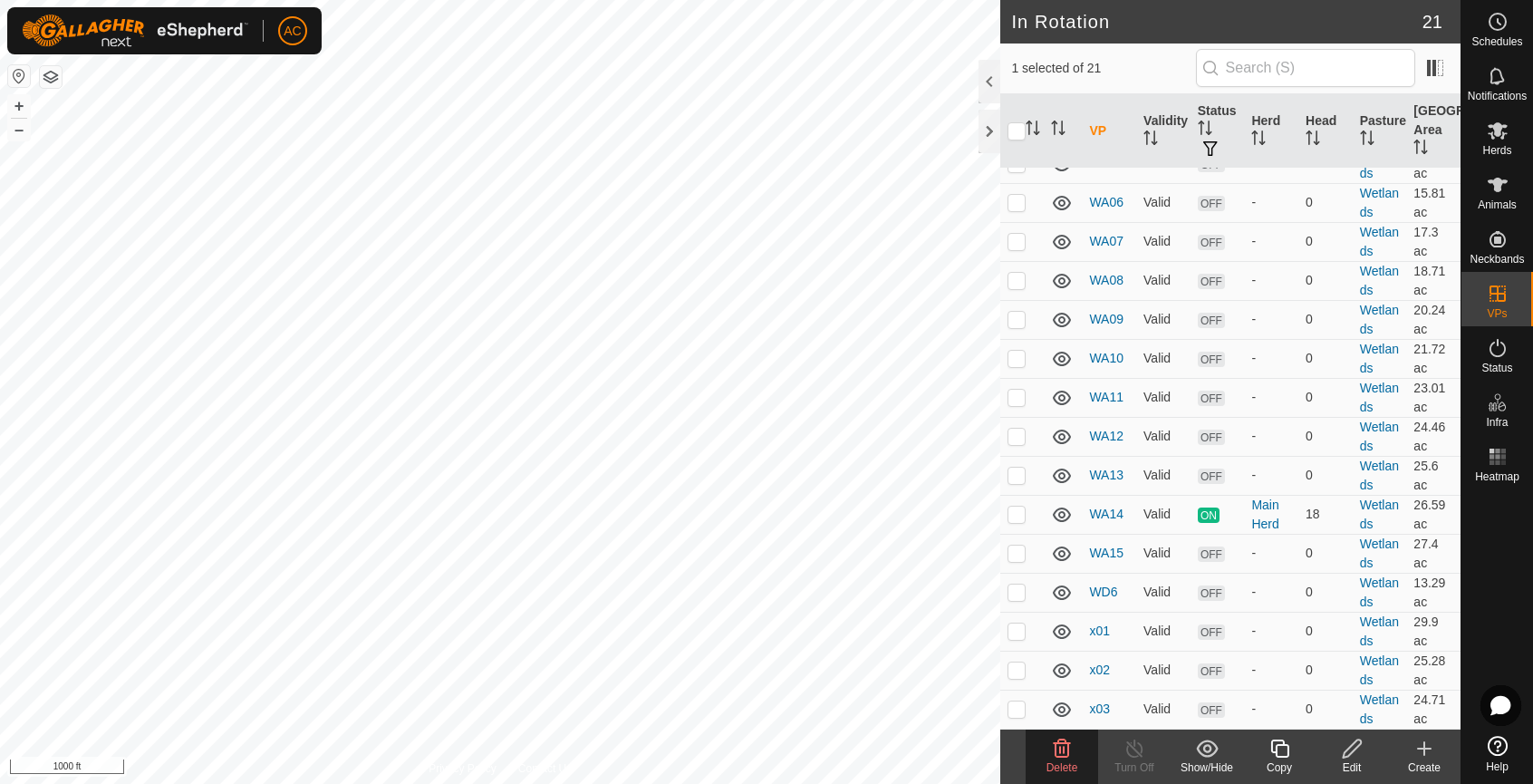
click at [1062, 754] on icon at bounding box center [1061, 748] width 22 height 22
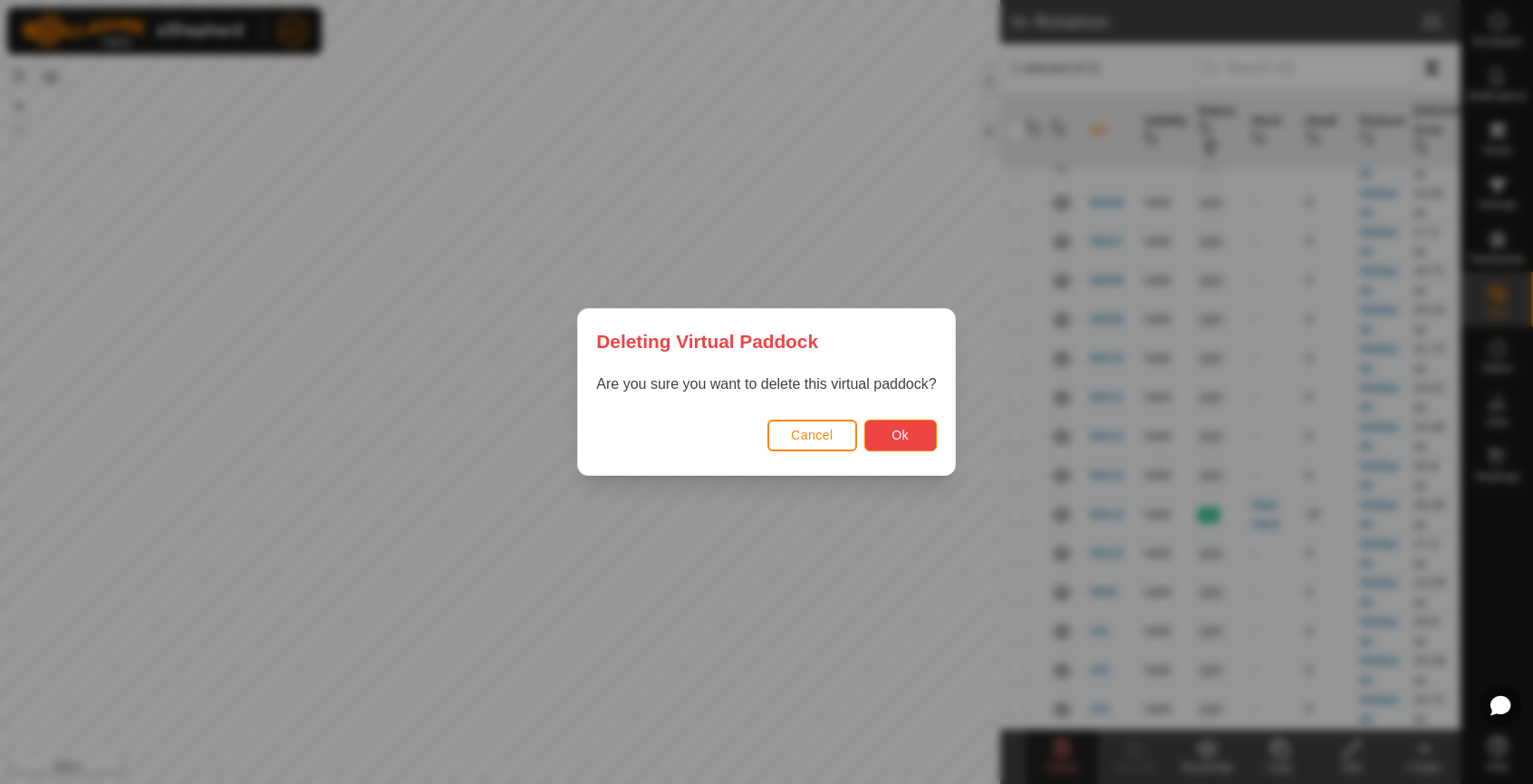
click at [900, 439] on span "Ok" at bounding box center [900, 434] width 17 height 14
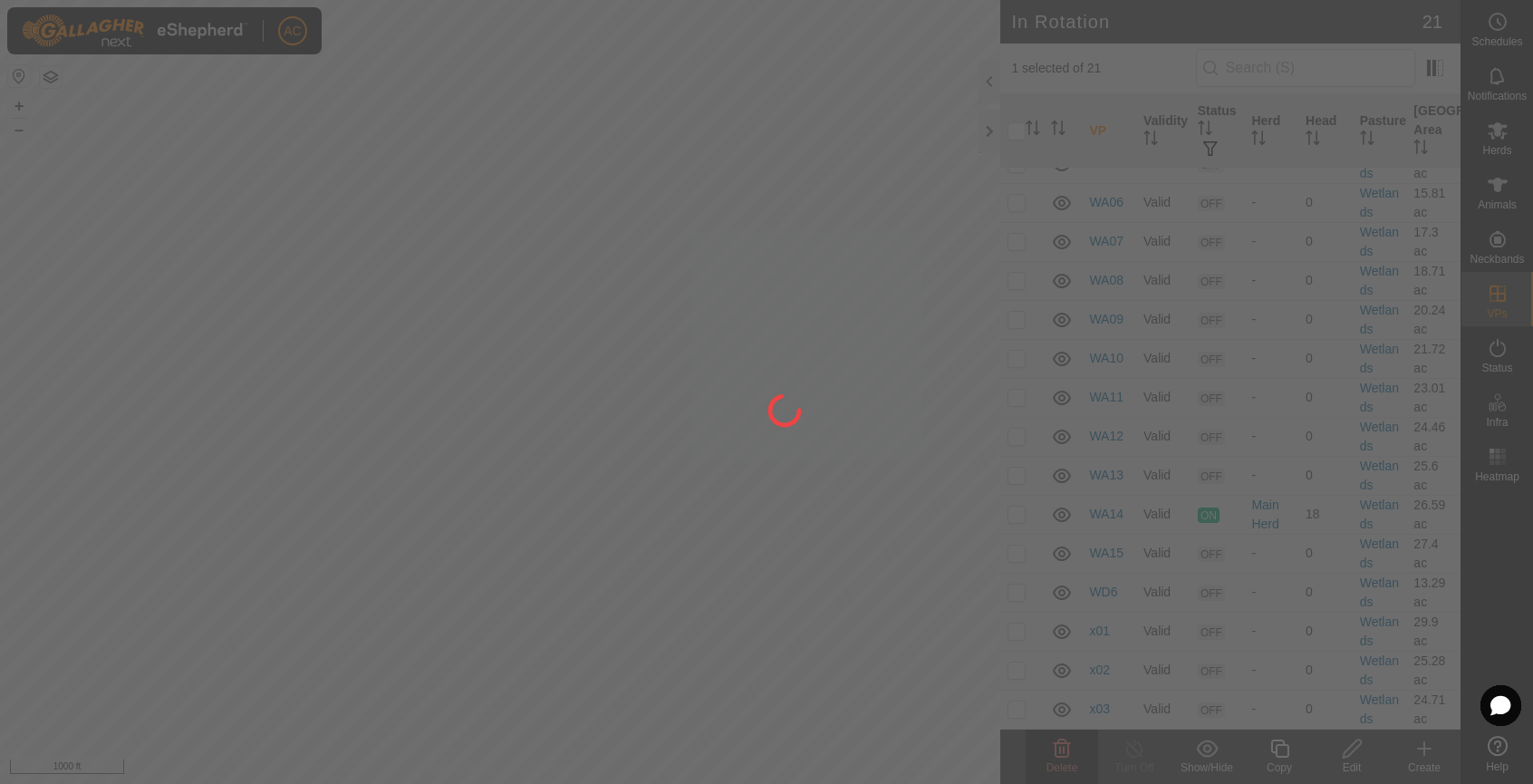
checkbox input "false"
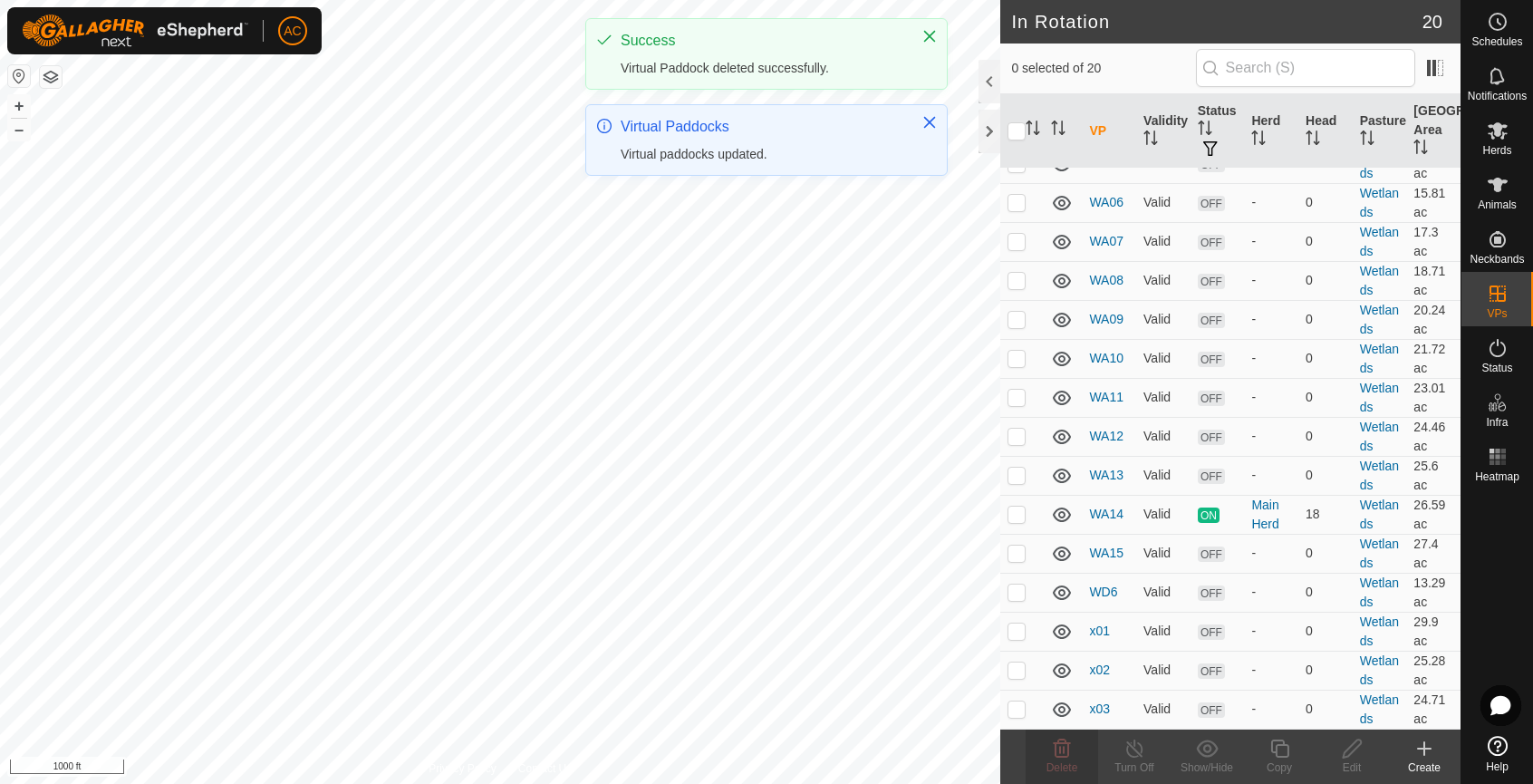
scroll to position [312, 0]
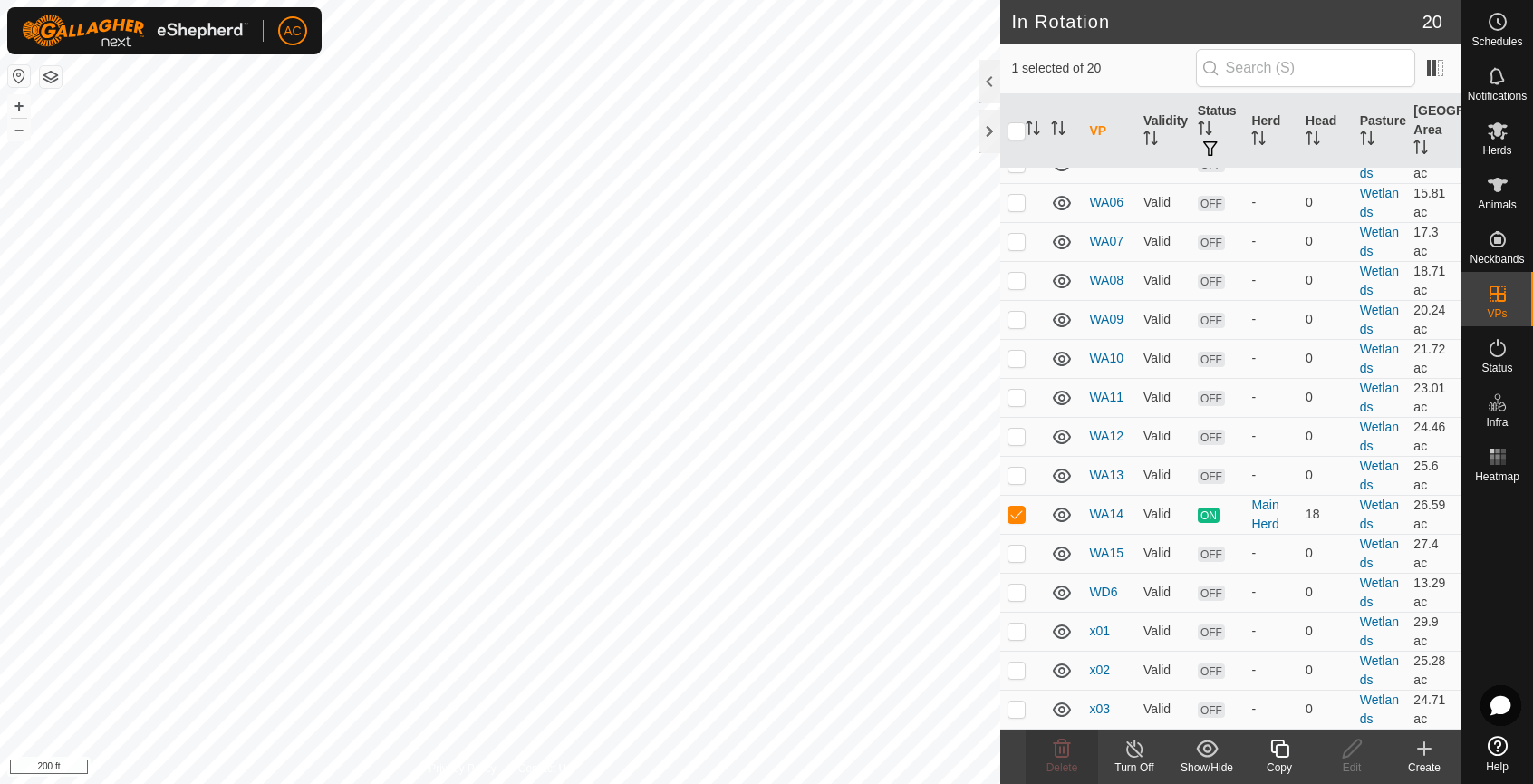
checkbox input "false"
checkbox input "true"
click at [1281, 752] on icon at bounding box center [1280, 748] width 23 height 22
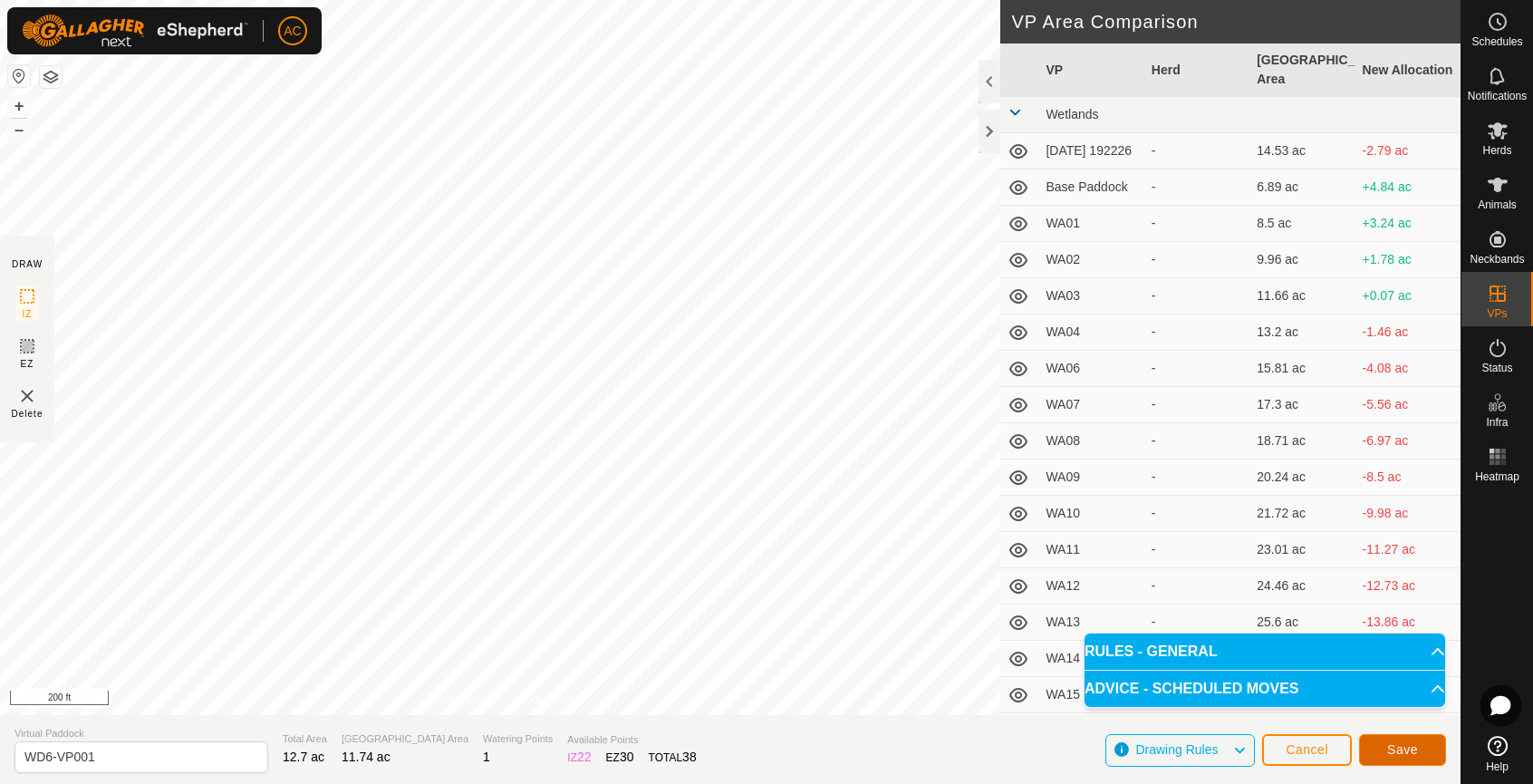
click at [1404, 747] on span "Save" at bounding box center [1402, 749] width 30 height 14
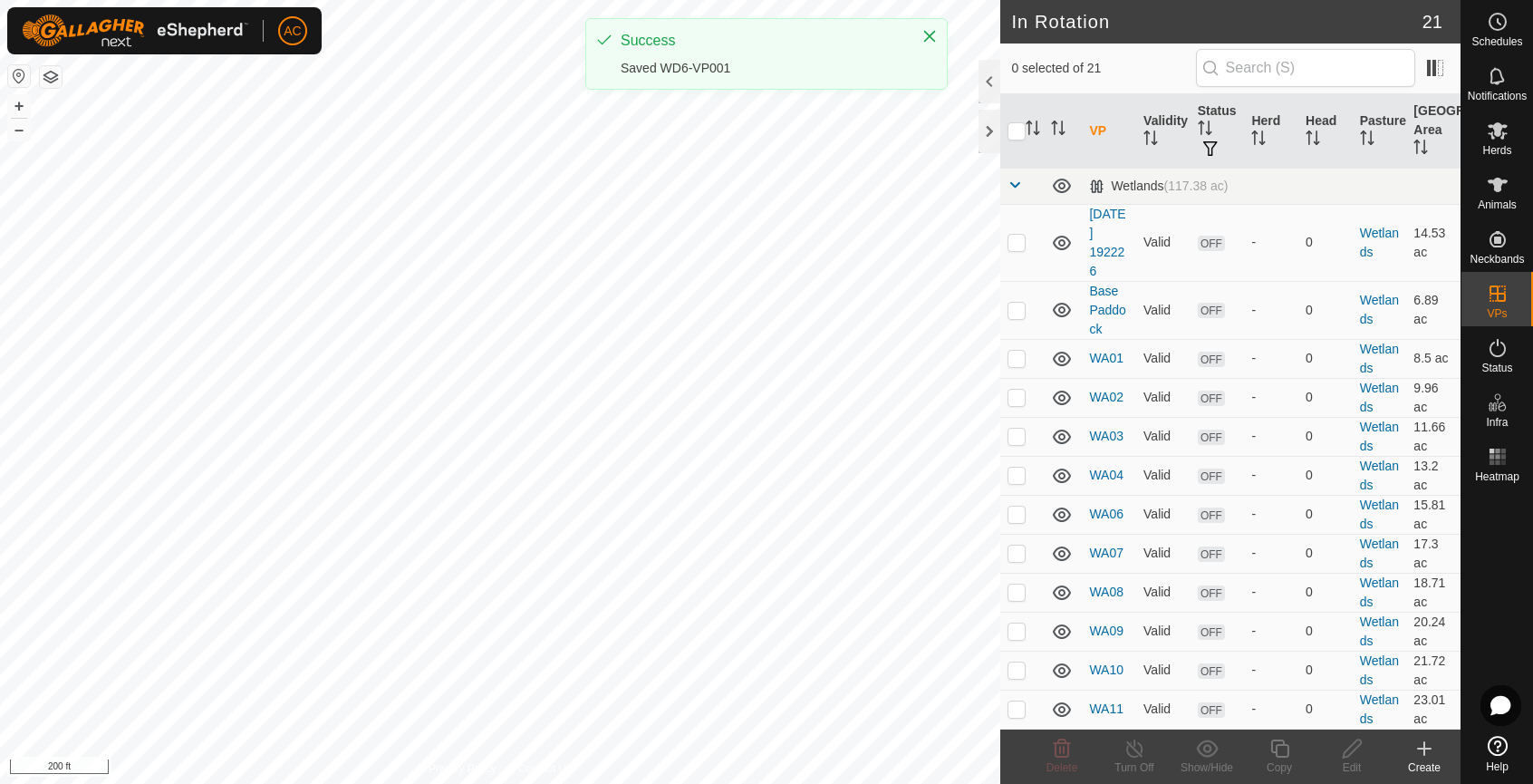
checkbox input "true"
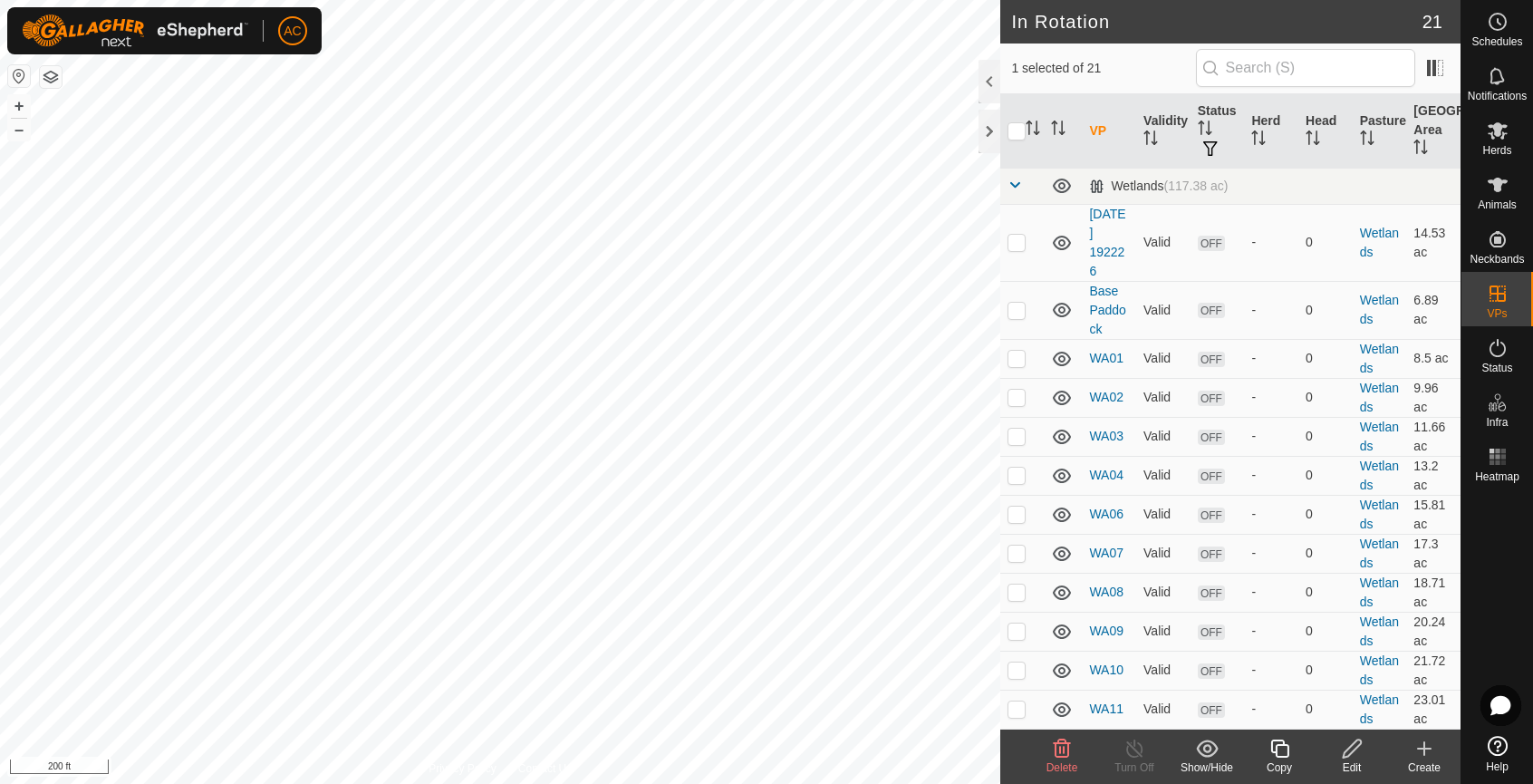
click at [1278, 757] on icon at bounding box center [1280, 748] width 23 height 22
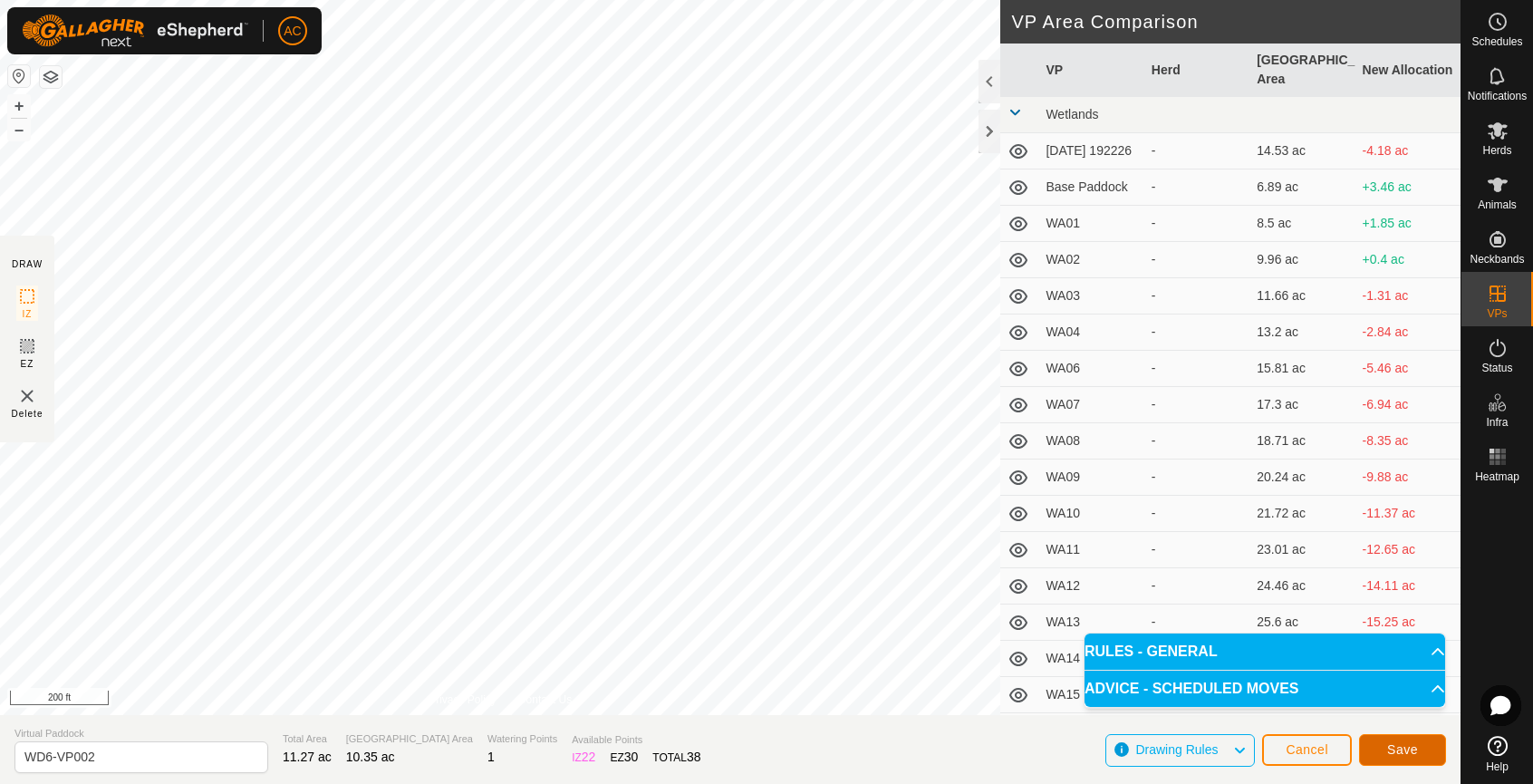
click at [1403, 745] on span "Save" at bounding box center [1402, 749] width 30 height 14
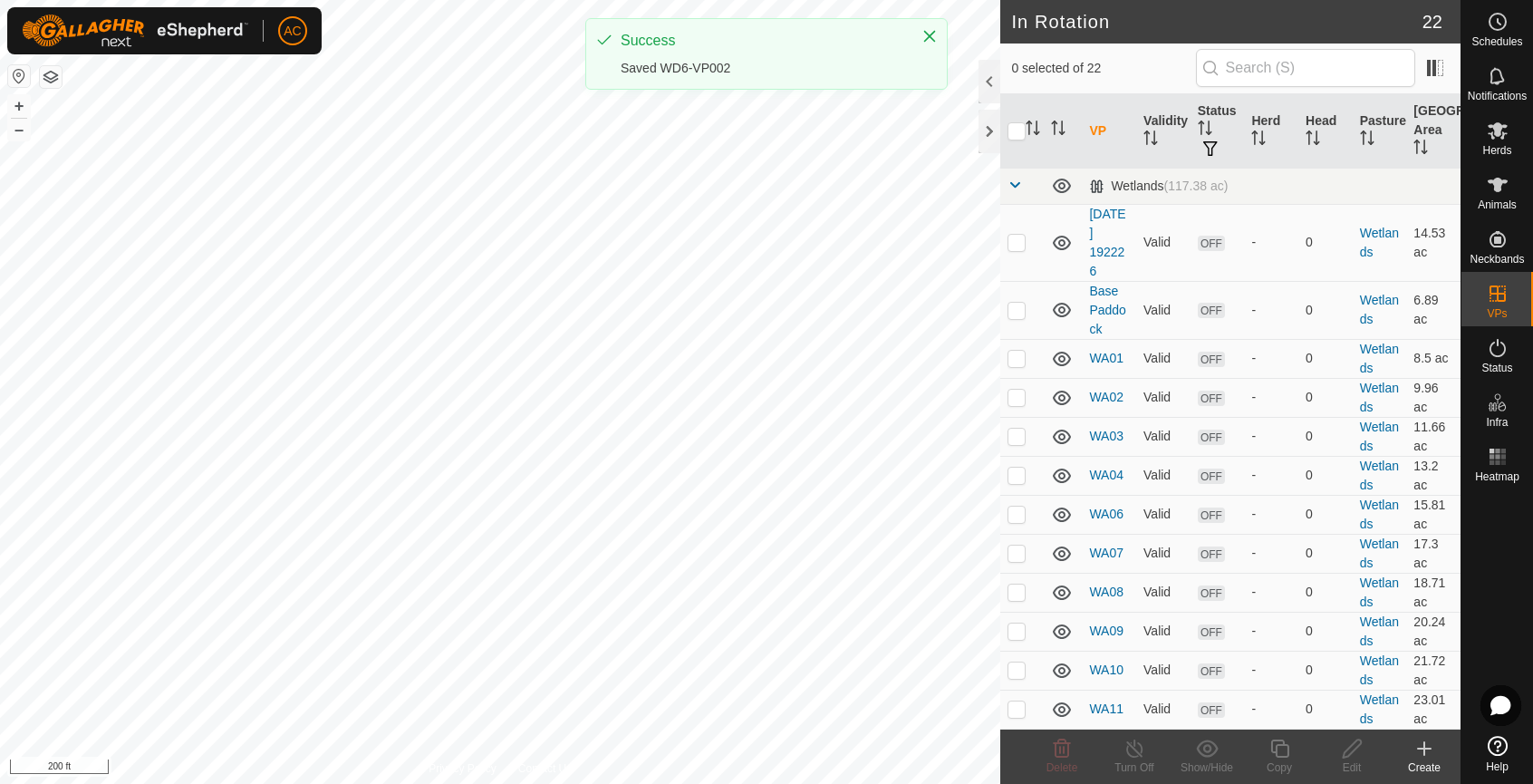
checkbox input "true"
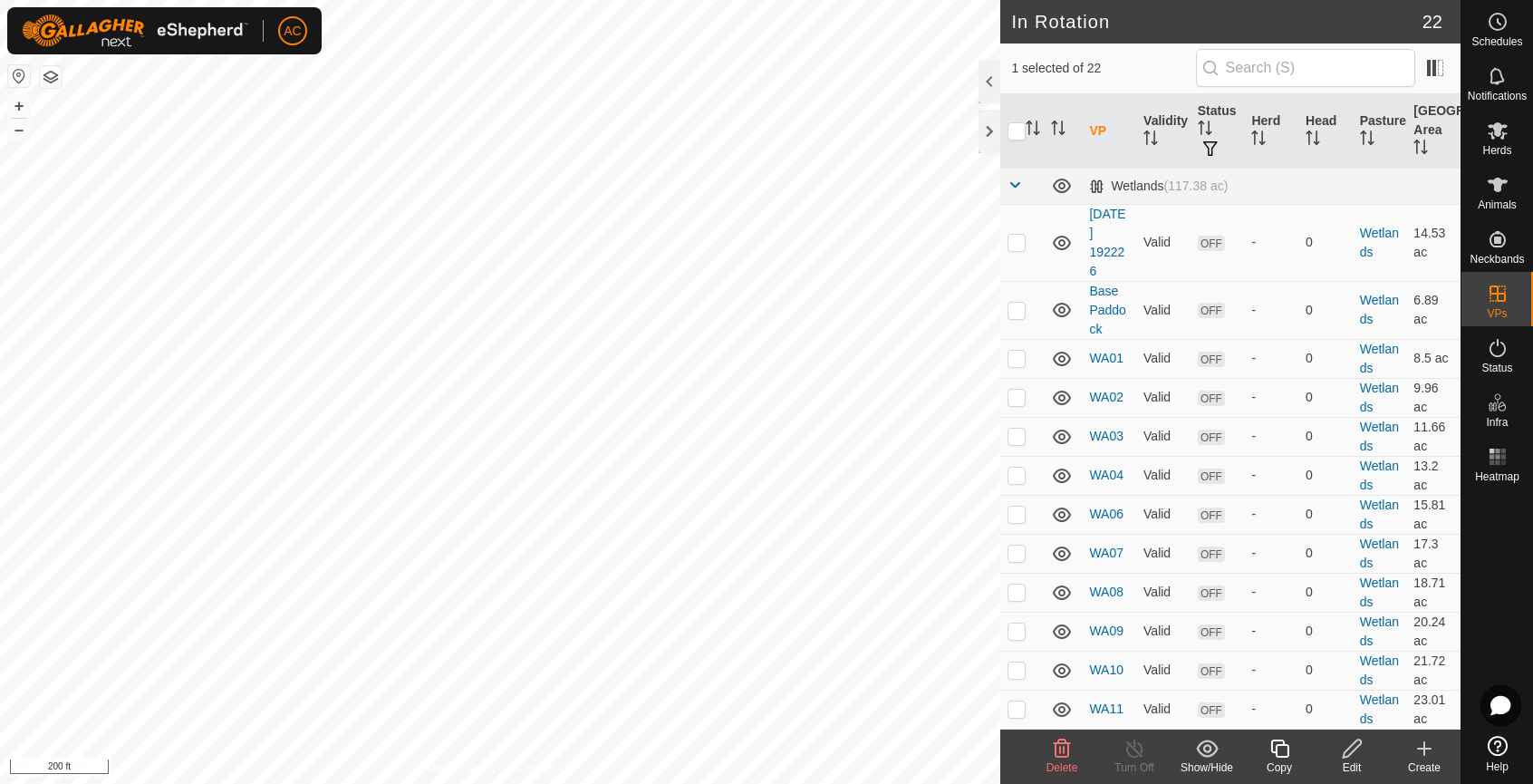
click at [1282, 751] on icon at bounding box center [1280, 748] width 23 height 22
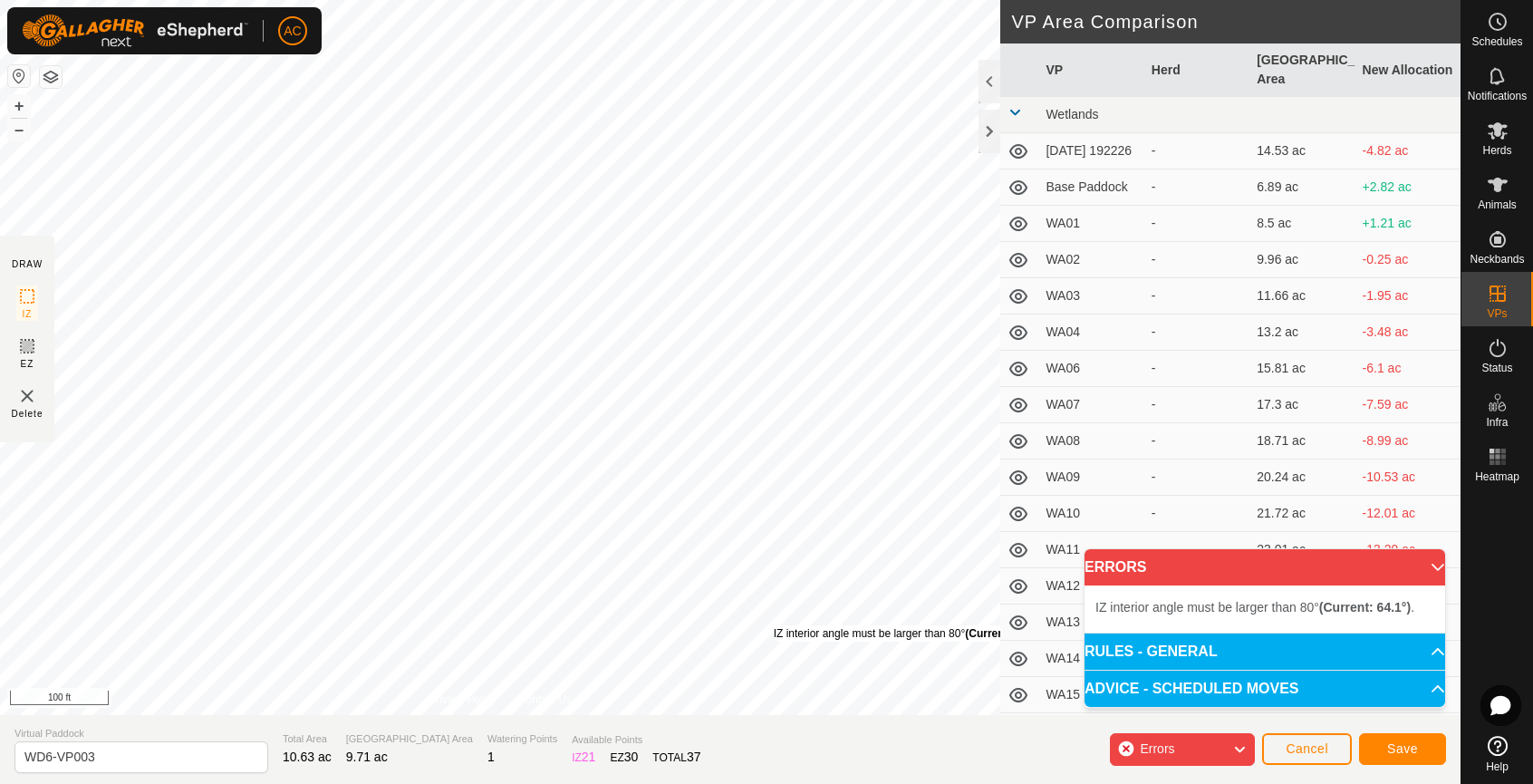
click at [774, 625] on div "IZ interior angle must be larger than 80° (Current: 64.1°) ." at bounding box center [910, 633] width 273 height 16
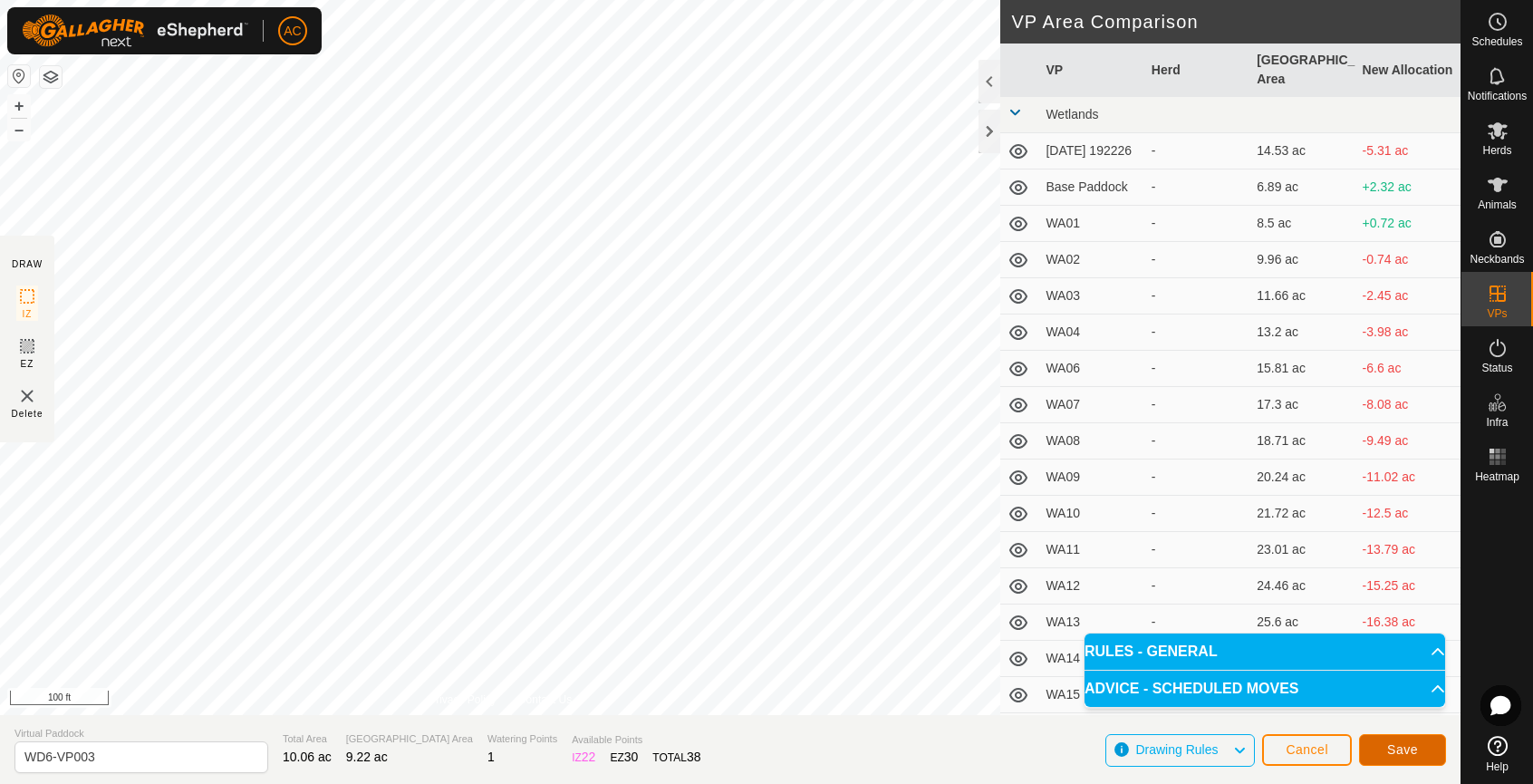
click at [1403, 754] on span "Save" at bounding box center [1402, 749] width 30 height 14
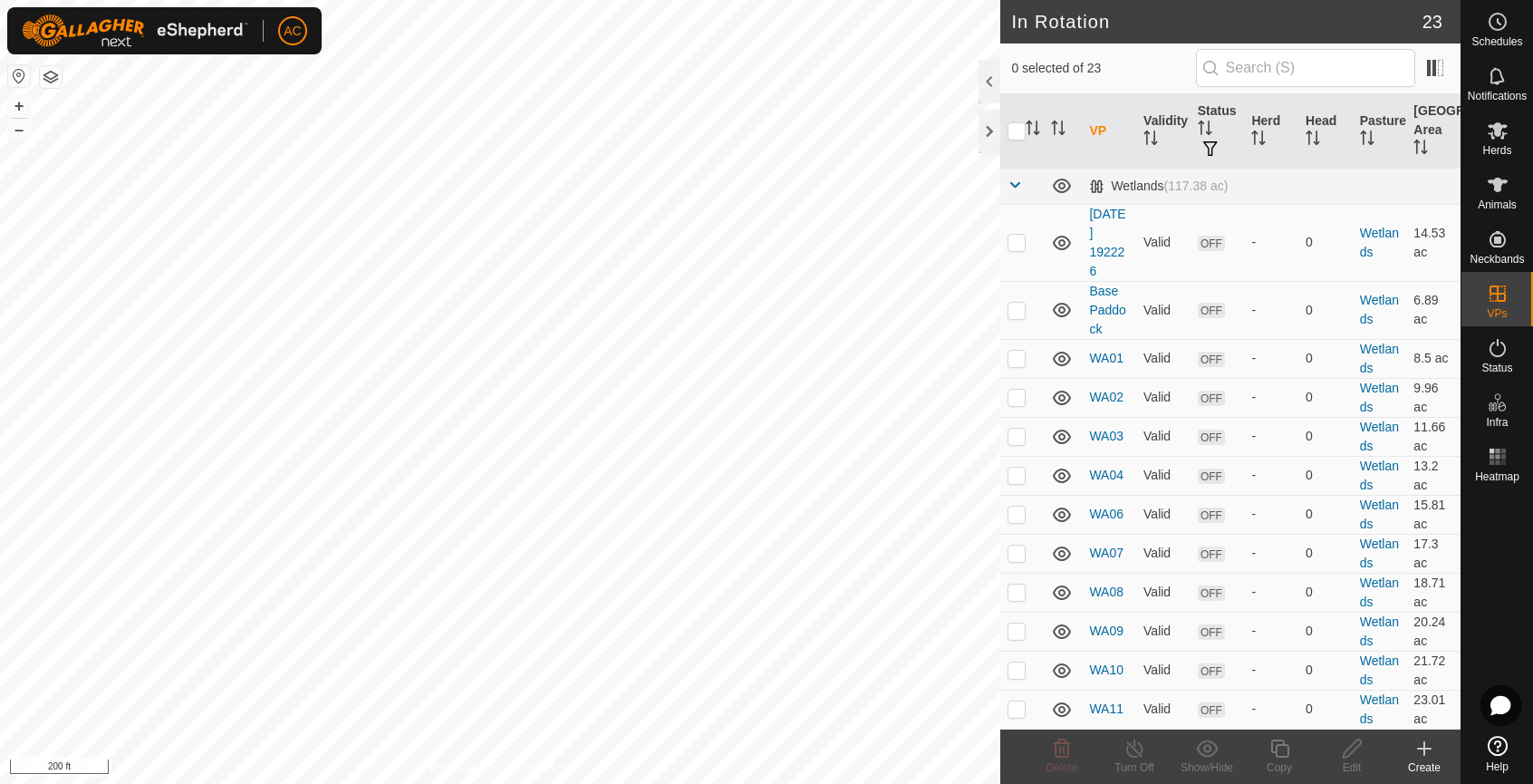
checkbox input "true"
click at [1343, 747] on icon at bounding box center [1352, 748] width 23 height 22
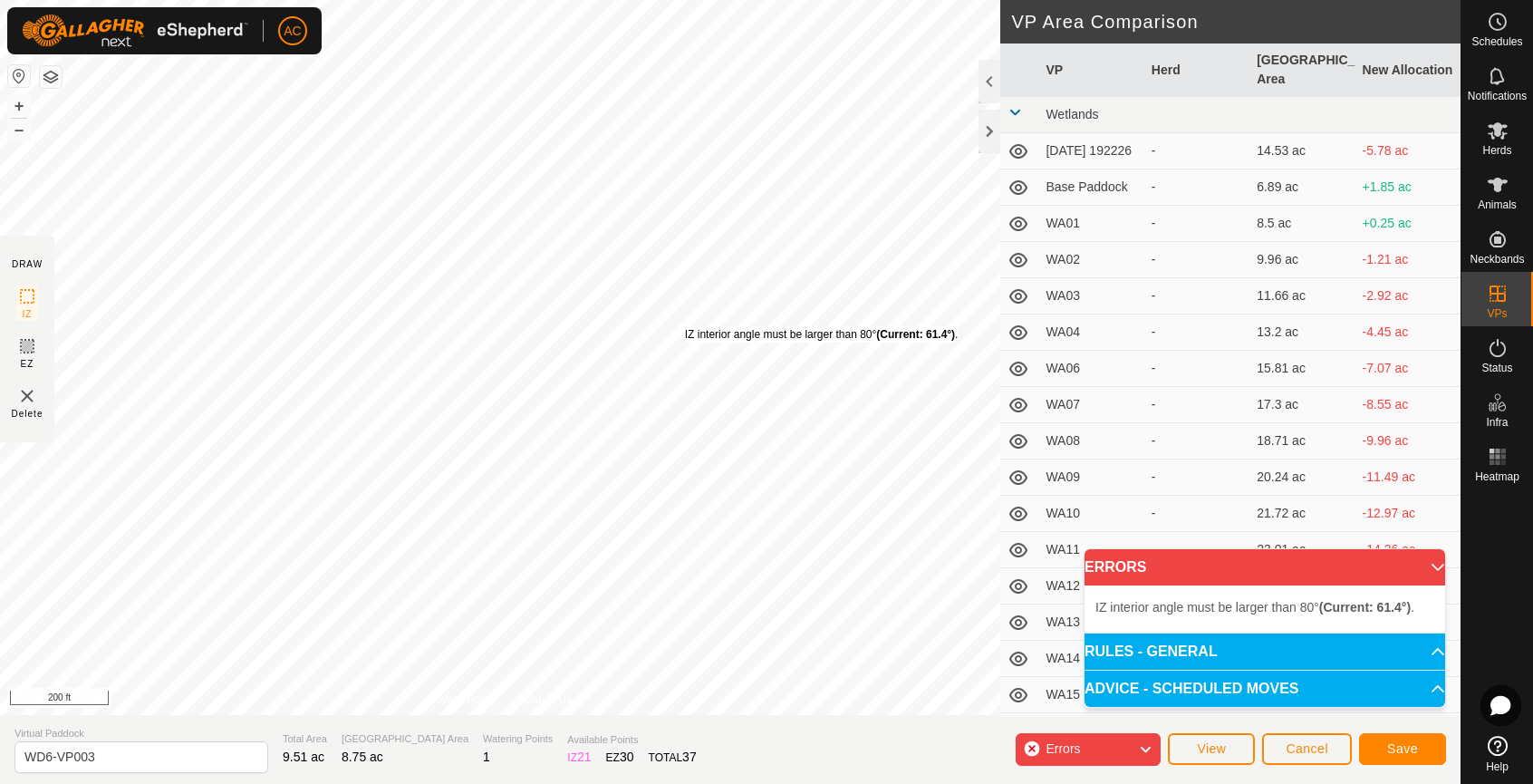
click at [685, 326] on div "IZ interior angle must be larger than 80° (Current: 61.4°) ." at bounding box center [821, 333] width 273 height 16
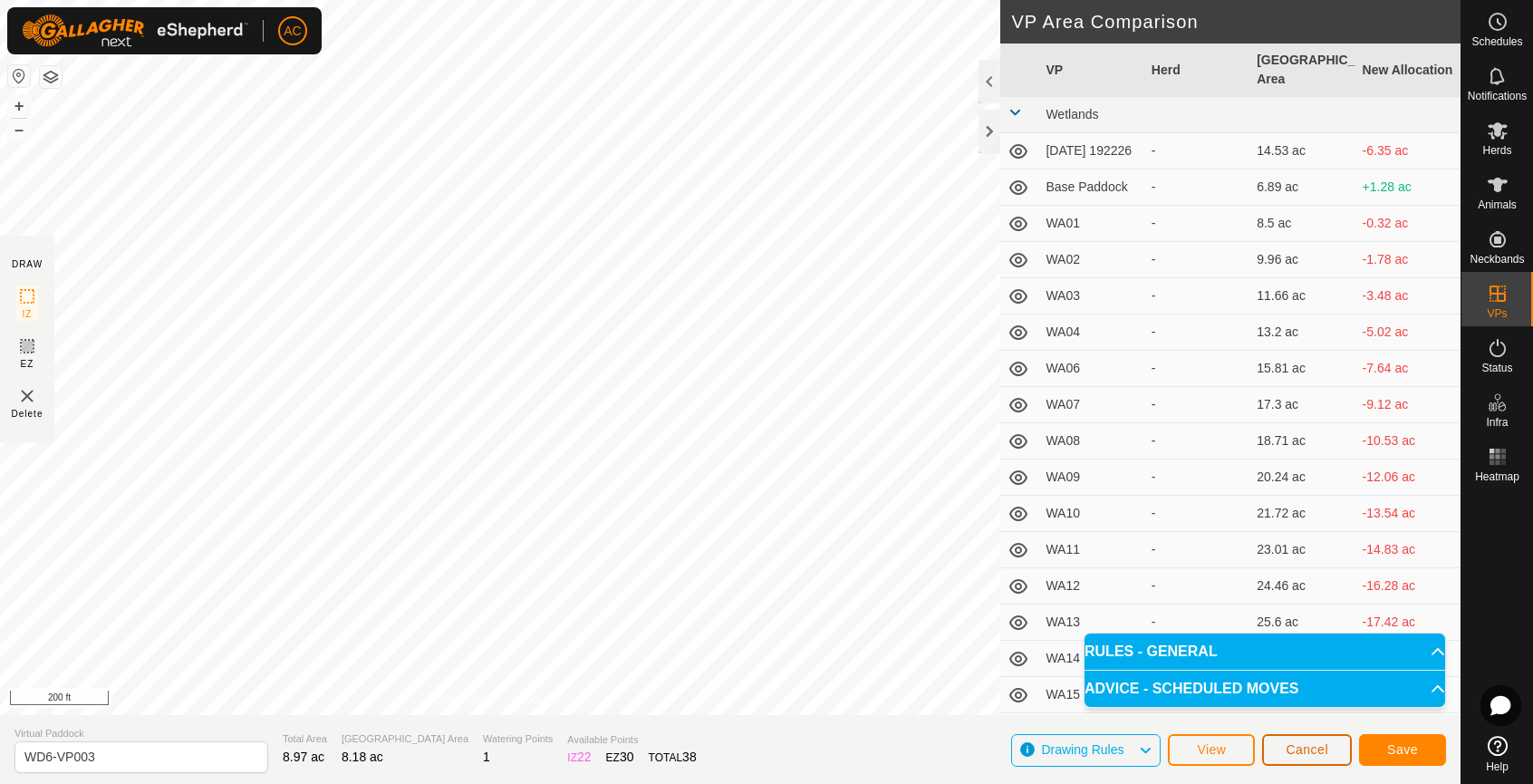
click at [1307, 752] on span "Cancel" at bounding box center [1306, 749] width 43 height 14
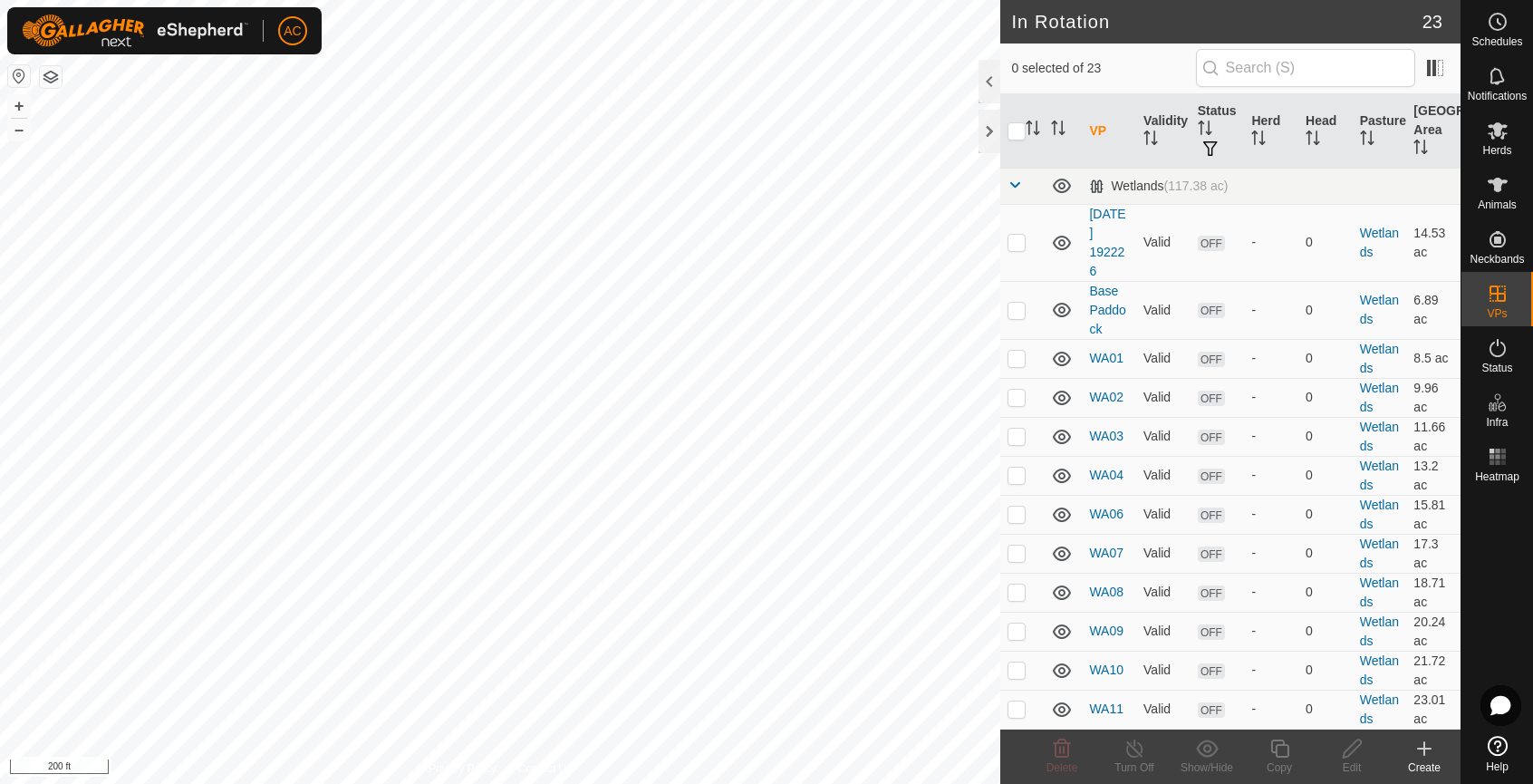
checkbox input "true"
click at [1283, 756] on icon at bounding box center [1279, 748] width 18 height 18
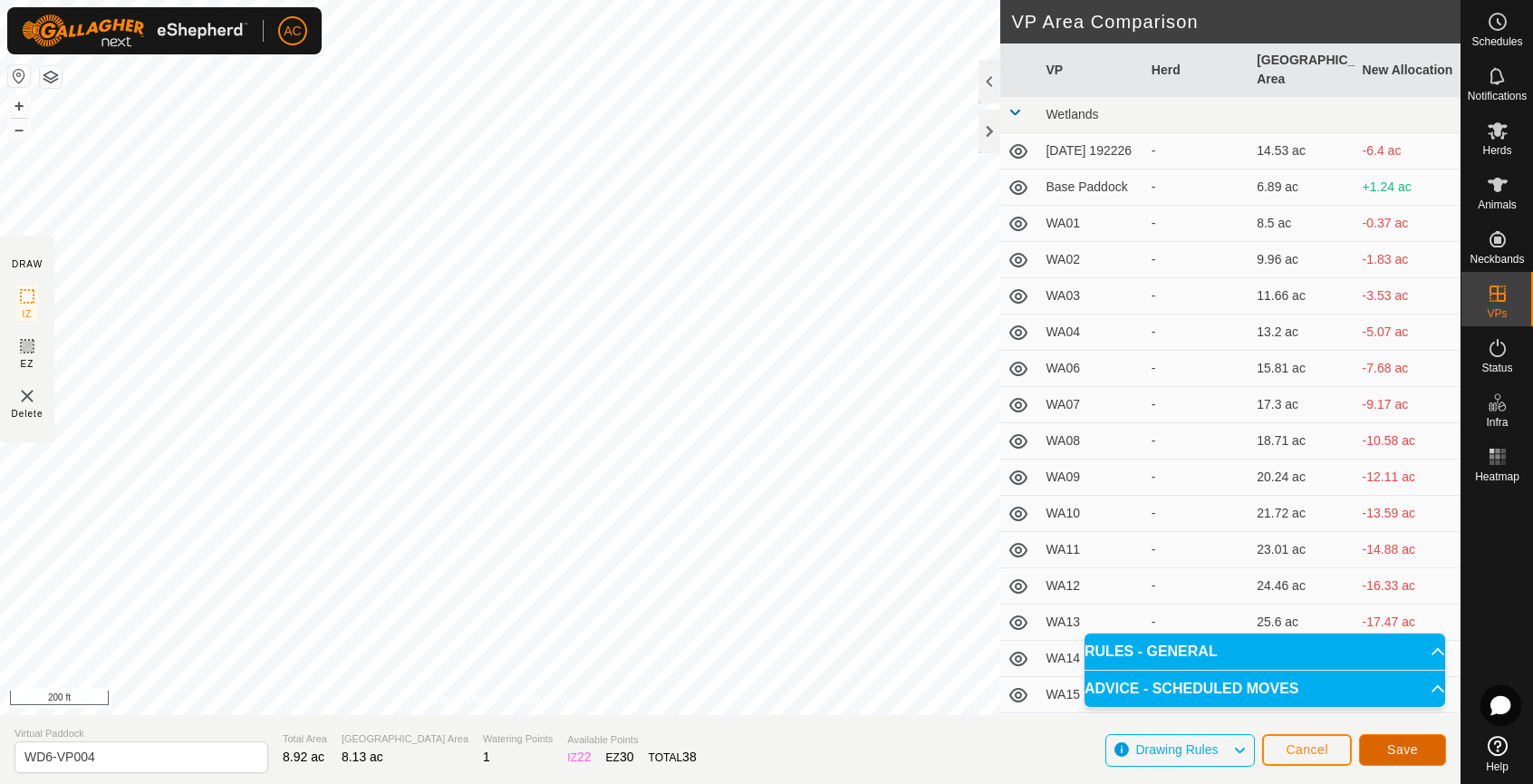
click at [1402, 749] on span "Save" at bounding box center [1402, 749] width 30 height 14
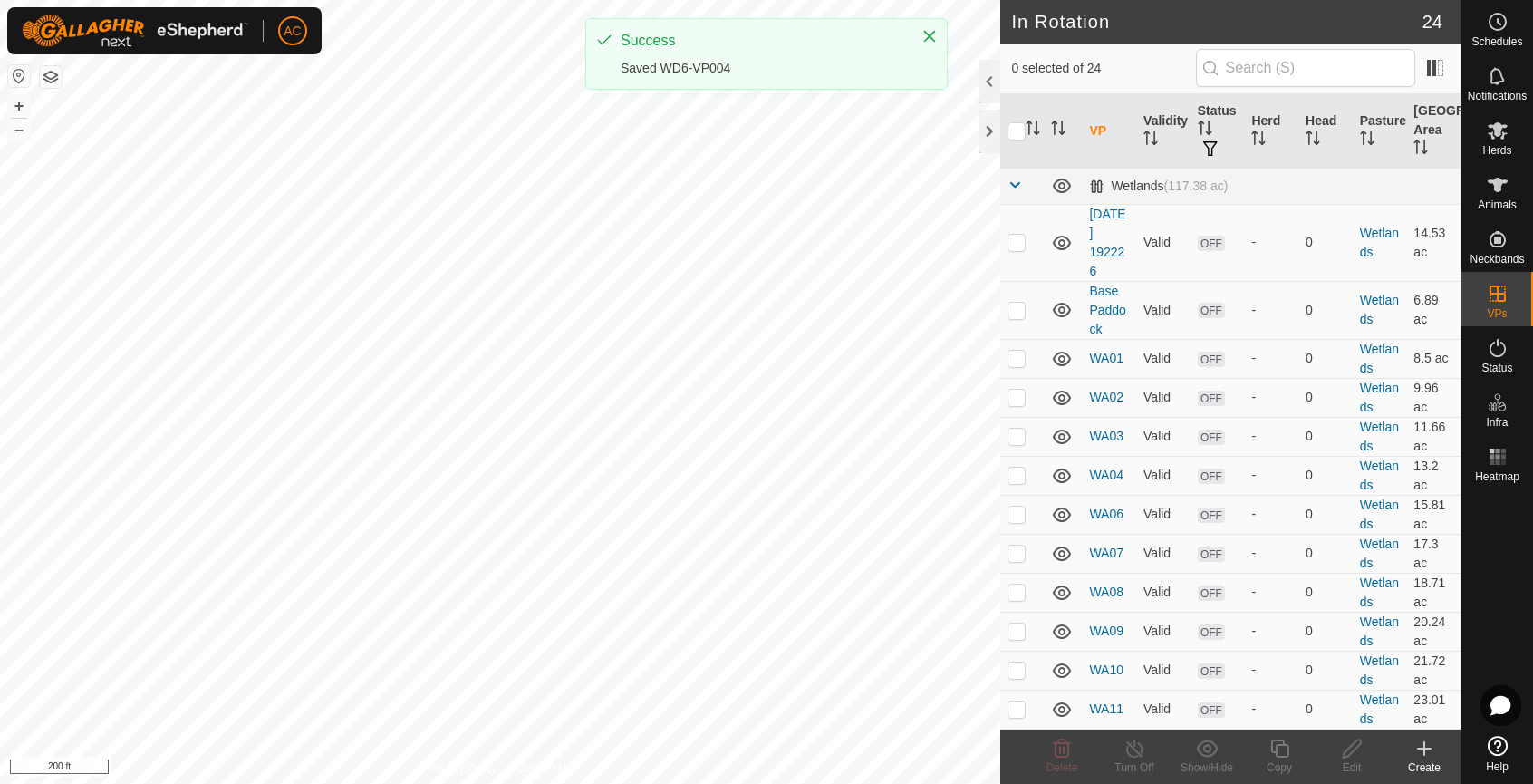
checkbox input "true"
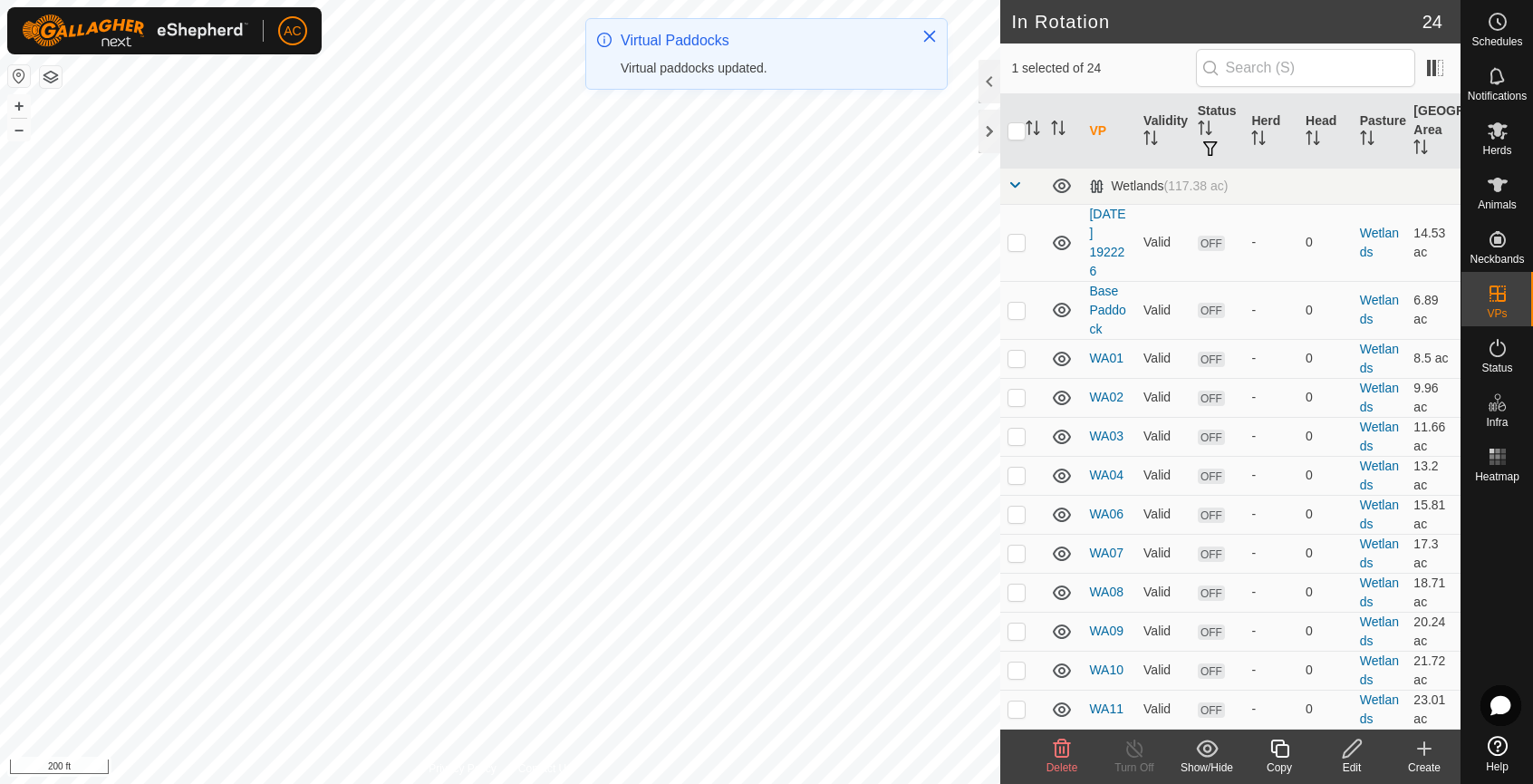
click at [1284, 754] on icon at bounding box center [1280, 748] width 23 height 22
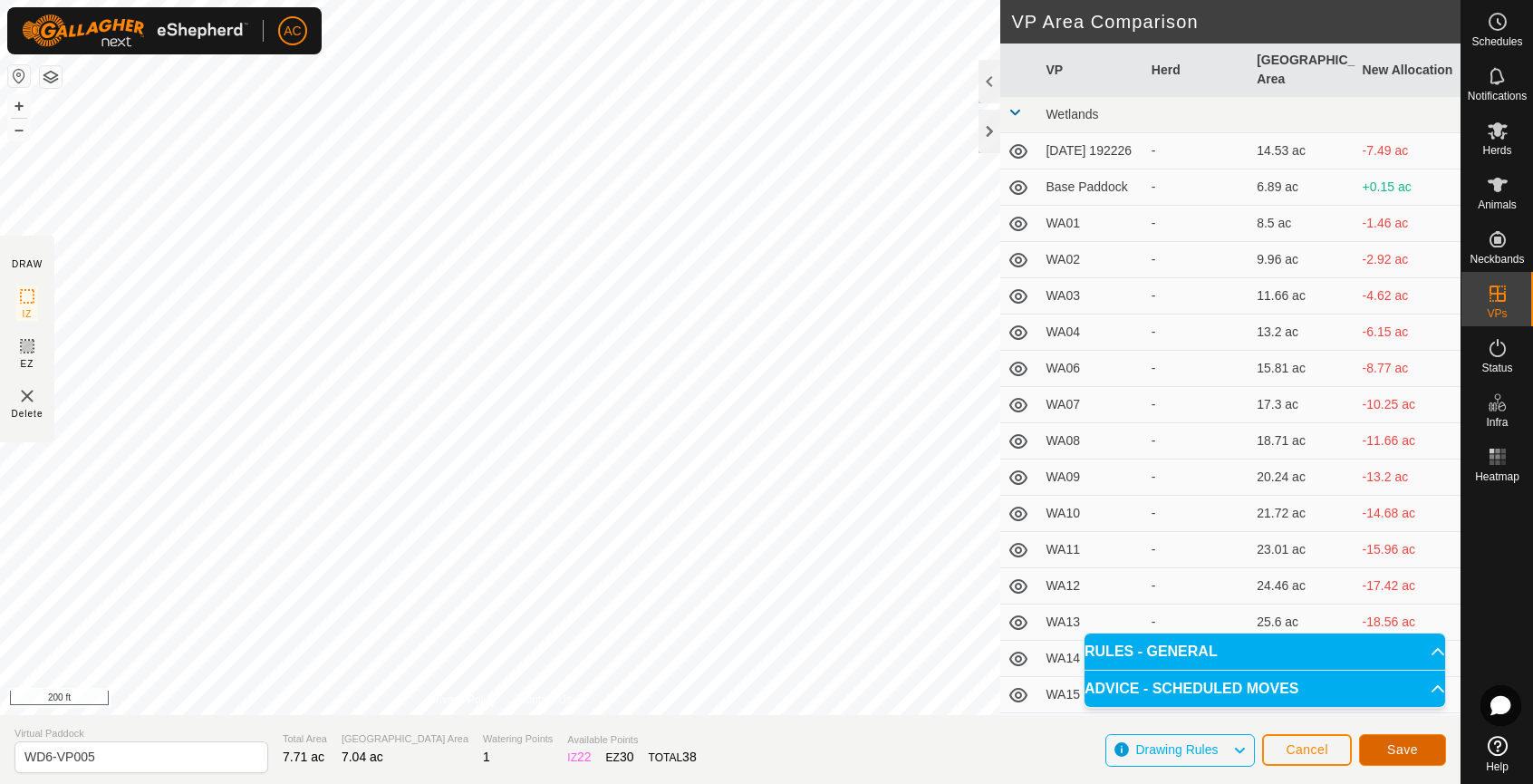
click at [1416, 752] on span "Save" at bounding box center [1402, 749] width 30 height 14
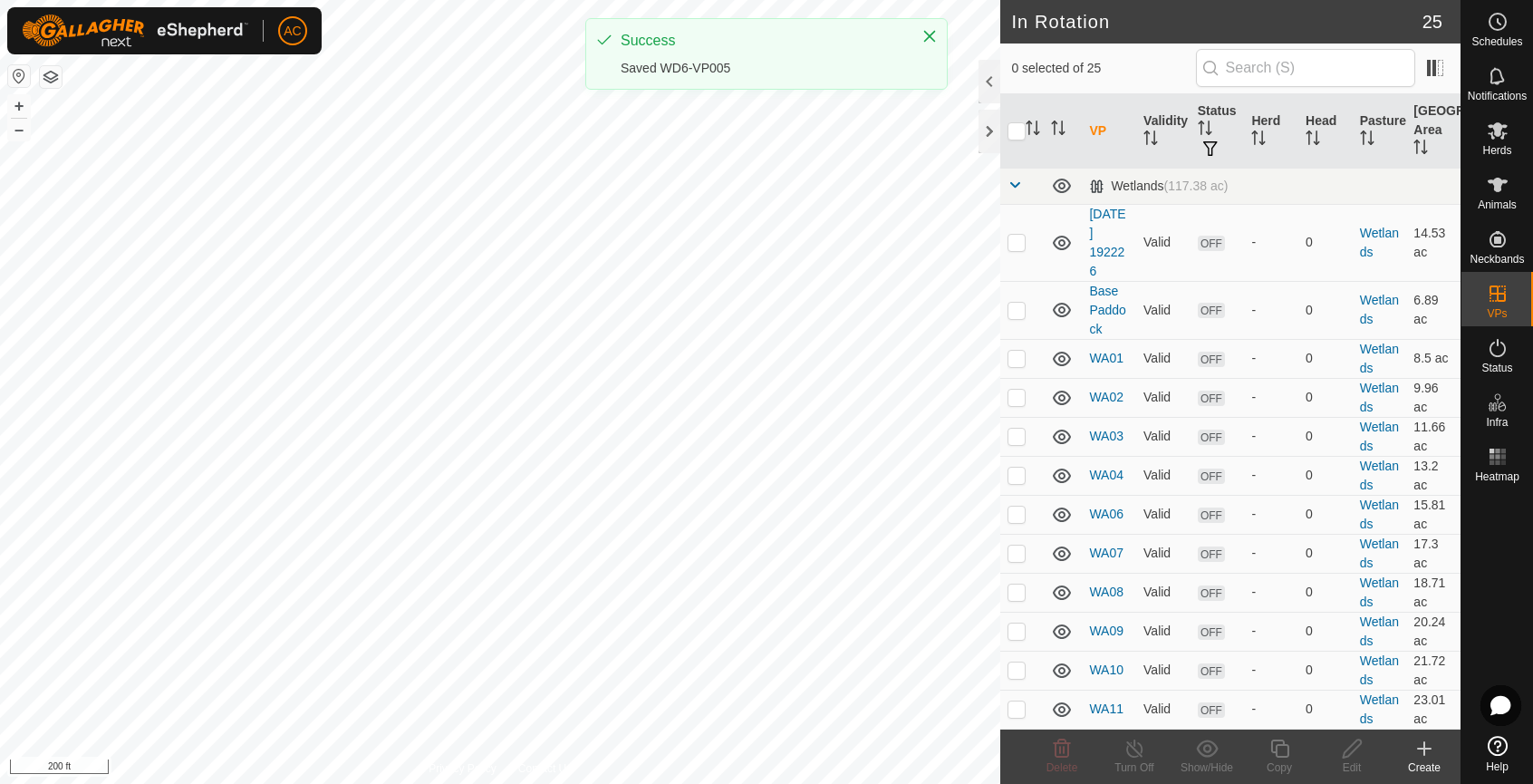
checkbox input "true"
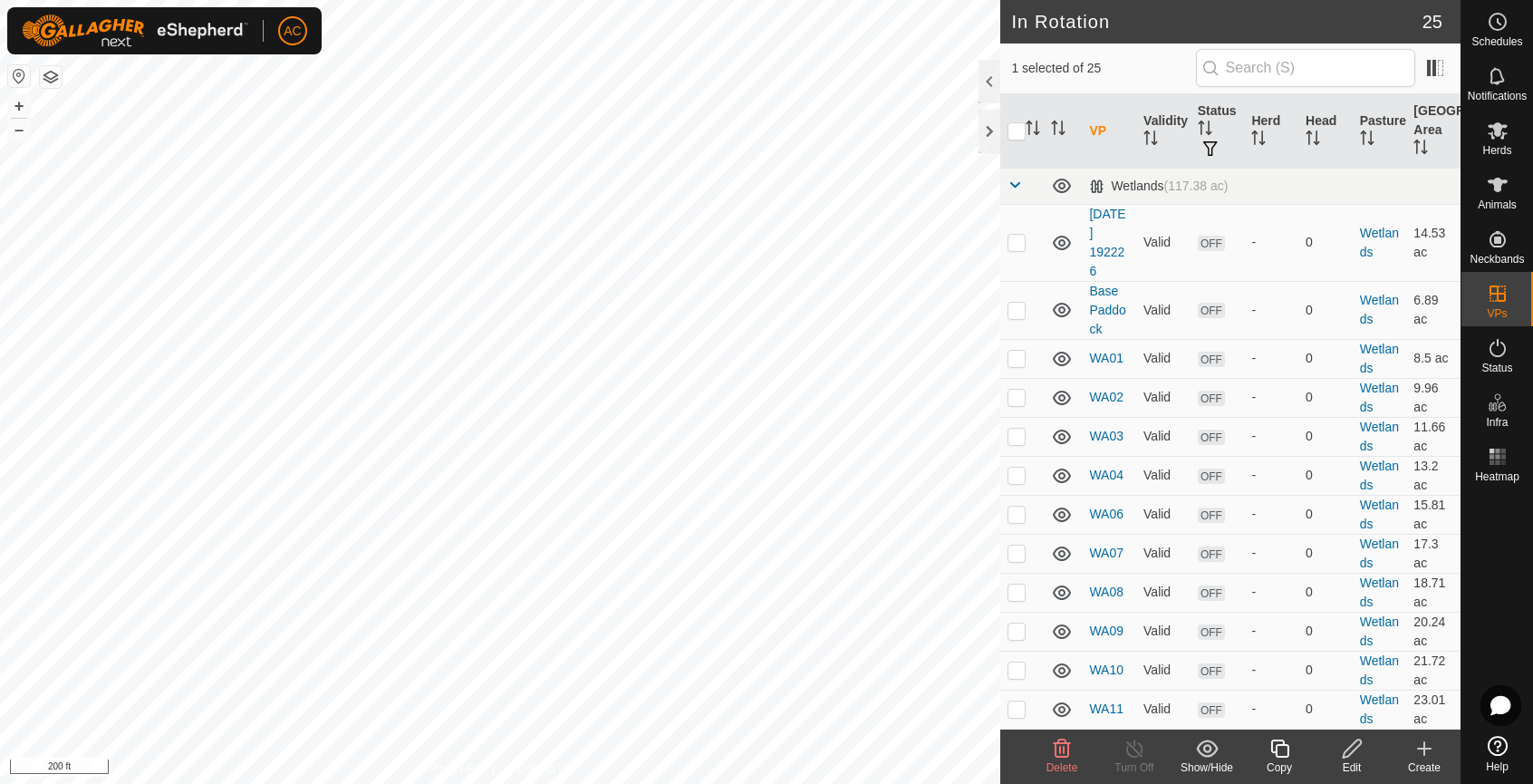
click at [1349, 753] on icon at bounding box center [1352, 748] width 23 height 22
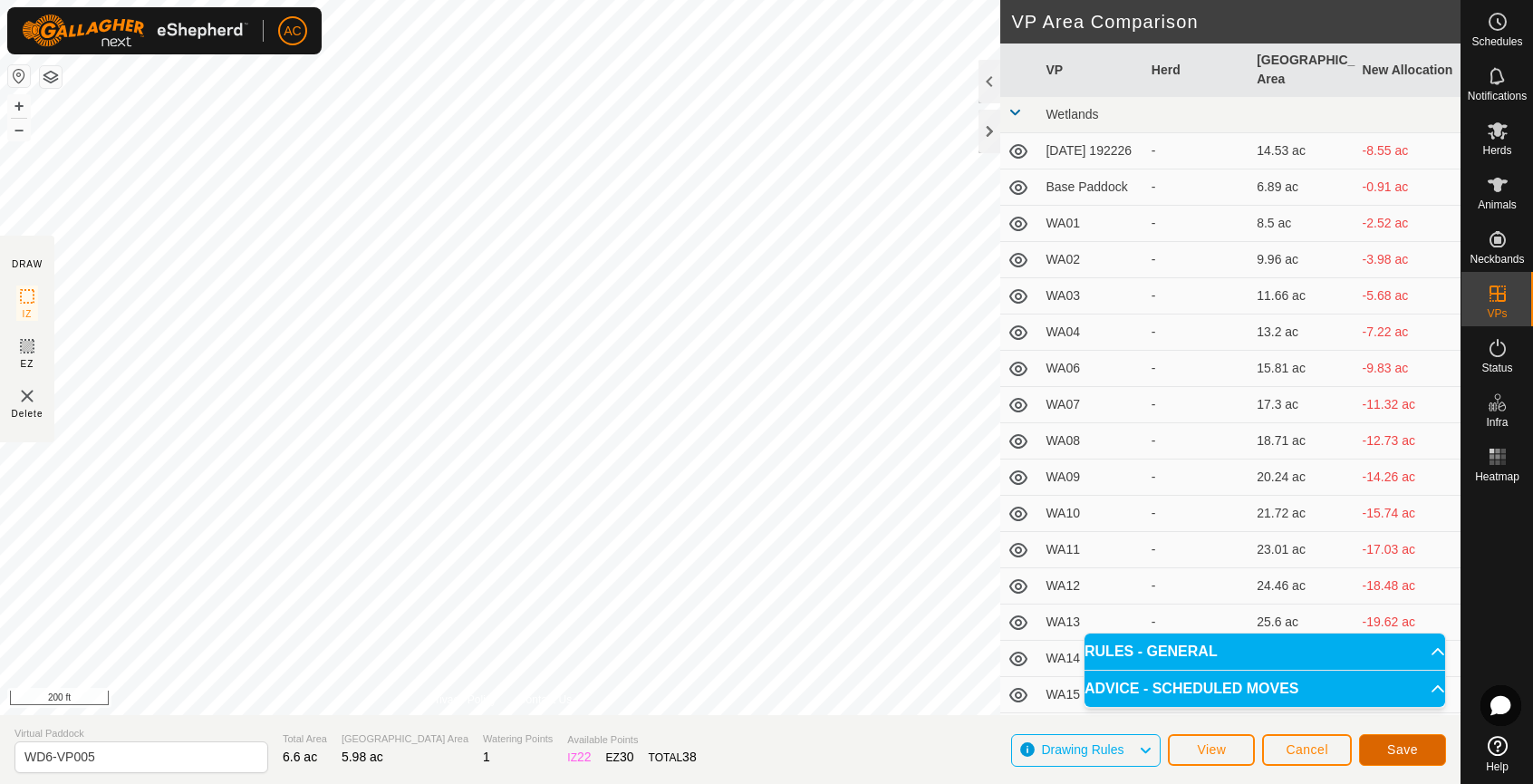
click at [1401, 747] on span "Save" at bounding box center [1402, 749] width 30 height 14
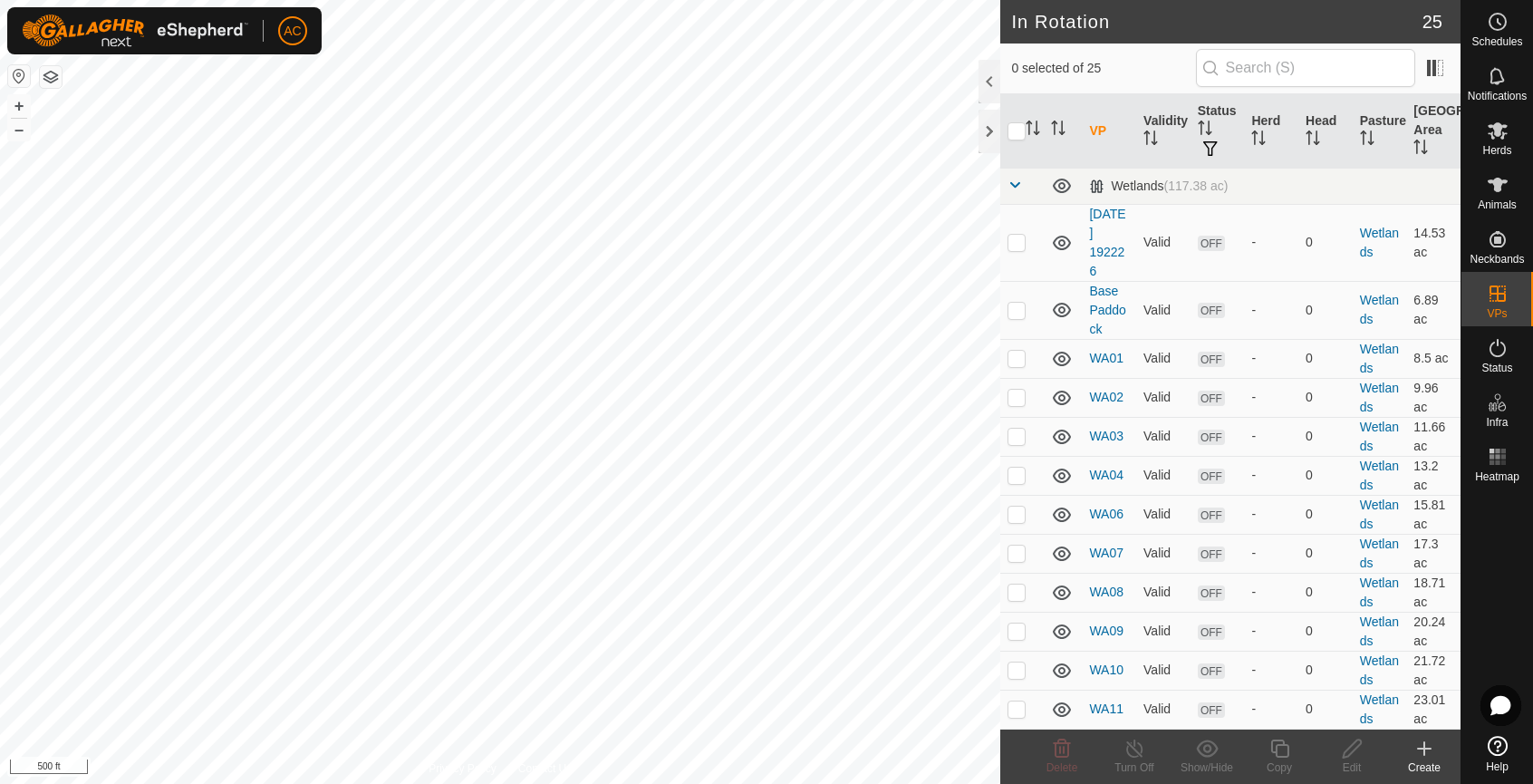
checkbox input "true"
checkbox input "false"
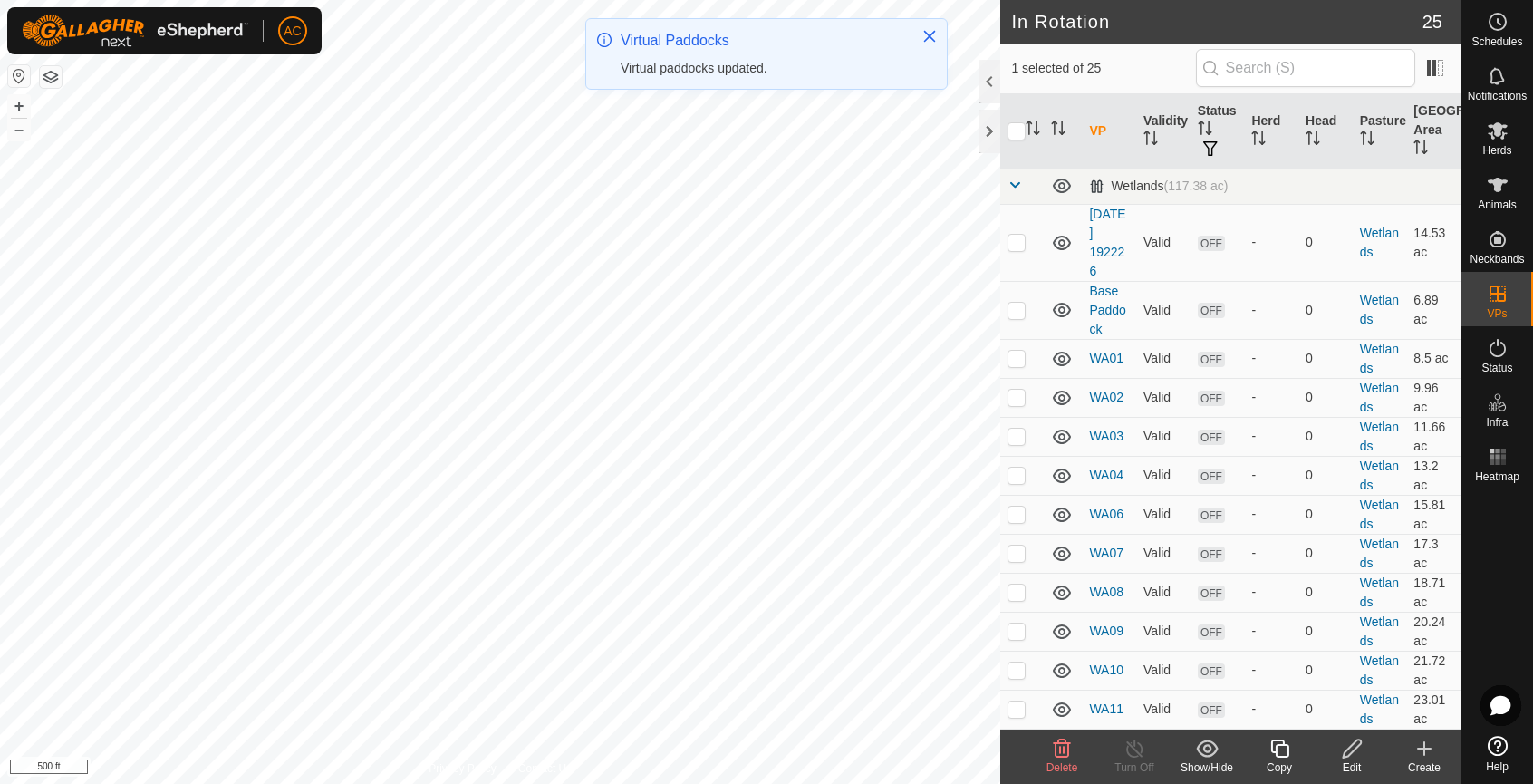
checkbox input "true"
checkbox input "false"
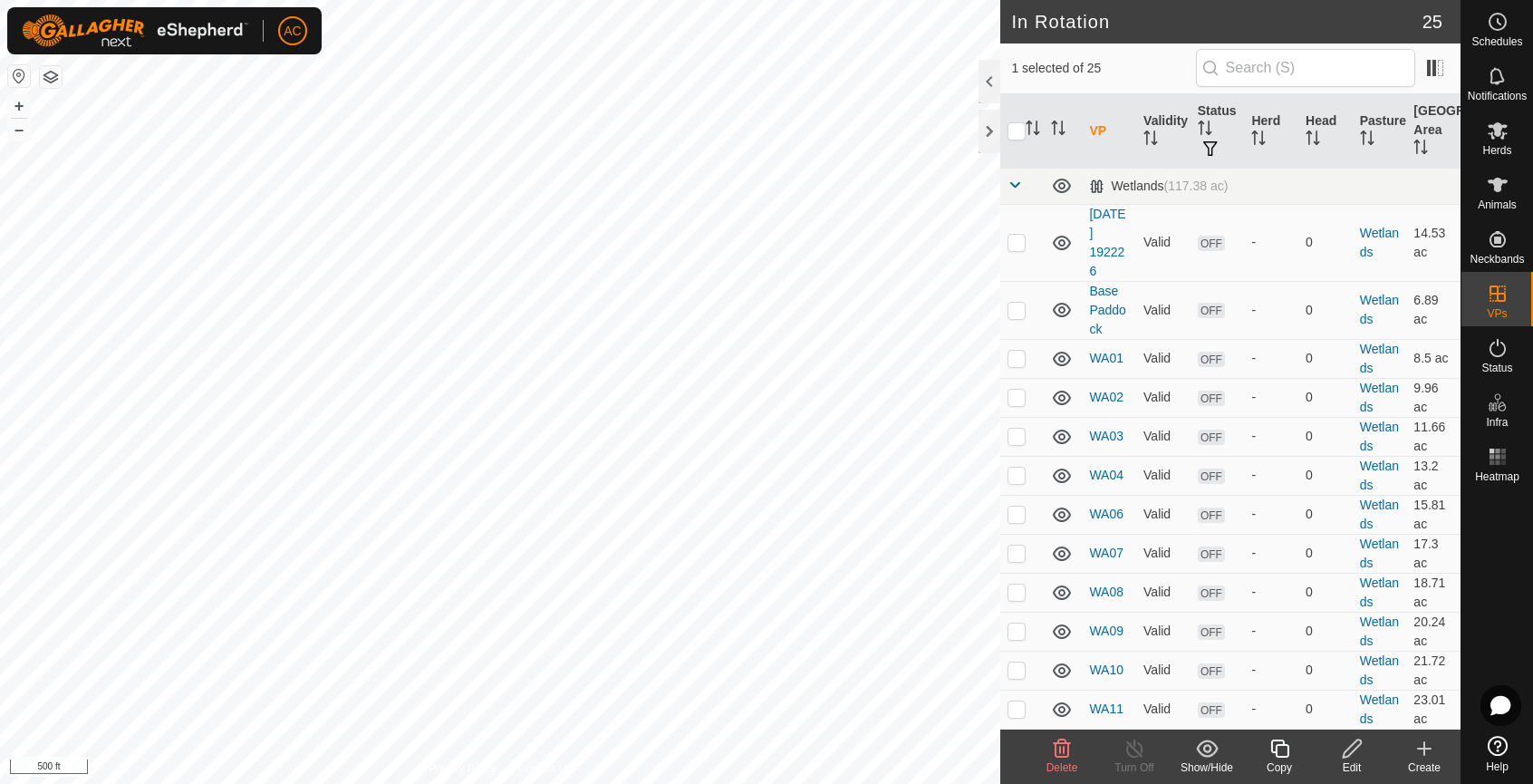
checkbox input "false"
checkbox input "true"
checkbox input "false"
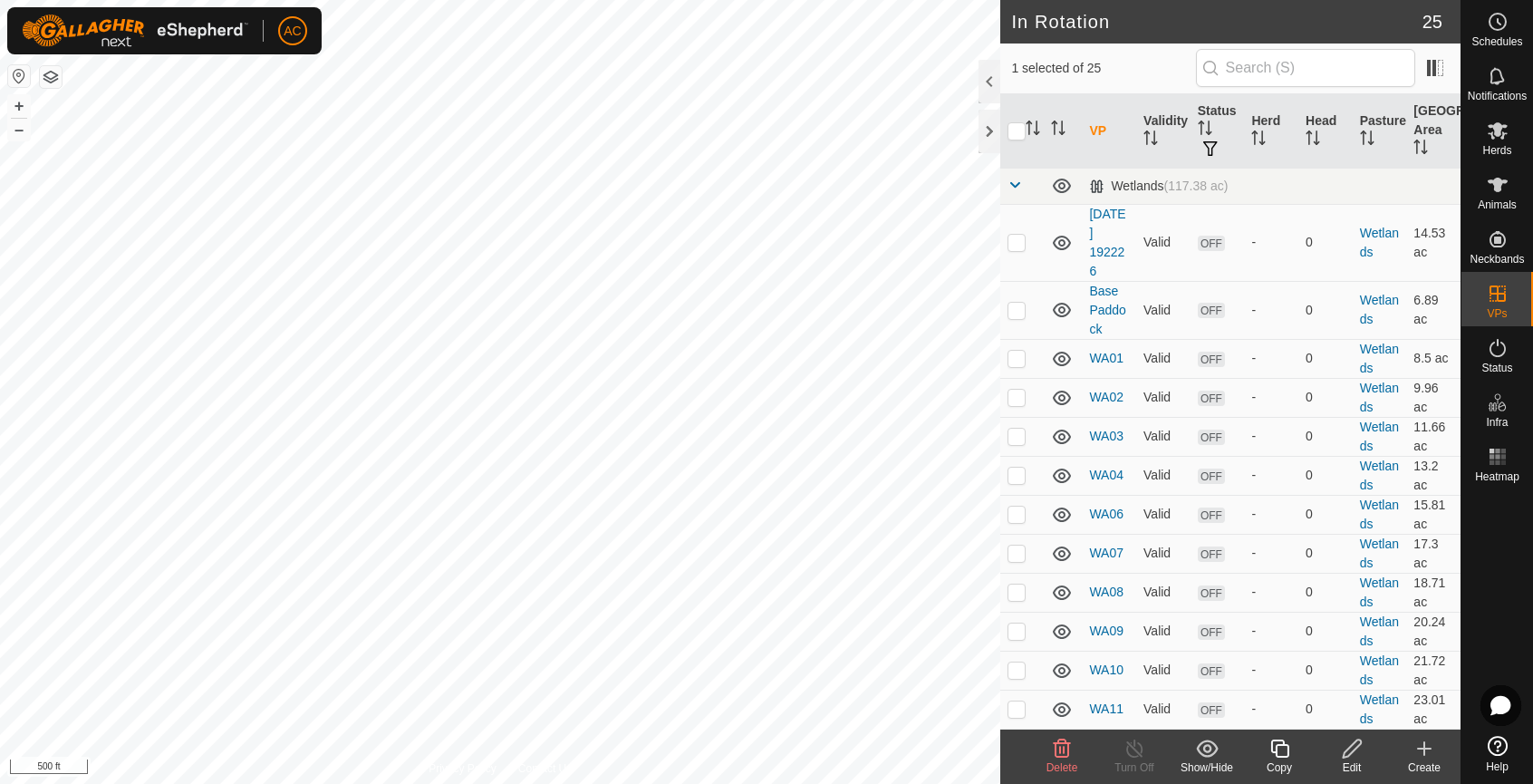
checkbox input "true"
checkbox input "false"
click at [1285, 757] on icon at bounding box center [1279, 748] width 18 height 18
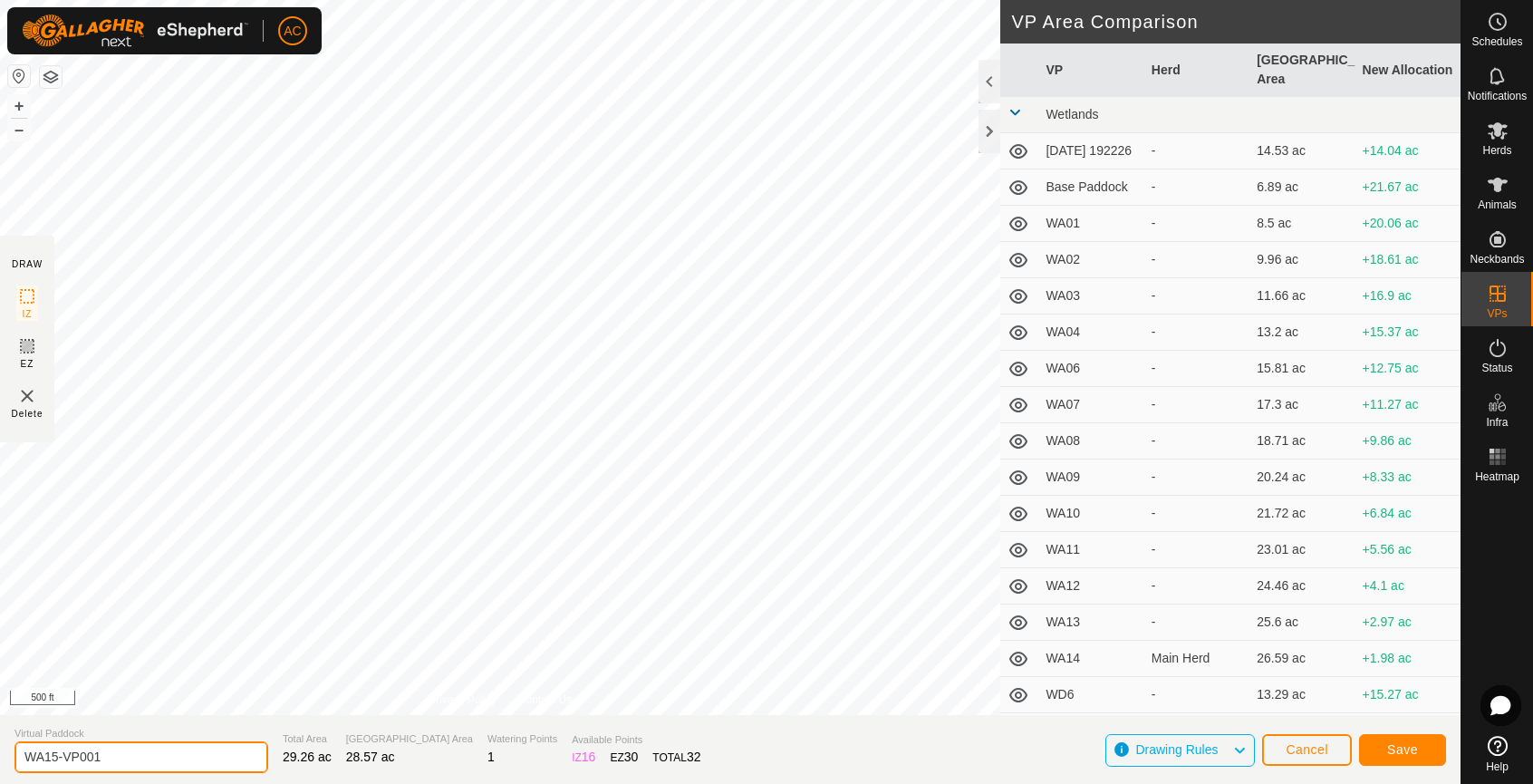
click at [143, 749] on input "WA15-VP001" at bounding box center [141, 756] width 253 height 31
drag, startPoint x: 142, startPoint y: 752, endPoint x: -152, endPoint y: 757, distance: 294.0
click at [0, 757] on html "AC Schedules Notifications Herds Animals Neckbands VPs Status Infra Heatmap Hel…" at bounding box center [766, 392] width 1533 height 784
type input "WA WB Transition"
click at [1412, 757] on button "Save" at bounding box center [1402, 749] width 87 height 31
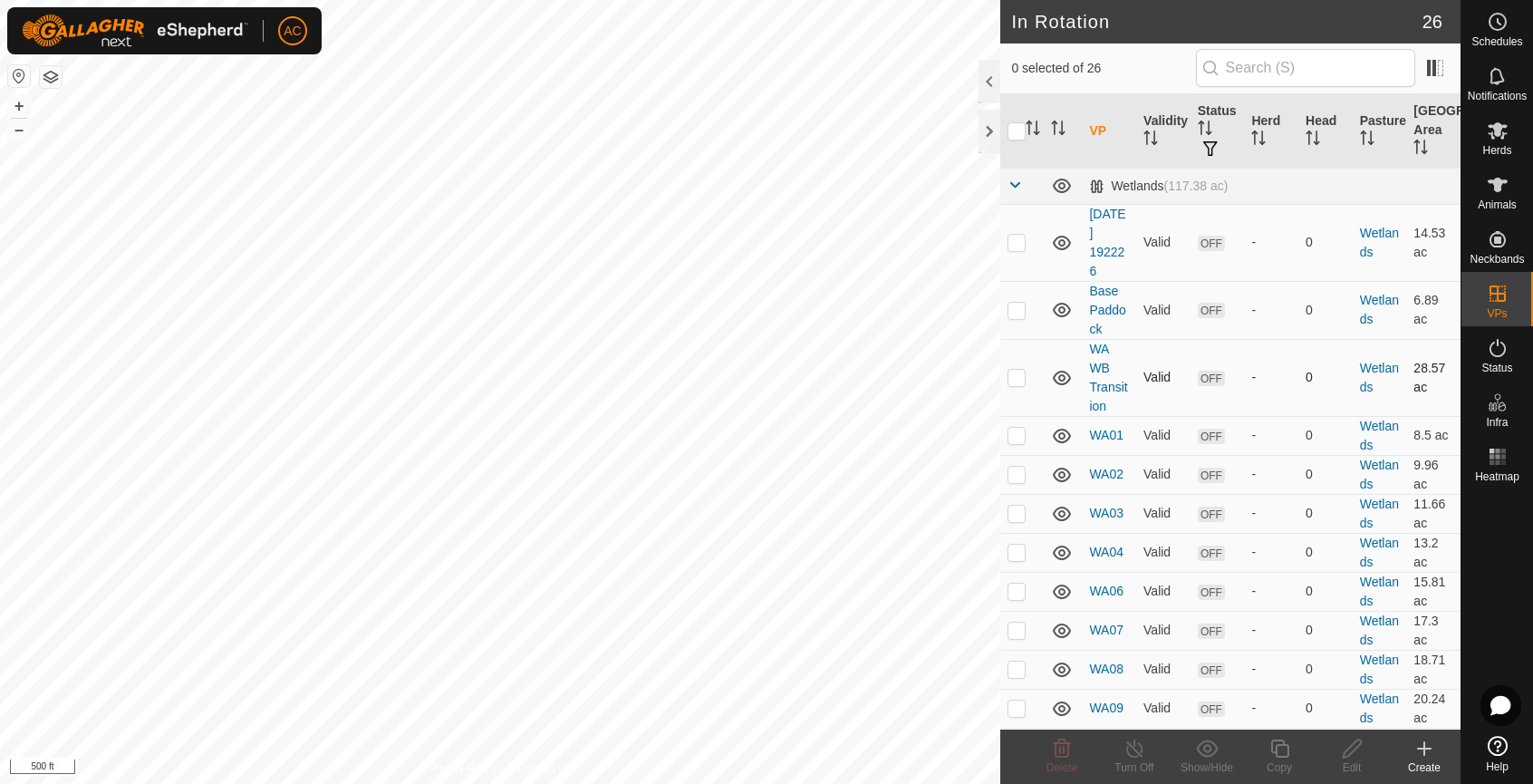
click at [1014, 375] on p-checkbox at bounding box center [1016, 376] width 18 height 14
checkbox input "true"
click at [1019, 438] on p-checkbox at bounding box center [1016, 434] width 18 height 14
checkbox input "true"
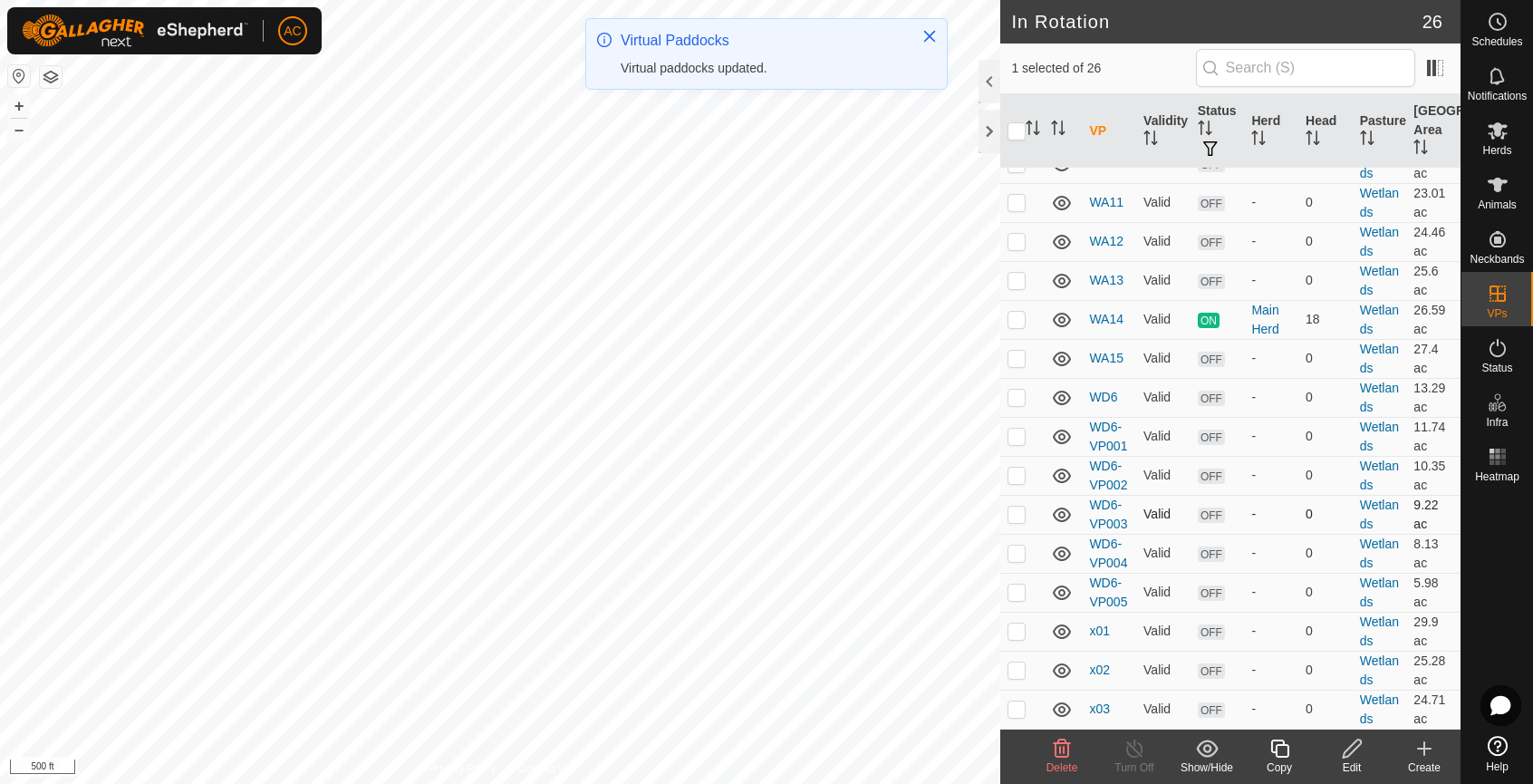
scroll to position [678, 0]
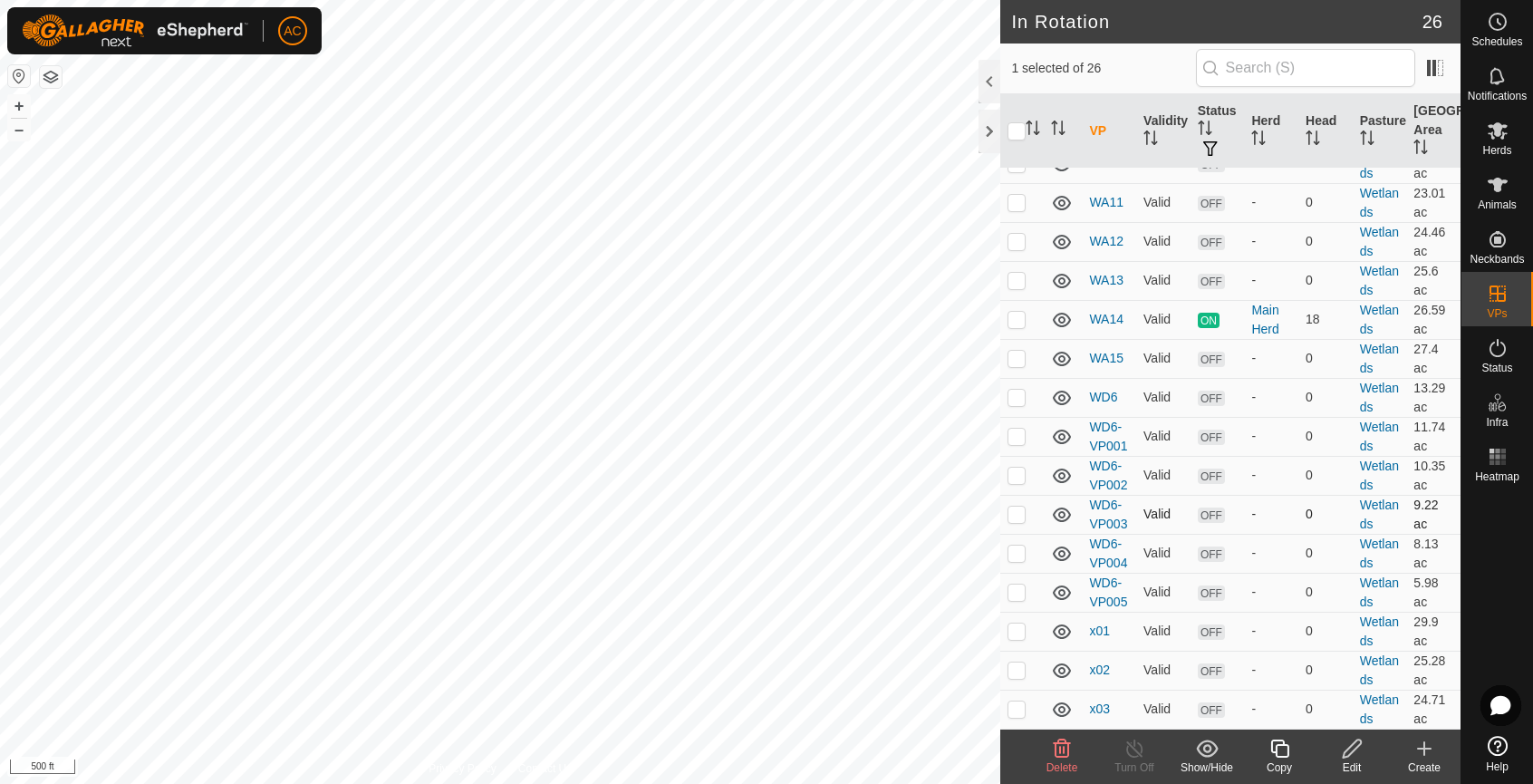
checkbox input "false"
checkbox input "true"
checkbox input "false"
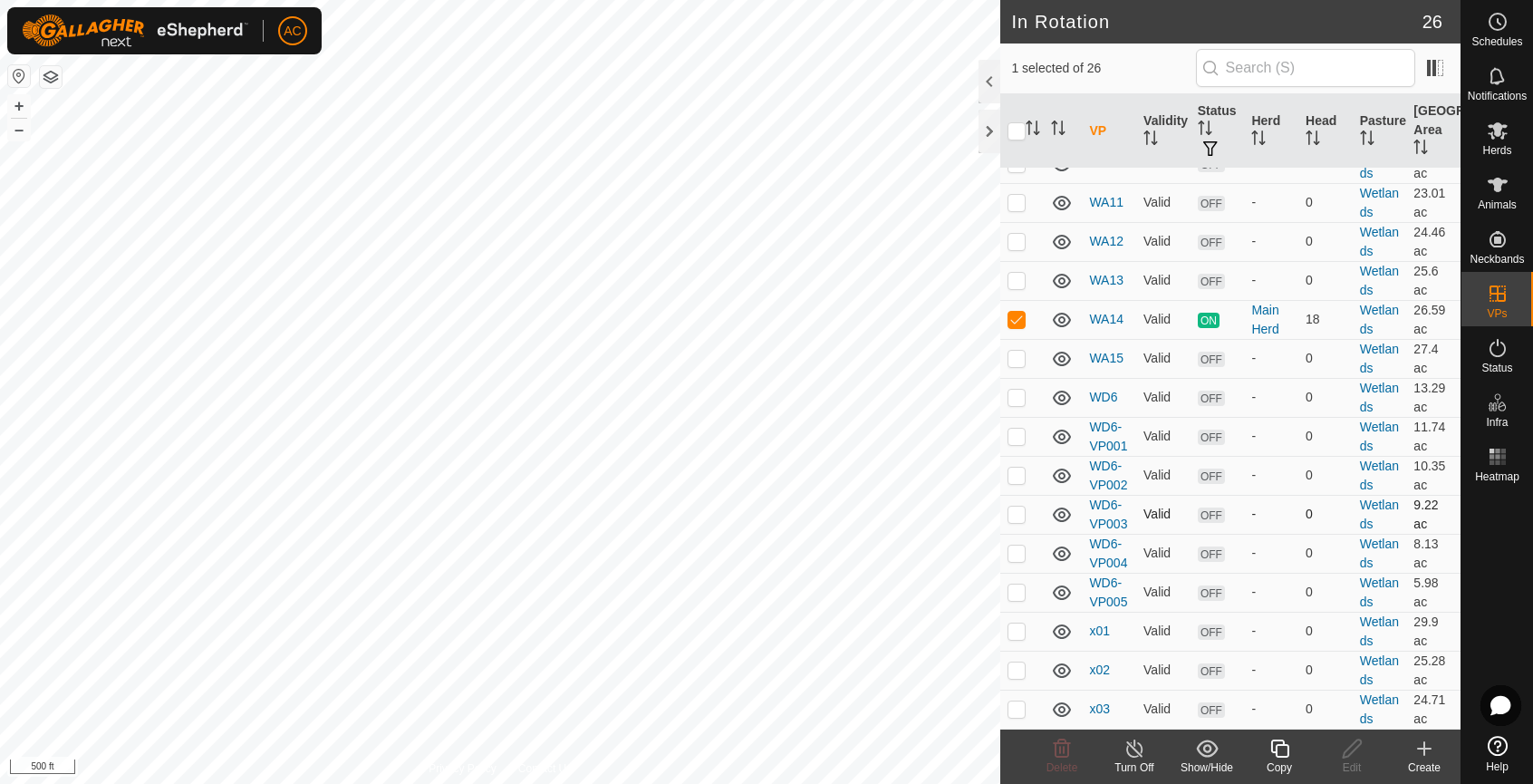
checkbox input "true"
checkbox input "false"
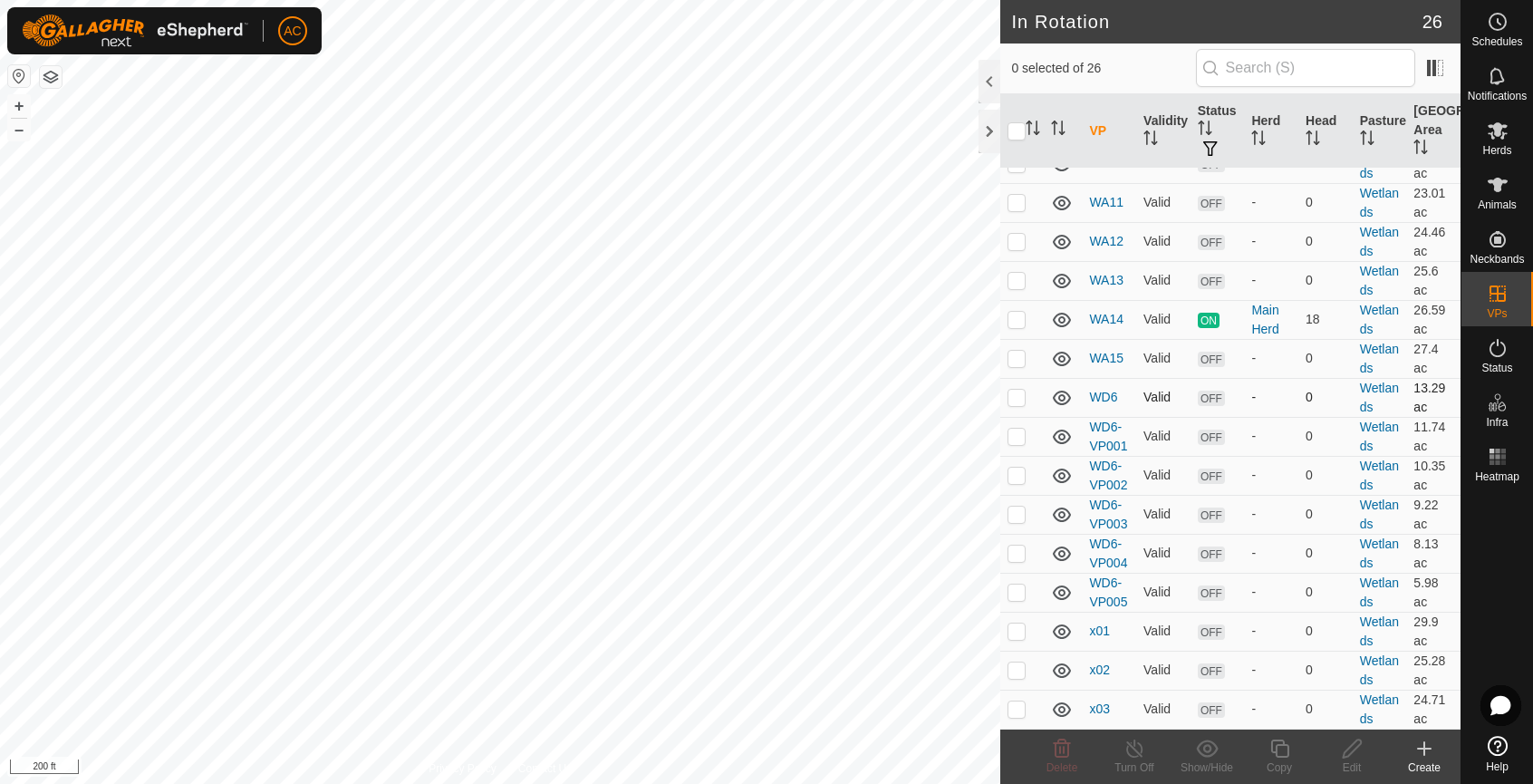
checkbox input "true"
click at [1275, 755] on icon at bounding box center [1280, 748] width 23 height 22
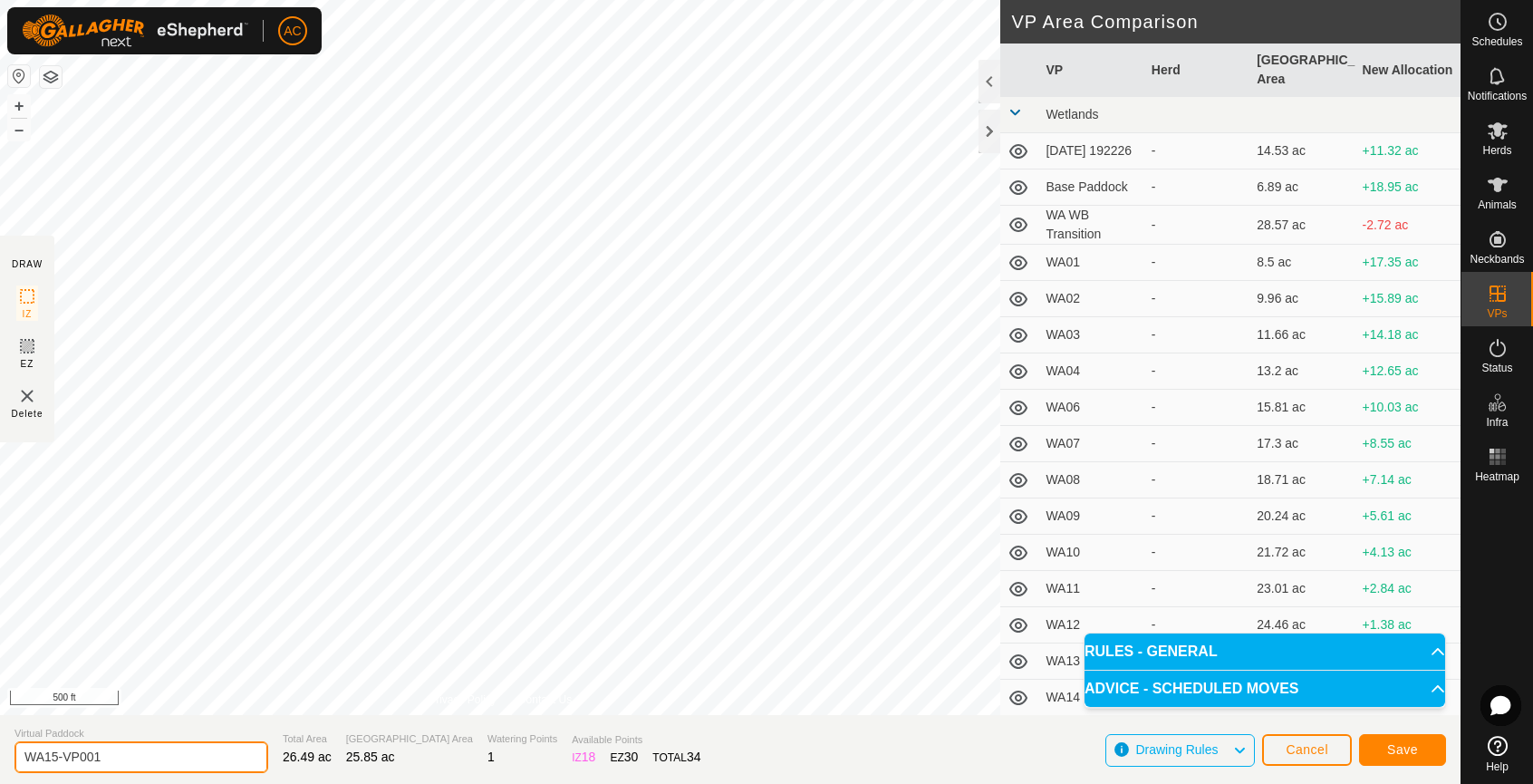
drag, startPoint x: 115, startPoint y: 756, endPoint x: -11, endPoint y: 761, distance: 126.1
click at [0, 761] on html "AC Schedules Notifications Herds Animals Neckbands VPs Status Infra Heatmap Hel…" at bounding box center [766, 392] width 1533 height 784
type input "WB Base"
click at [1411, 744] on span "Save" at bounding box center [1402, 749] width 30 height 14
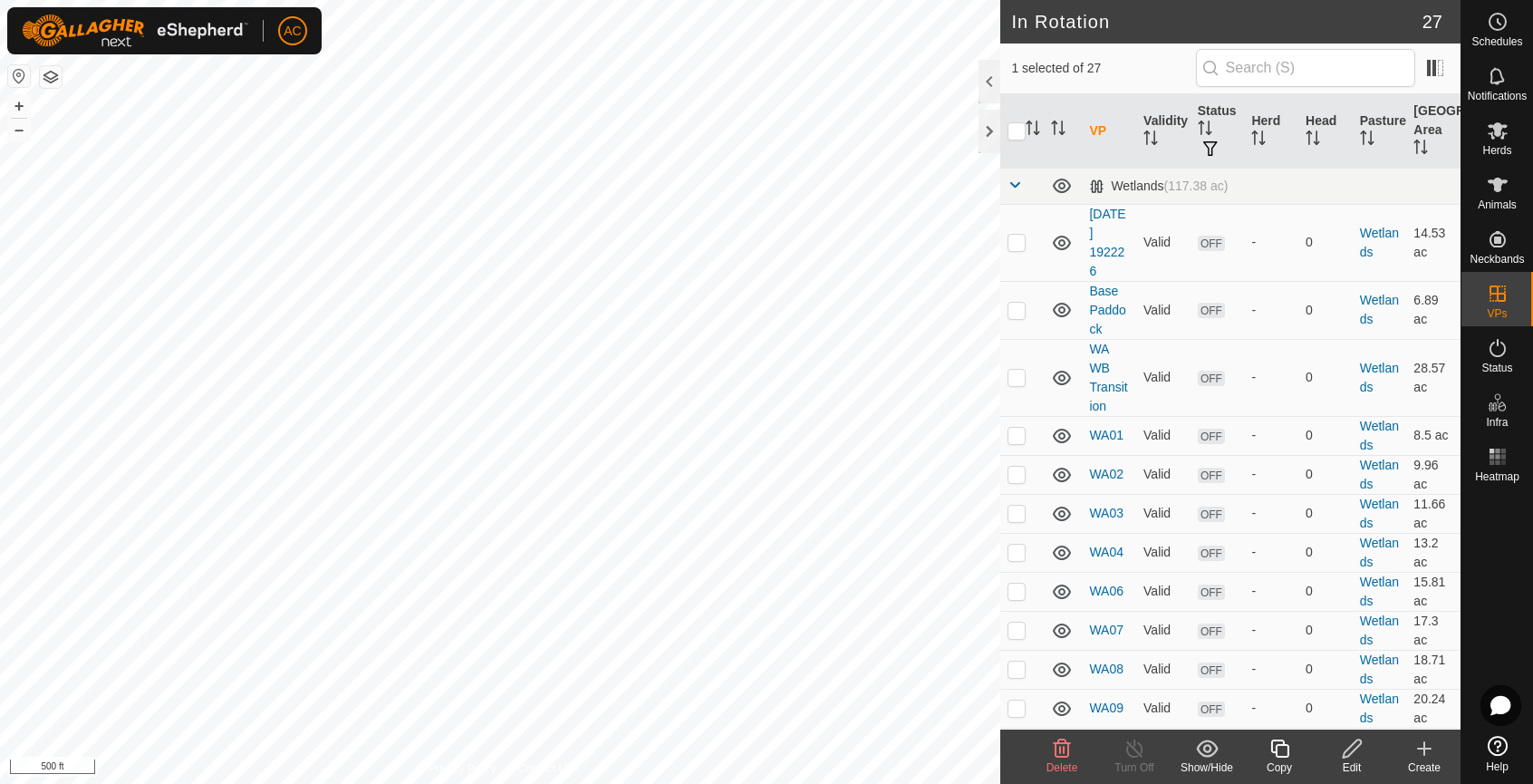
checkbox input "false"
checkbox input "true"
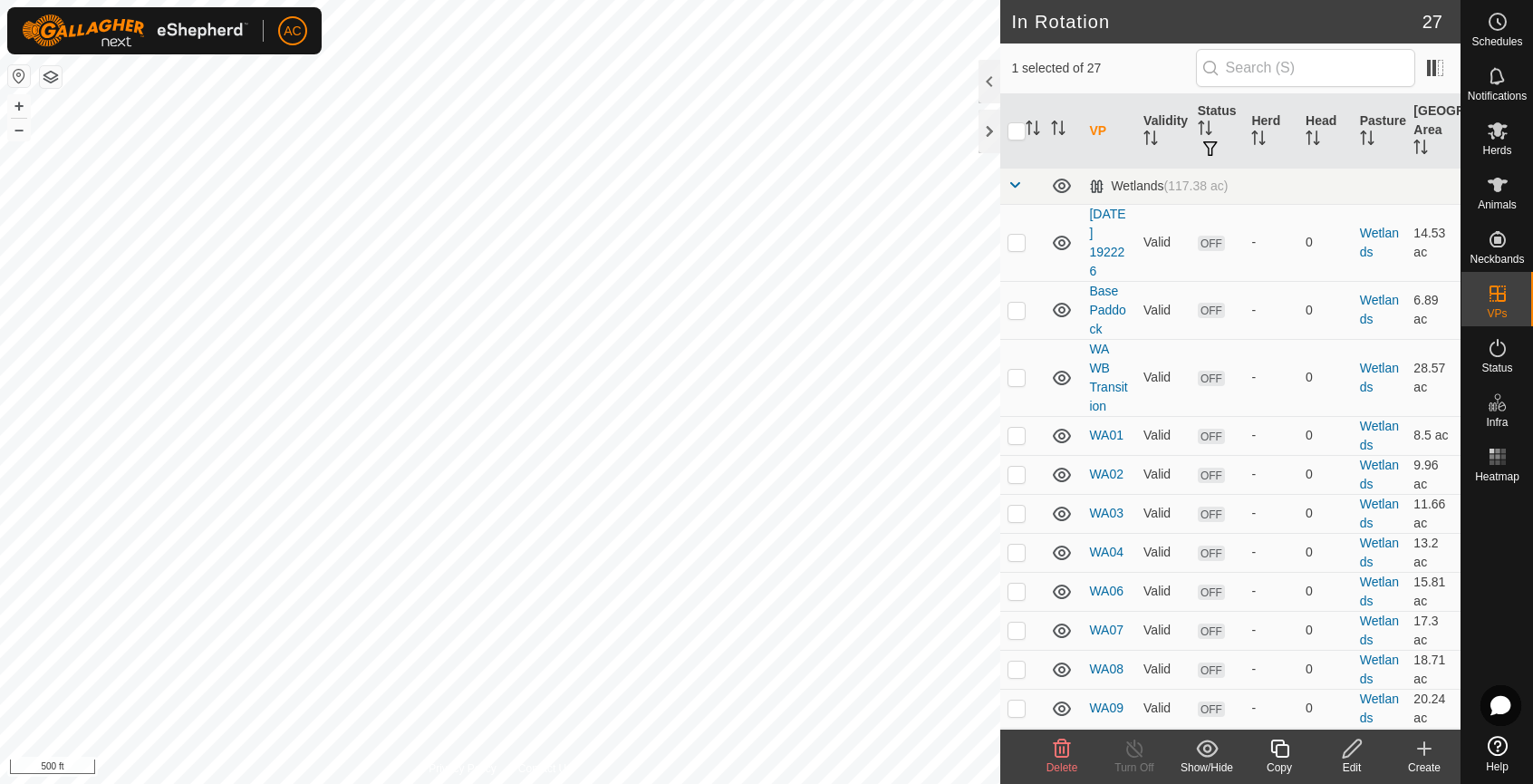
checkbox input "false"
checkbox input "true"
checkbox input "false"
checkbox input "true"
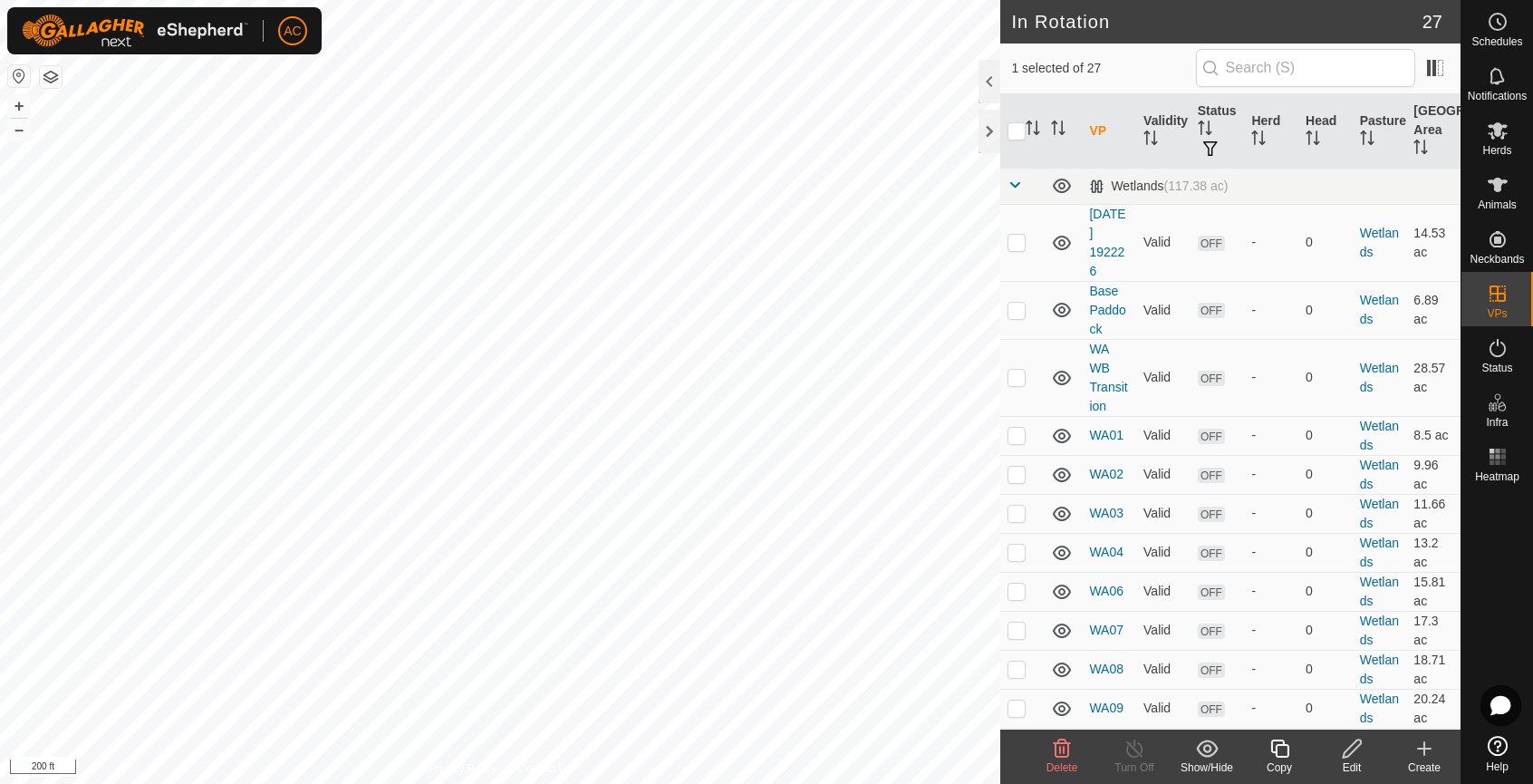
checkbox input "true"
checkbox input "false"
click at [1355, 756] on icon at bounding box center [1352, 748] width 23 height 22
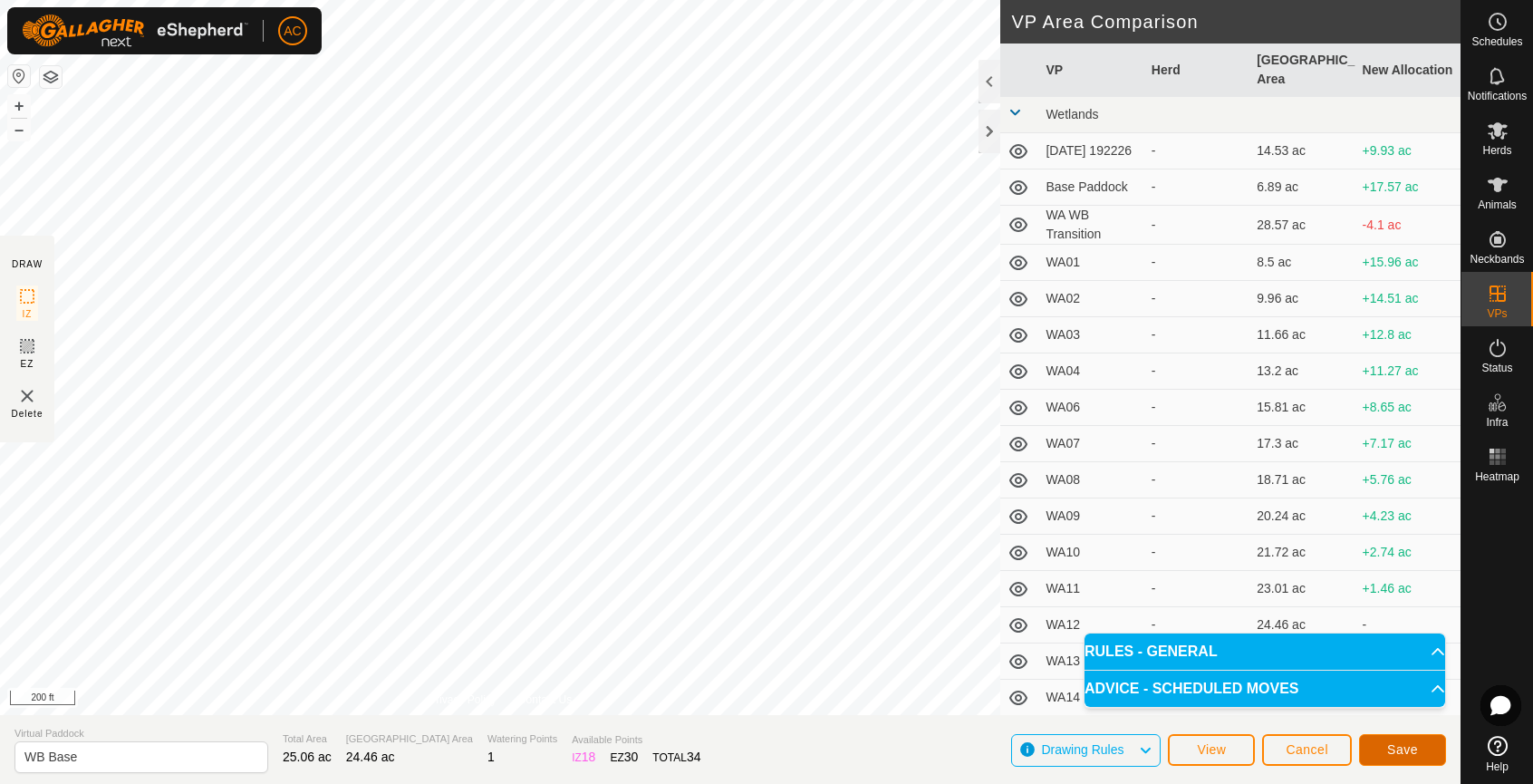
click at [1393, 753] on span "Save" at bounding box center [1402, 749] width 30 height 14
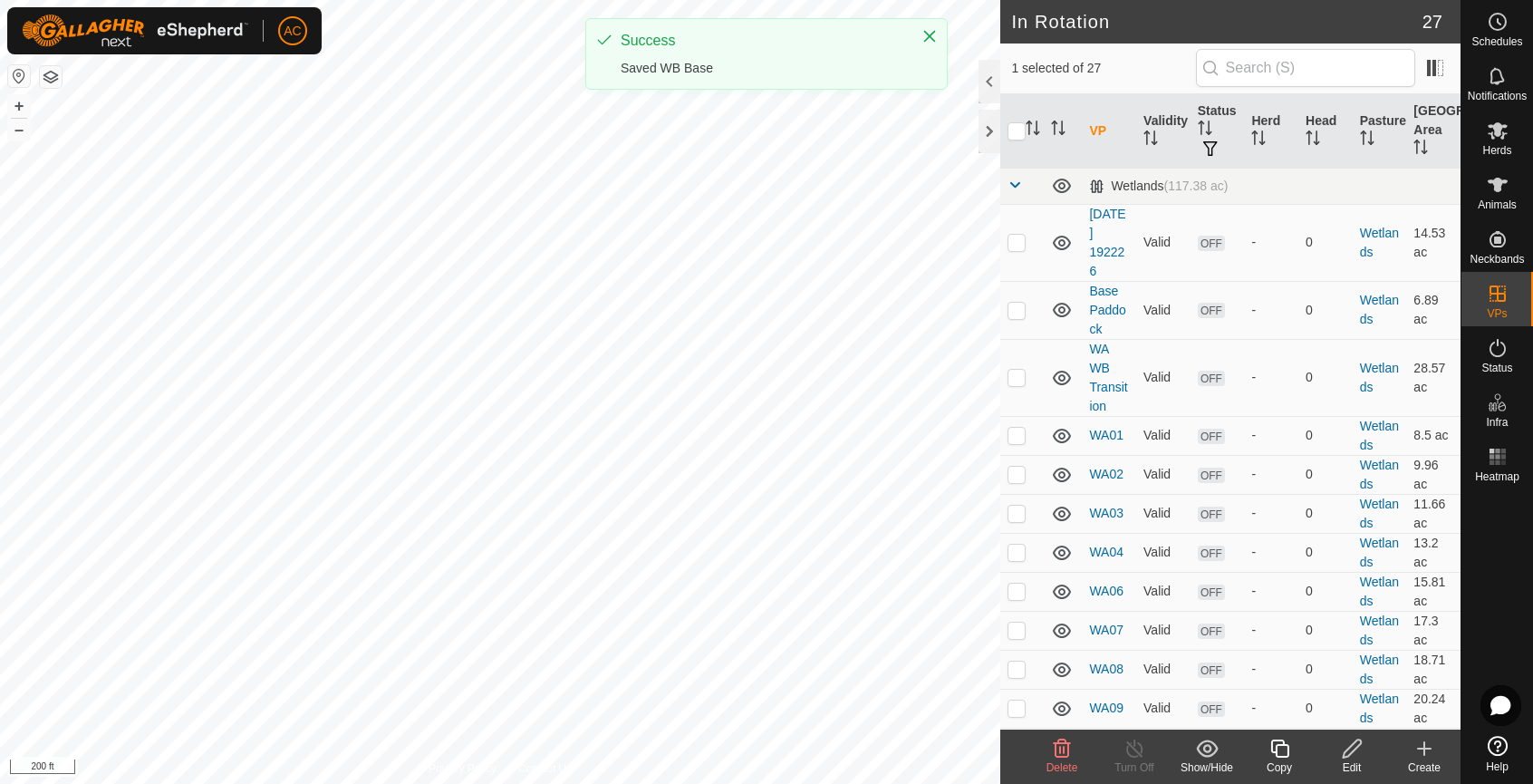
checkbox input "false"
checkbox input "true"
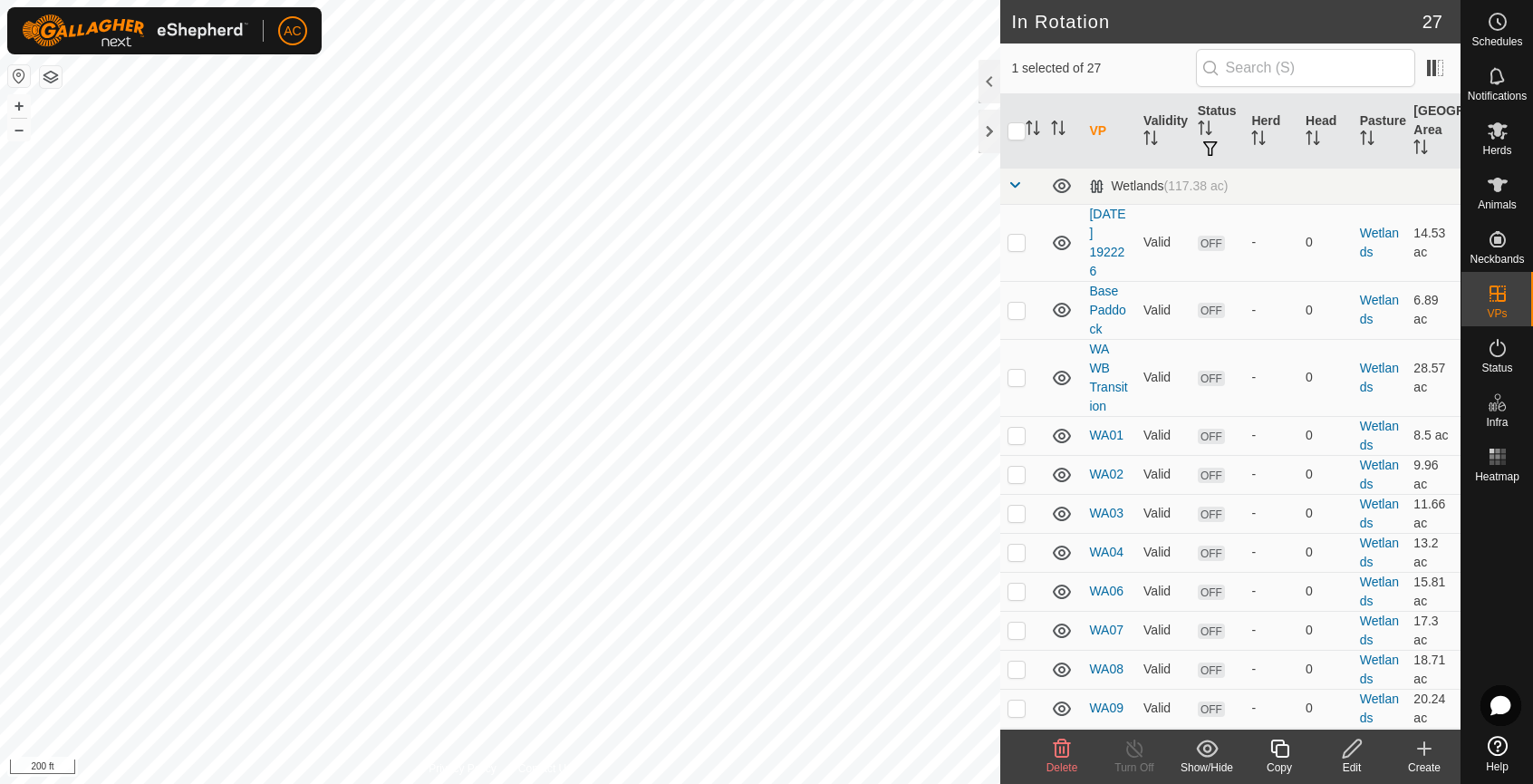
checkbox input "true"
checkbox input "false"
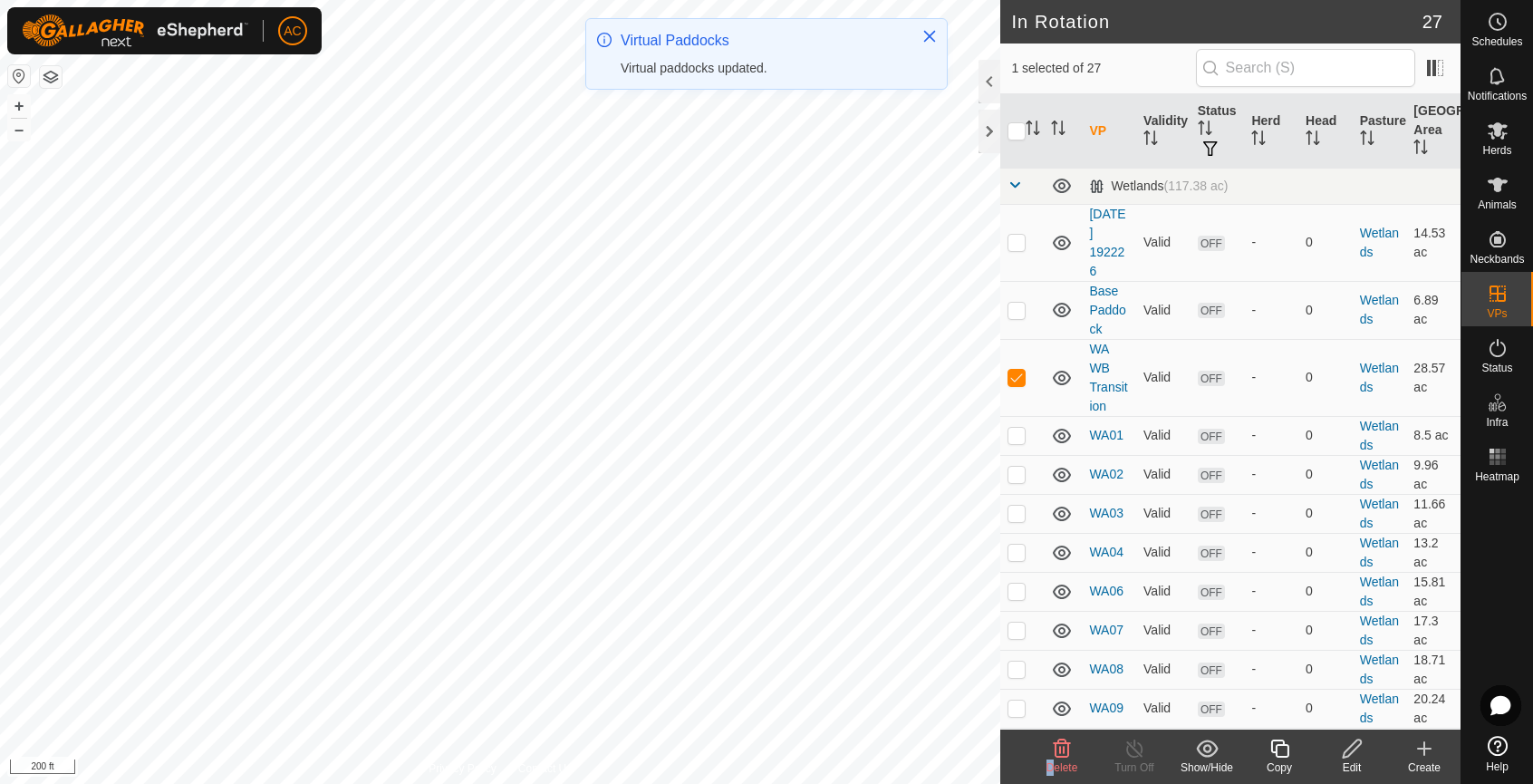
click at [1056, 759] on div "Delete" at bounding box center [1061, 755] width 72 height 54
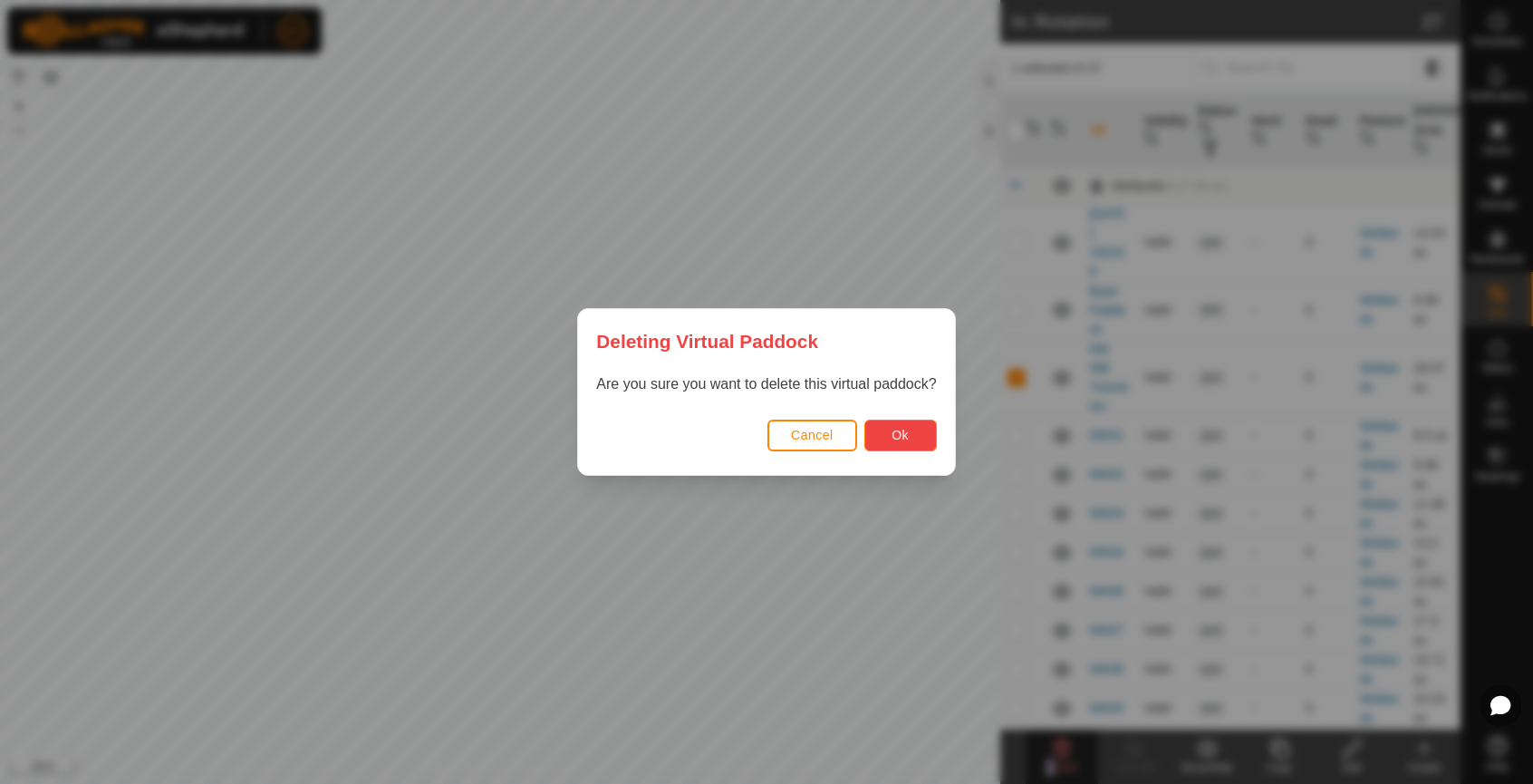
click at [904, 433] on span "Ok" at bounding box center [900, 434] width 17 height 14
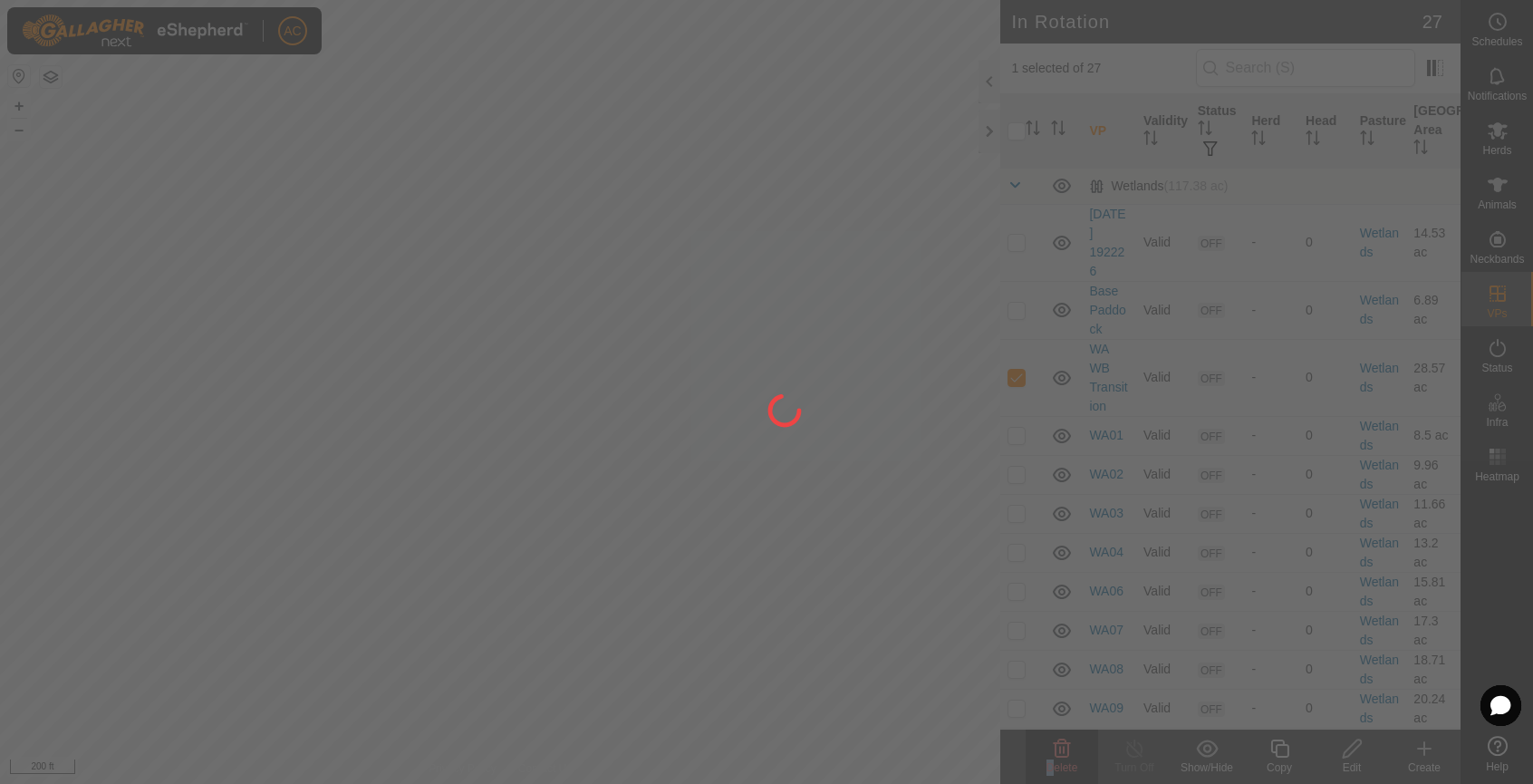
checkbox input "false"
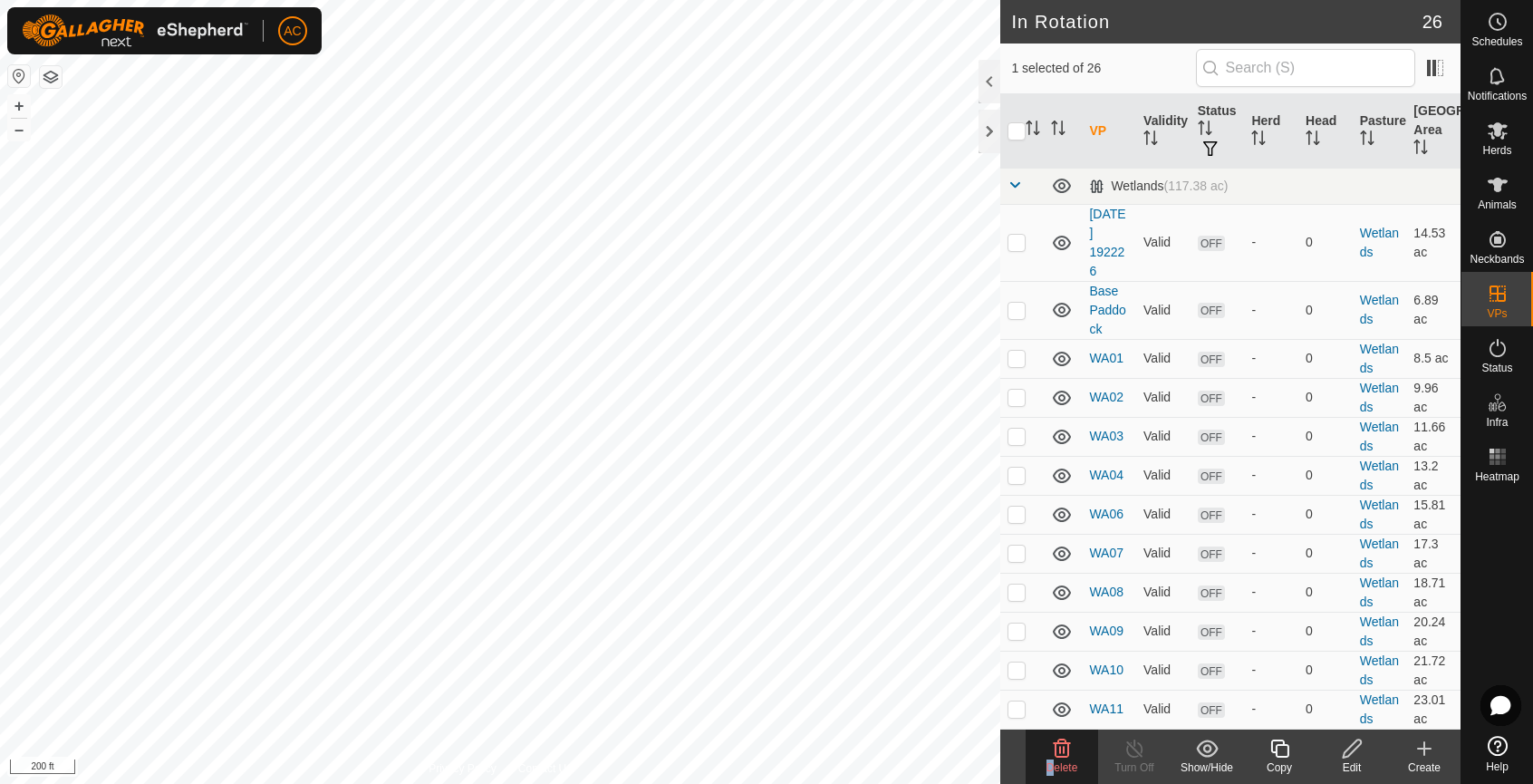
checkbox input "false"
checkbox input "true"
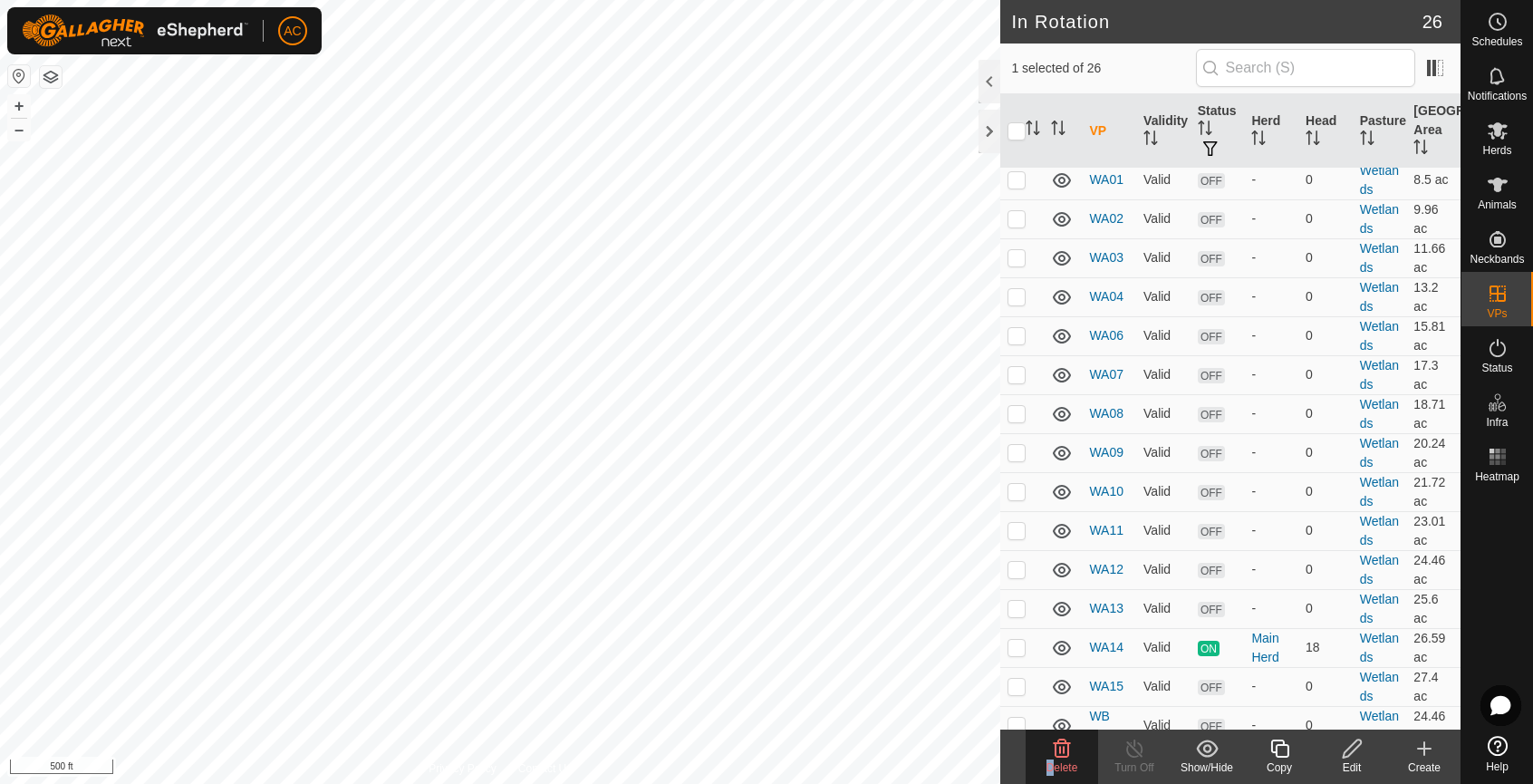
scroll to position [640, 0]
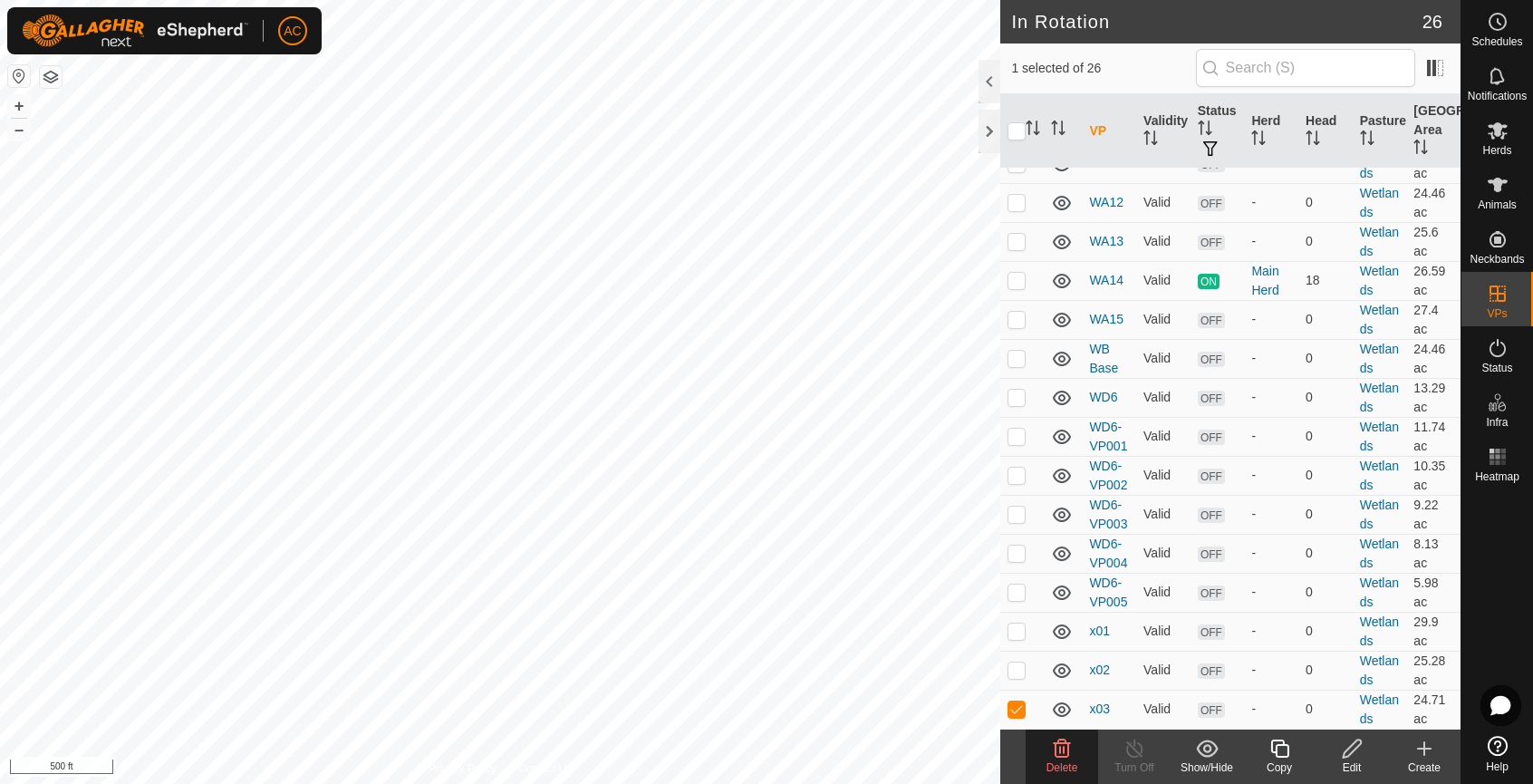
click at [1348, 753] on icon at bounding box center [1352, 748] width 23 height 22
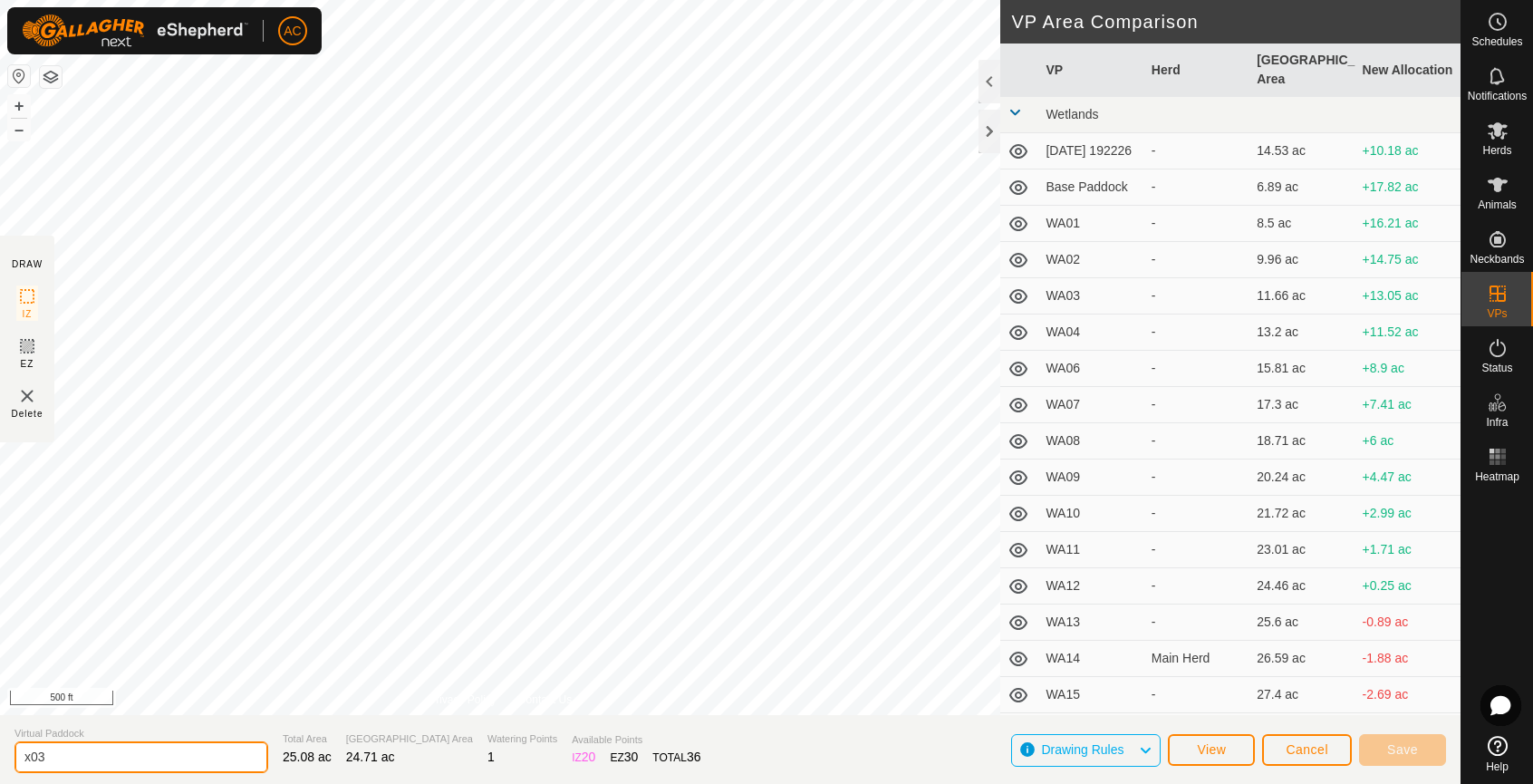
click at [83, 756] on input "x03" at bounding box center [141, 756] width 253 height 31
type input "x"
type input "WE"
click at [1401, 742] on span "Save" at bounding box center [1402, 749] width 30 height 14
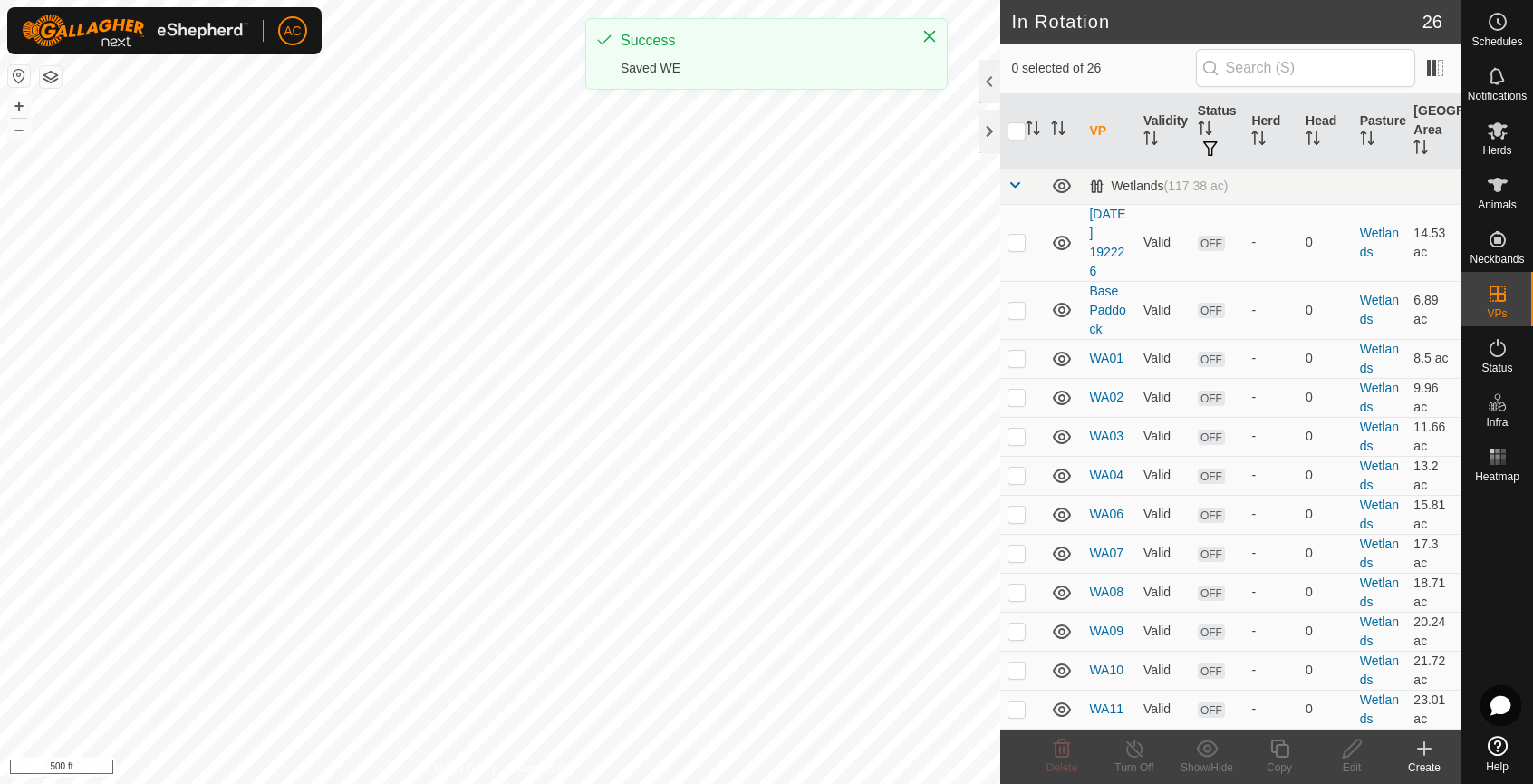
checkbox input "true"
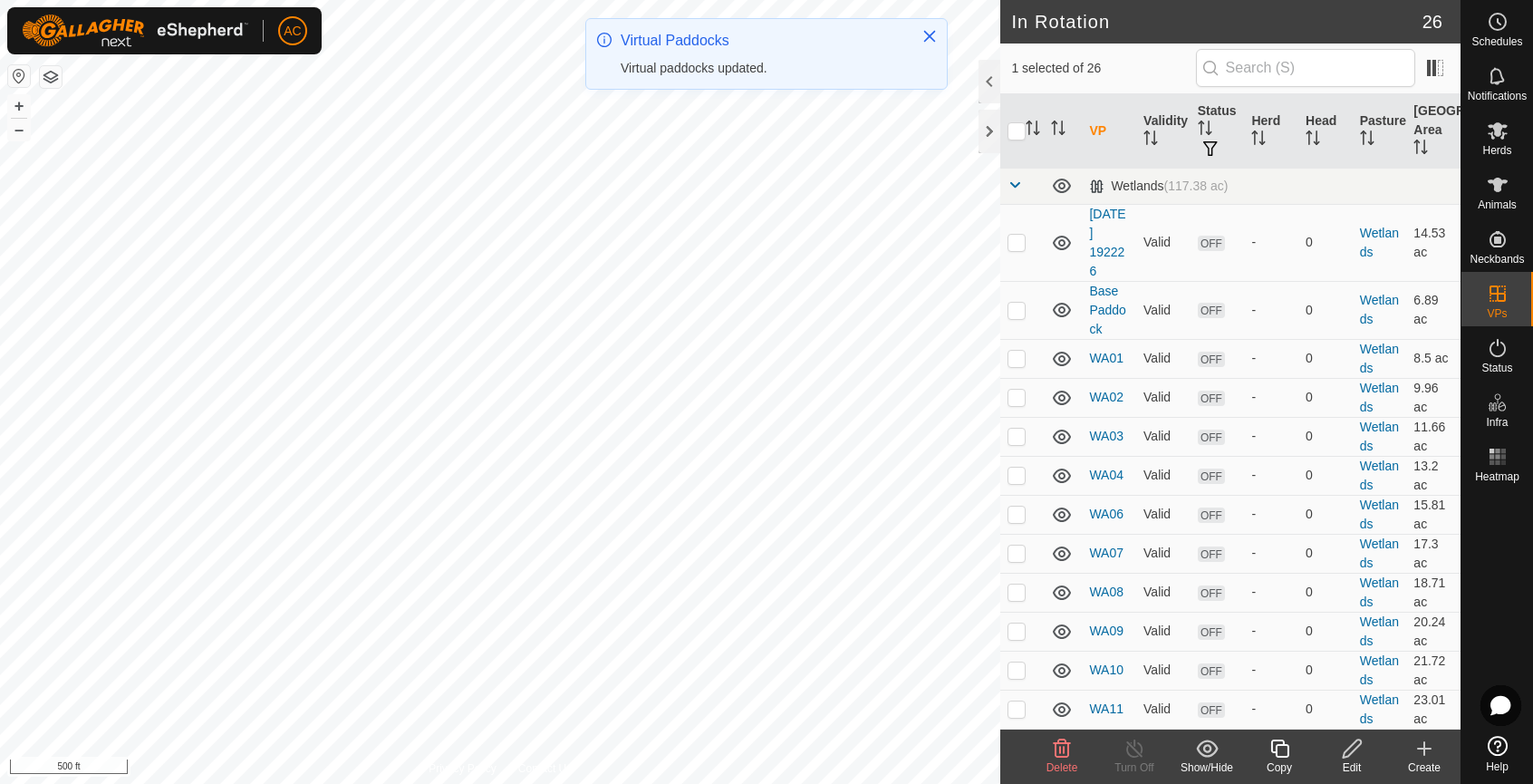
checkbox input "true"
checkbox input "false"
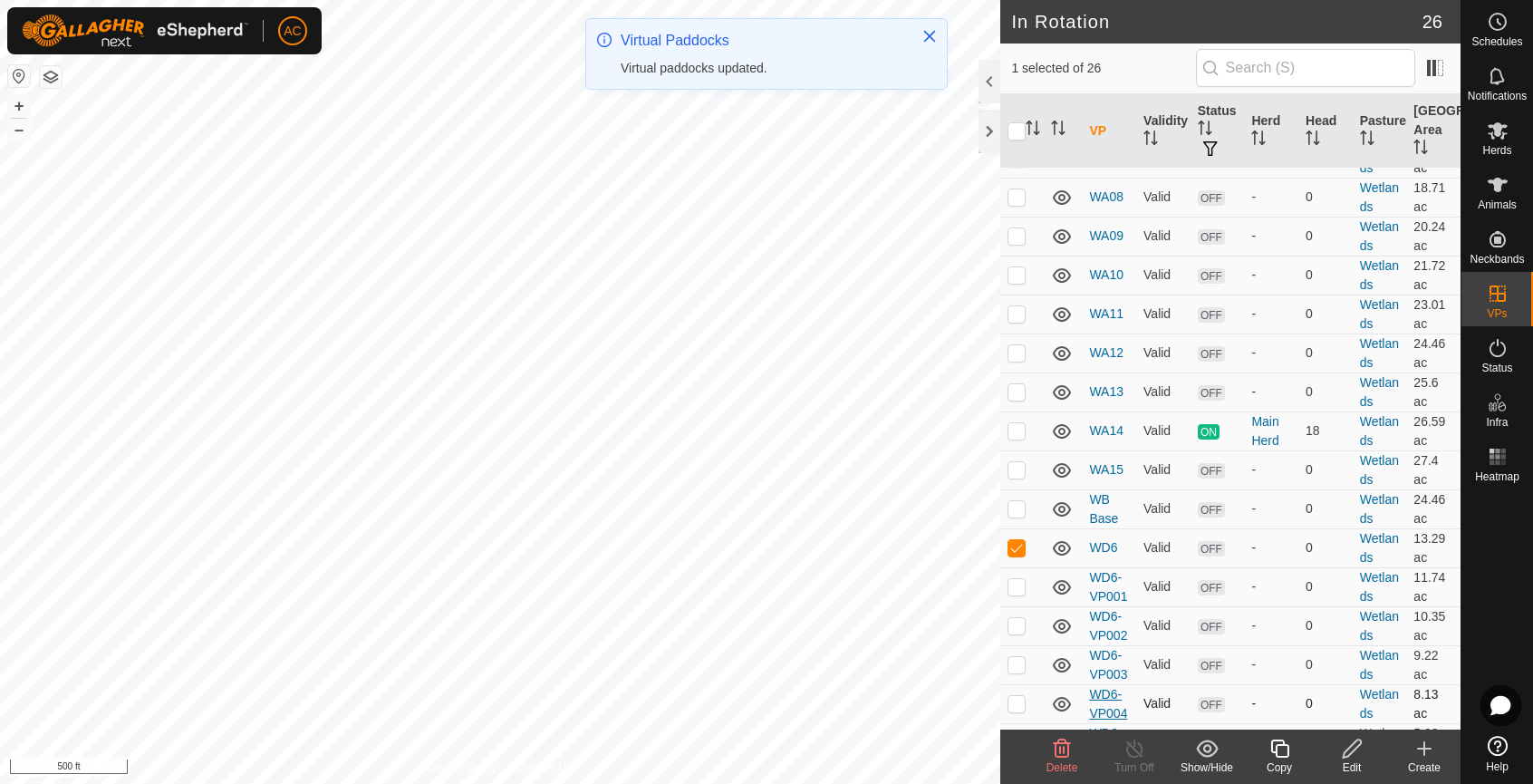
scroll to position [640, 0]
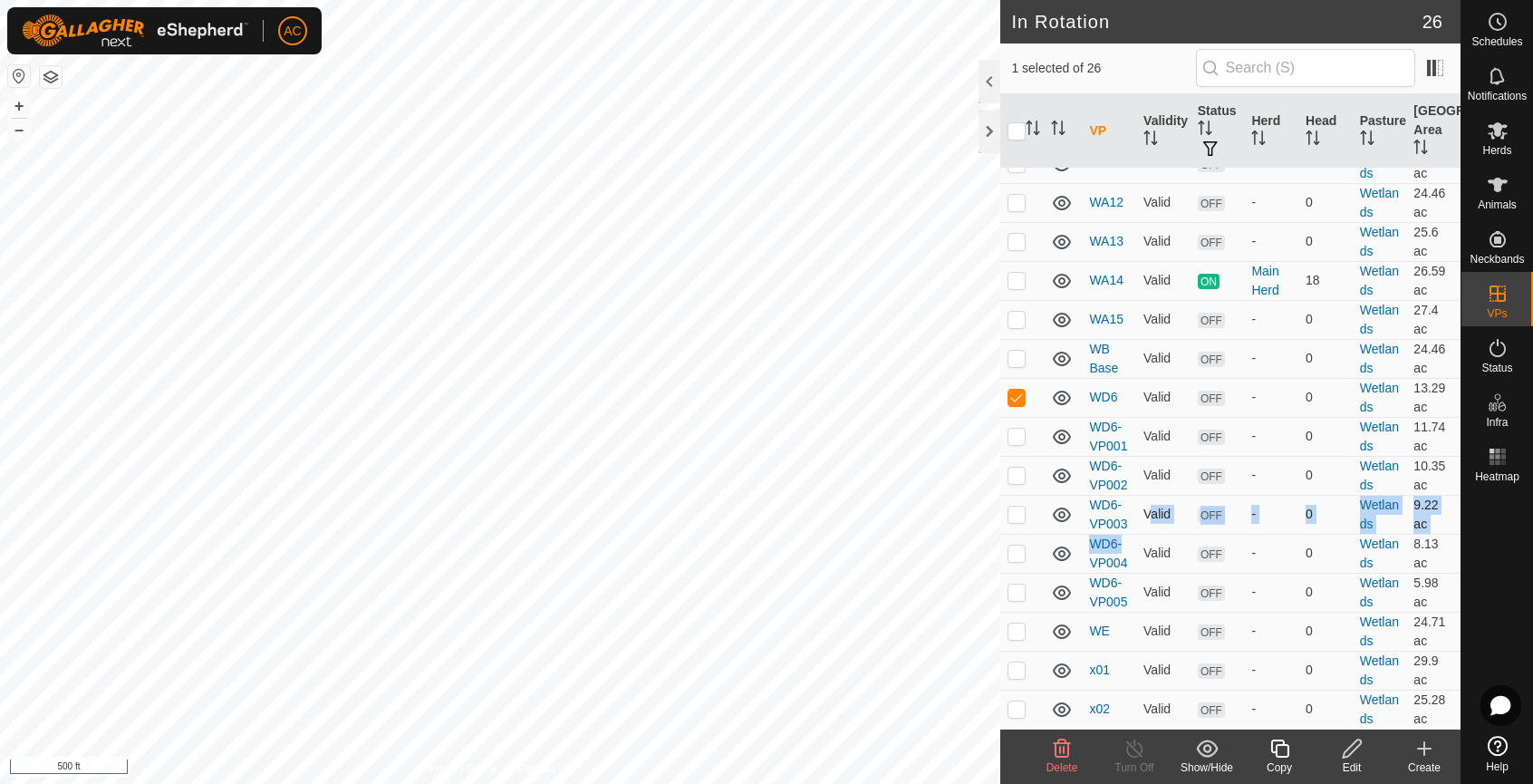
click at [1137, 493] on tbody "Wetlands (117.38 ac) 2025-08-04 192226 Valid OFF - 0 Wetlands 14.53 ac Base Pad…" at bounding box center [1230, 174] width 460 height 1106
click at [1101, 390] on link "WD6" at bounding box center [1102, 396] width 28 height 14
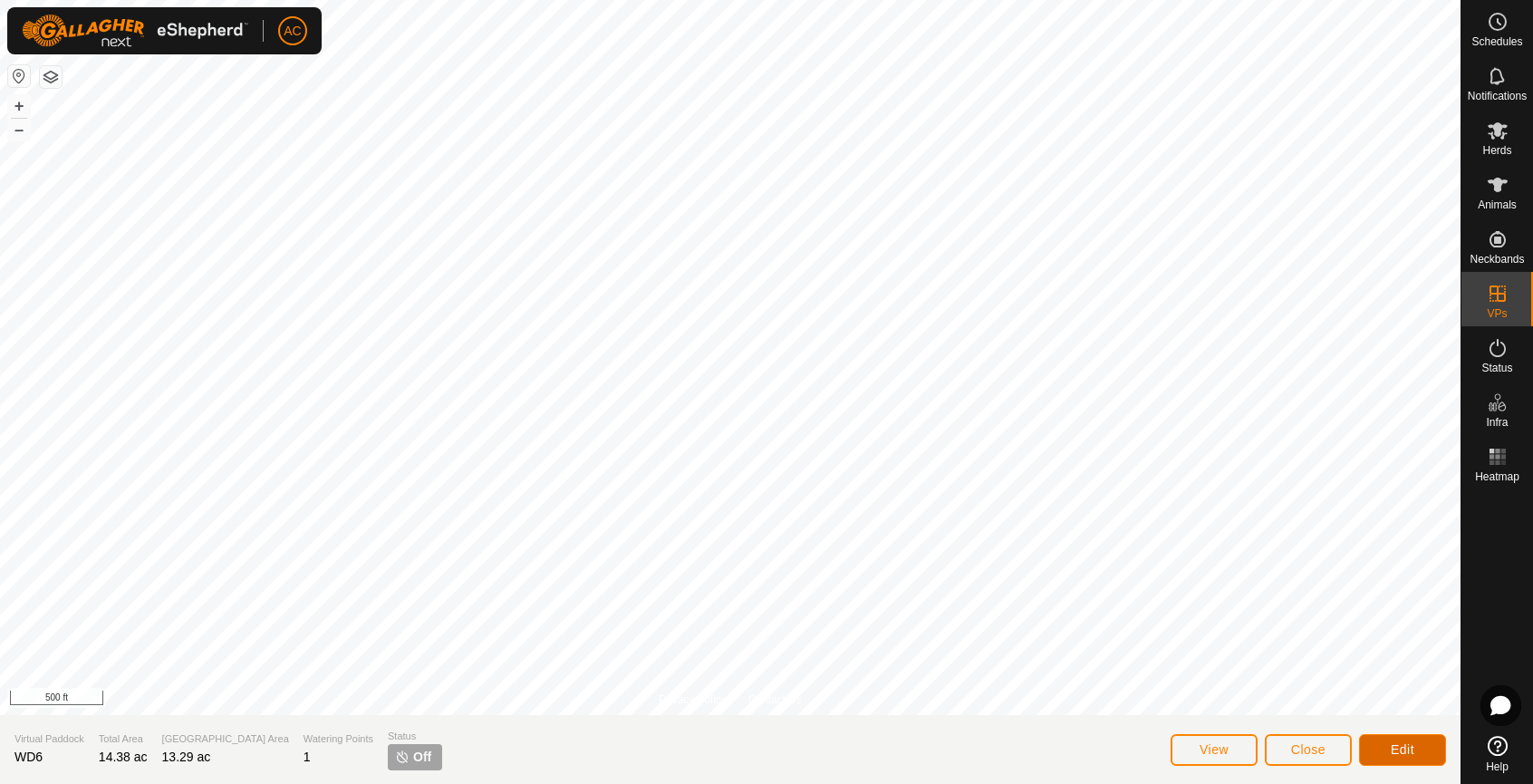
click at [1391, 754] on span "Edit" at bounding box center [1402, 749] width 24 height 14
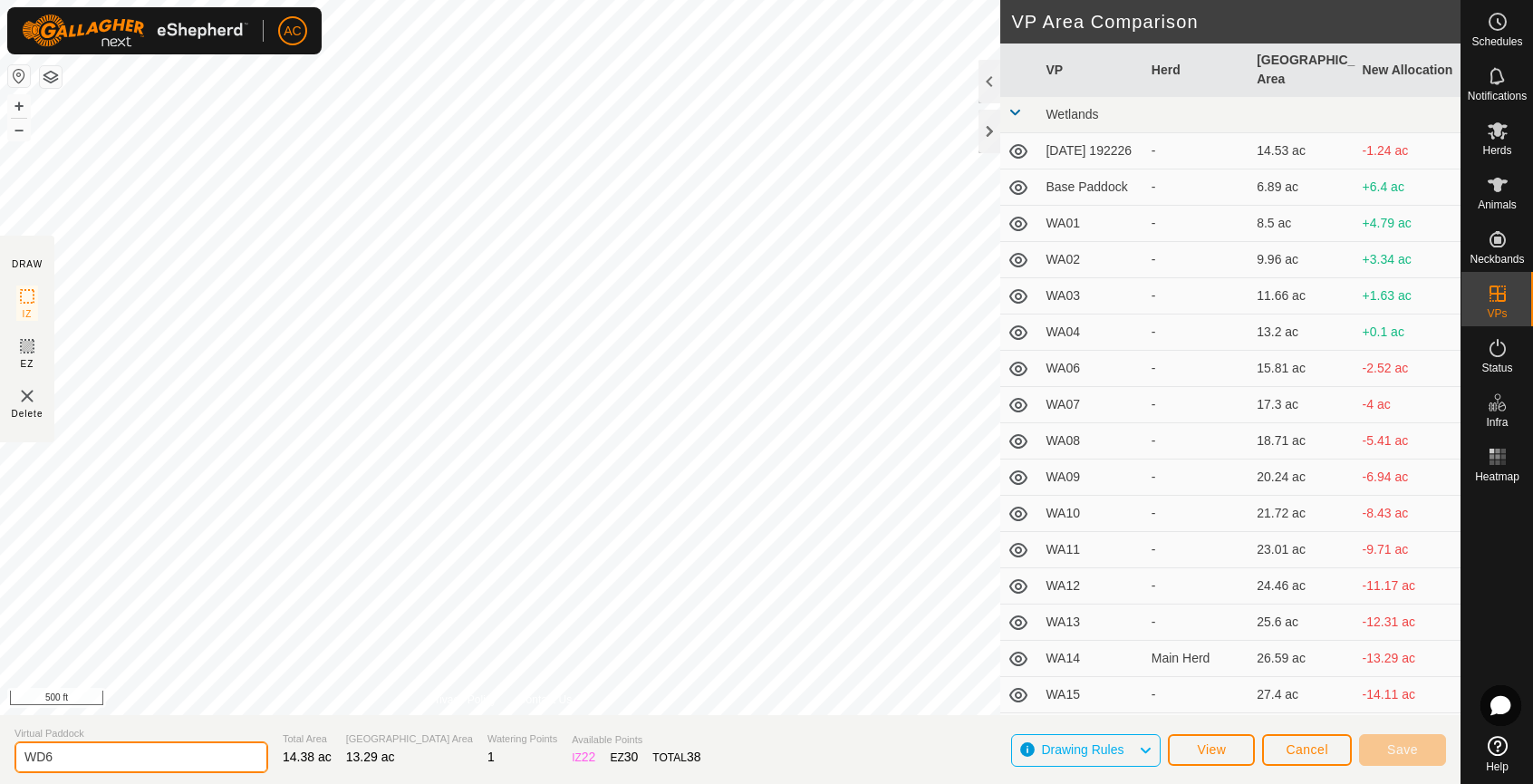
click at [40, 754] on input "WD6" at bounding box center [141, 756] width 253 height 31
type input "WF6"
click at [1412, 748] on span "Save" at bounding box center [1402, 749] width 30 height 14
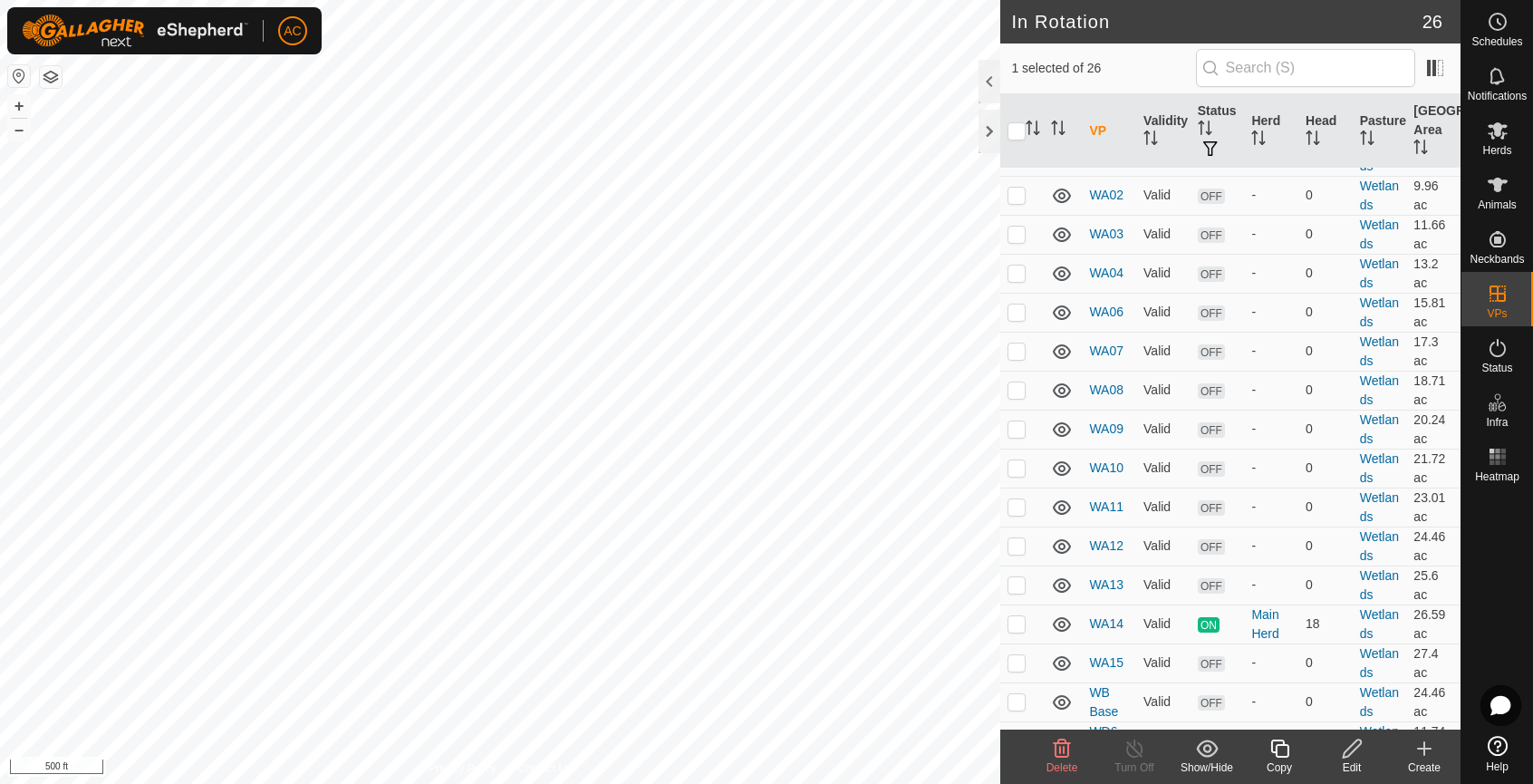
scroll to position [640, 0]
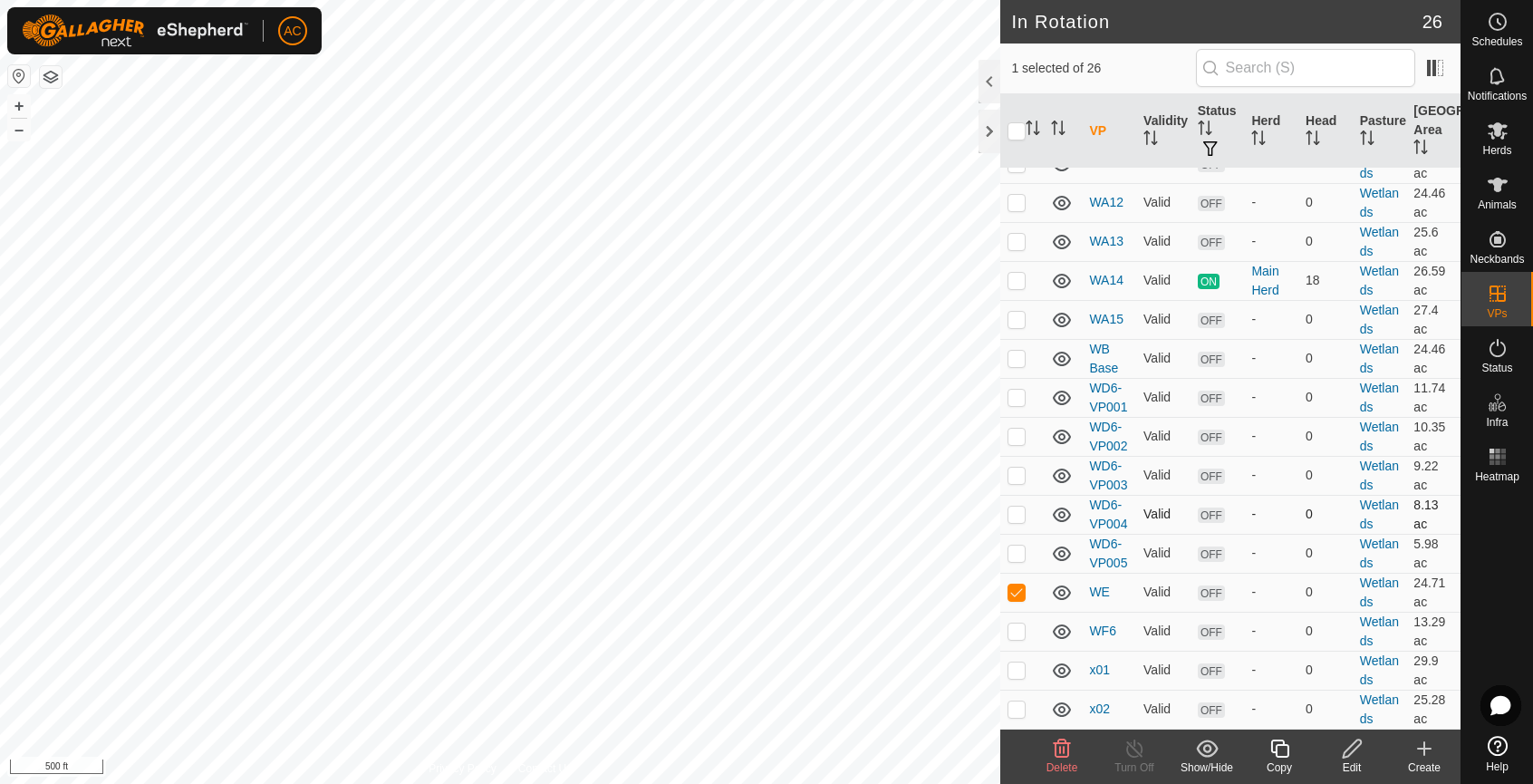
checkbox input "false"
checkbox input "true"
click at [1354, 749] on icon at bounding box center [1351, 748] width 18 height 18
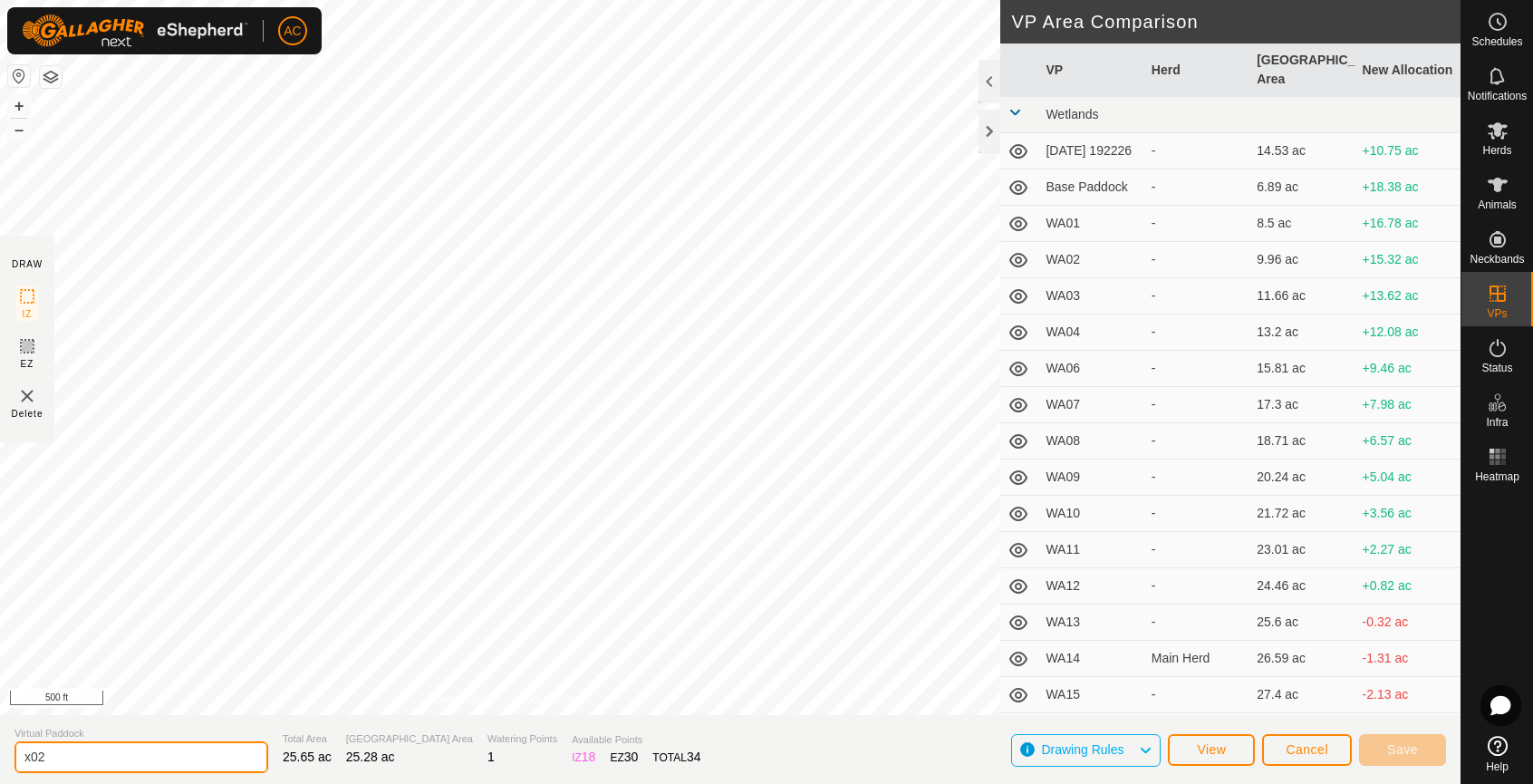
drag, startPoint x: 71, startPoint y: 761, endPoint x: -39, endPoint y: 759, distance: 110.0
click at [0, 759] on html "AC Schedules Notifications Herds Animals Neckbands VPs Status Infra Heatmap Hel…" at bounding box center [766, 392] width 1533 height 784
type input "WD"
click at [1402, 748] on span "Save" at bounding box center [1402, 749] width 30 height 14
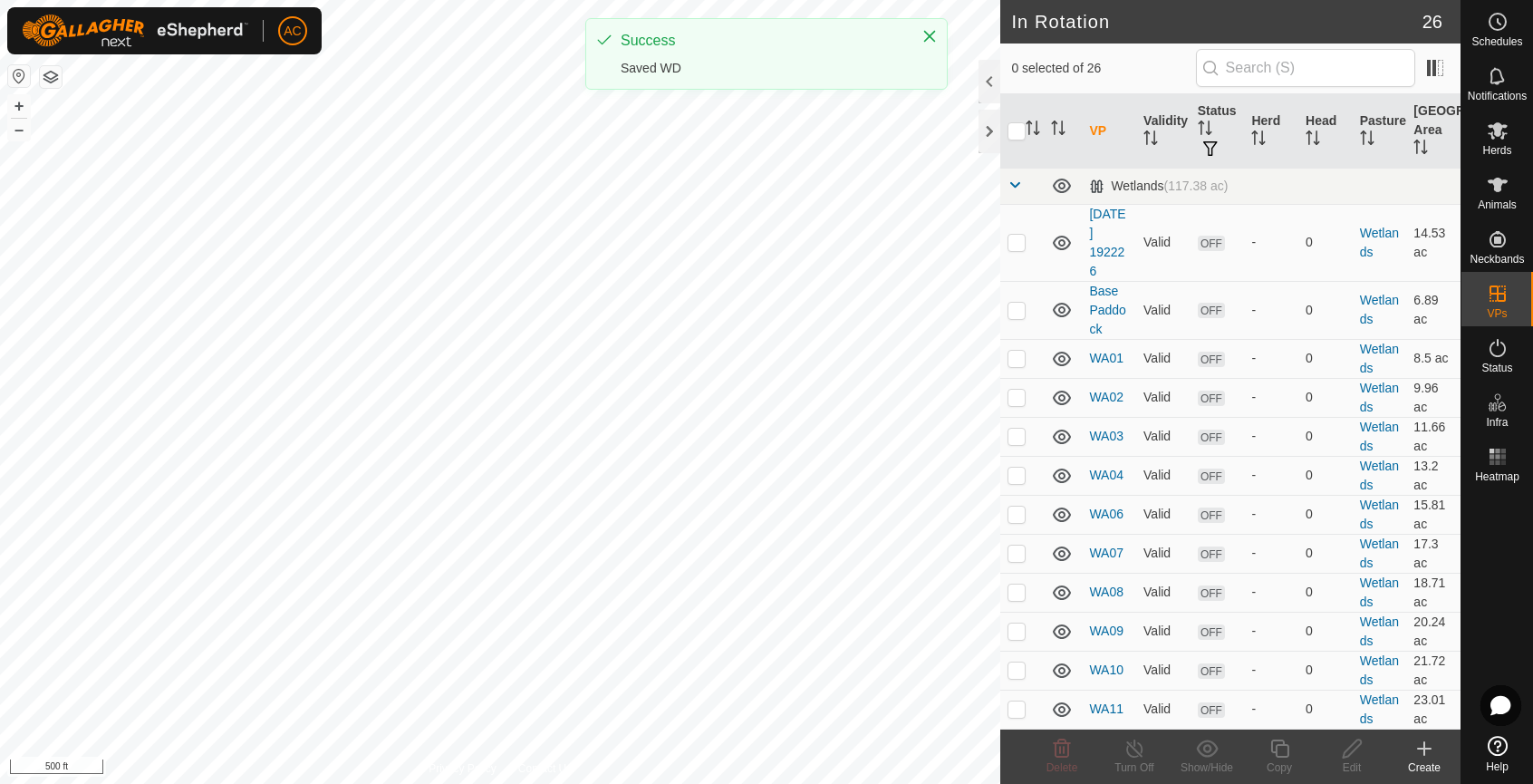
checkbox input "true"
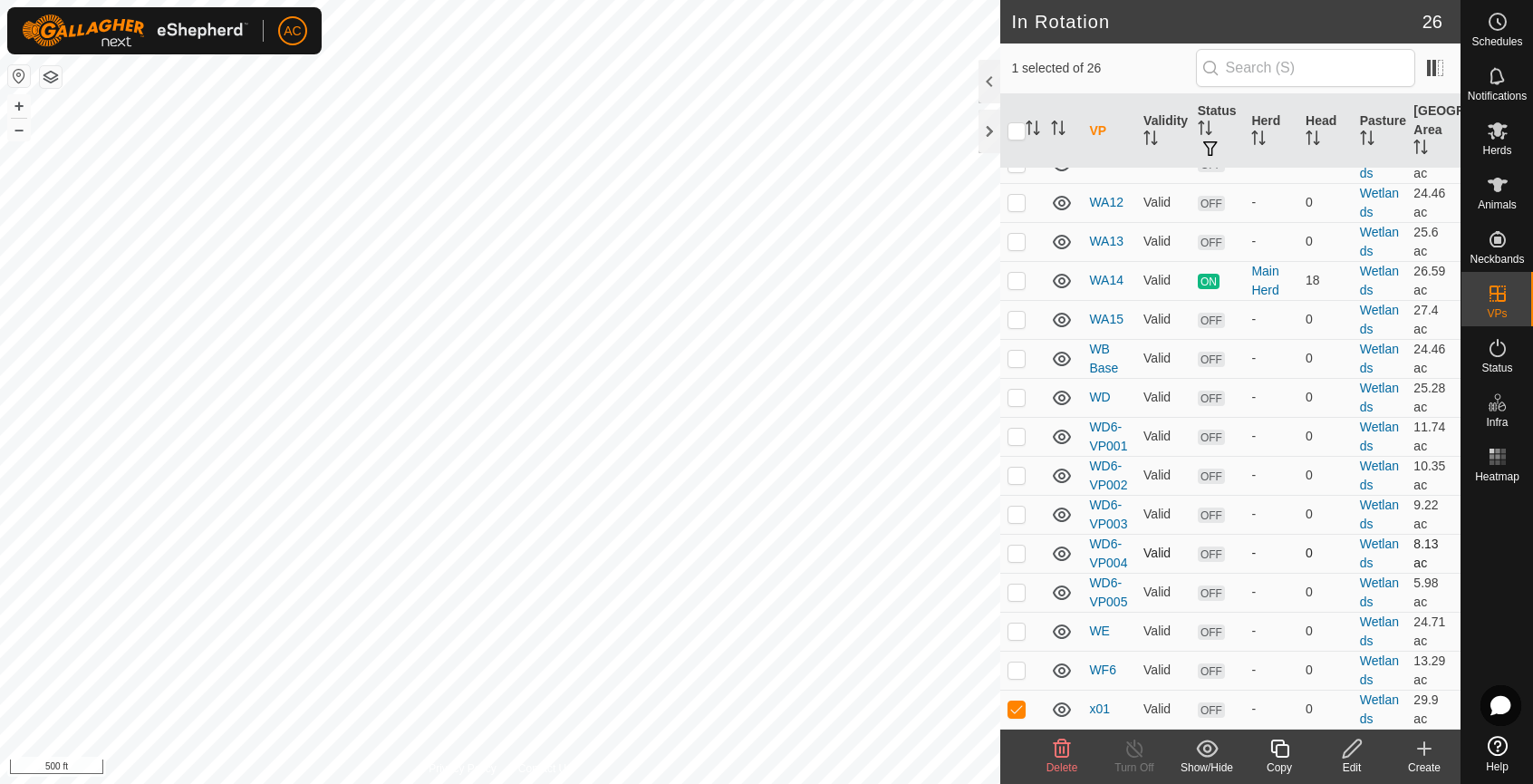
scroll to position [640, 0]
click at [1355, 752] on icon at bounding box center [1352, 748] width 23 height 22
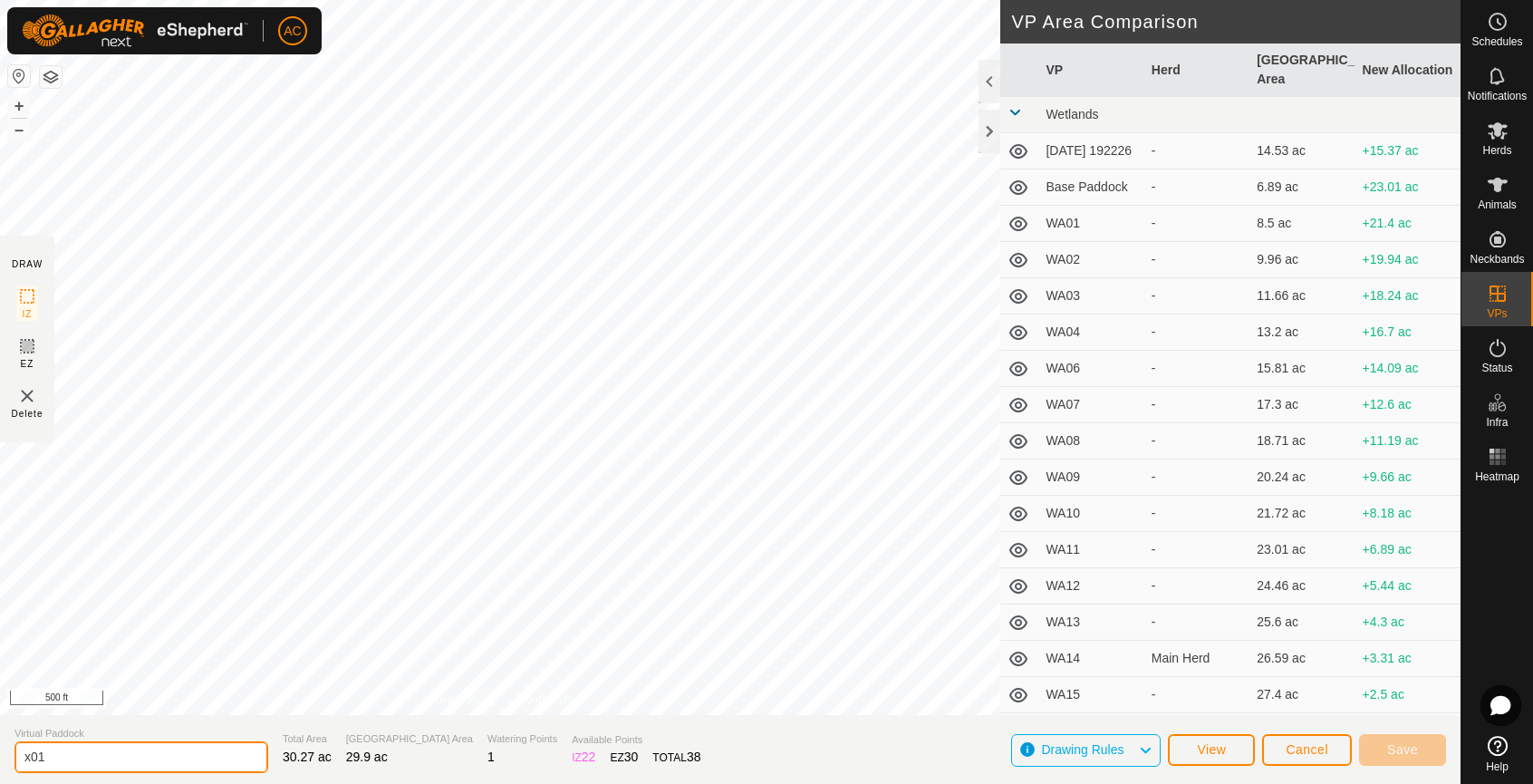
drag, startPoint x: 55, startPoint y: 759, endPoint x: -20, endPoint y: 764, distance: 75.2
click at [0, 764] on html "AC Schedules Notifications Herds Animals Neckbands VPs Status Infra Heatmap Hel…" at bounding box center [766, 392] width 1533 height 784
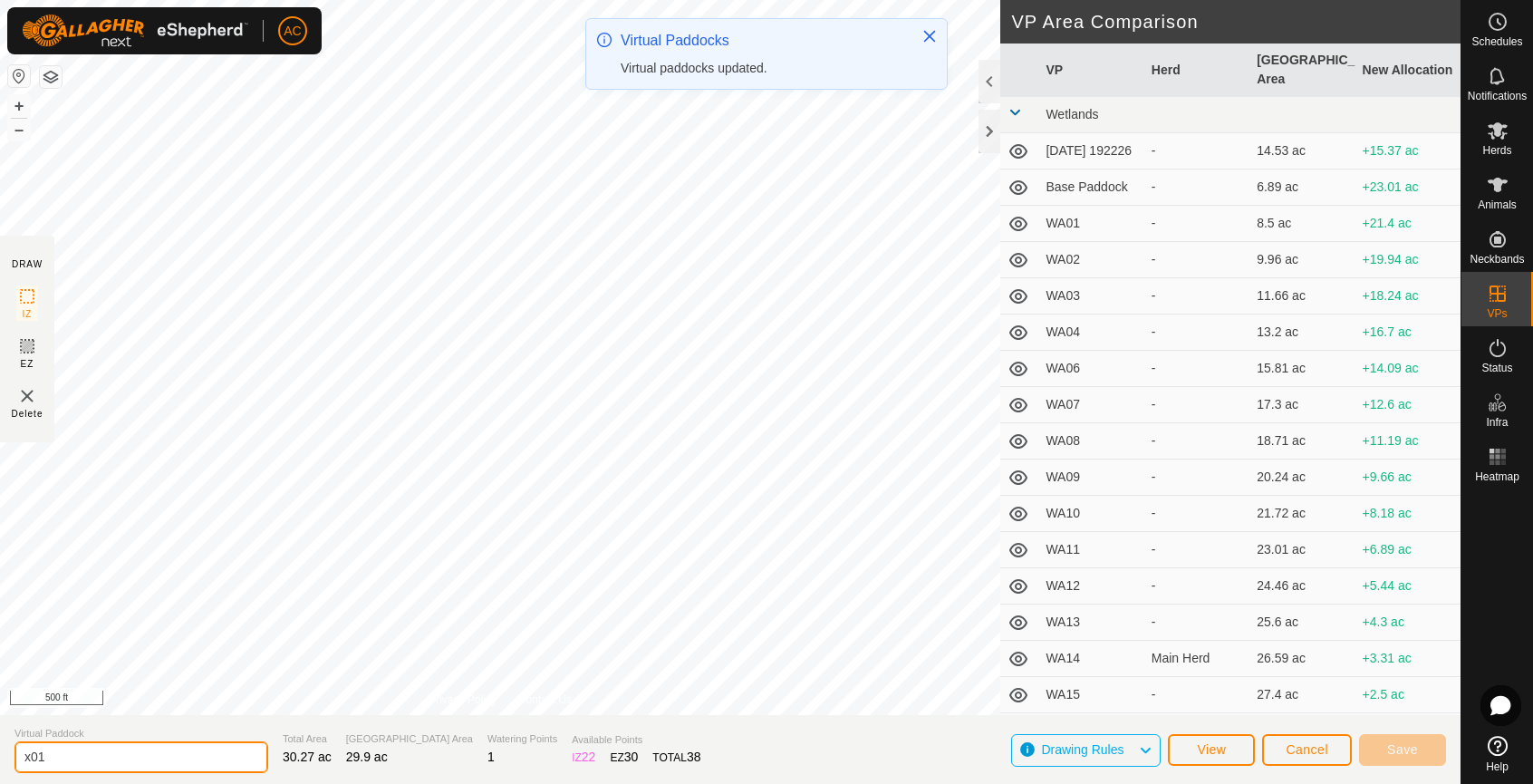
drag, startPoint x: 65, startPoint y: 756, endPoint x: -51, endPoint y: 763, distance: 116.2
click at [0, 763] on html "AC Schedules Notifications Herds Animals Neckbands VPs Status Infra Heatmap Hel…" at bounding box center [766, 392] width 1533 height 784
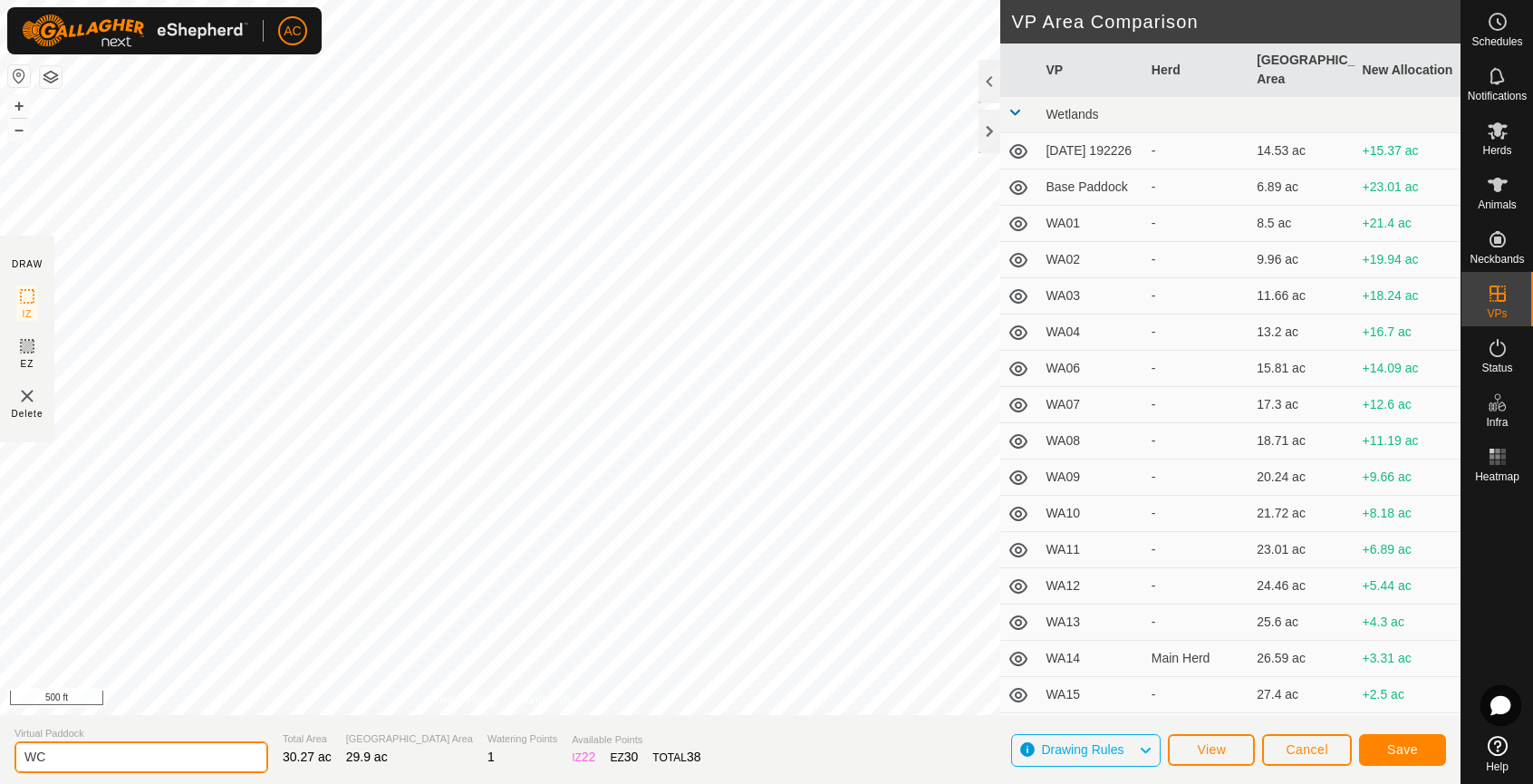
type input "WC"
click at [1394, 754] on span "Save" at bounding box center [1402, 749] width 30 height 14
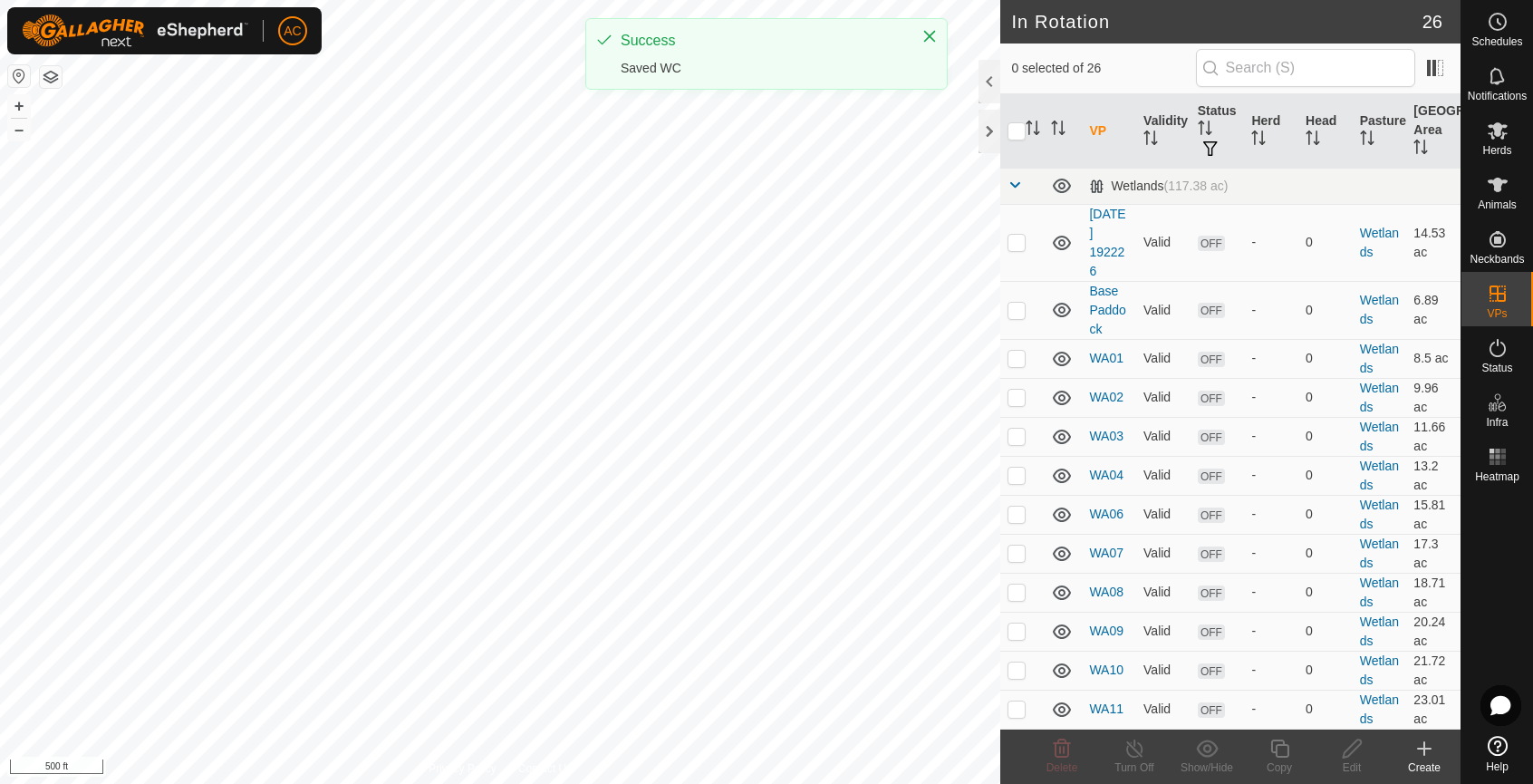
checkbox input "true"
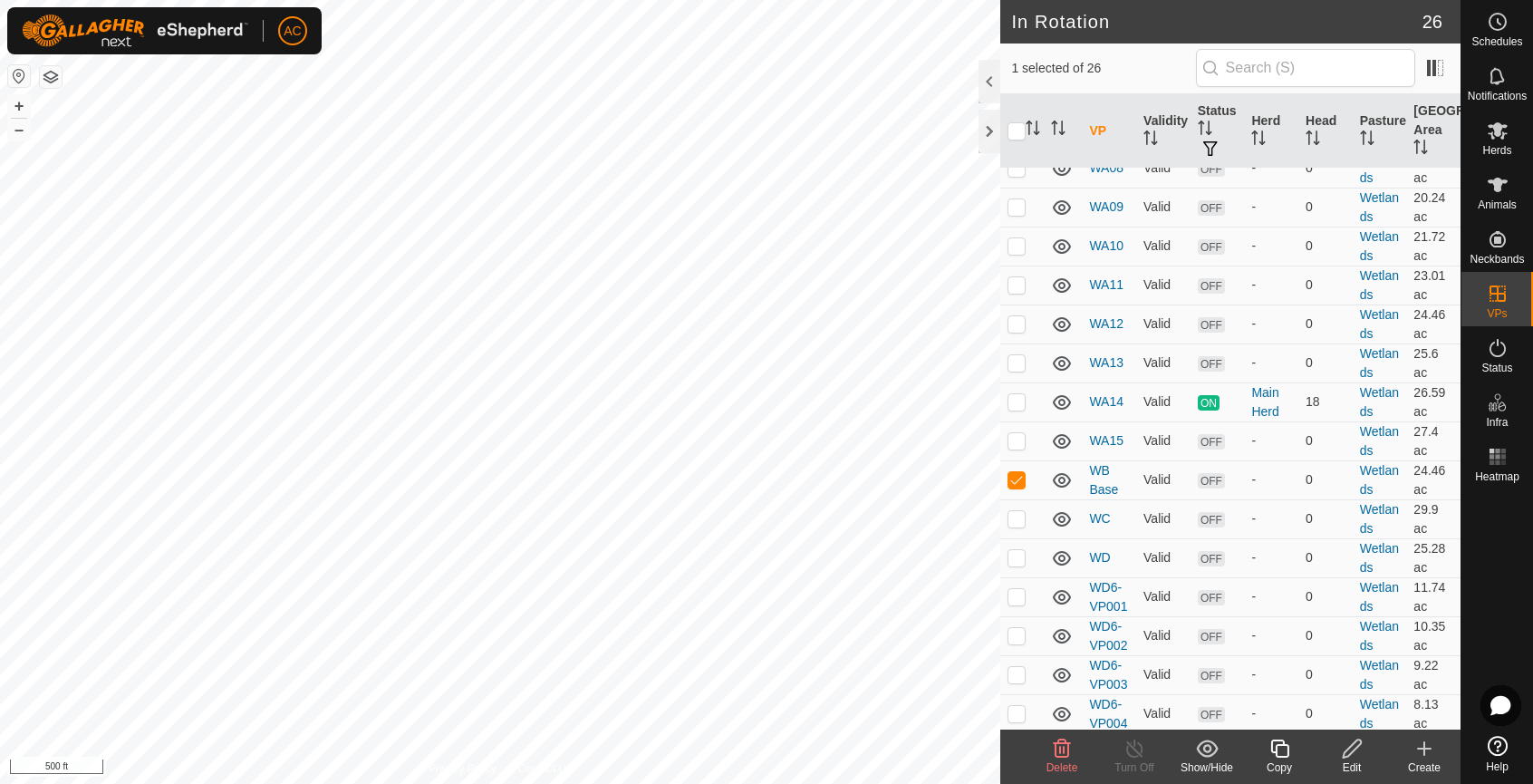
scroll to position [452, 0]
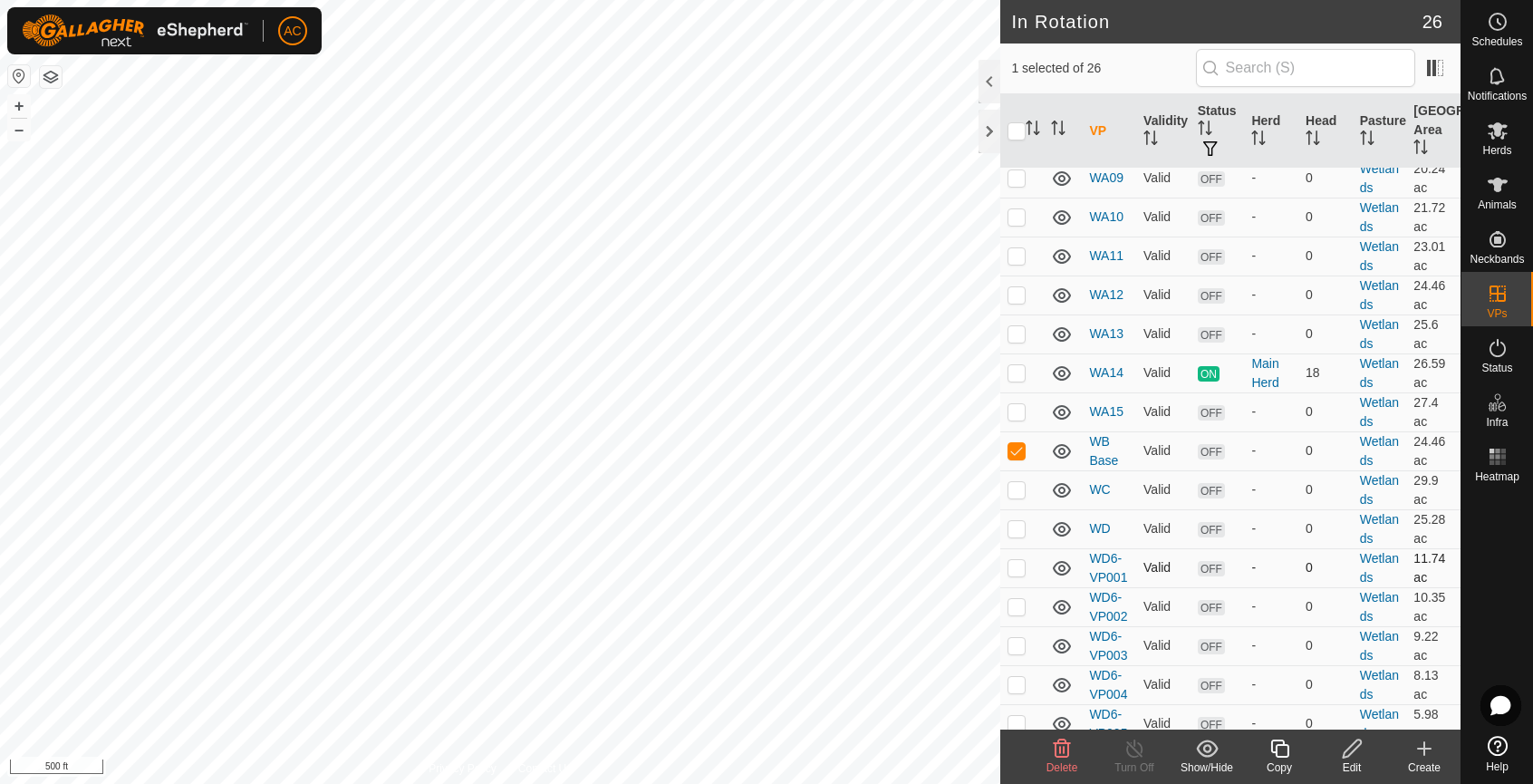
click at [1019, 574] on p-checkbox at bounding box center [1016, 567] width 18 height 14
click at [1014, 613] on p-checkbox at bounding box center [1016, 606] width 18 height 14
click at [1013, 653] on p-checkbox at bounding box center [1016, 644] width 18 height 14
click at [1011, 613] on p-checkbox at bounding box center [1016, 606] width 18 height 14
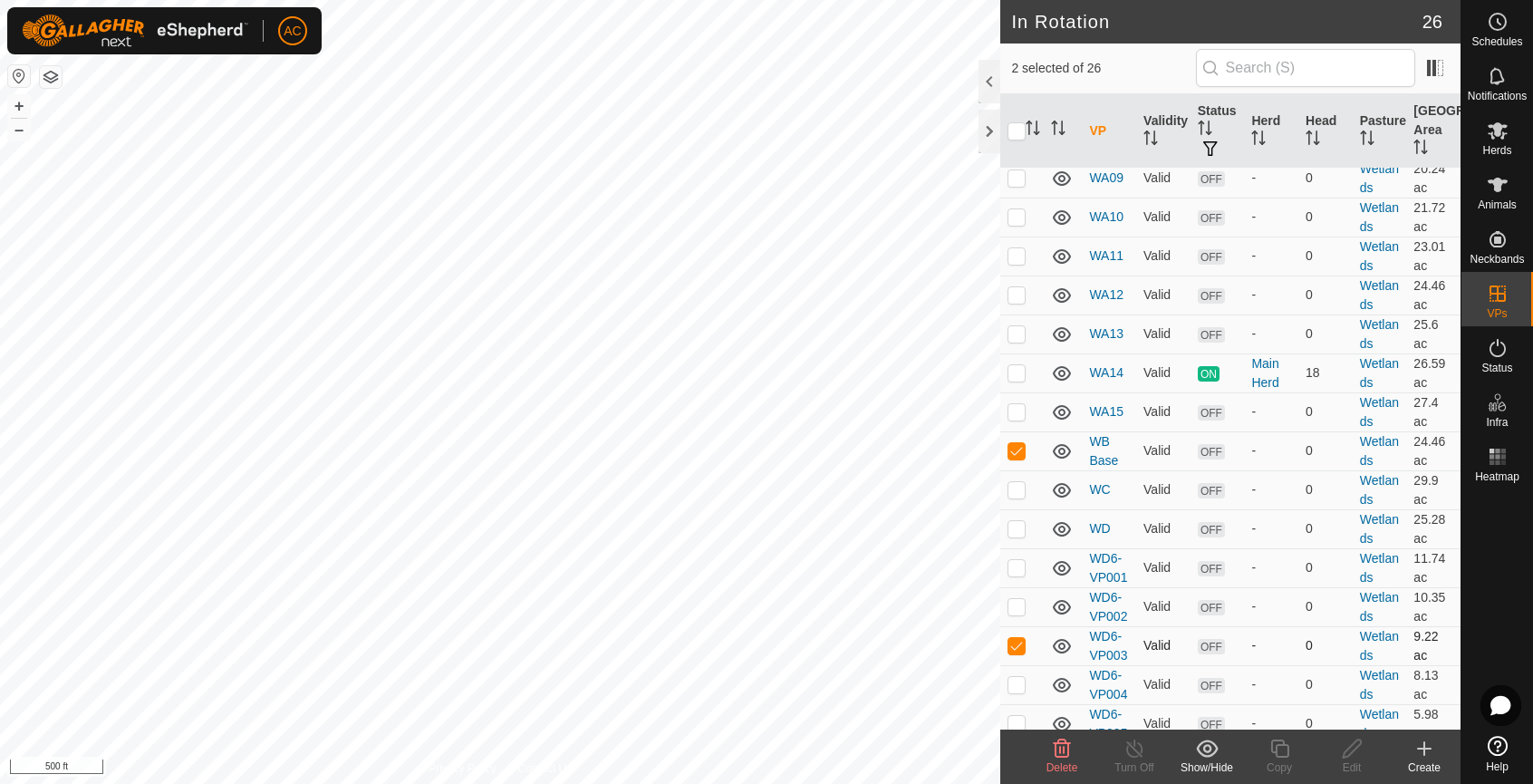
click at [1016, 653] on p-checkbox at bounding box center [1016, 644] width 18 height 14
click at [1349, 747] on icon at bounding box center [1351, 748] width 18 height 18
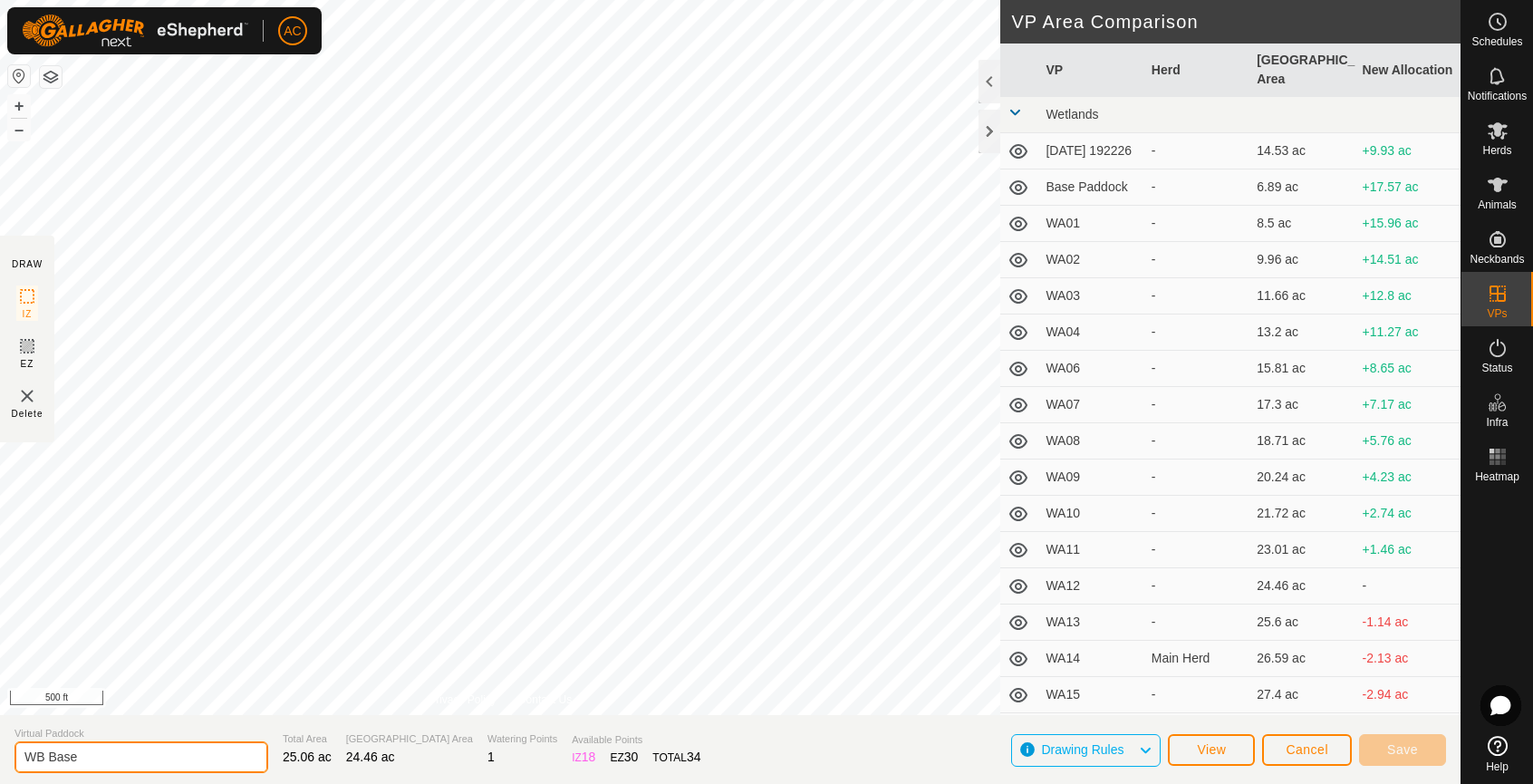
drag, startPoint x: 87, startPoint y: 764, endPoint x: 41, endPoint y: 765, distance: 46.0
click at [41, 765] on input "WB Base" at bounding box center [141, 756] width 253 height 31
click at [1406, 746] on span "Save" at bounding box center [1402, 749] width 30 height 14
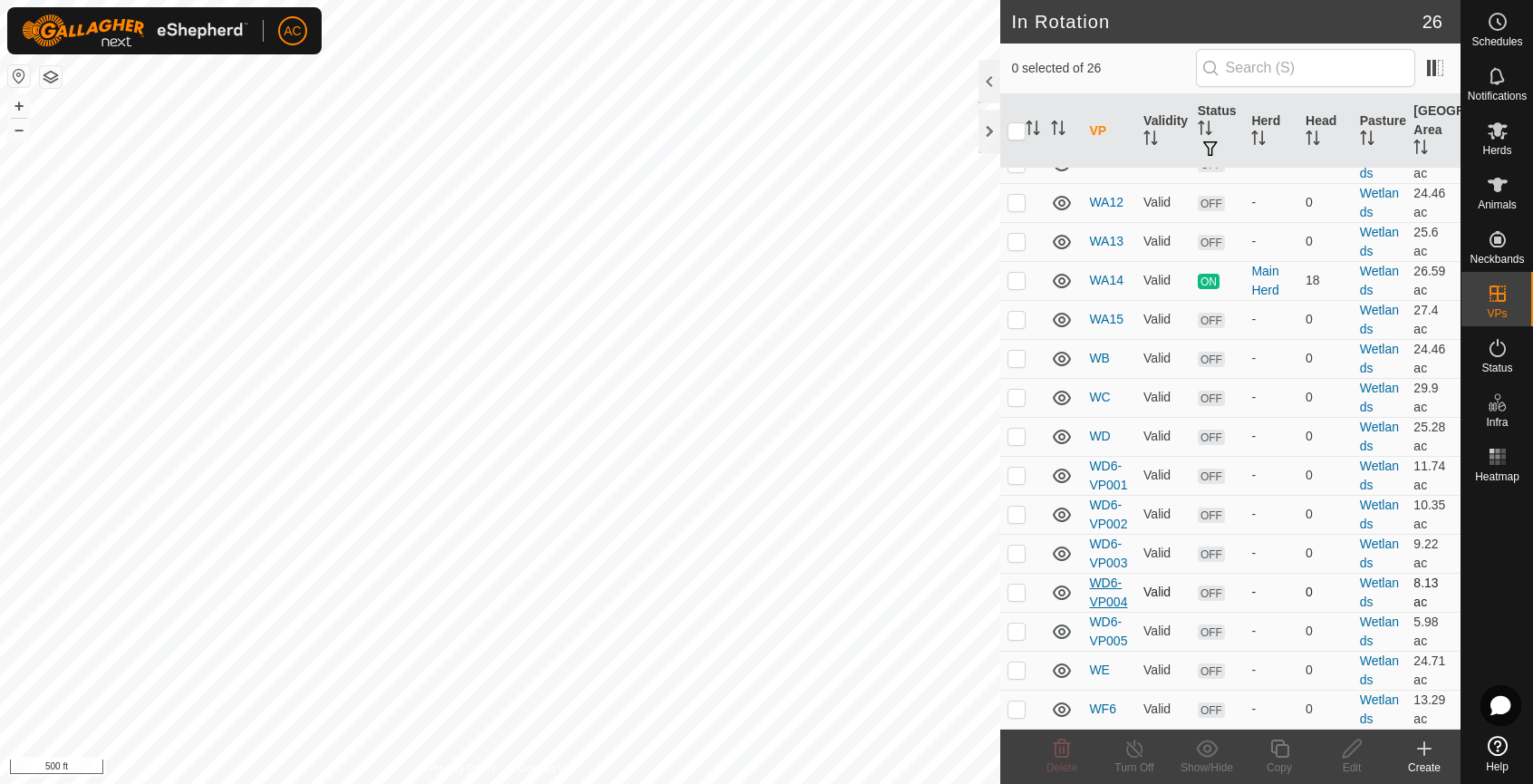
scroll to position [640, 0]
click at [1112, 623] on link "WD6-VP005" at bounding box center [1108, 631] width 38 height 33
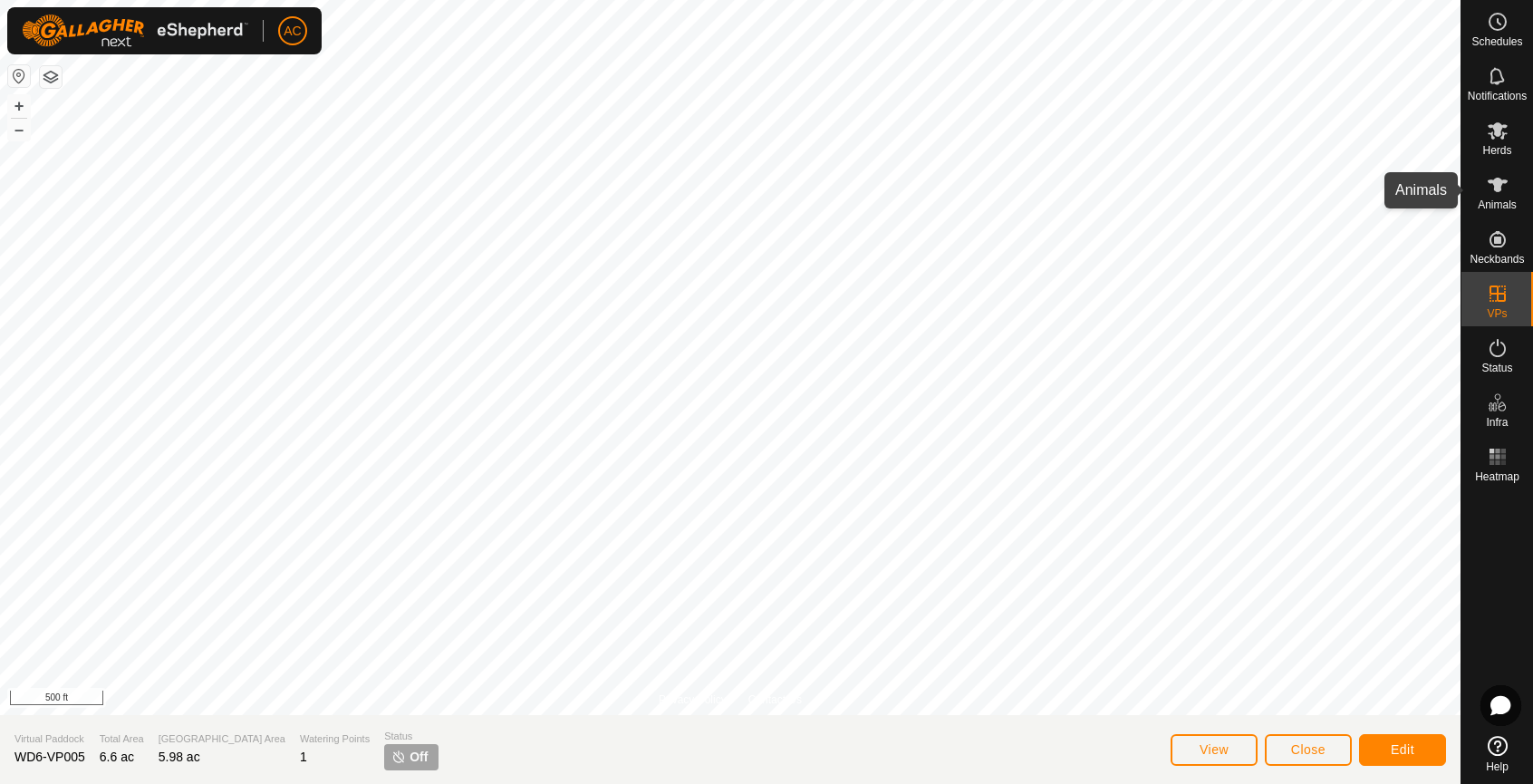
click at [1494, 183] on icon at bounding box center [1497, 184] width 20 height 14
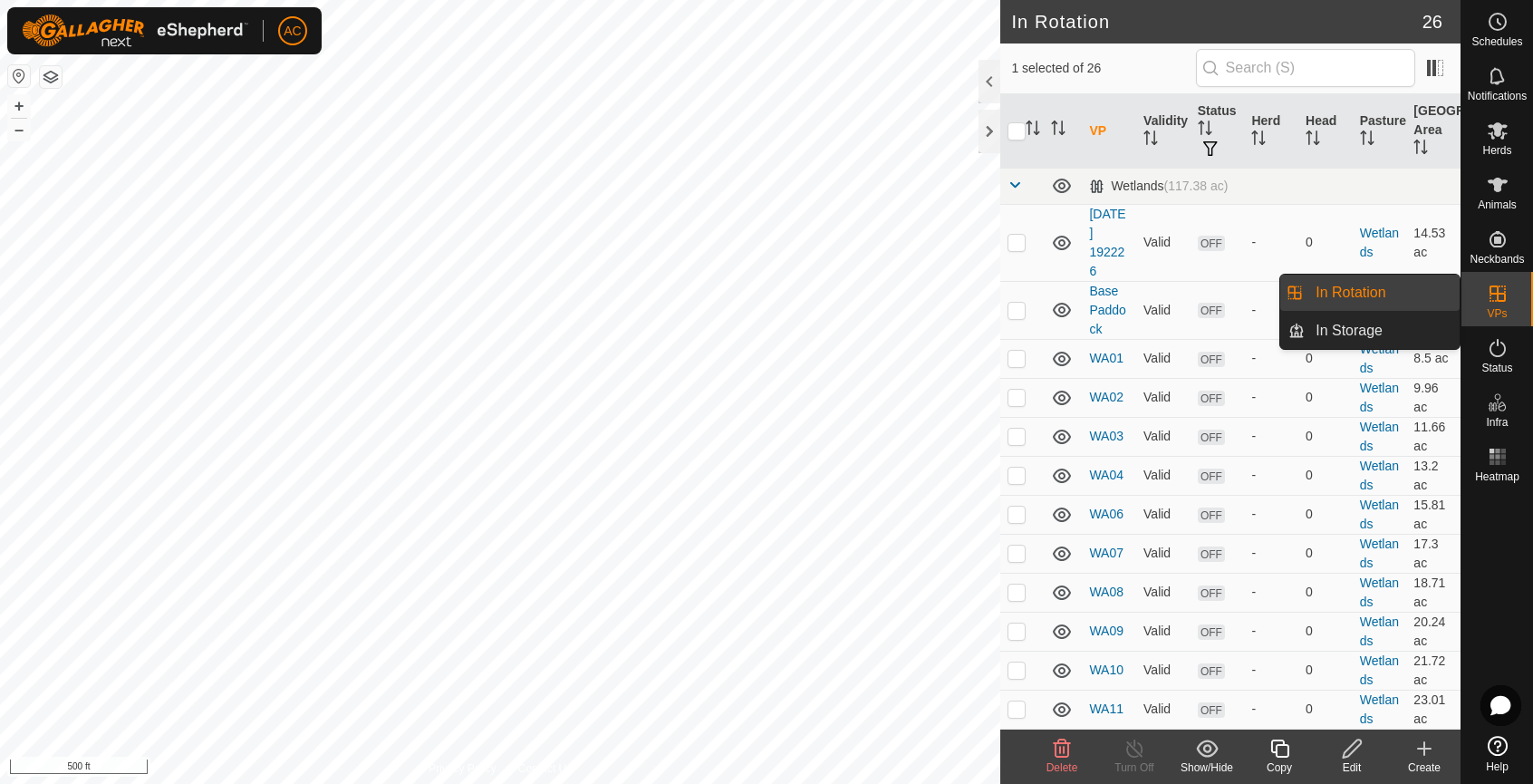
click at [1496, 294] on icon at bounding box center [1497, 293] width 16 height 16
click at [1357, 303] on link "In Rotation" at bounding box center [1382, 292] width 155 height 36
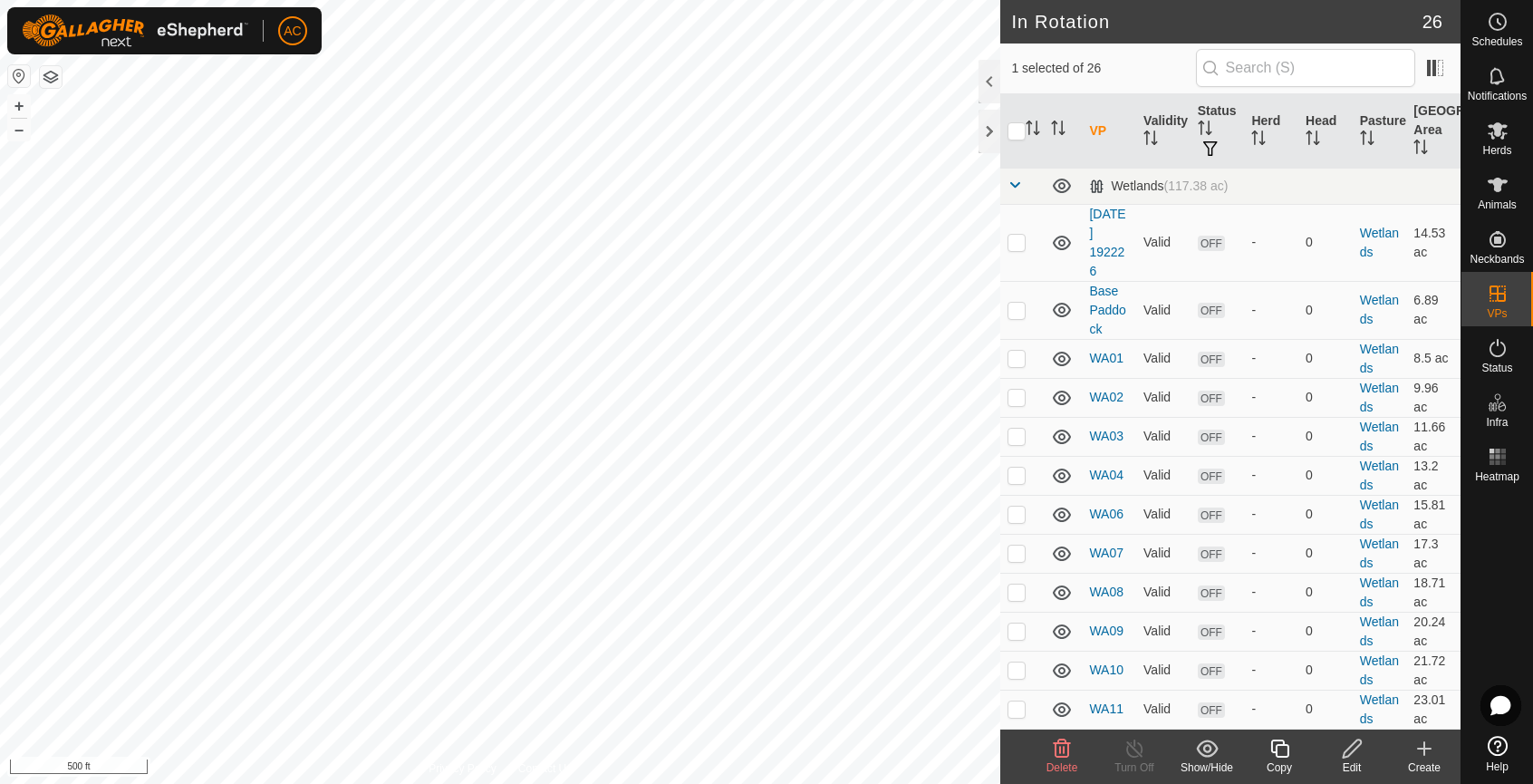
click at [1423, 758] on icon at bounding box center [1423, 748] width 22 height 22
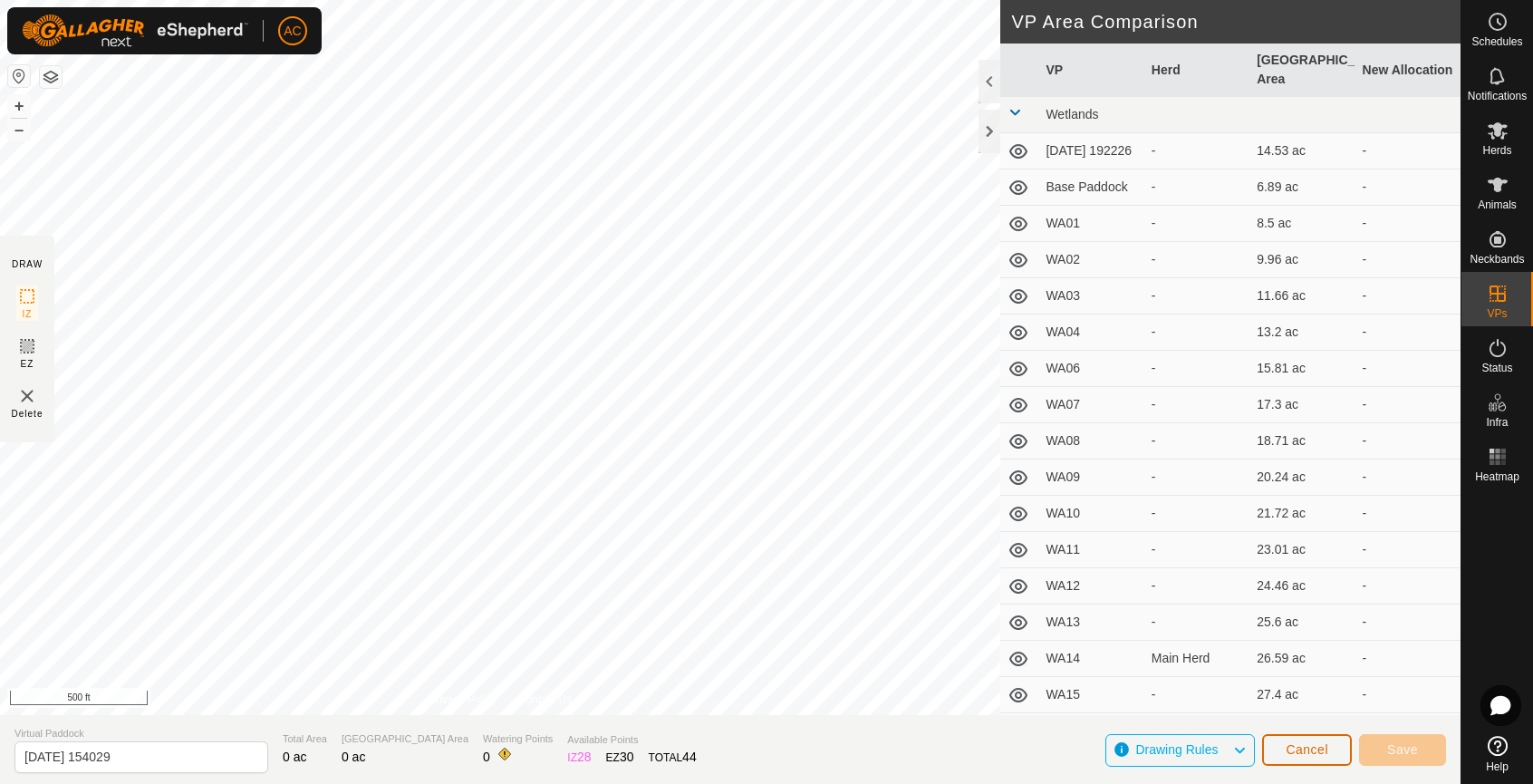
click at [1323, 748] on span "Cancel" at bounding box center [1306, 749] width 43 height 14
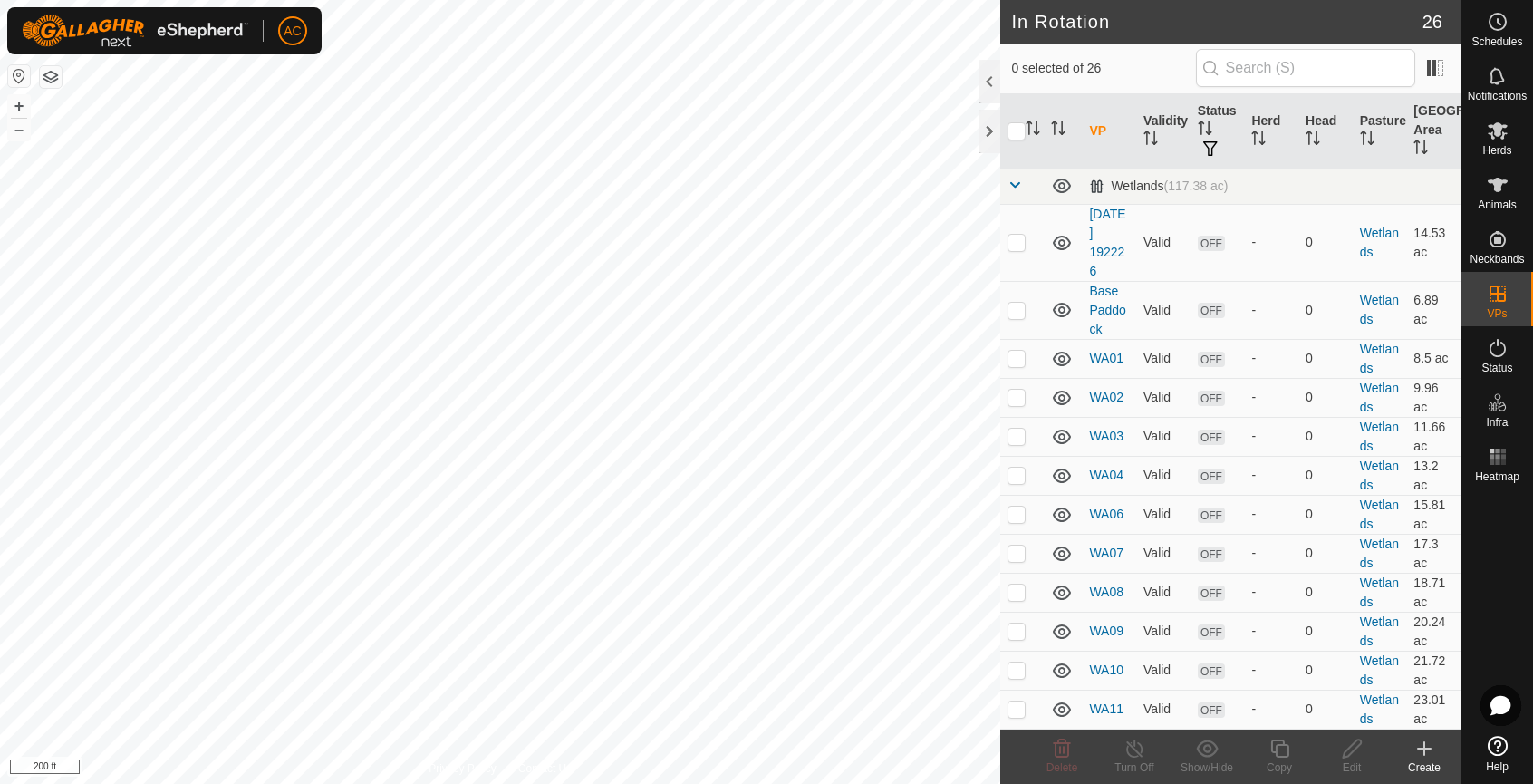
click at [1422, 759] on div "Create" at bounding box center [1424, 767] width 72 height 16
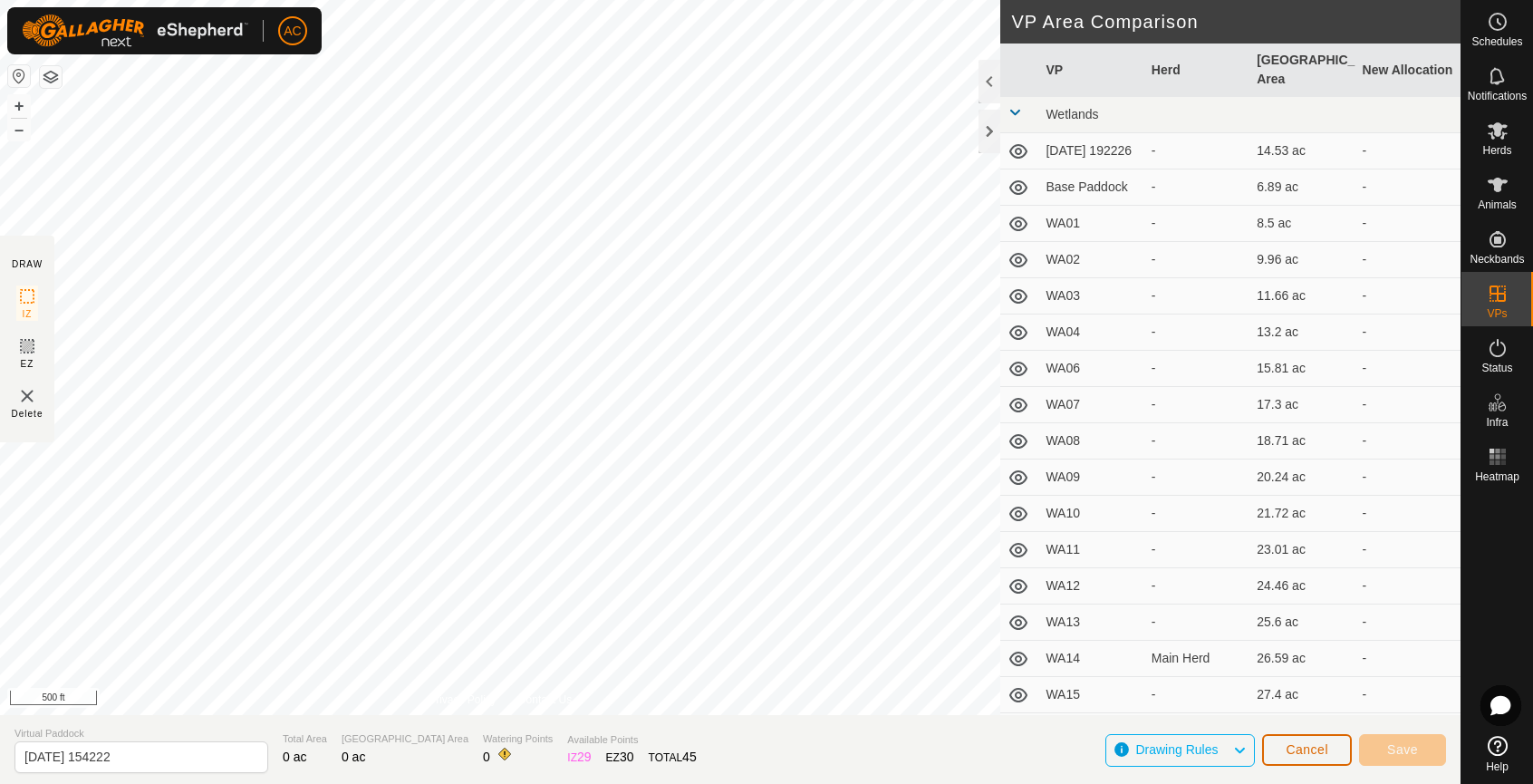
click at [1303, 746] on span "Cancel" at bounding box center [1306, 749] width 43 height 14
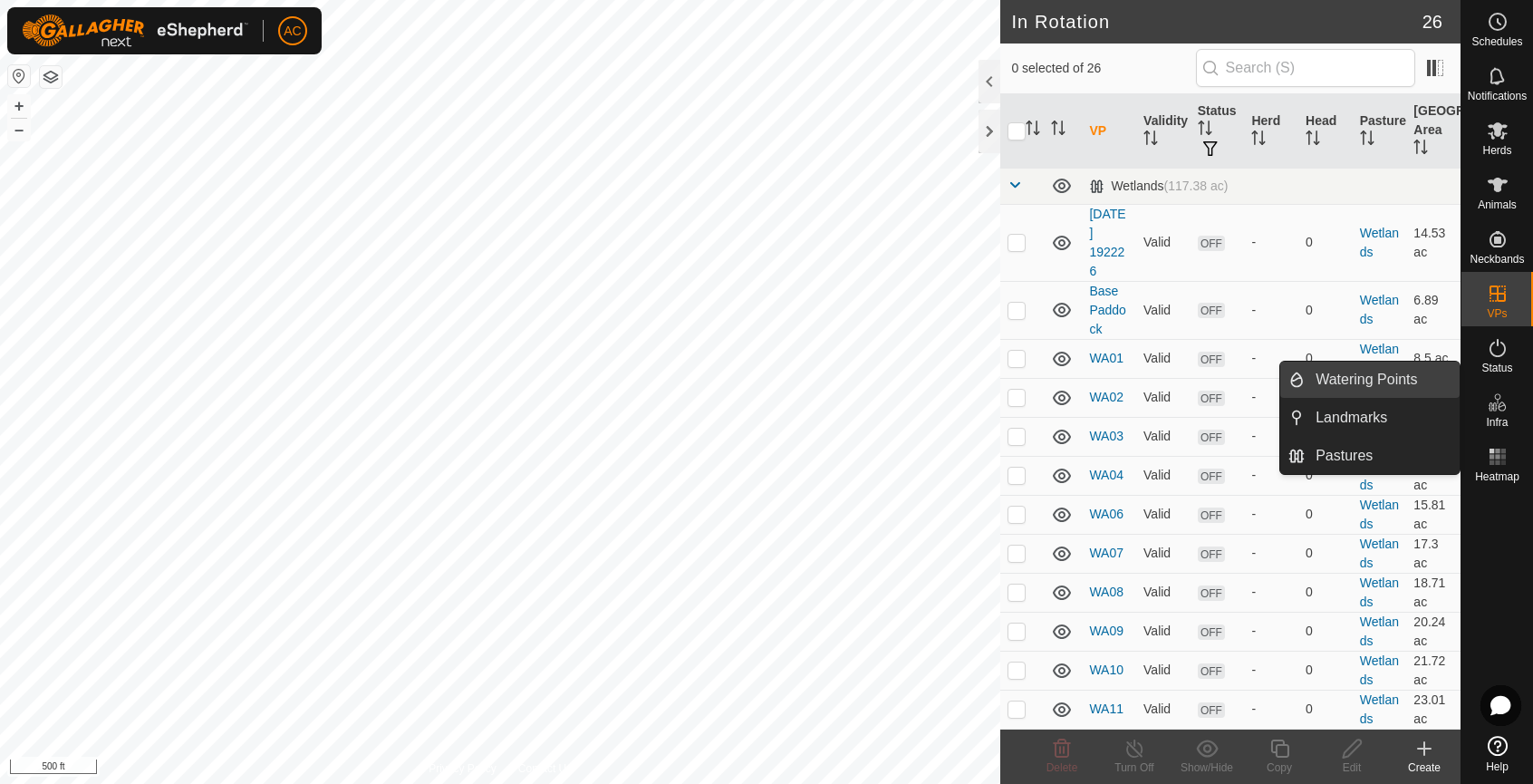
click at [1357, 383] on link "Watering Points" at bounding box center [1382, 379] width 155 height 36
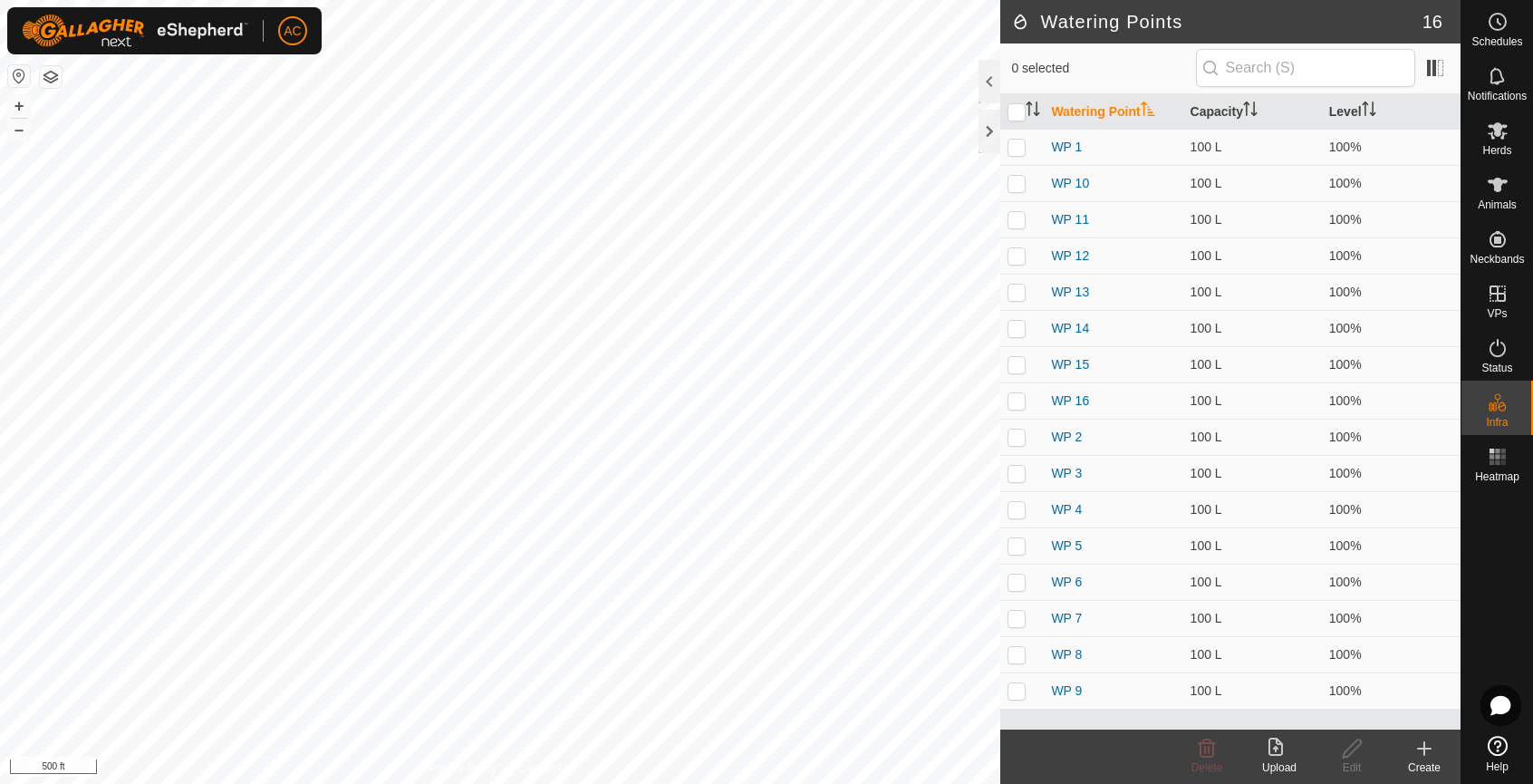
click at [1427, 754] on icon at bounding box center [1423, 748] width 22 height 22
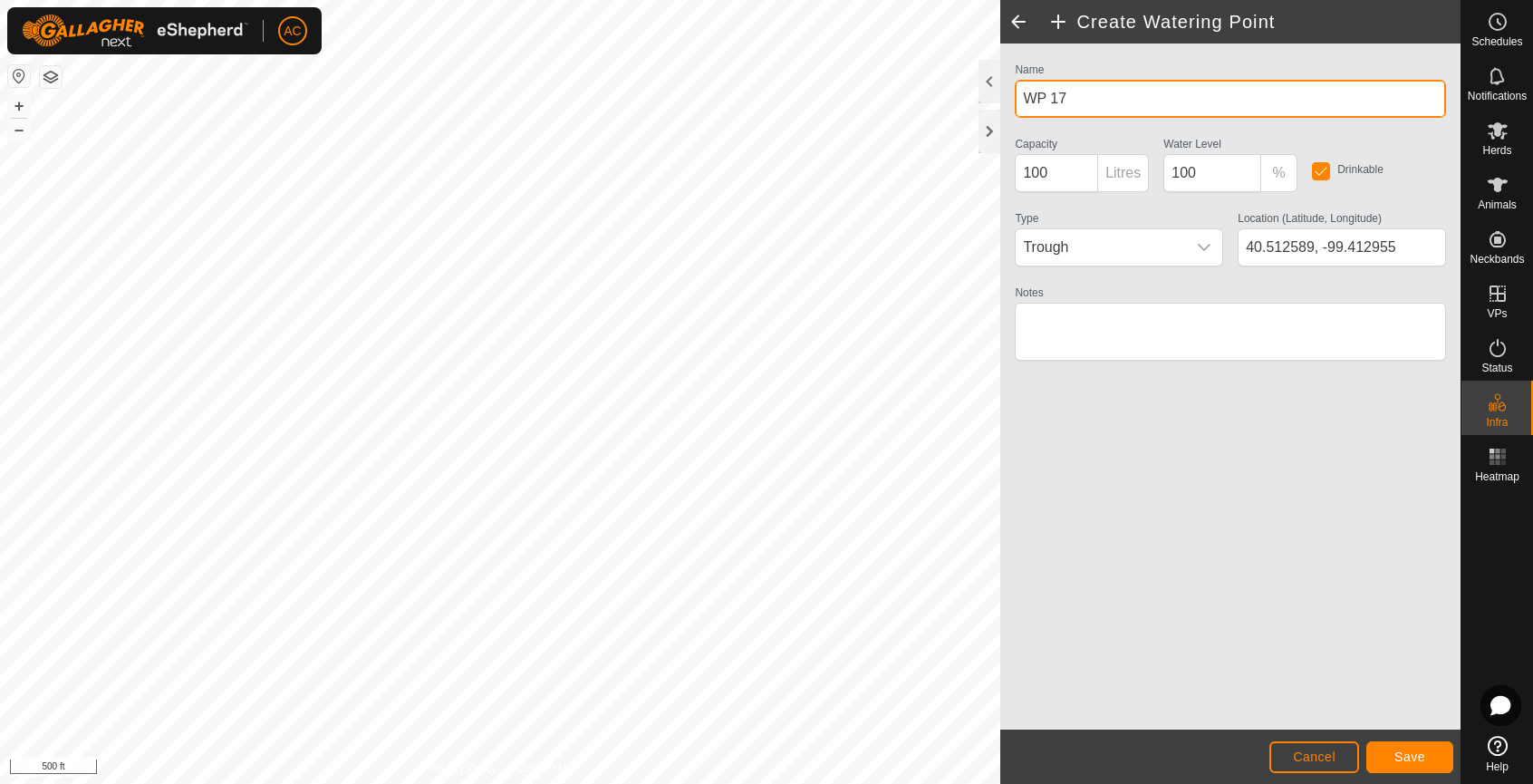
drag, startPoint x: 1084, startPoint y: 102, endPoint x: 1051, endPoint y: 95, distance: 33.7
click at [1051, 95] on input "WP 17" at bounding box center [1230, 99] width 432 height 38
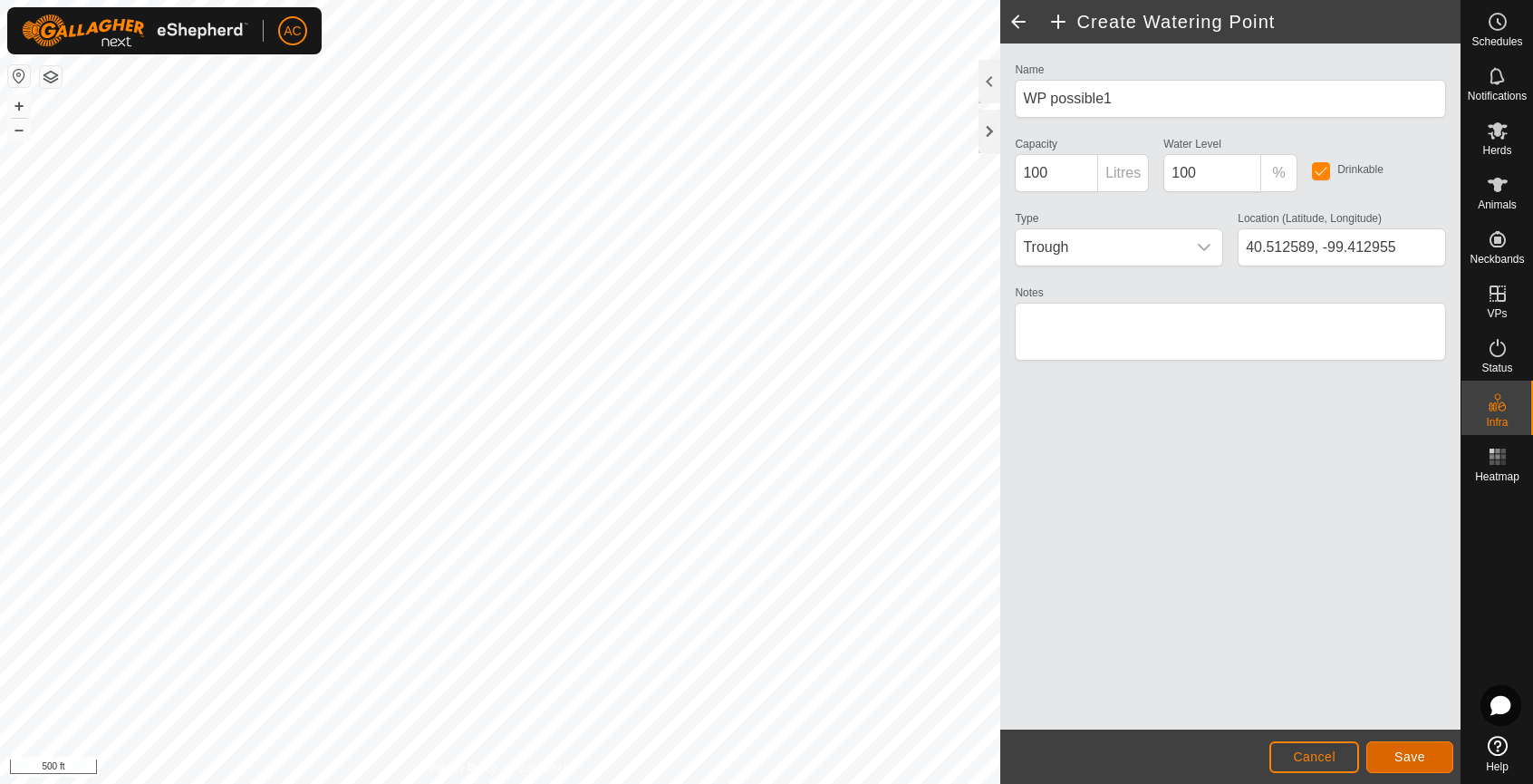
click at [1410, 755] on span "Save" at bounding box center [1409, 755] width 30 height 14
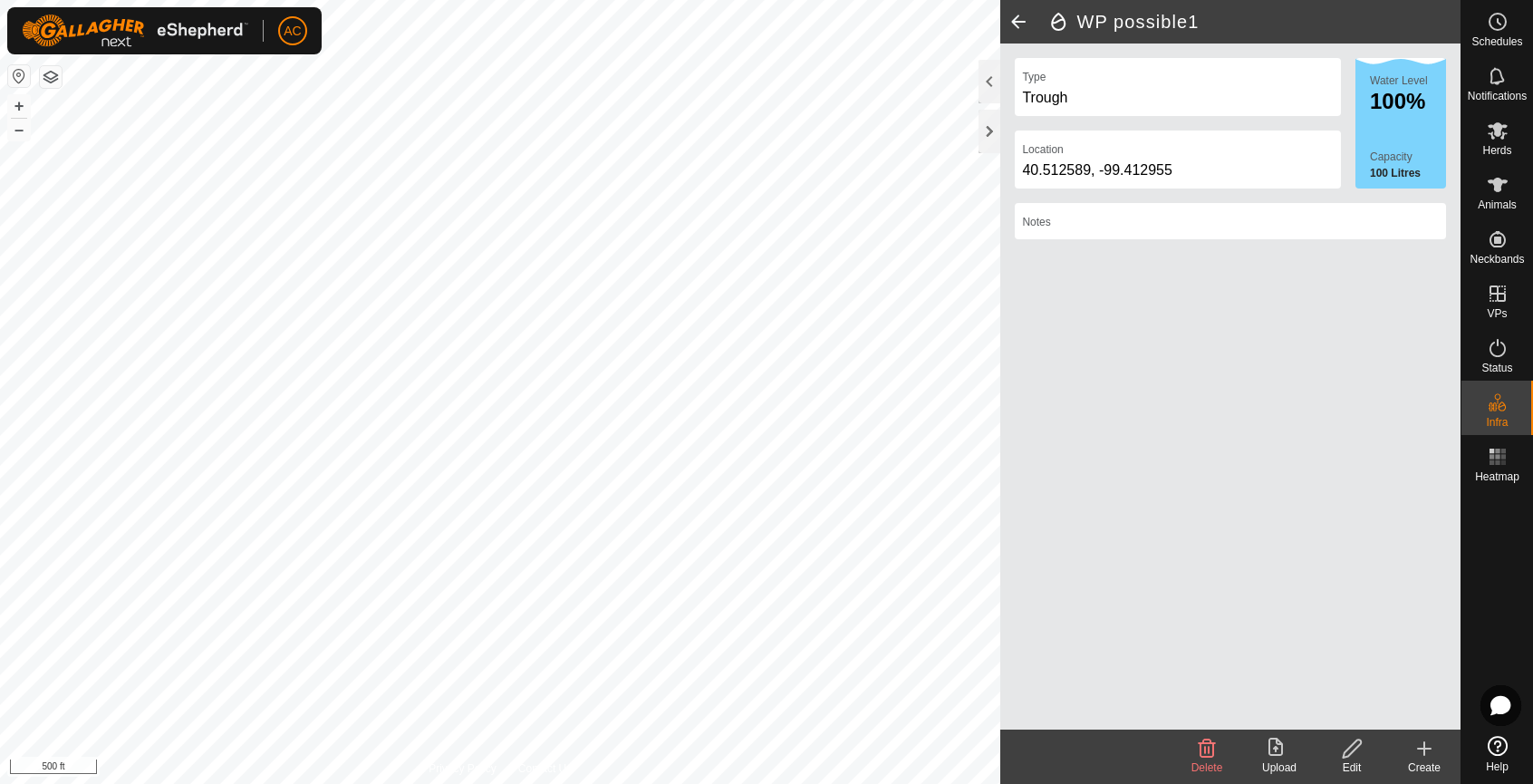
click at [1426, 748] on icon at bounding box center [1423, 748] width 12 height 0
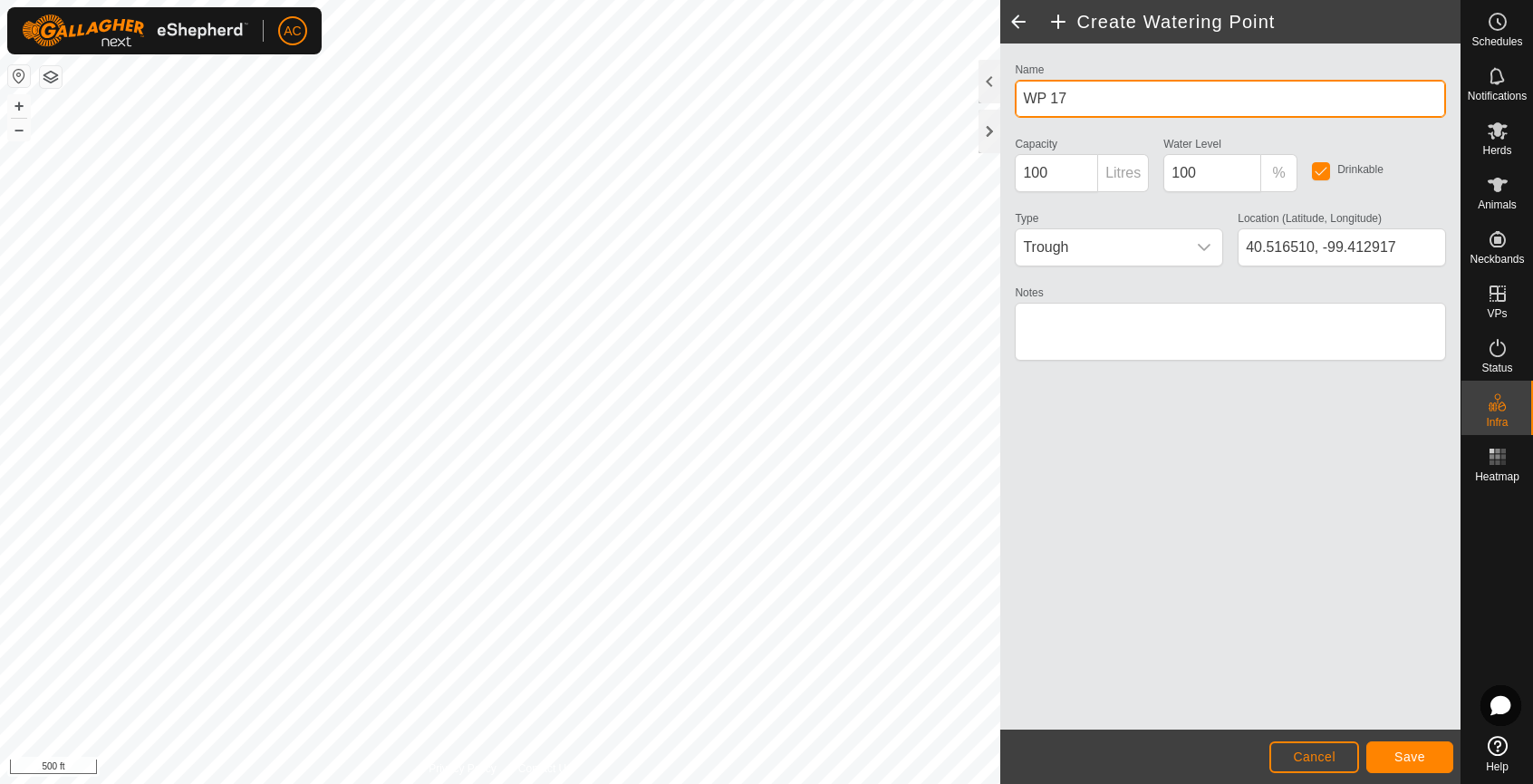
click at [1082, 98] on input "WP 17" at bounding box center [1230, 99] width 432 height 38
drag, startPoint x: 1098, startPoint y: 97, endPoint x: 1050, endPoint y: 101, distance: 48.2
click at [1050, 101] on input "WP 17" at bounding box center [1230, 99] width 432 height 38
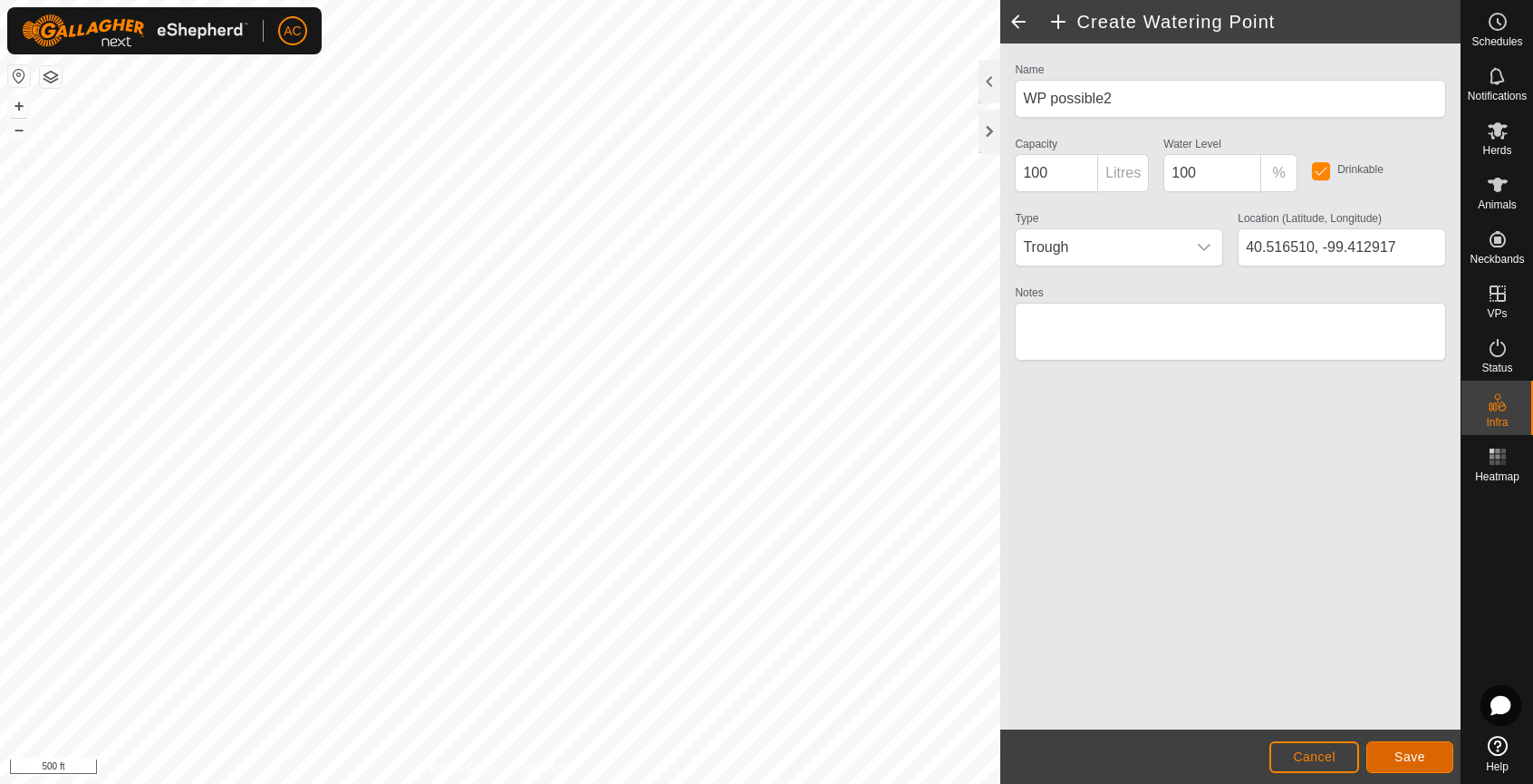
click at [1401, 751] on span "Save" at bounding box center [1409, 755] width 30 height 14
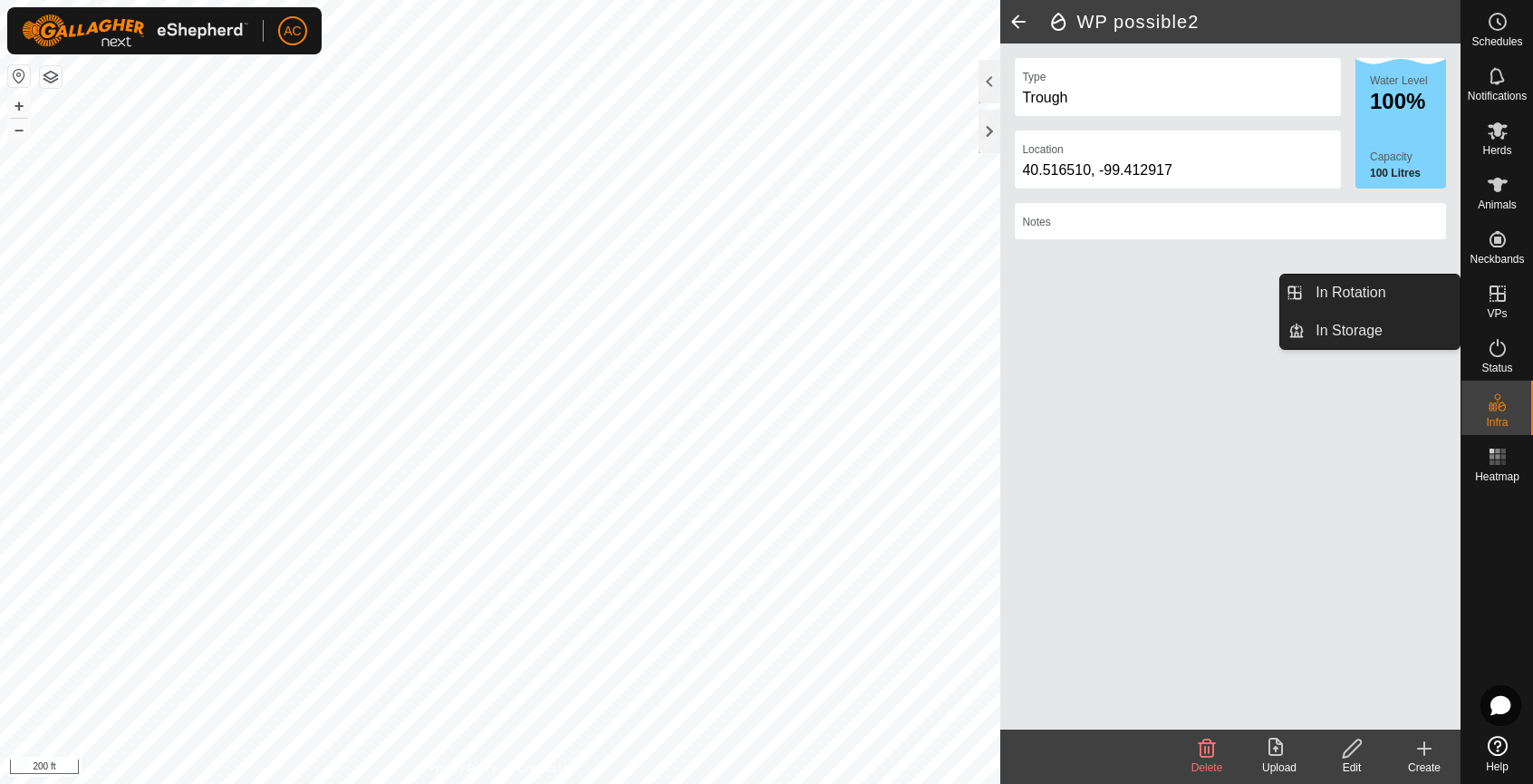
click at [1493, 301] on icon at bounding box center [1497, 293] width 16 height 16
click at [1347, 292] on link "In Rotation" at bounding box center [1382, 292] width 155 height 36
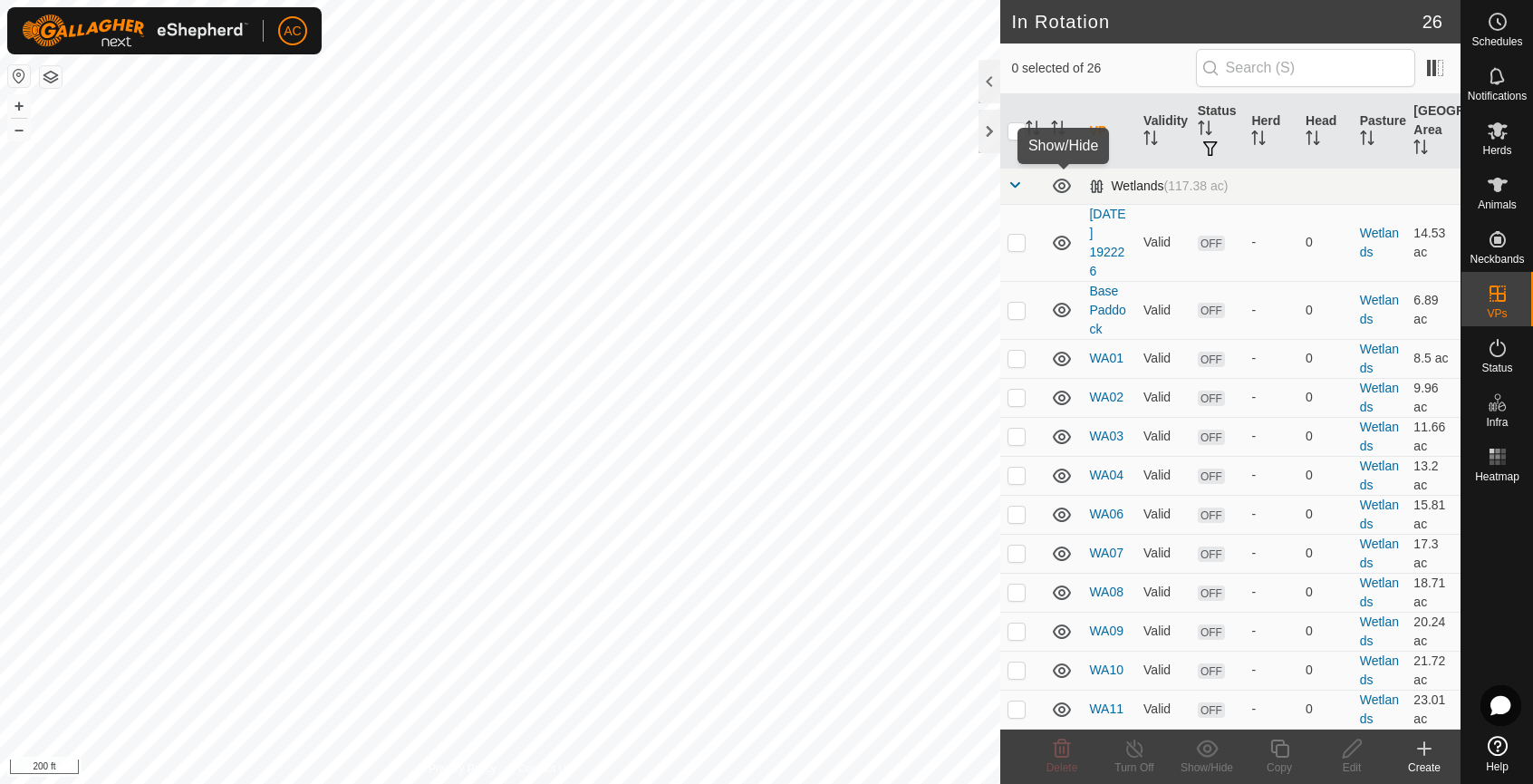
click at [1060, 186] on icon at bounding box center [1061, 186] width 22 height 22
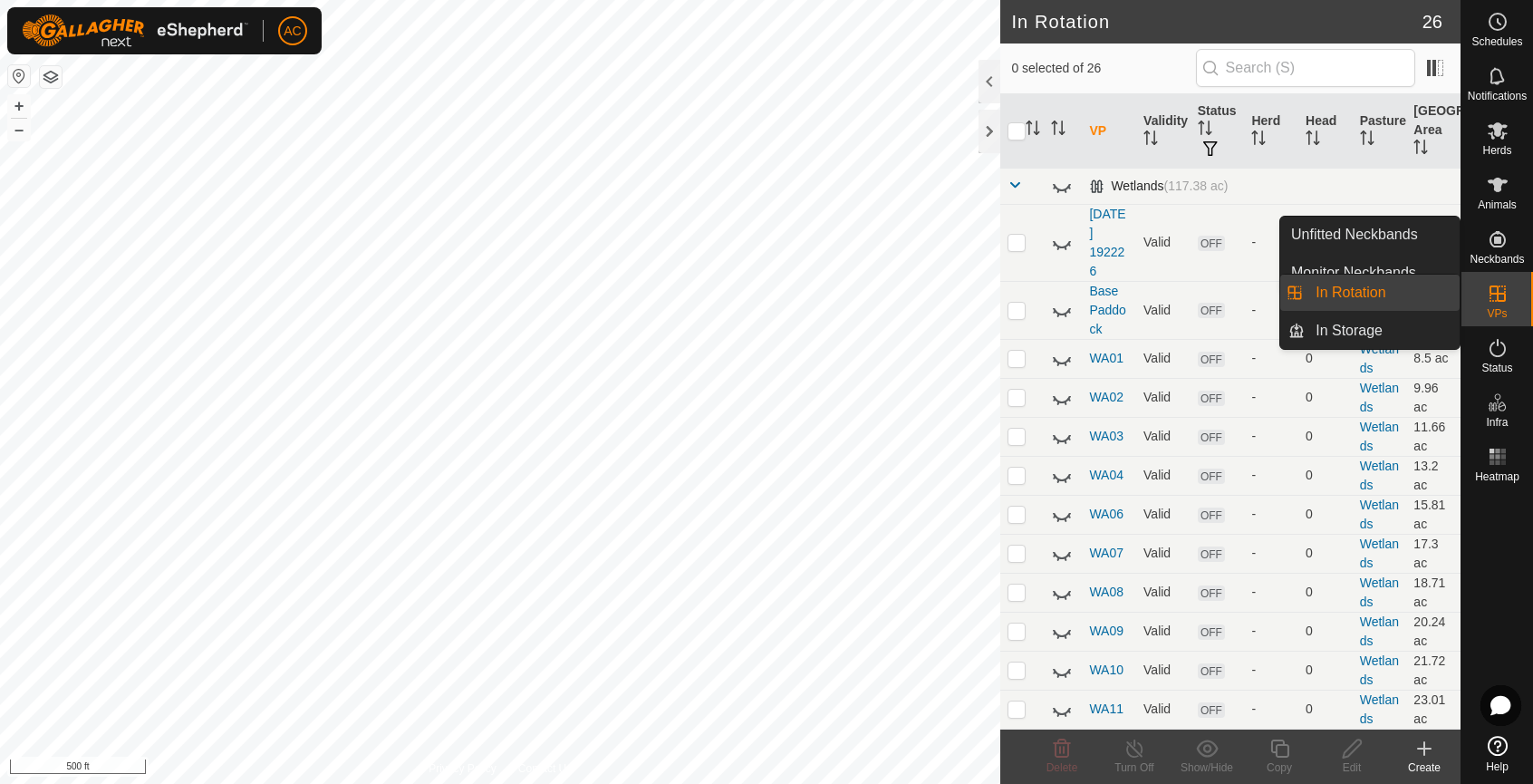
click at [1424, 754] on icon at bounding box center [1424, 748] width 0 height 12
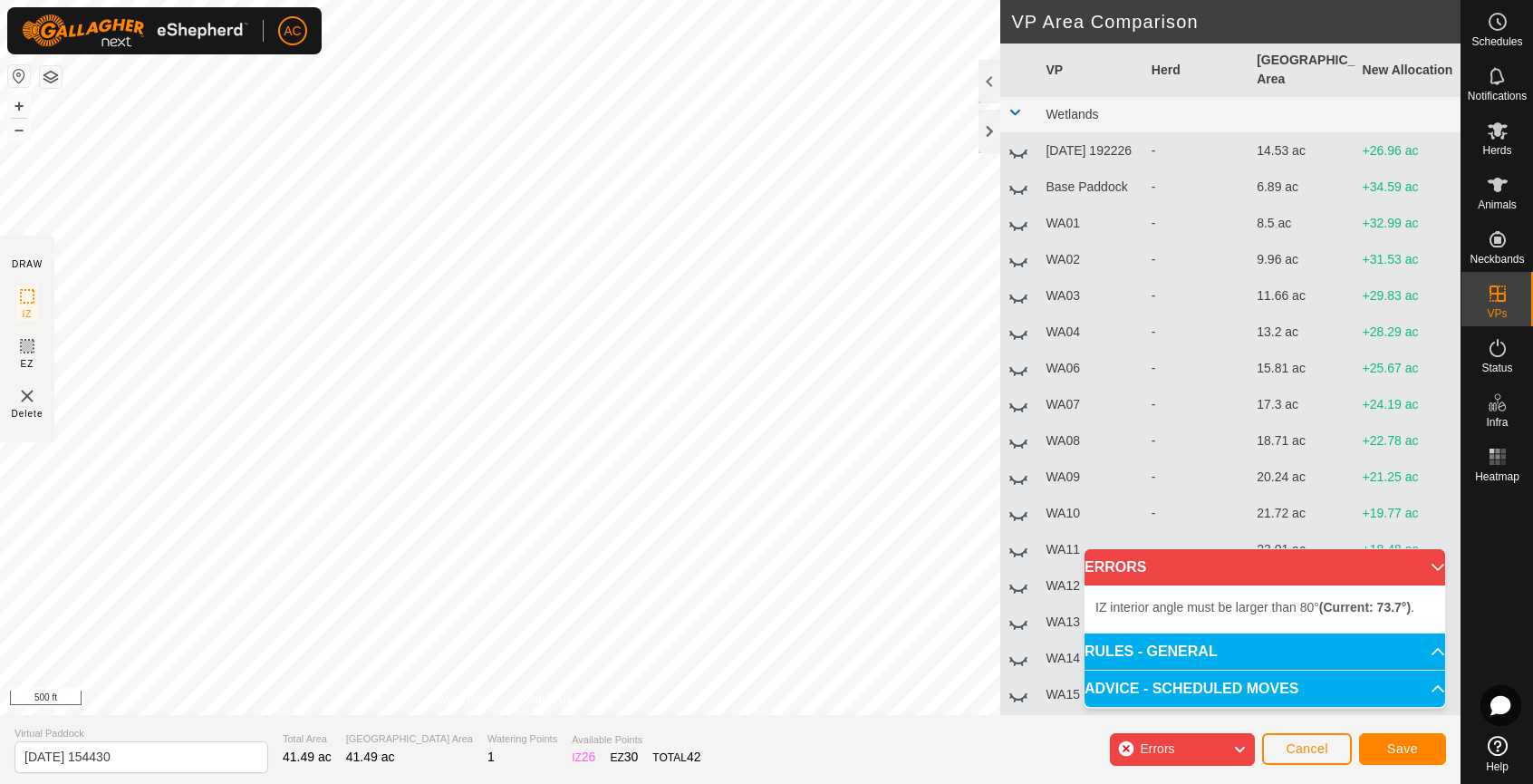
click at [1426, 565] on p-accordion-header "ERRORS" at bounding box center [1264, 567] width 360 height 36
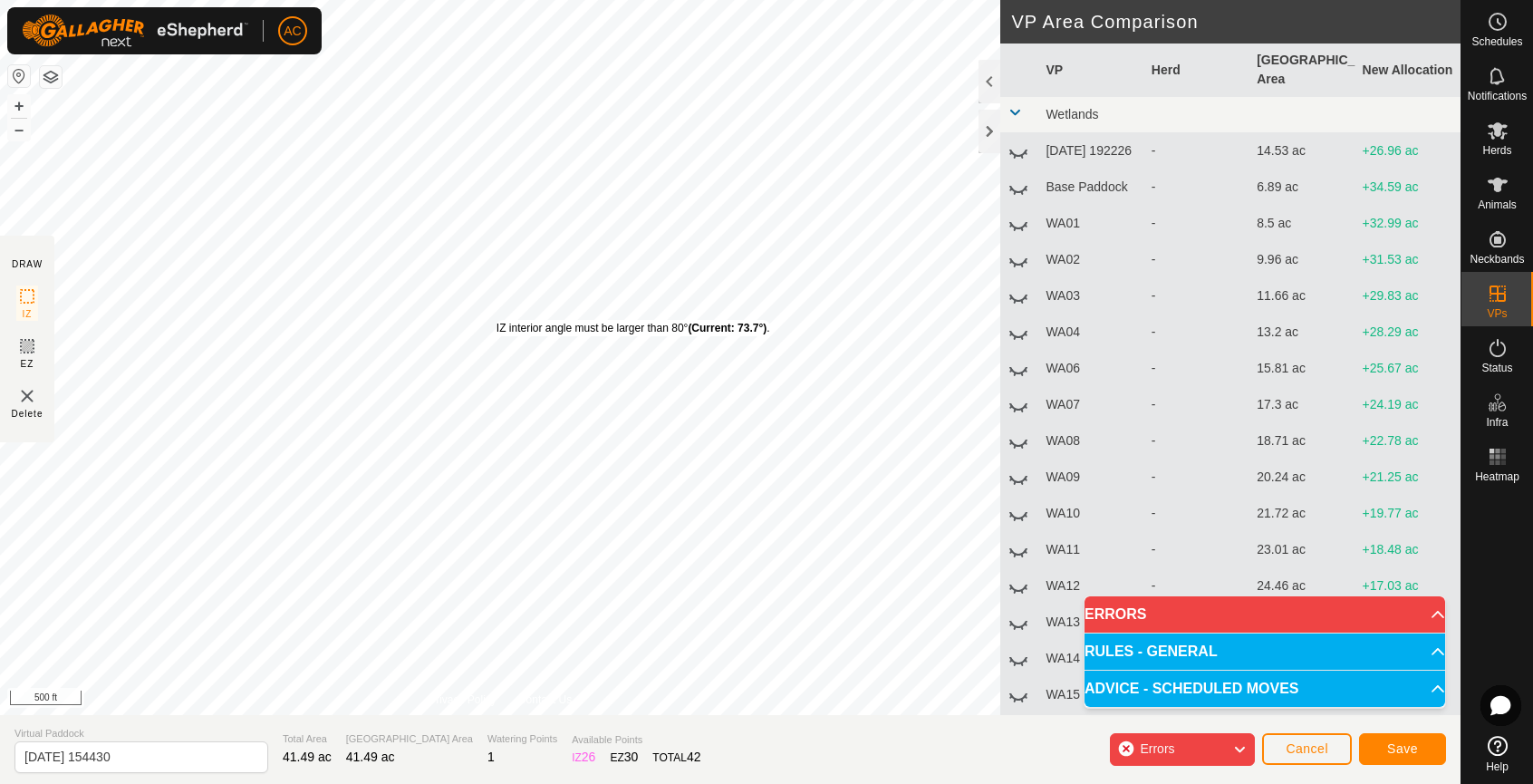
click at [495, 319] on div "IZ interior angle must be larger than 80° (Current: 73.7°) . + – ⇧ i 500 ft" at bounding box center [500, 357] width 1000 height 714
click at [1313, 755] on button "Cancel" at bounding box center [1307, 748] width 90 height 31
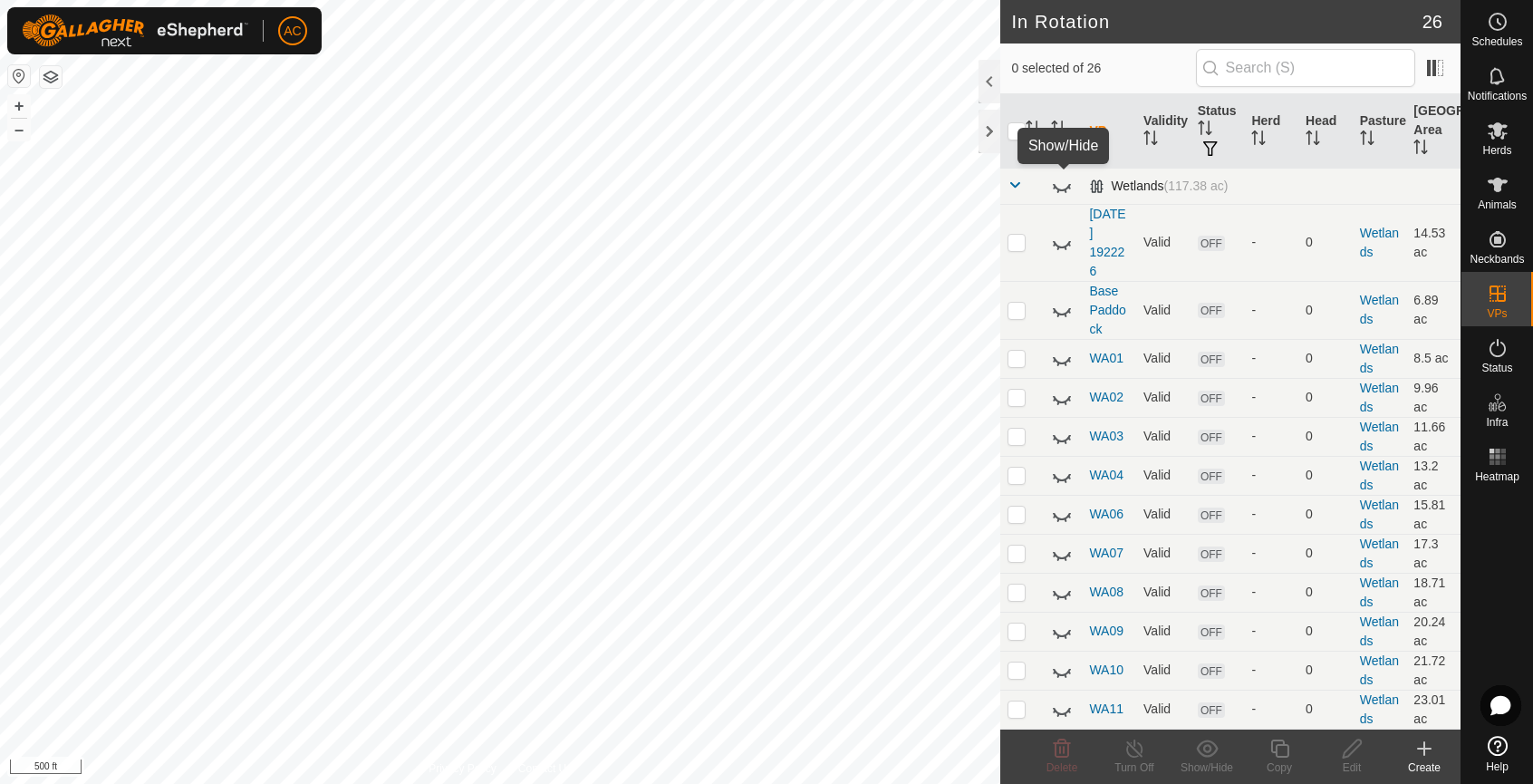
click at [1053, 192] on icon at bounding box center [1061, 186] width 22 height 22
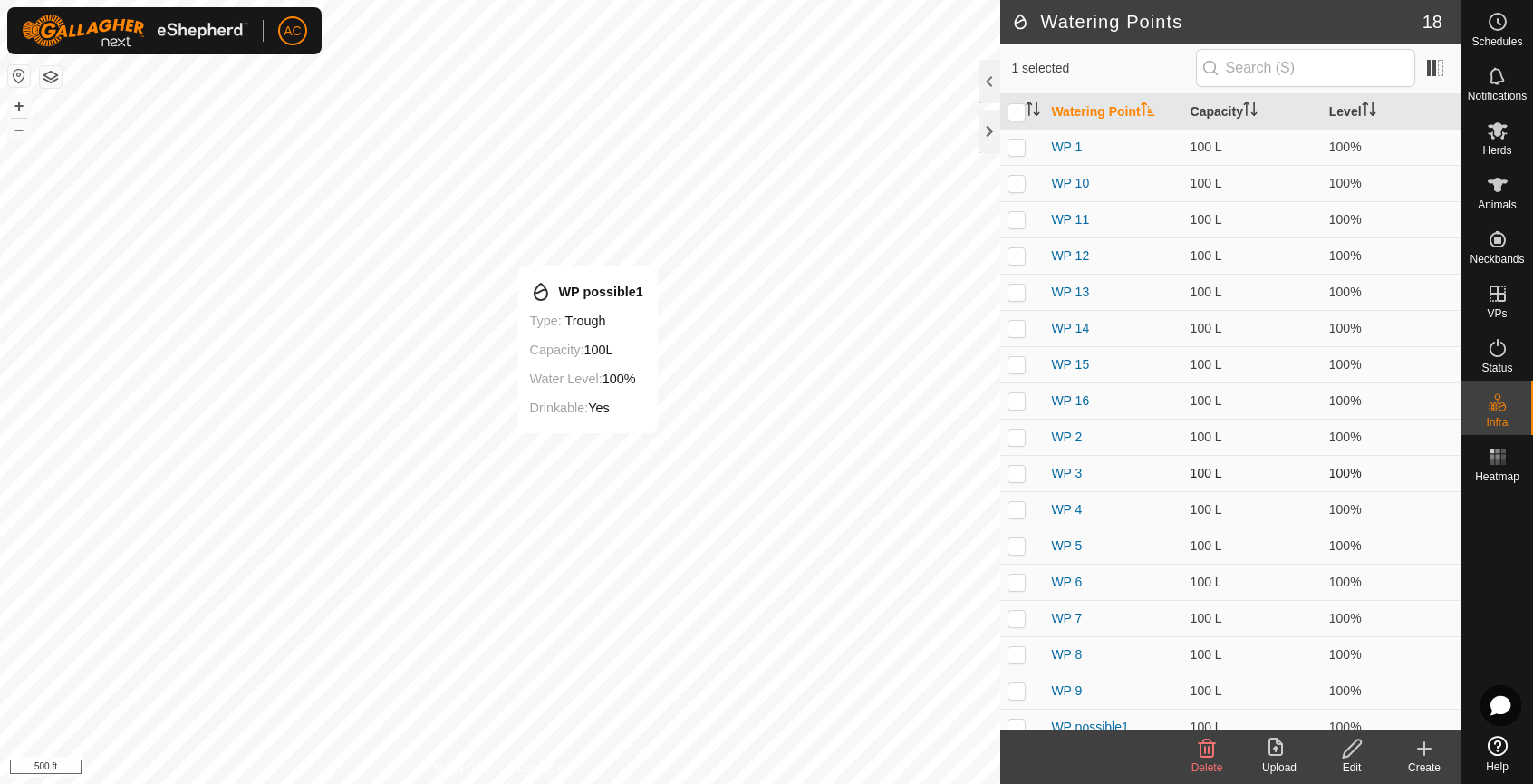
checkbox input "true"
checkbox input "false"
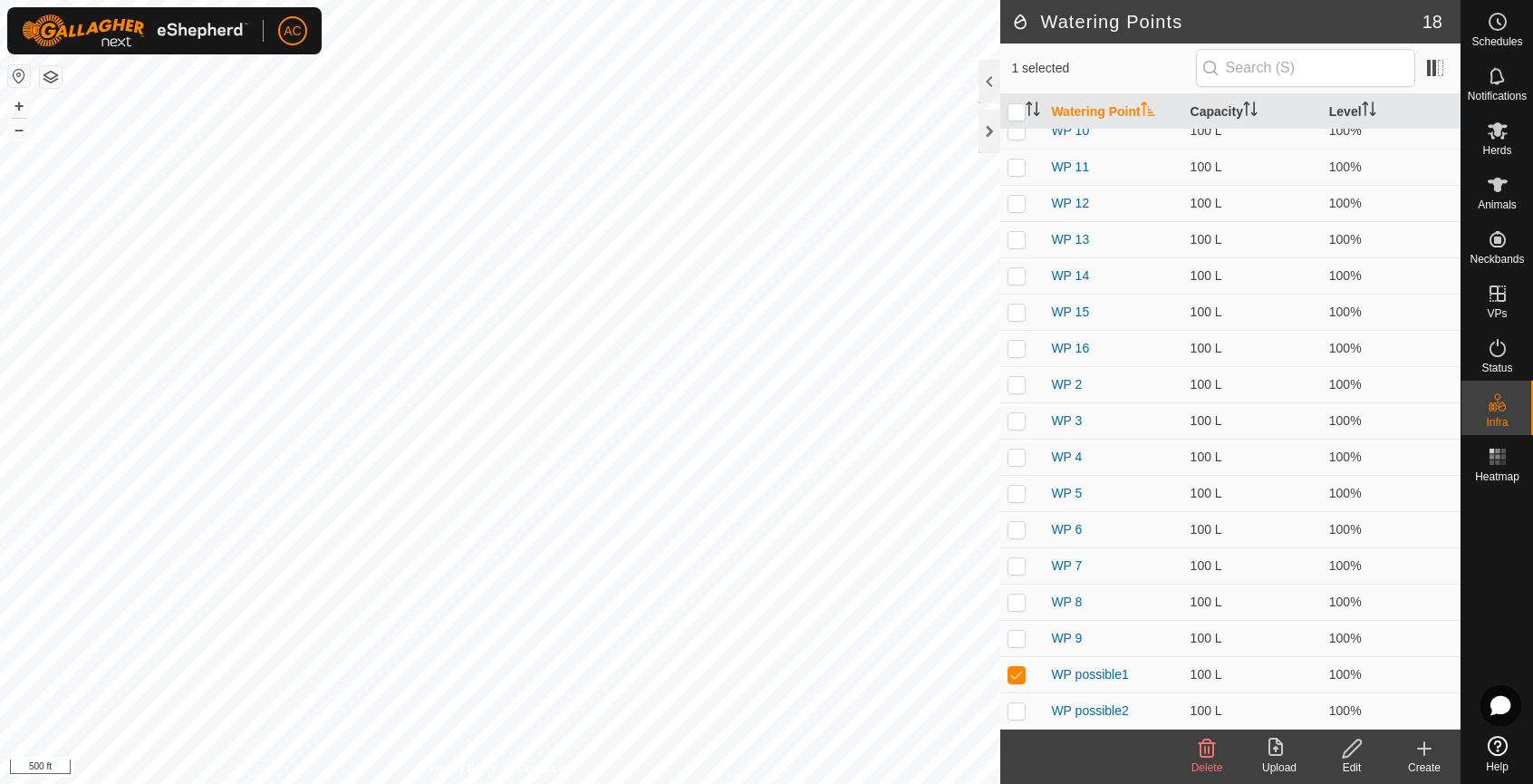
click at [1350, 750] on icon at bounding box center [1352, 748] width 23 height 22
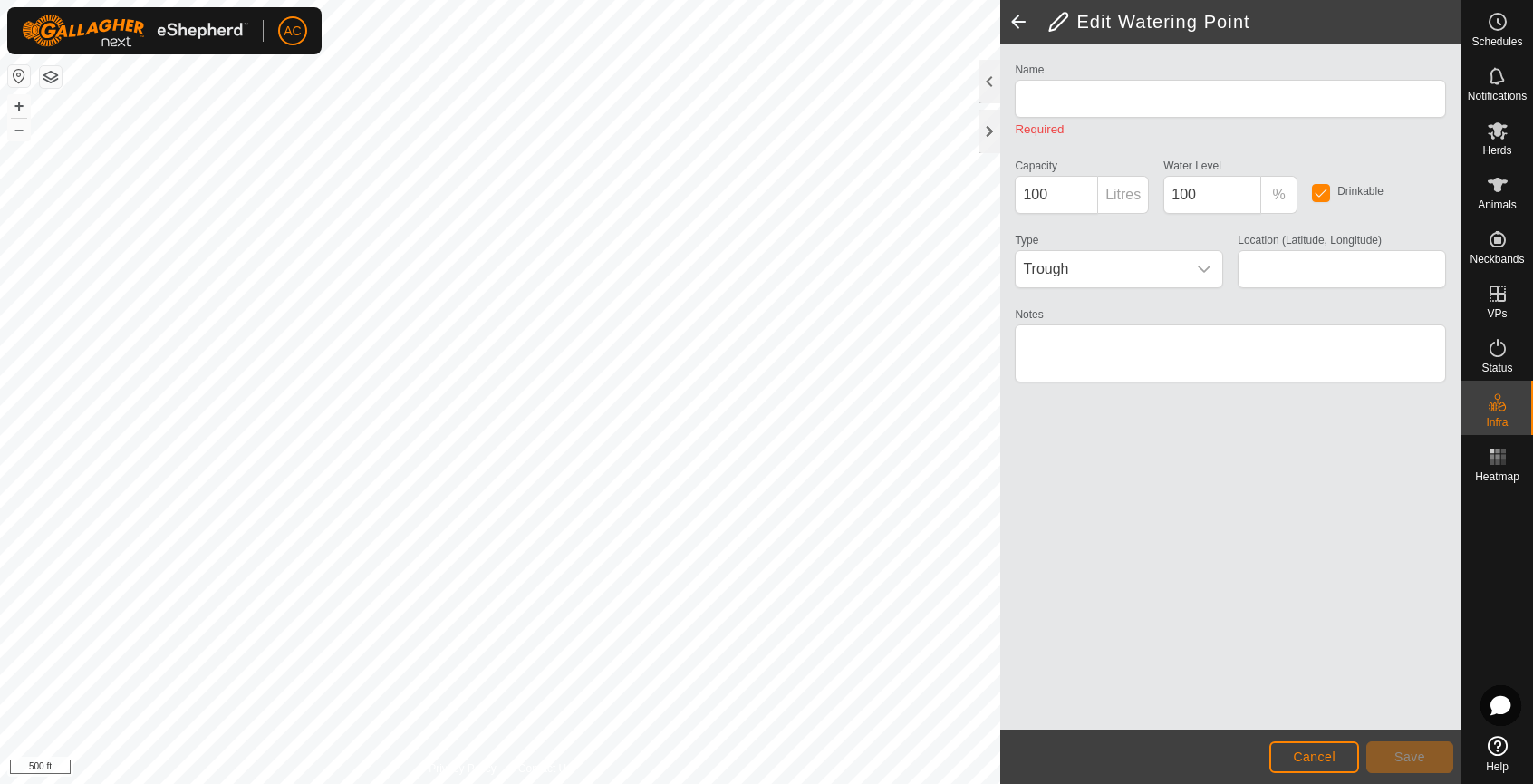
type input "WP possible1"
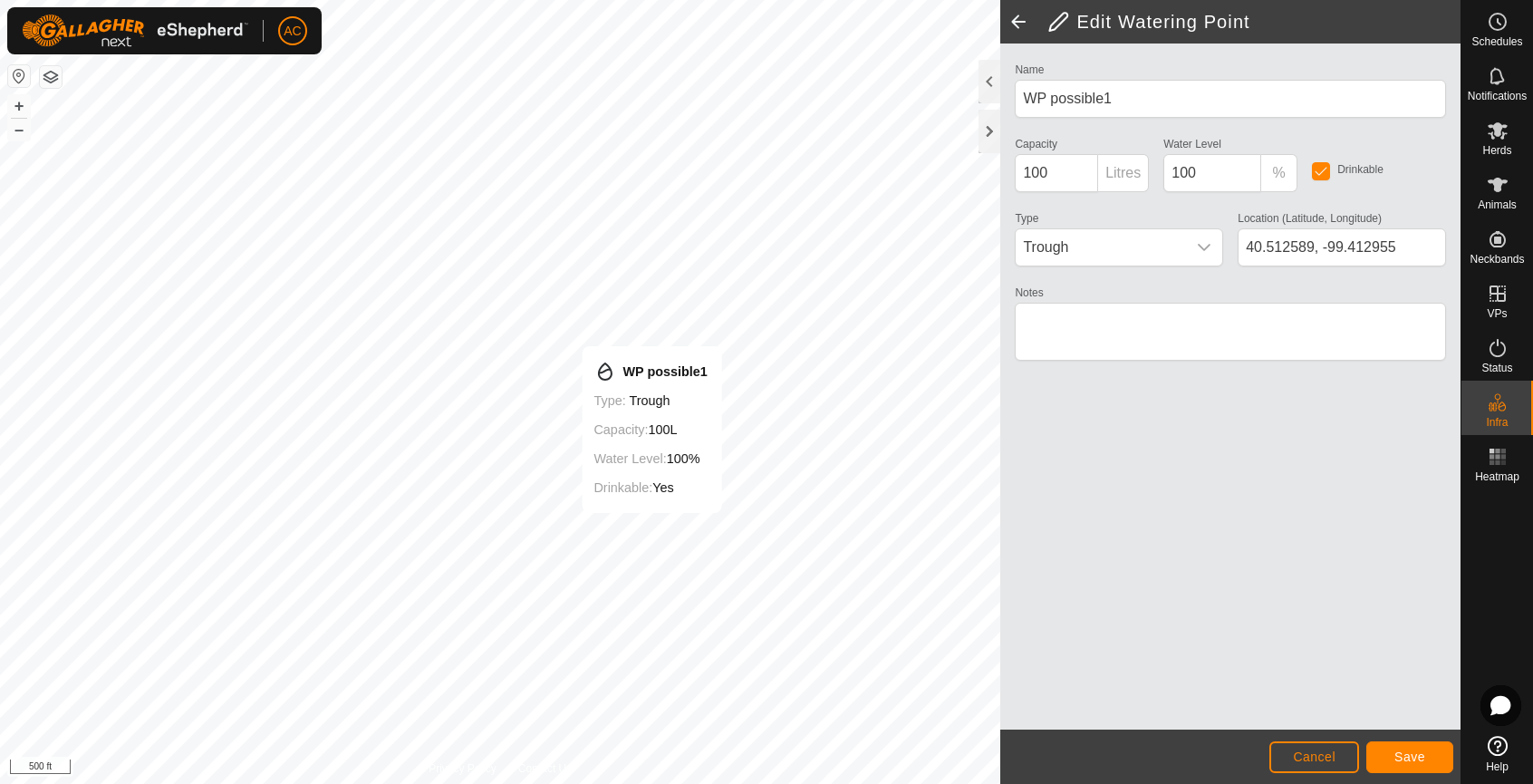
type input "40.512794, -99.411634"
click at [1422, 759] on span "Save" at bounding box center [1409, 755] width 30 height 14
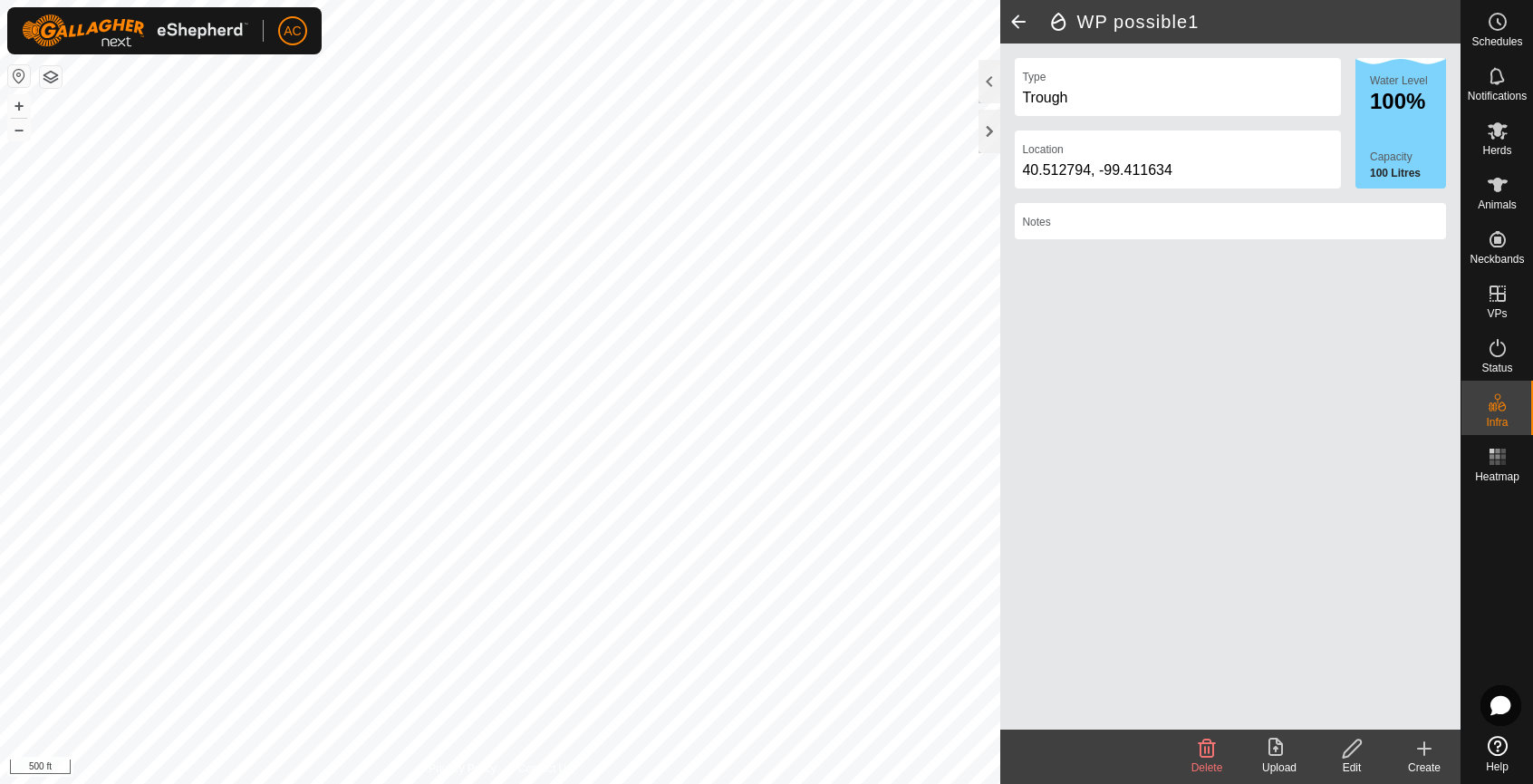
click at [1351, 750] on icon at bounding box center [1352, 748] width 23 height 22
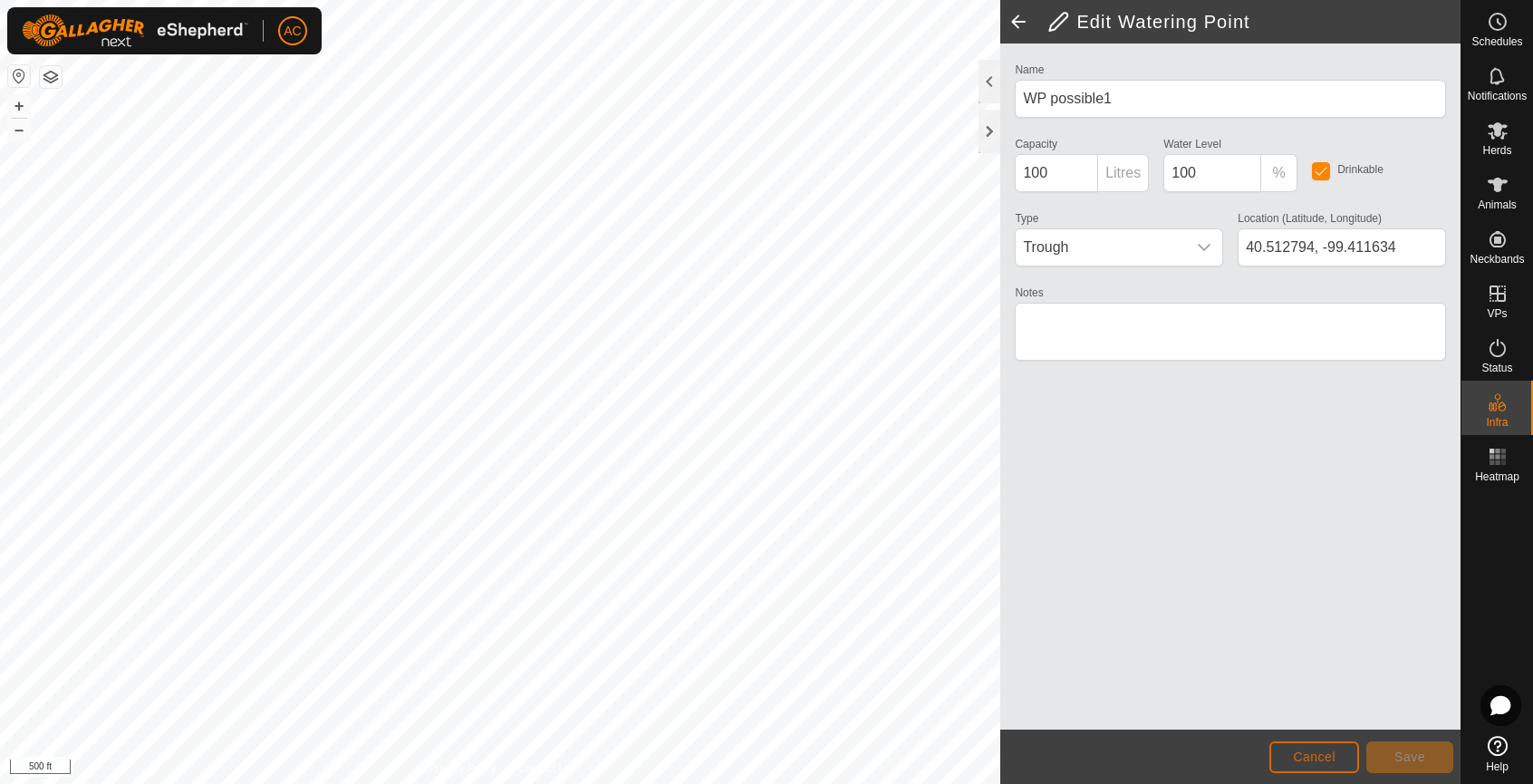
click at [1321, 758] on span "Cancel" at bounding box center [1314, 755] width 43 height 14
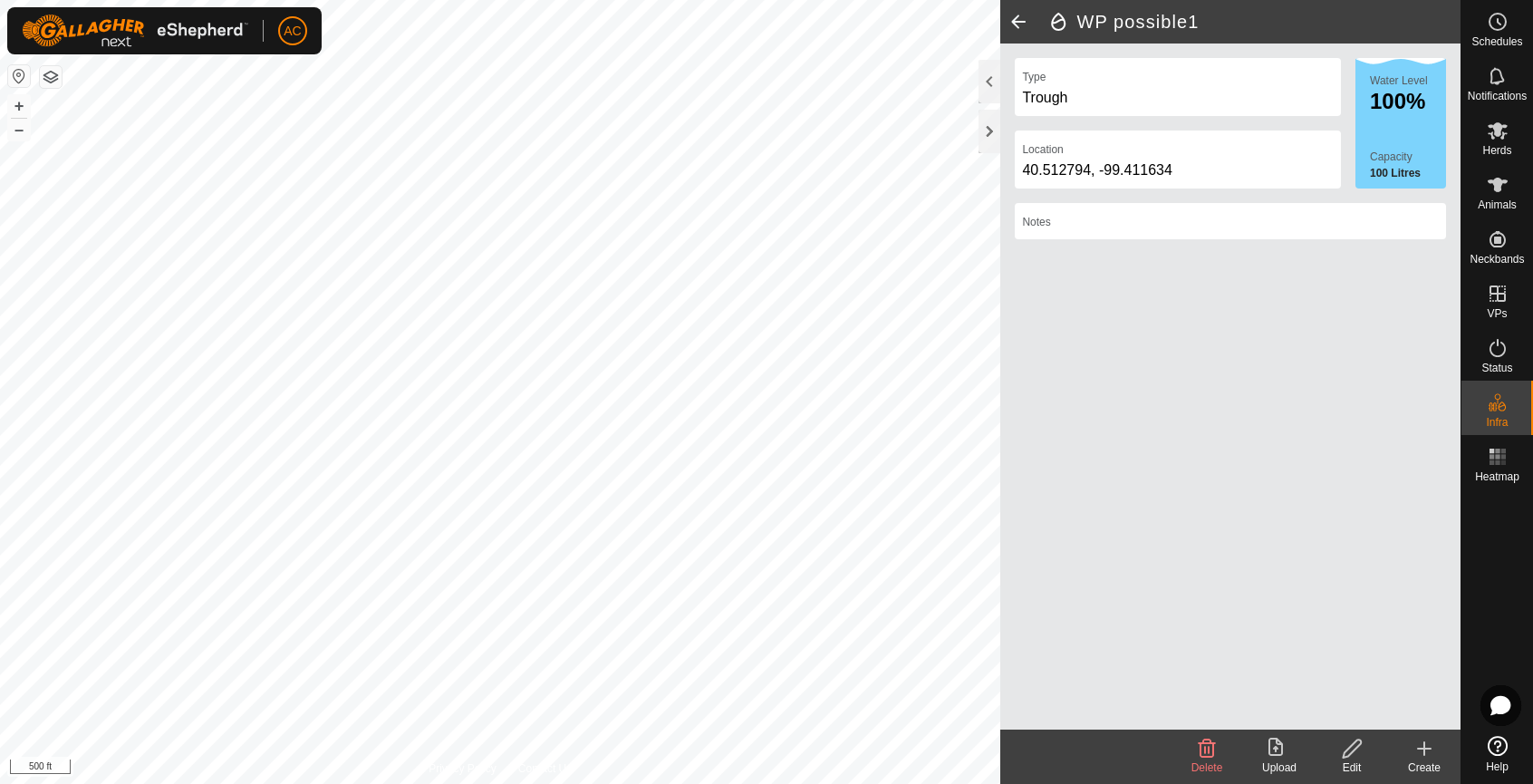
click at [1022, 24] on span at bounding box center [1019, 22] width 36 height 44
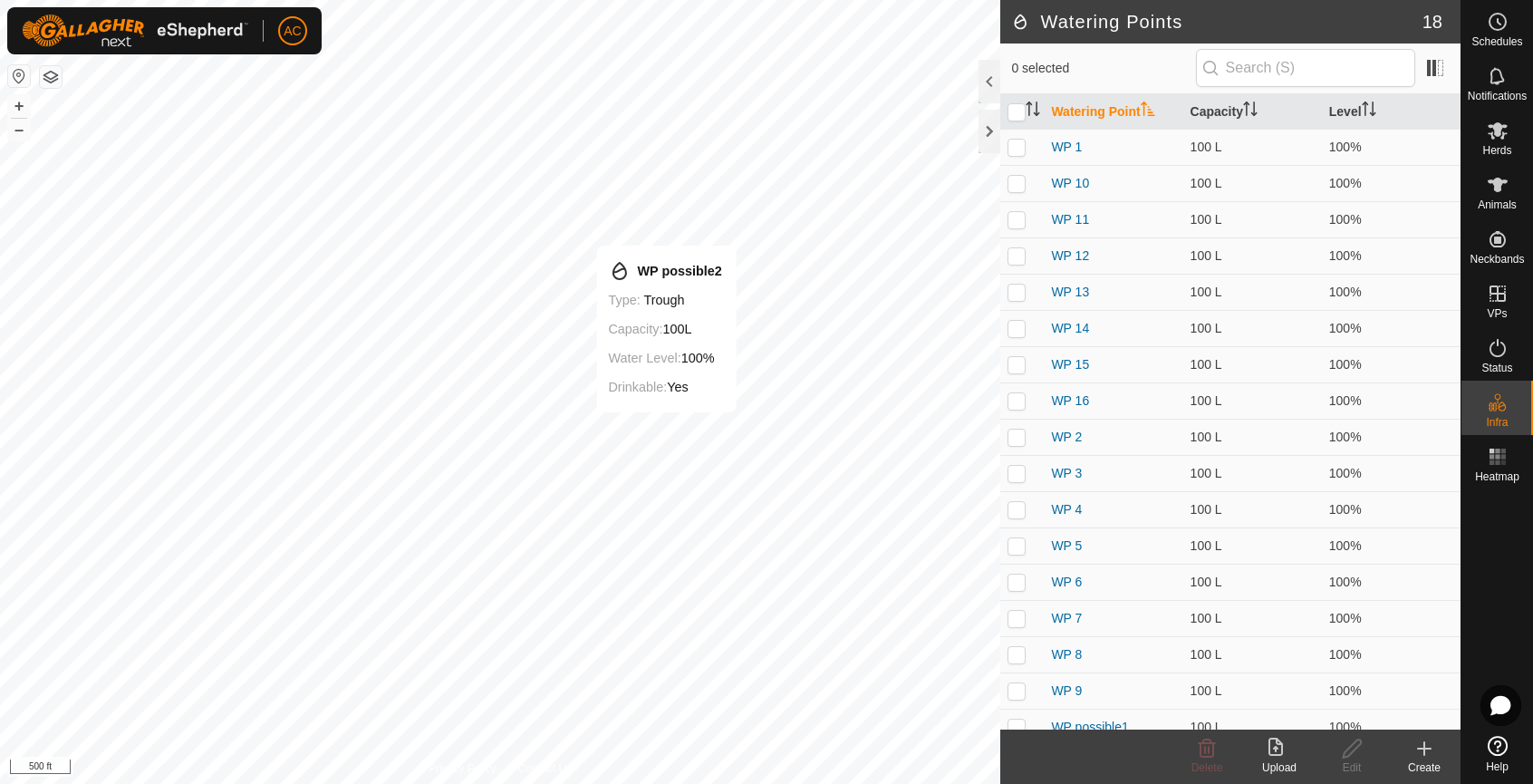
checkbox input "true"
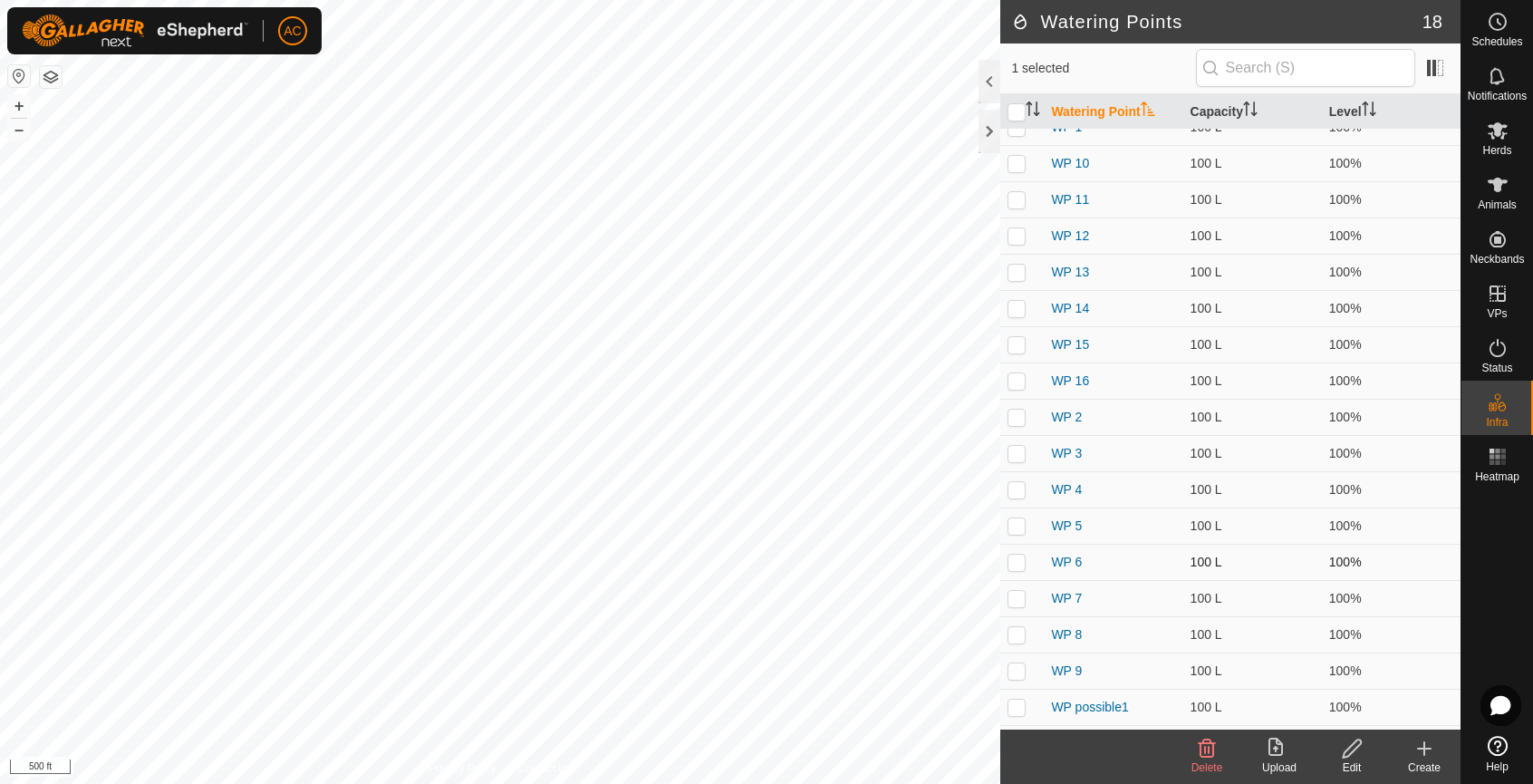
scroll to position [52, 0]
click at [1358, 752] on icon at bounding box center [1352, 748] width 23 height 22
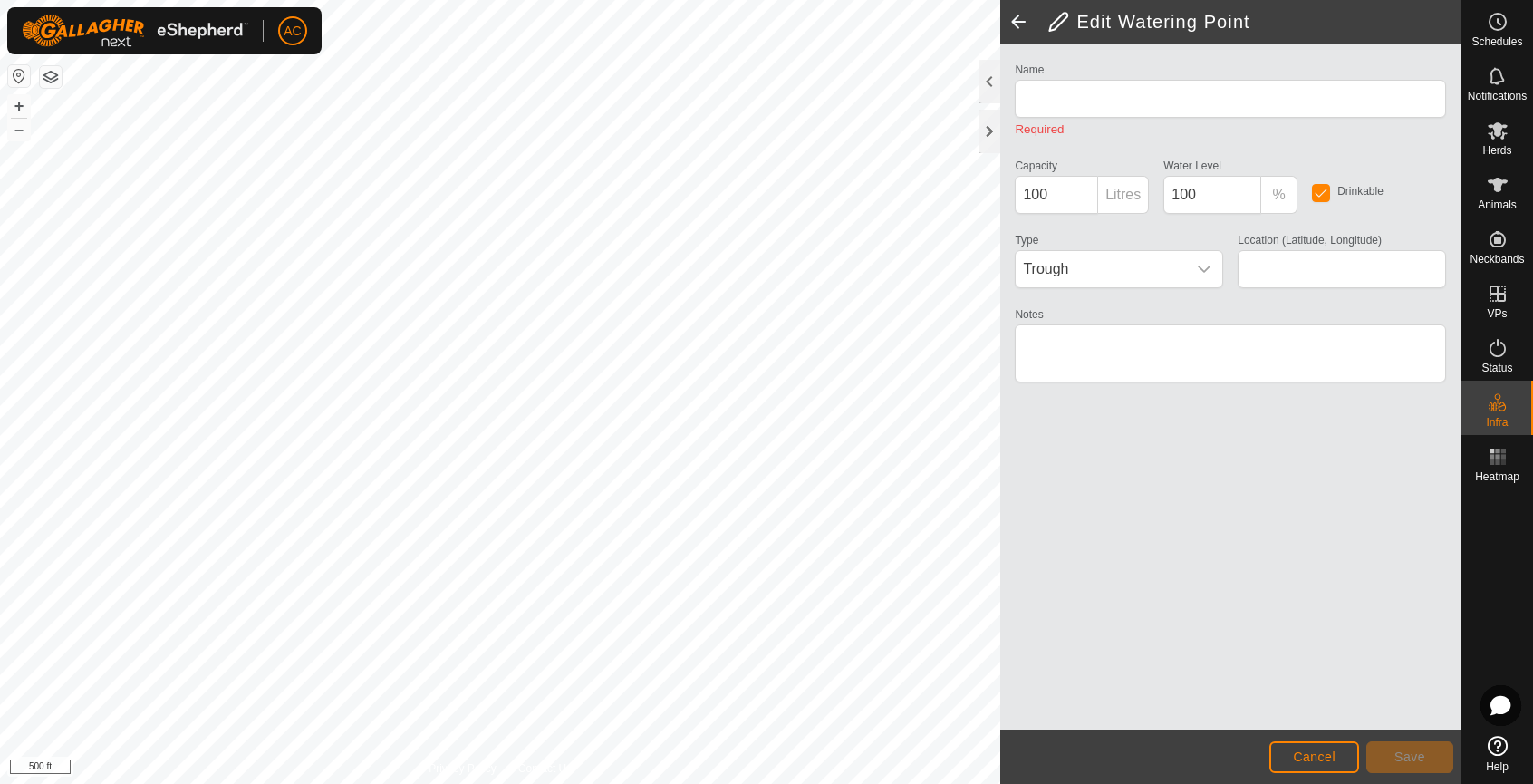
type input "WP possible2"
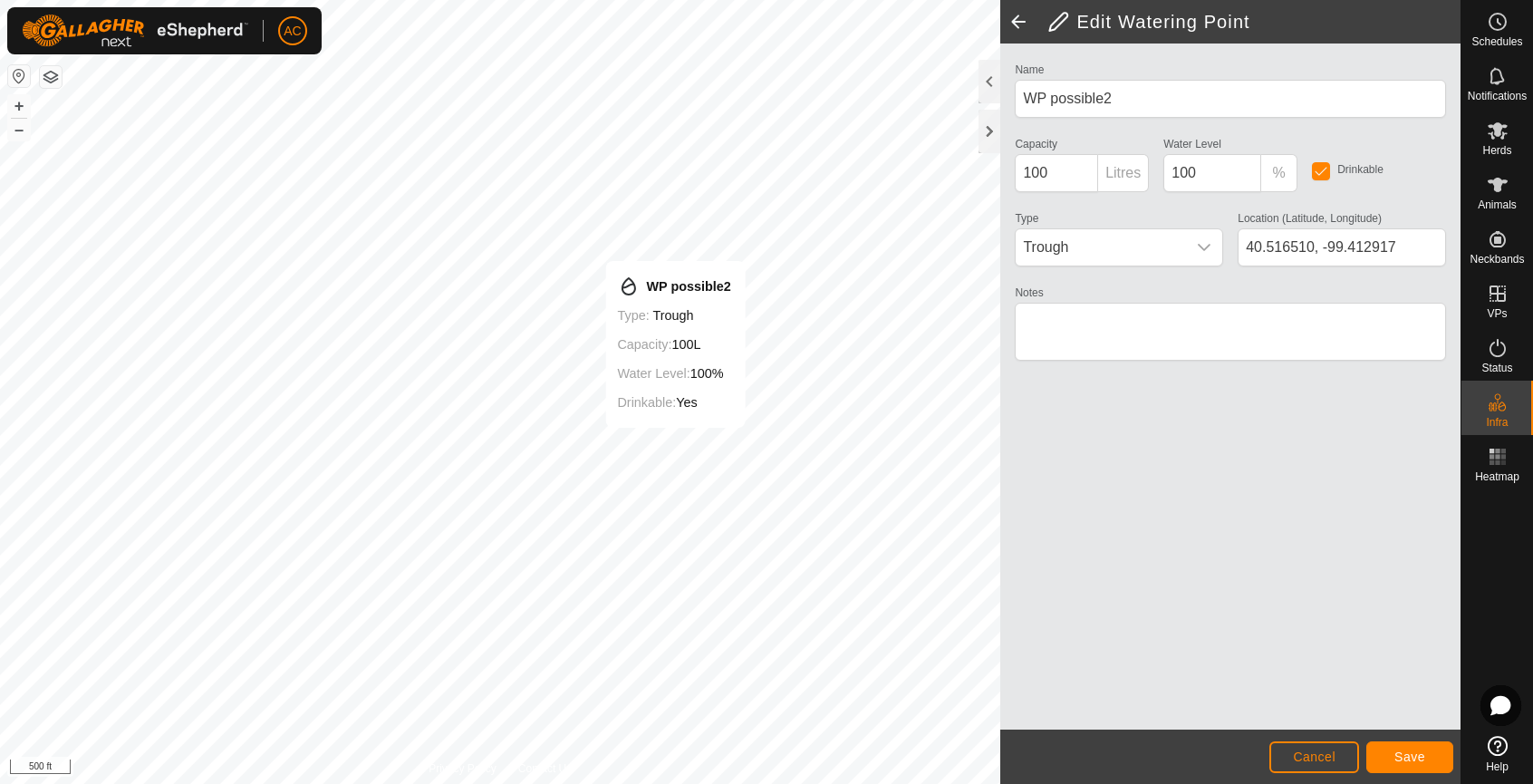
type input "40.516264, -99.412782"
click at [1411, 754] on span "Save" at bounding box center [1409, 755] width 30 height 14
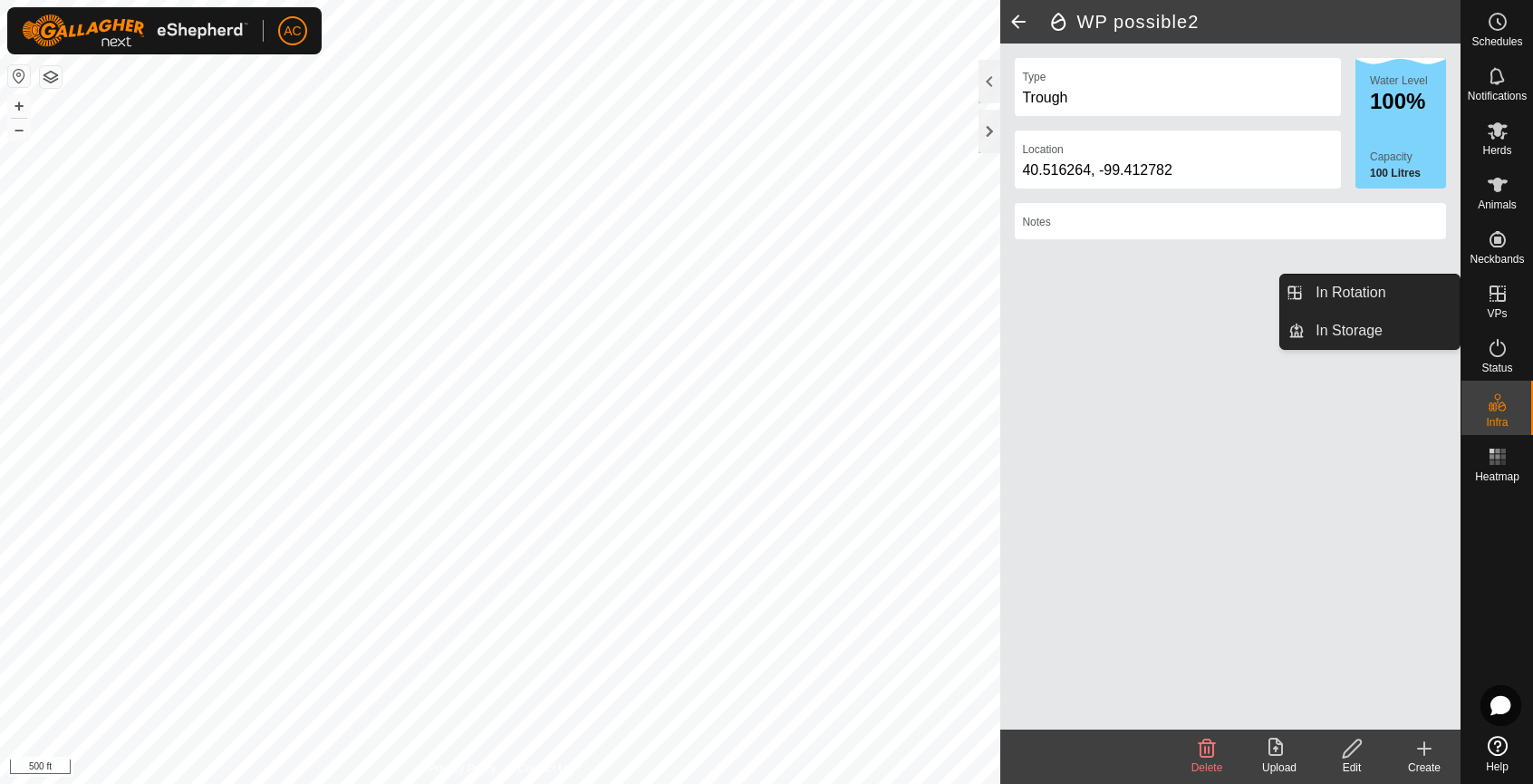
click at [1500, 304] on es-virtualpaddocks-svg-icon at bounding box center [1498, 293] width 32 height 29
click at [1498, 298] on icon at bounding box center [1497, 293] width 16 height 16
click at [1373, 289] on link "In Rotation" at bounding box center [1382, 292] width 155 height 36
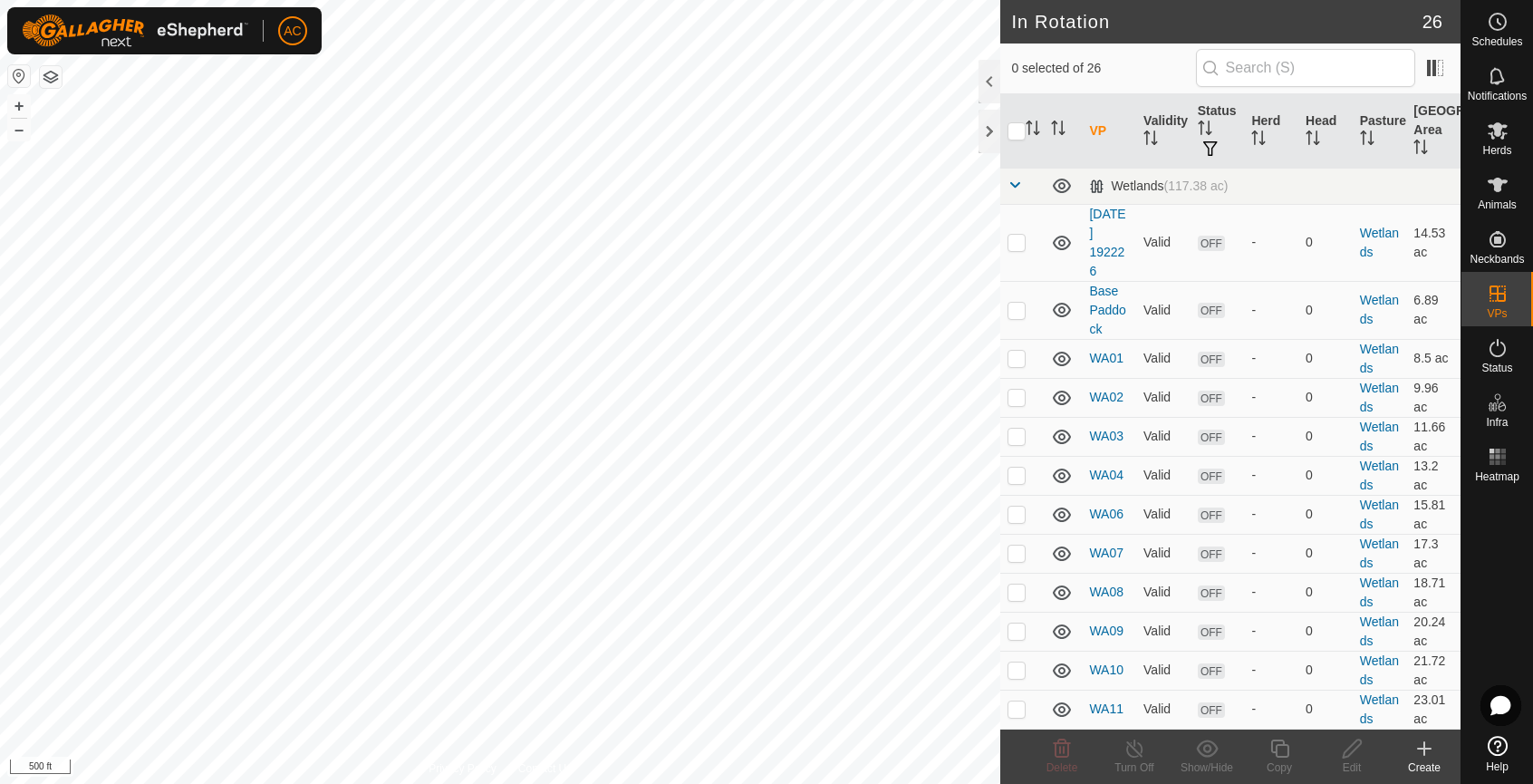
click at [1429, 752] on icon at bounding box center [1423, 748] width 22 height 22
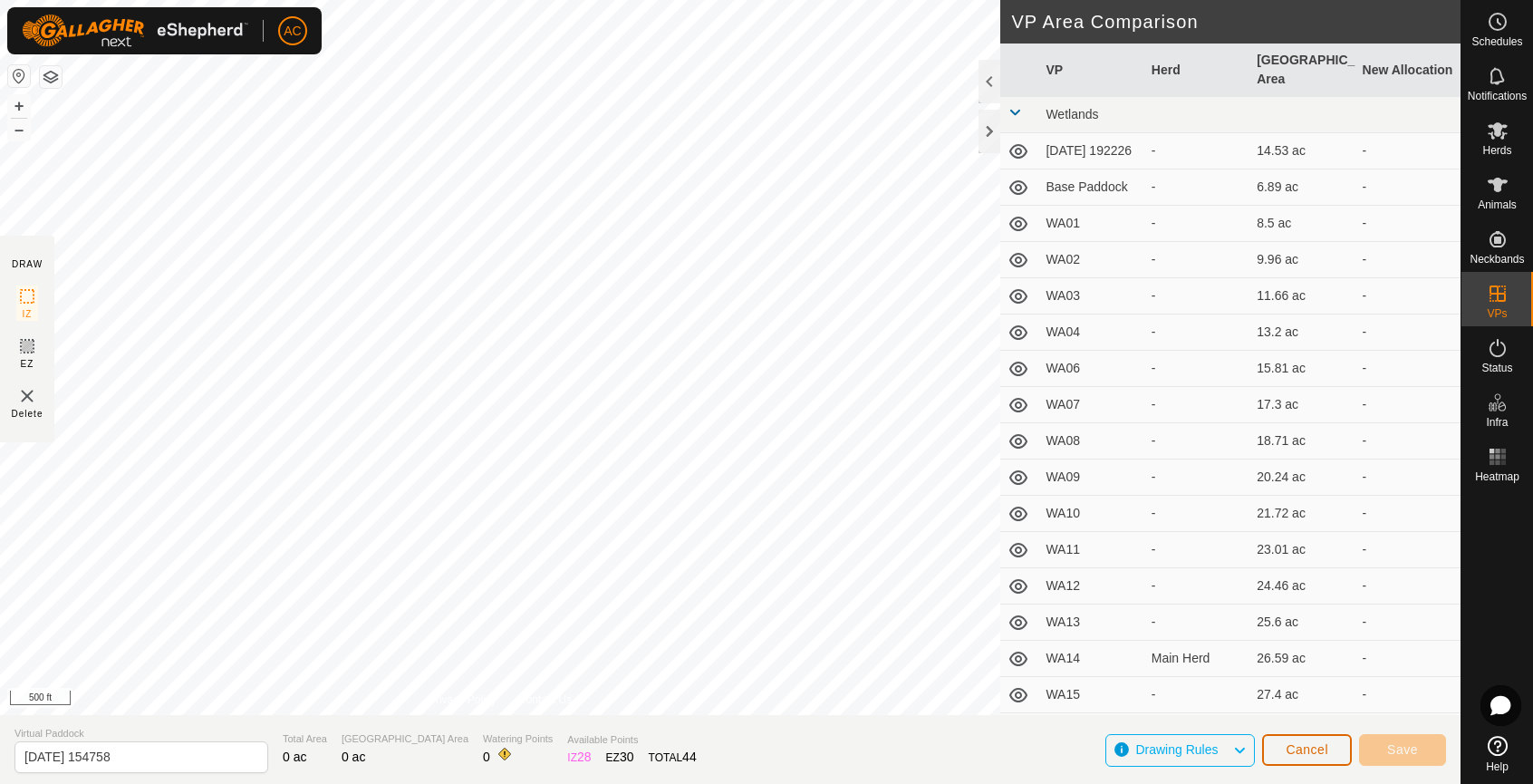
click at [1302, 750] on span "Cancel" at bounding box center [1306, 749] width 43 height 14
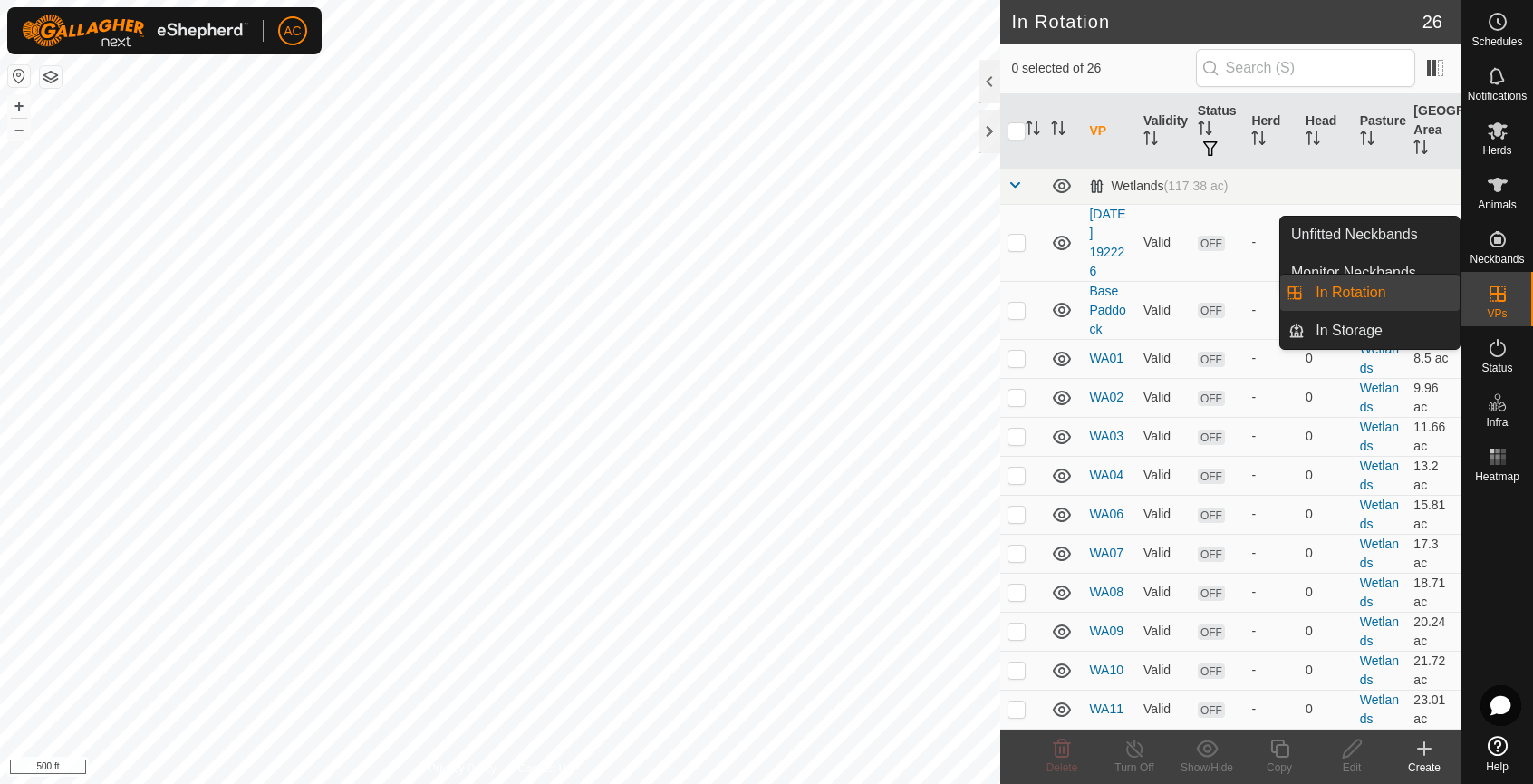
click at [1504, 290] on icon at bounding box center [1497, 293] width 22 height 22
click at [1499, 292] on icon at bounding box center [1497, 293] width 16 height 16
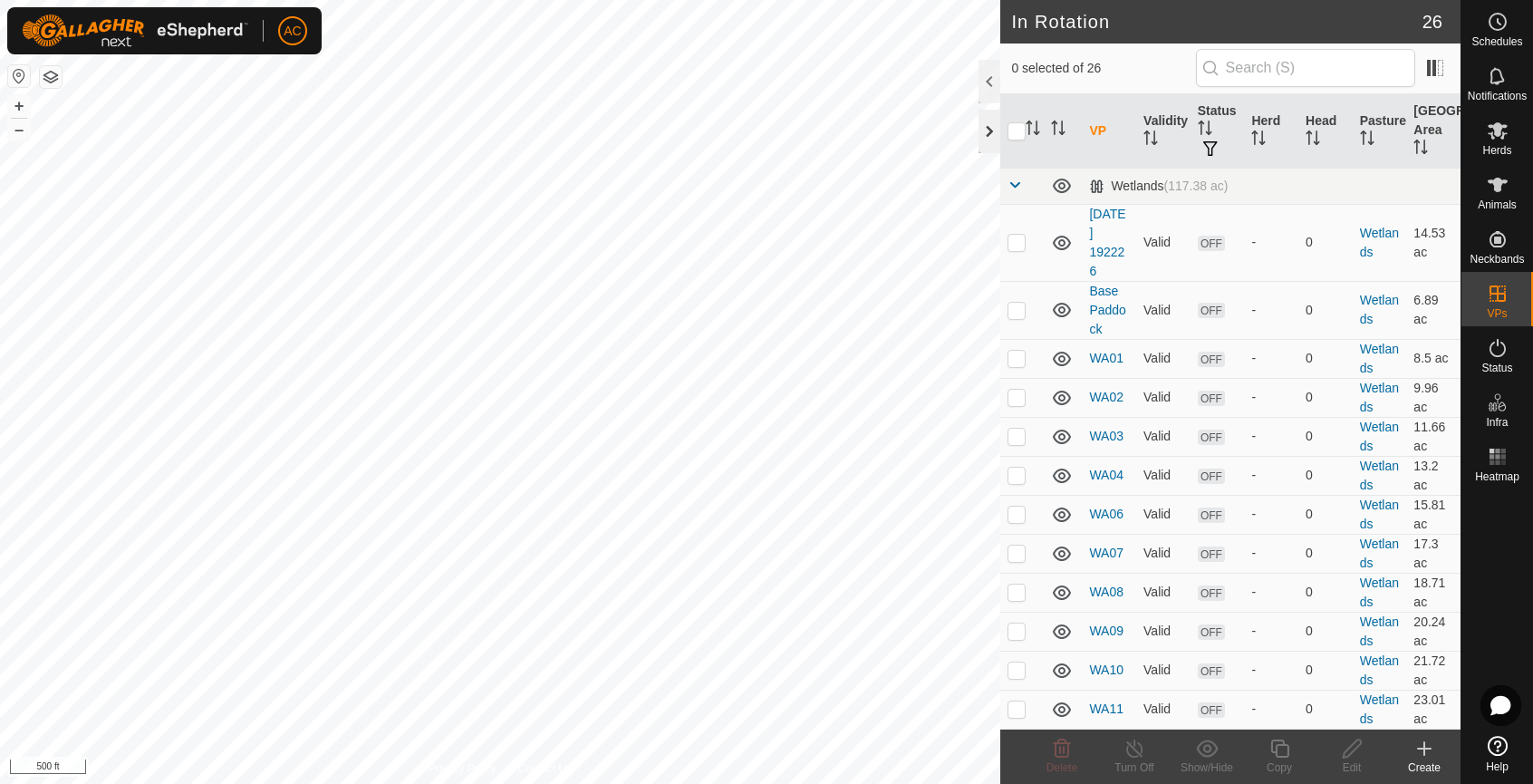
click at [982, 128] on div at bounding box center [989, 131] width 22 height 44
